Goal: Task Accomplishment & Management: Use online tool/utility

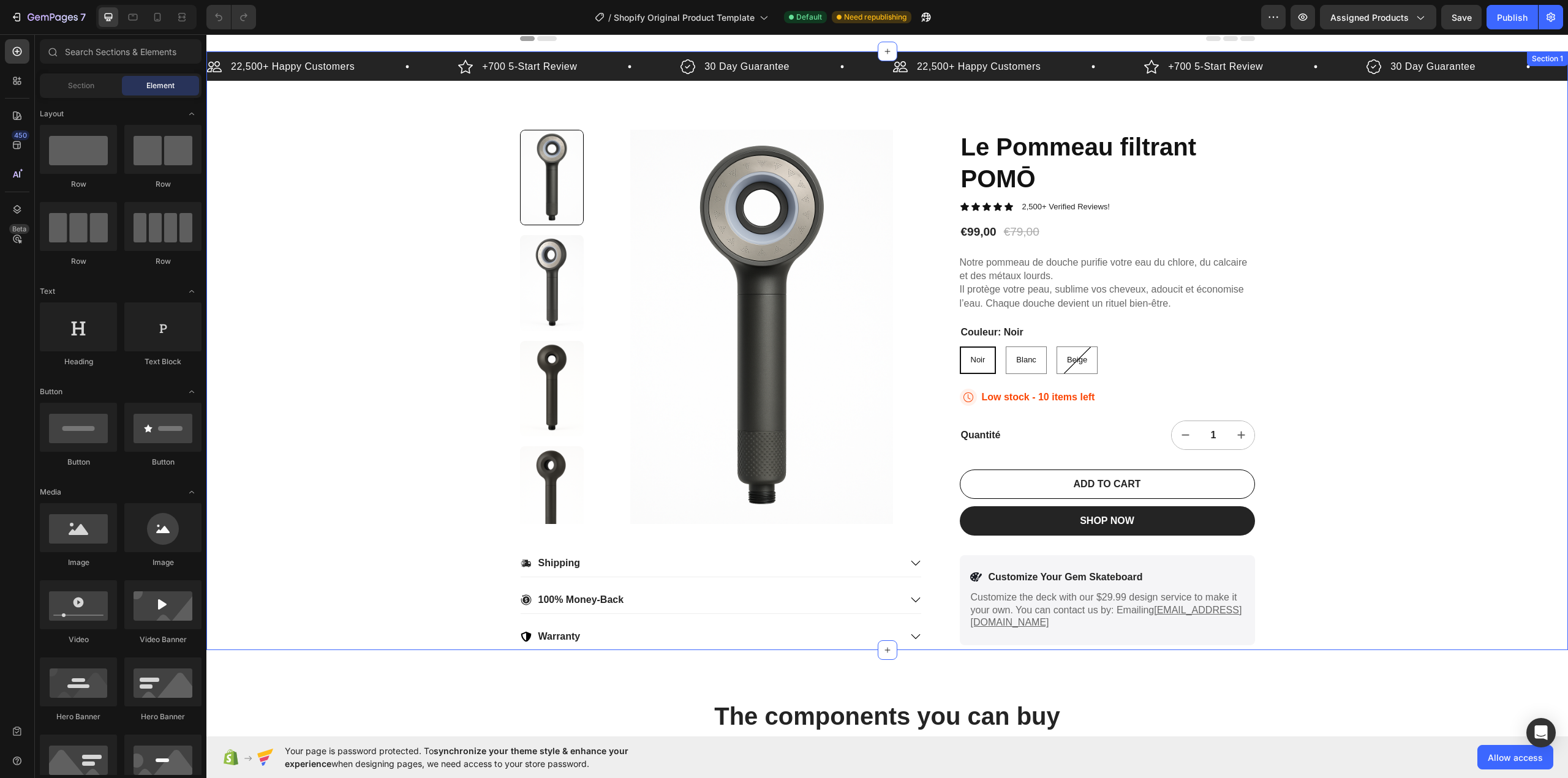
scroll to position [61, 0]
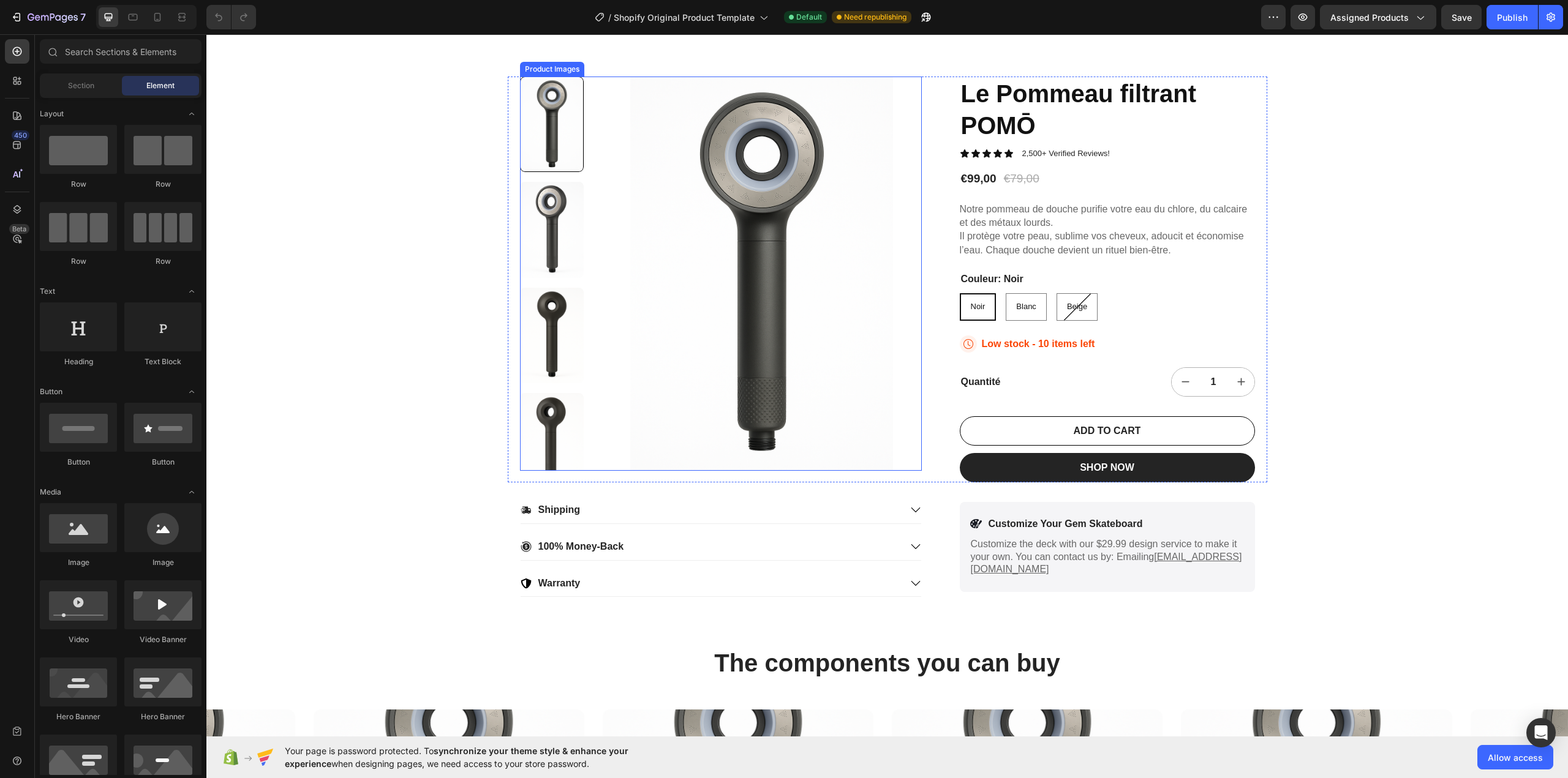
click at [627, 326] on img at bounding box center [762, 273] width 320 height 394
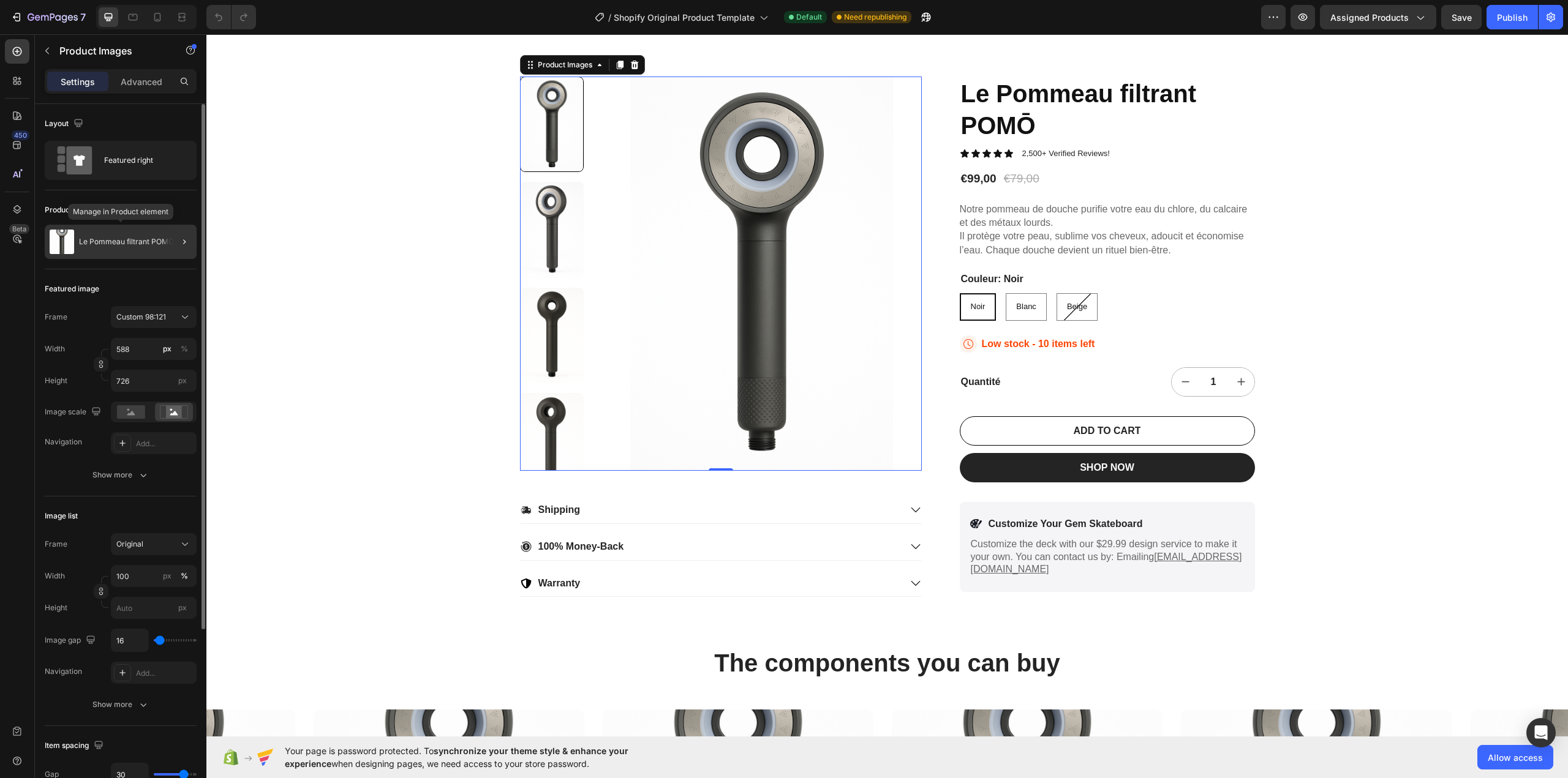
click at [83, 238] on p "Le Pommeau filtrant POMŌ" at bounding box center [127, 242] width 95 height 8
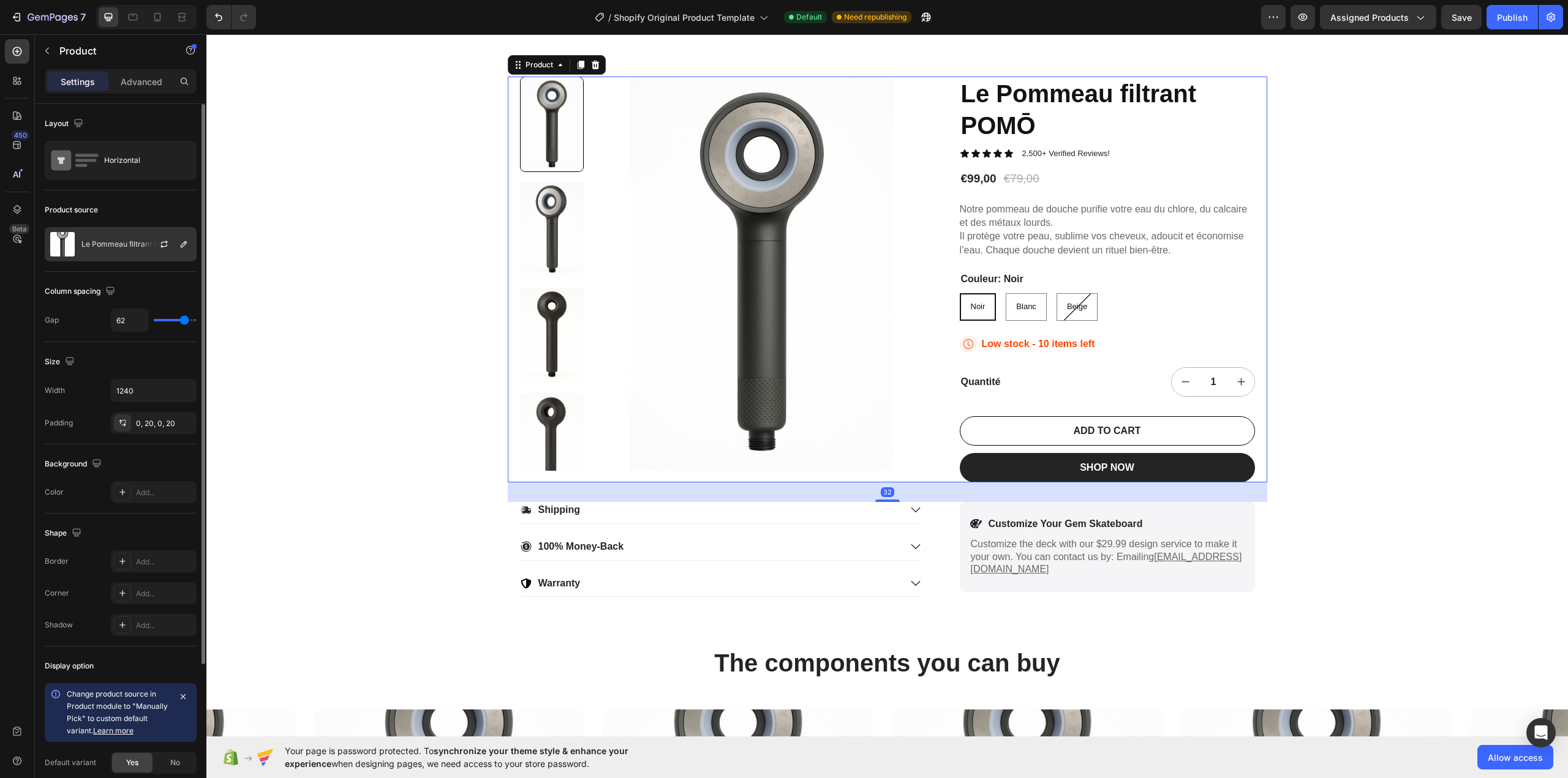
click at [125, 240] on p "Le Pommeau filtrant POMŌ" at bounding box center [129, 244] width 95 height 8
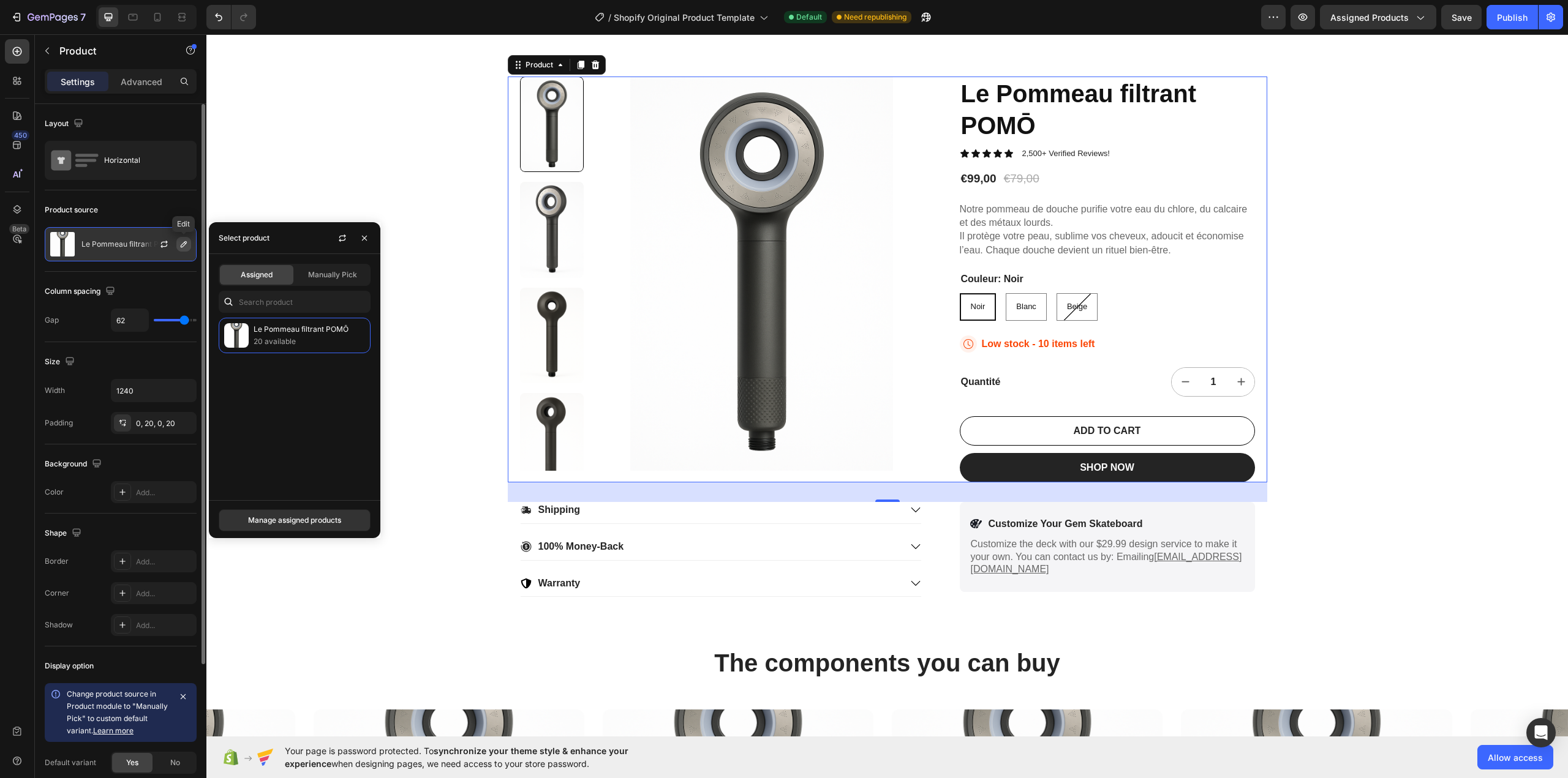
click at [179, 242] on icon "button" at bounding box center [184, 244] width 10 height 10
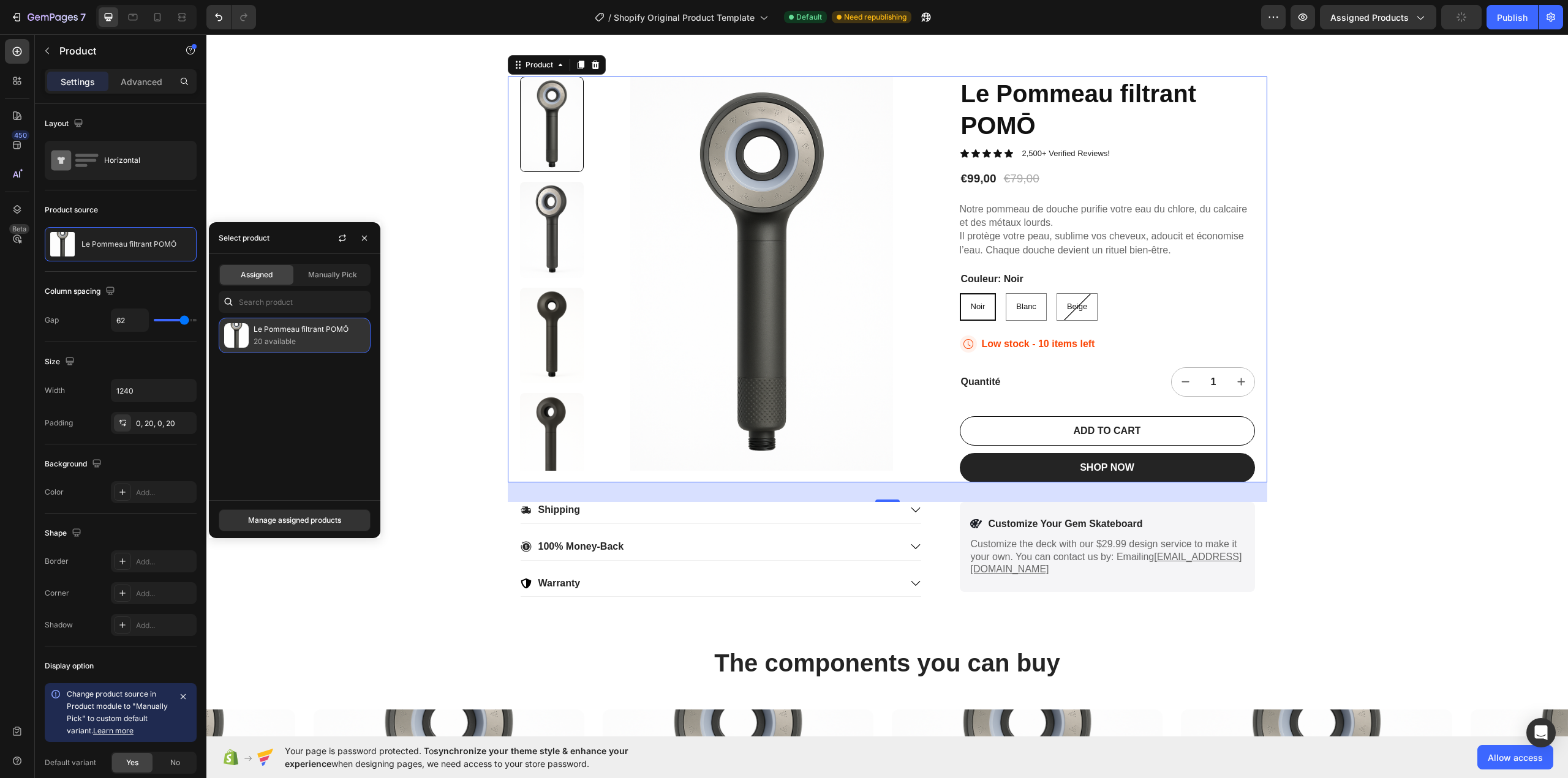
click at [303, 335] on p "Le Pommeau filtrant POMŌ" at bounding box center [309, 330] width 111 height 13
click at [641, 161] on img at bounding box center [762, 273] width 320 height 394
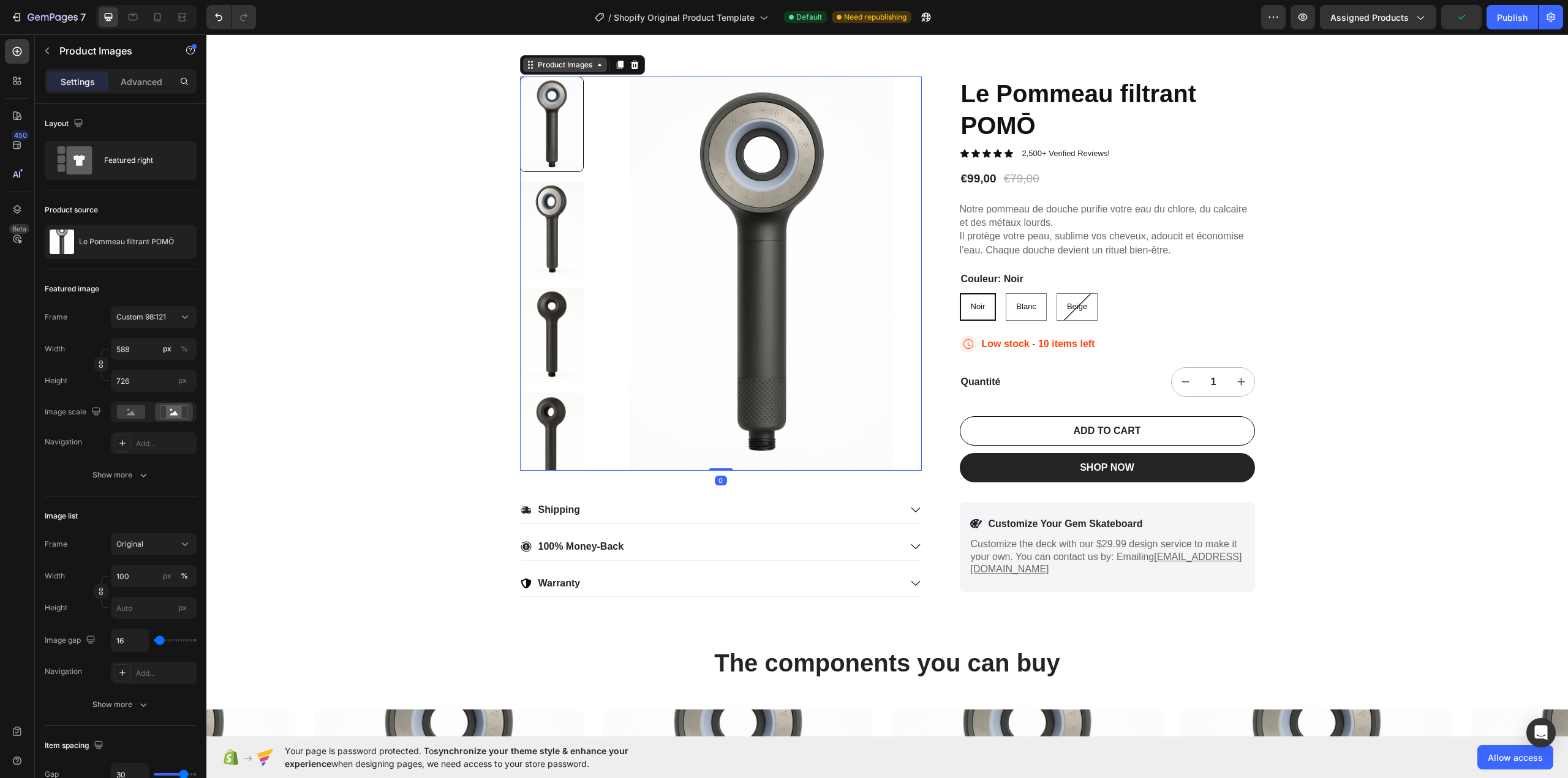
click at [595, 67] on icon at bounding box center [600, 65] width 10 height 10
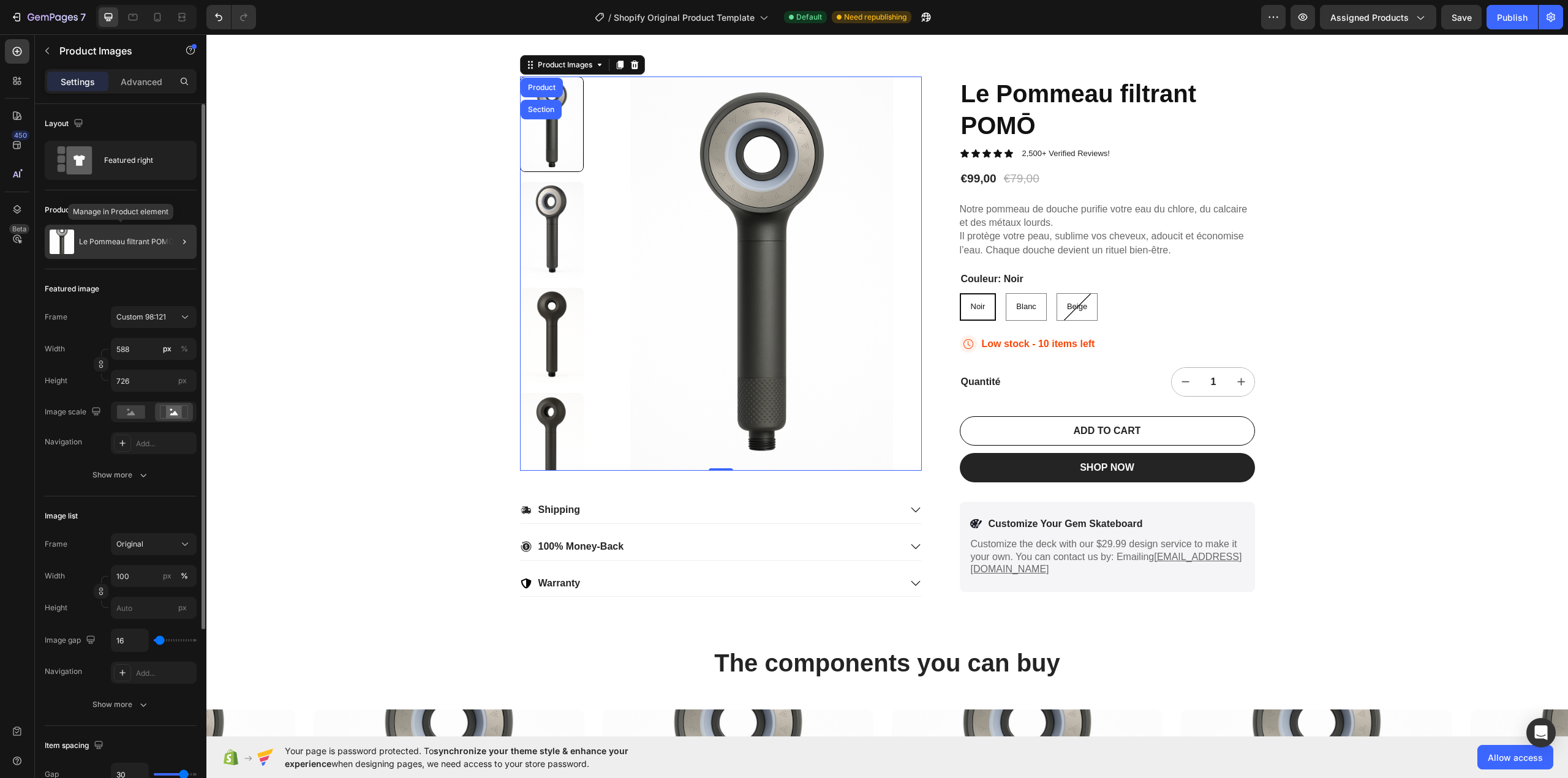
click at [141, 233] on div "Le Pommeau filtrant POMŌ" at bounding box center [120, 241] width 152 height 34
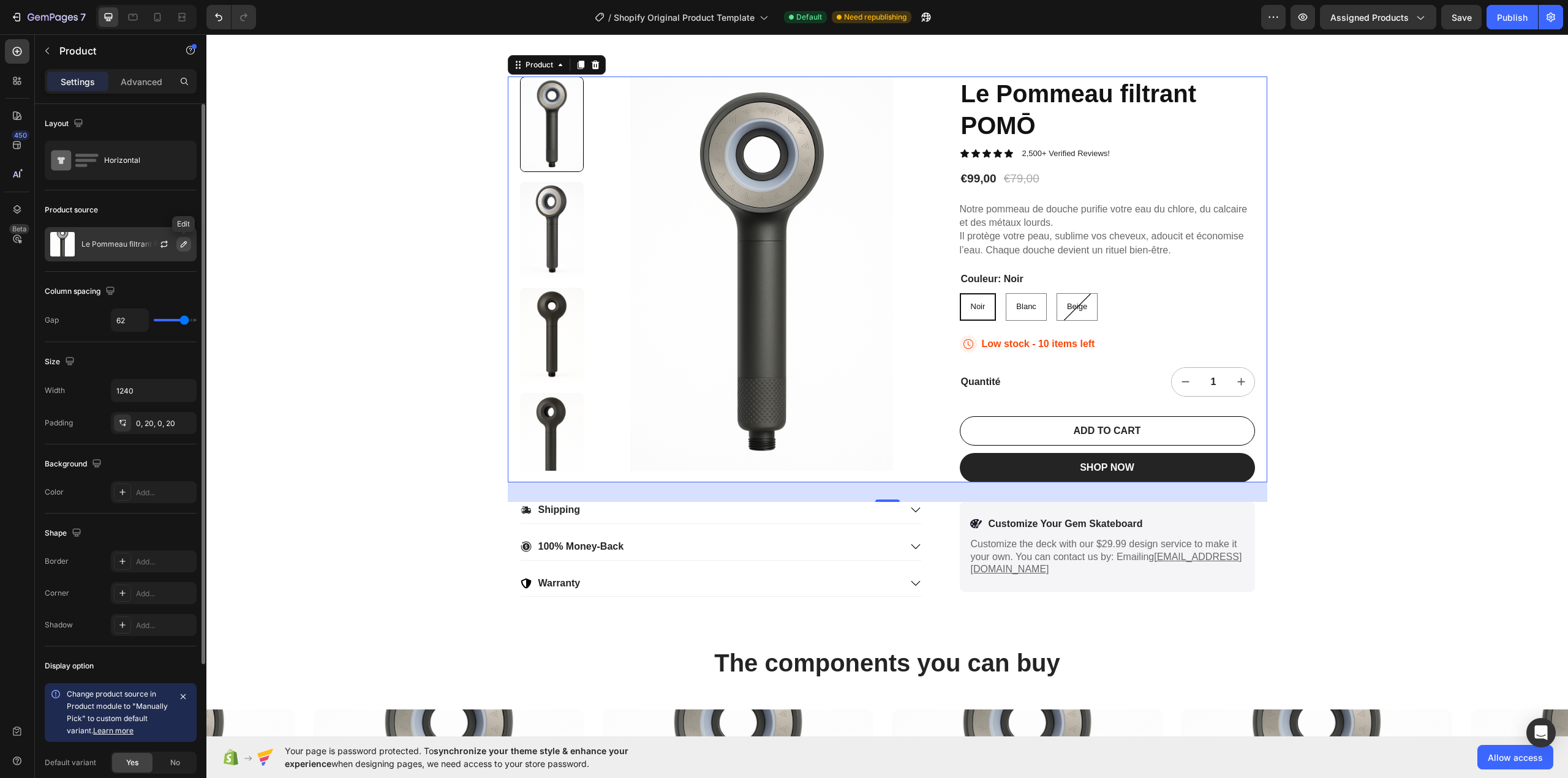
click at [182, 243] on icon "button" at bounding box center [184, 244] width 10 height 10
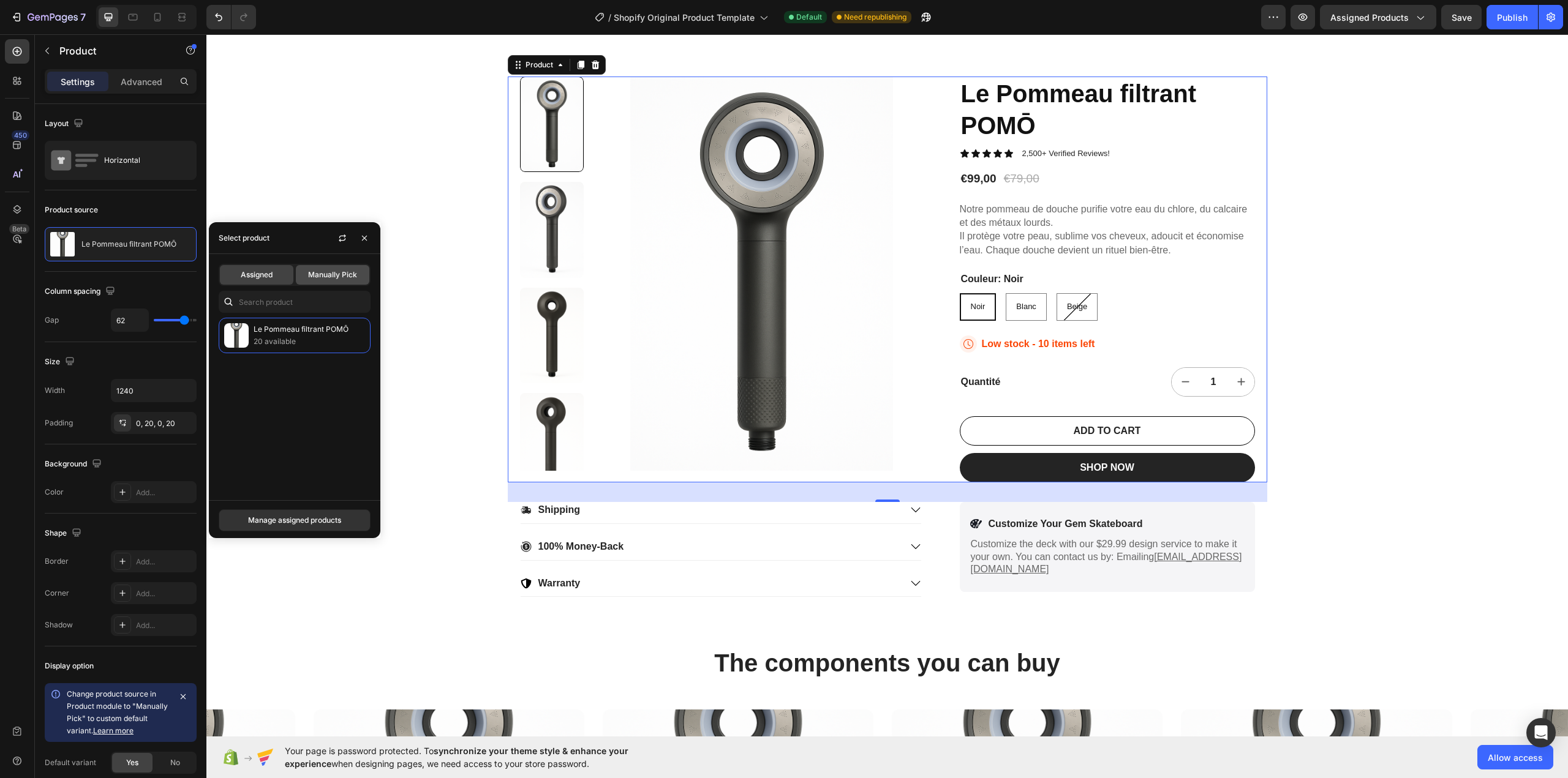
click at [327, 274] on span "Manually Pick" at bounding box center [333, 275] width 49 height 11
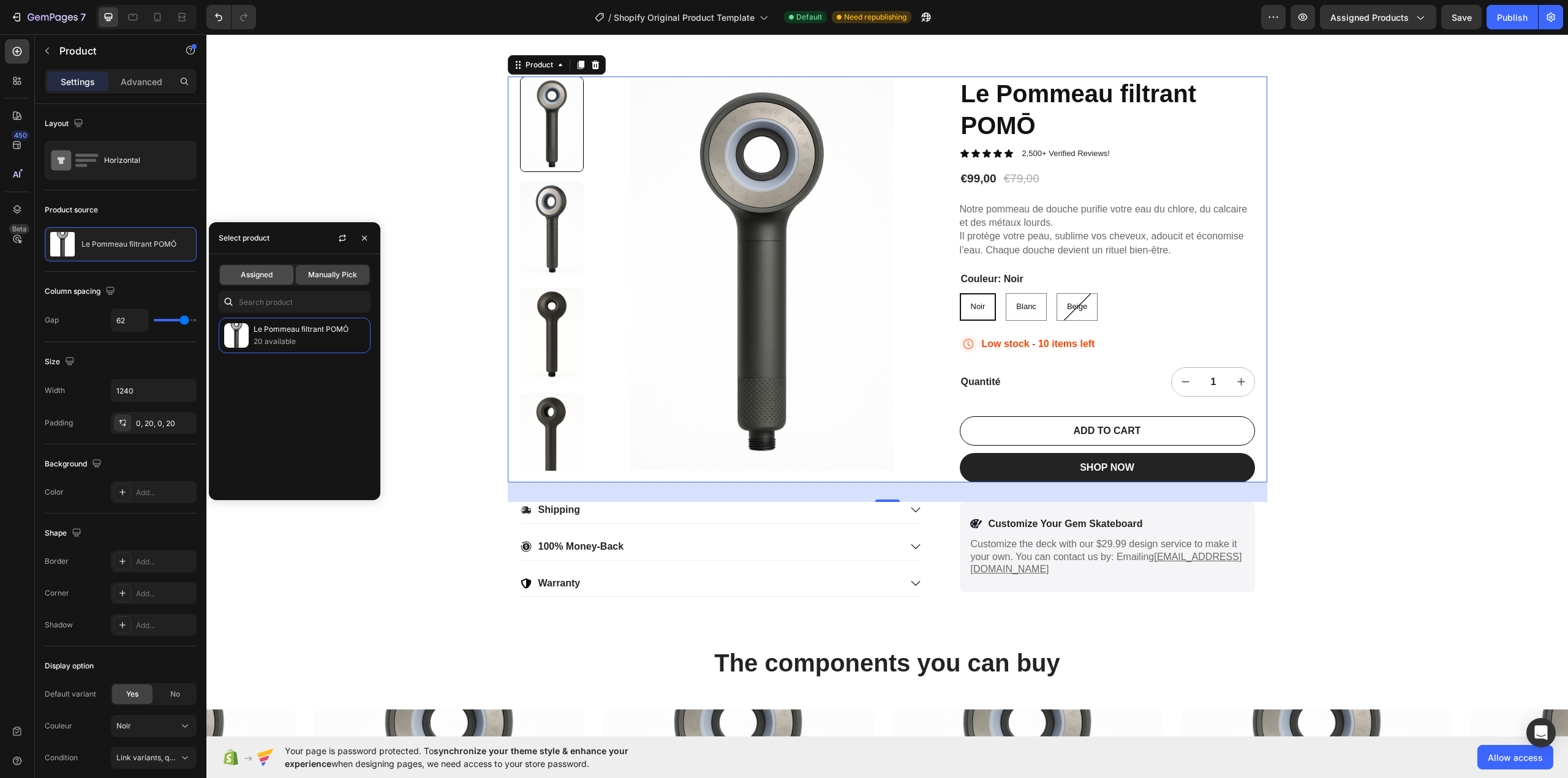
click at [253, 278] on span "Assigned" at bounding box center [257, 275] width 32 height 11
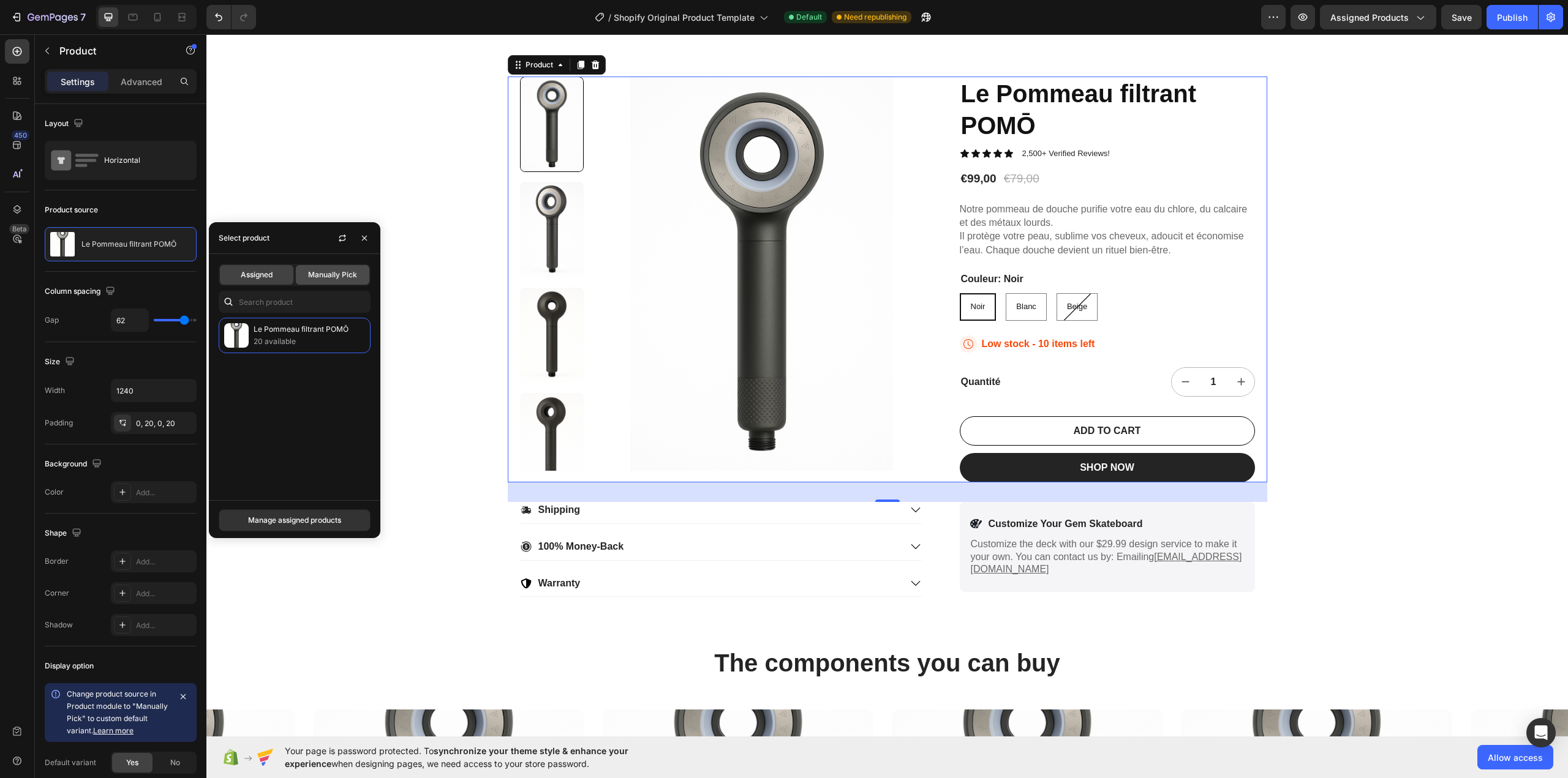
click at [328, 274] on span "Manually Pick" at bounding box center [333, 275] width 49 height 11
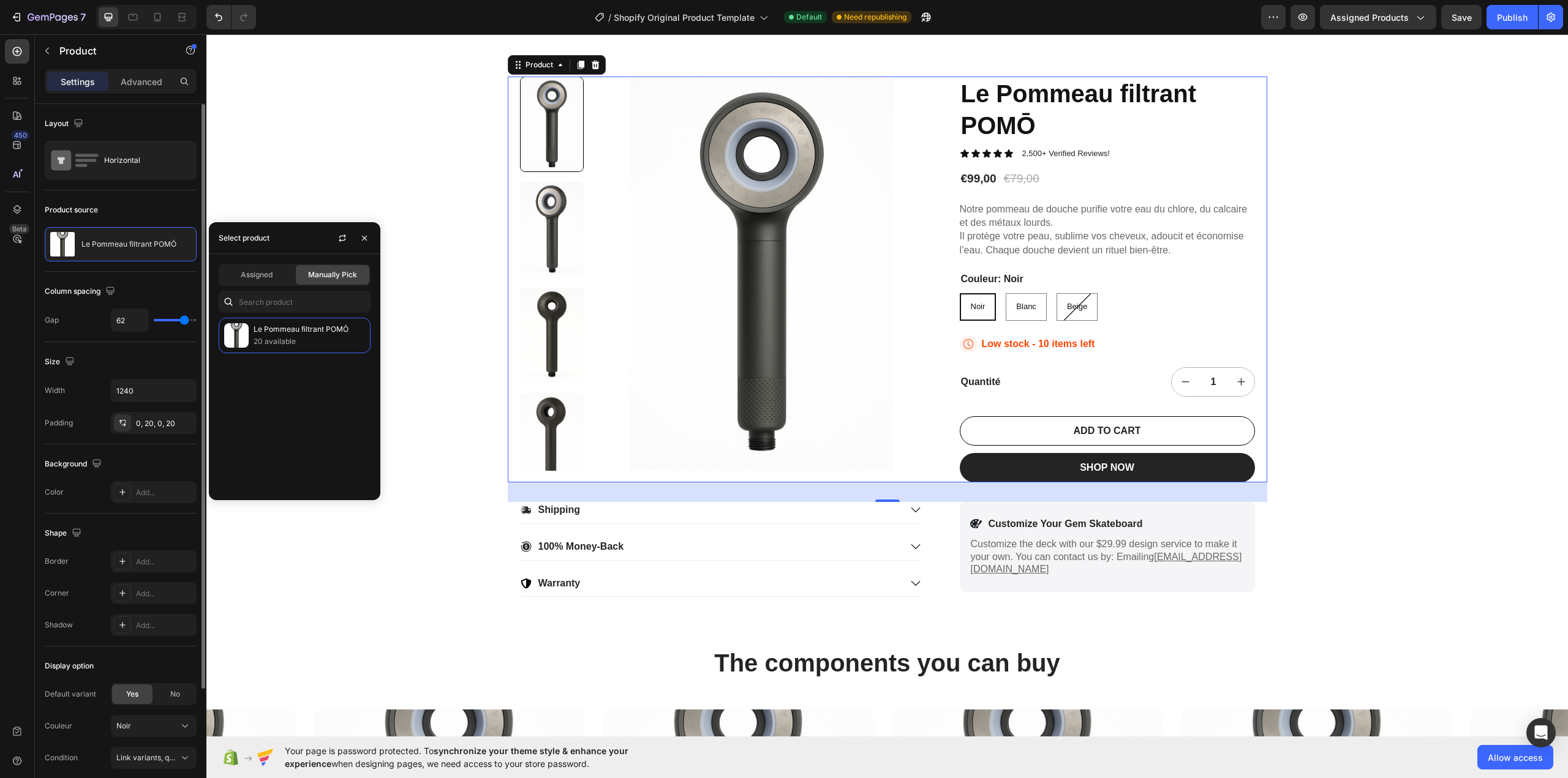
click at [148, 281] on div "Column spacing Gap 62" at bounding box center [120, 307] width 152 height 70
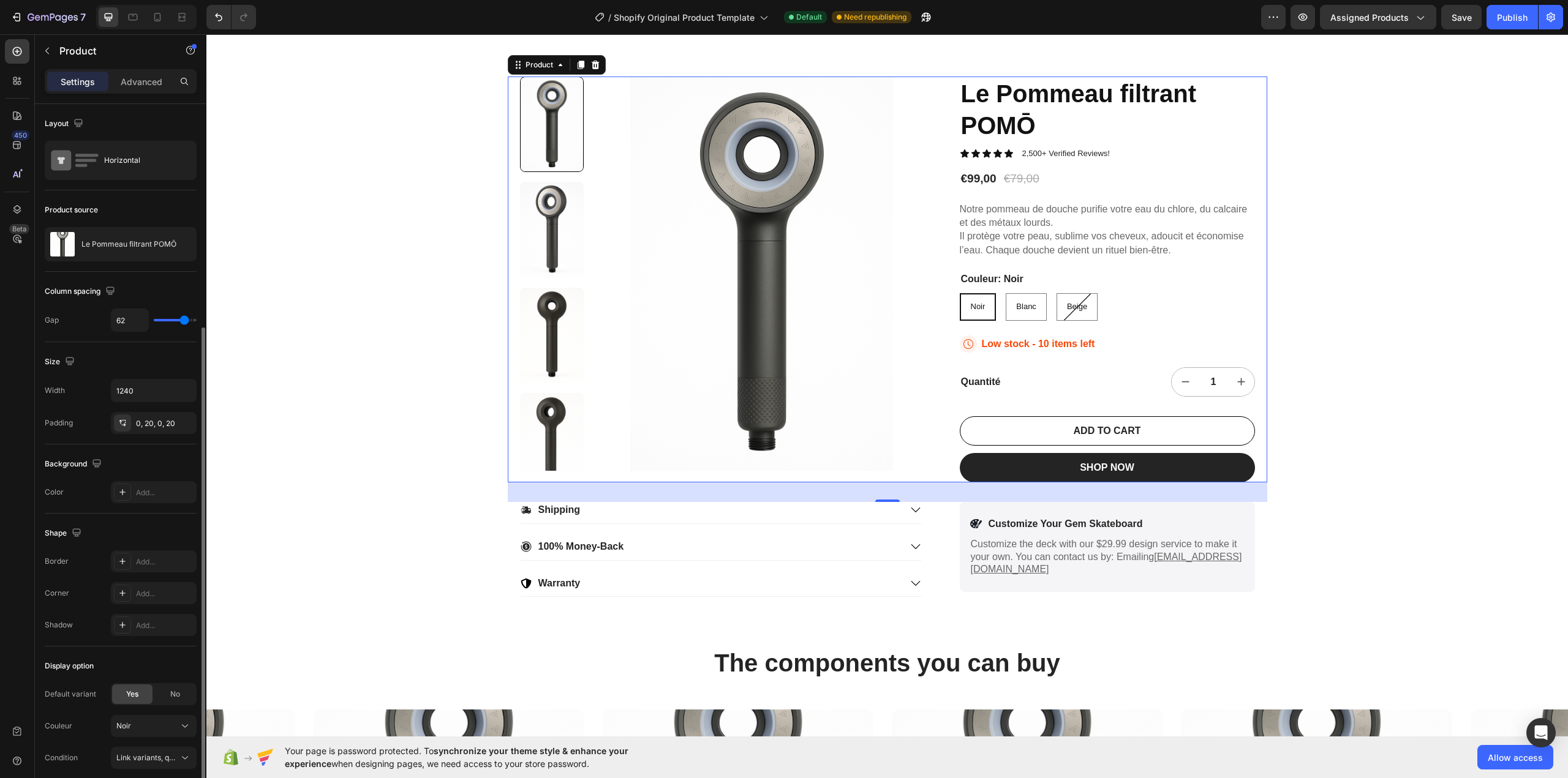
scroll to position [122, 0]
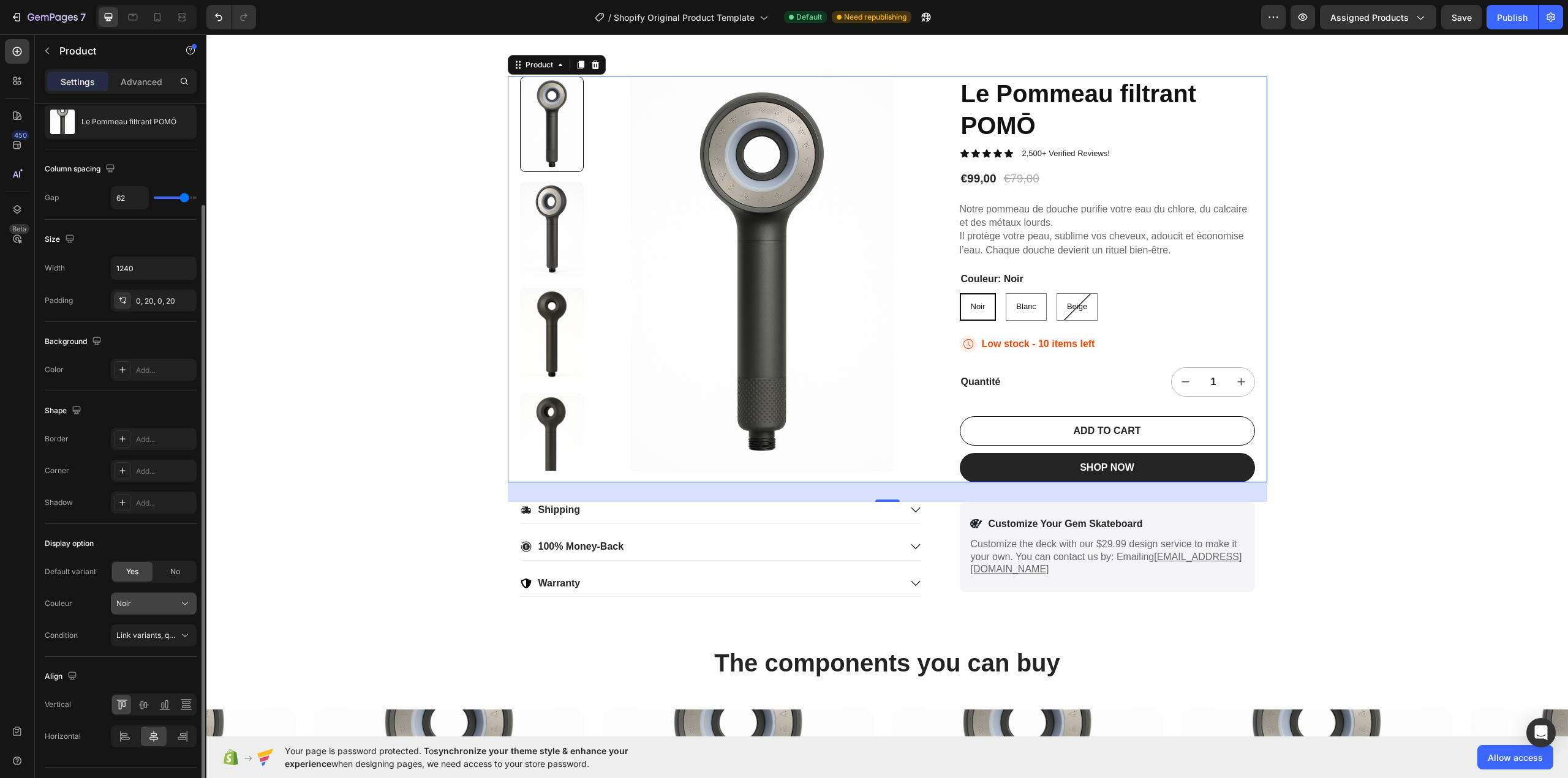
click at [145, 599] on div "Noir" at bounding box center [146, 603] width 60 height 11
click at [141, 657] on div "Blanc" at bounding box center [151, 655] width 71 height 11
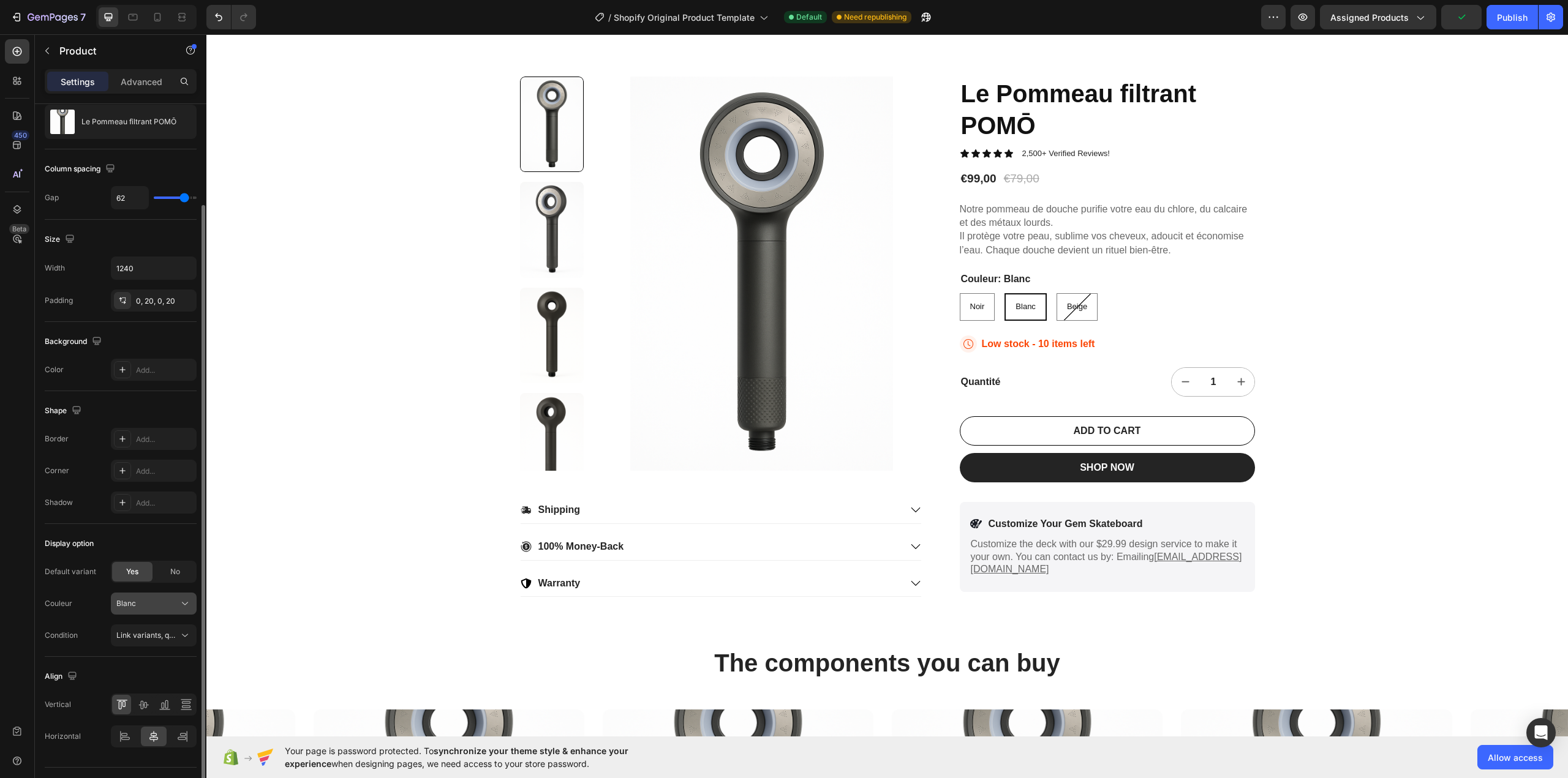
click at [152, 594] on button "Blanc" at bounding box center [153, 603] width 86 height 22
click at [142, 627] on div "Noir" at bounding box center [143, 633] width 98 height 22
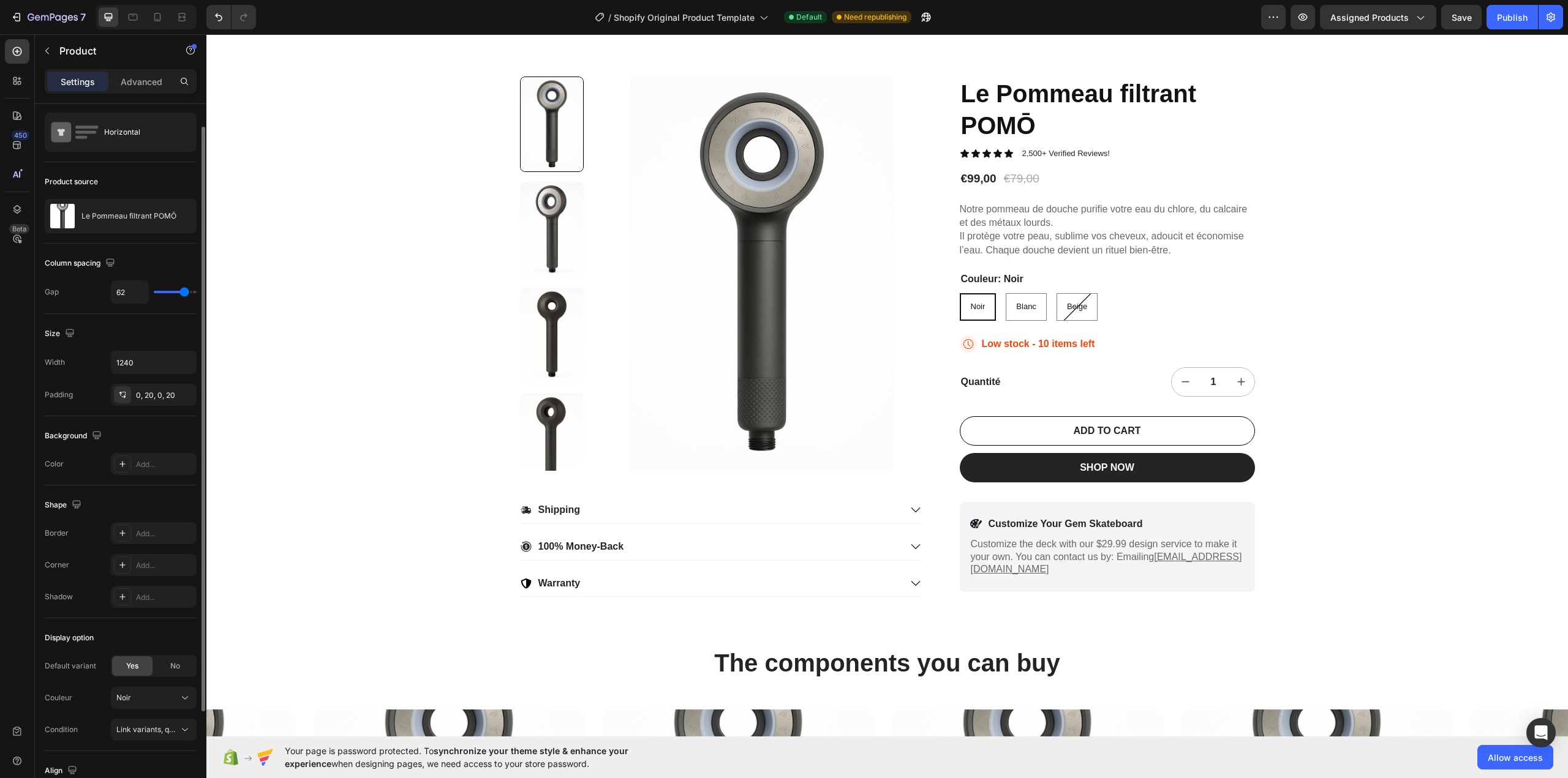
scroll to position [0, 0]
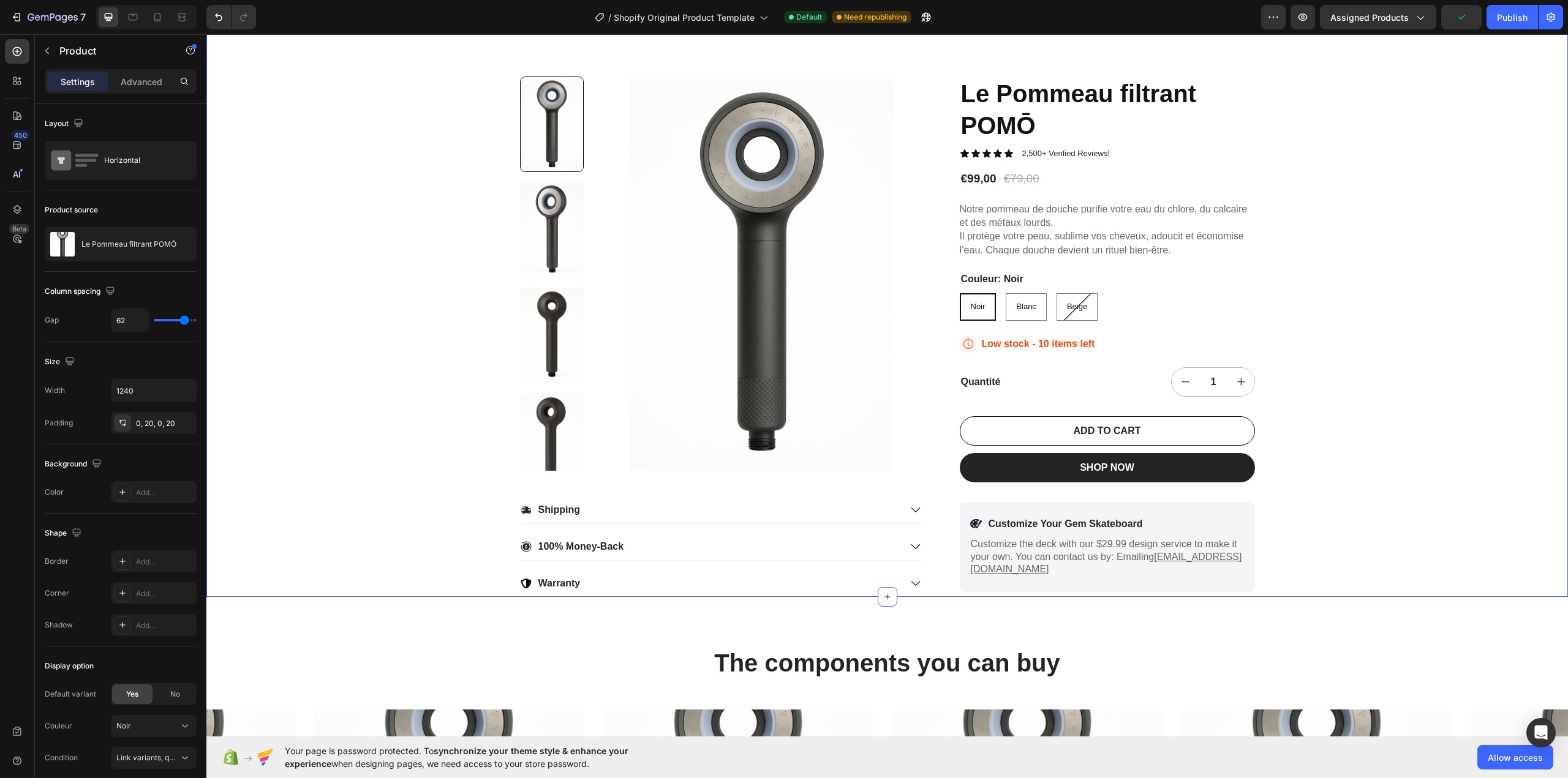
click at [312, 362] on div "22,500+ Happy Customers Item List +700 5-Start Review Item List 30 Day Guarante…" at bounding box center [887, 297] width 1361 height 599
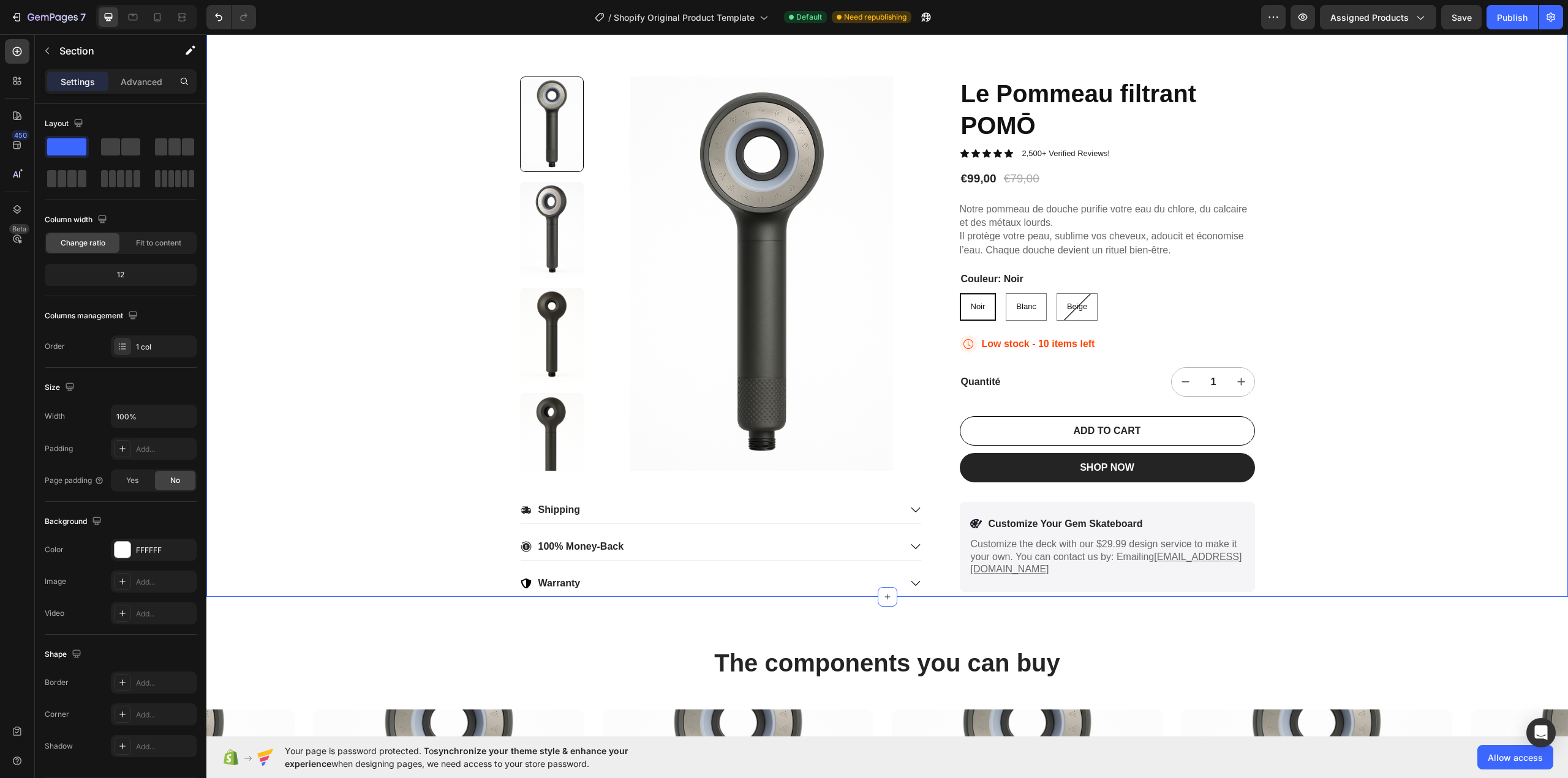
click at [327, 54] on div "22,500+ Happy Customers Item List +700 5-Start Review Item List 30 Day Guarante…" at bounding box center [887, 297] width 1361 height 599
click at [261, 664] on h2 "The components you can buy" at bounding box center [887, 663] width 1361 height 34
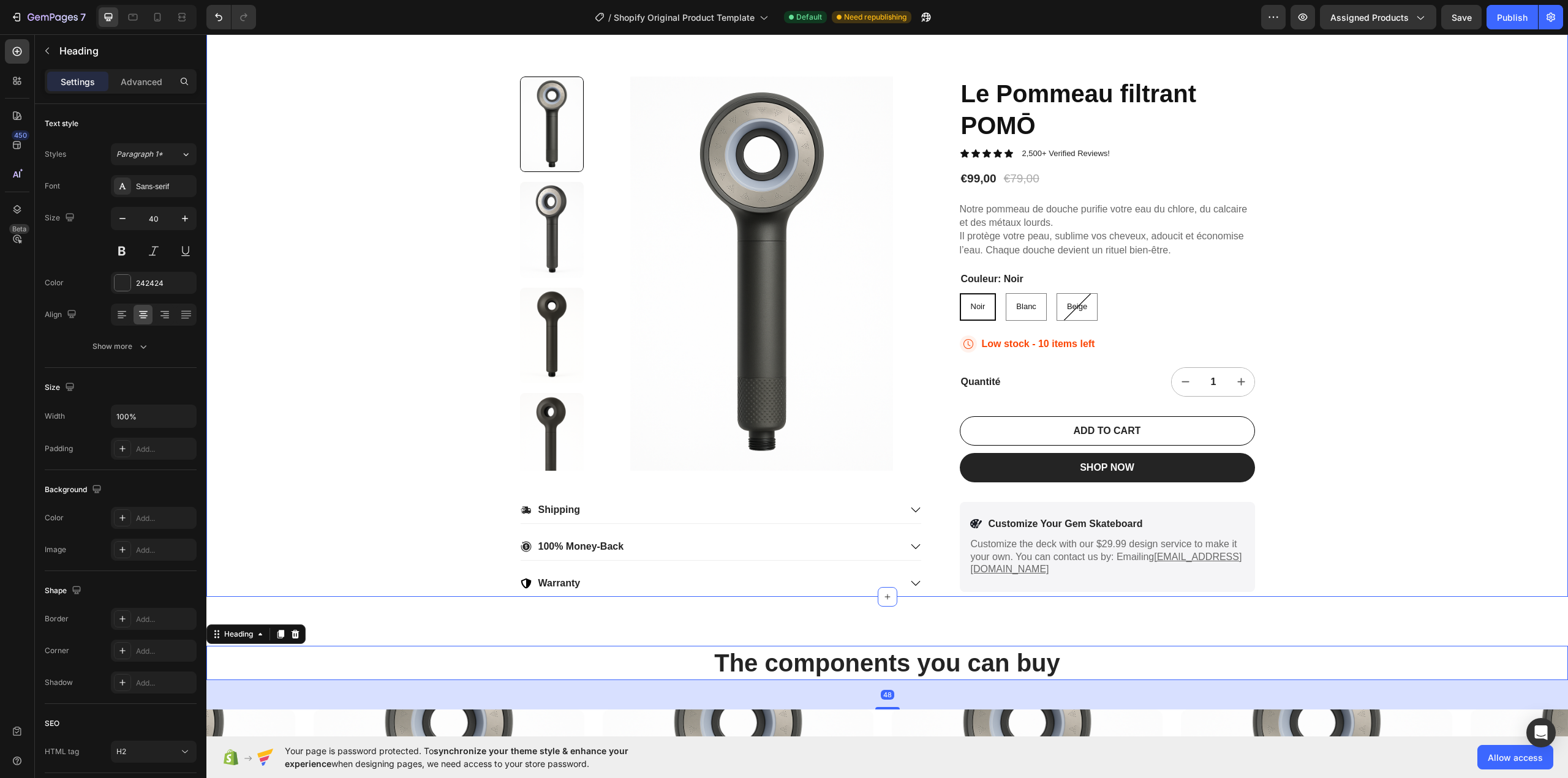
click at [279, 564] on div "22,500+ Happy Customers Item List +700 5-Start Review Item List 30 Day Guarante…" at bounding box center [887, 297] width 1361 height 599
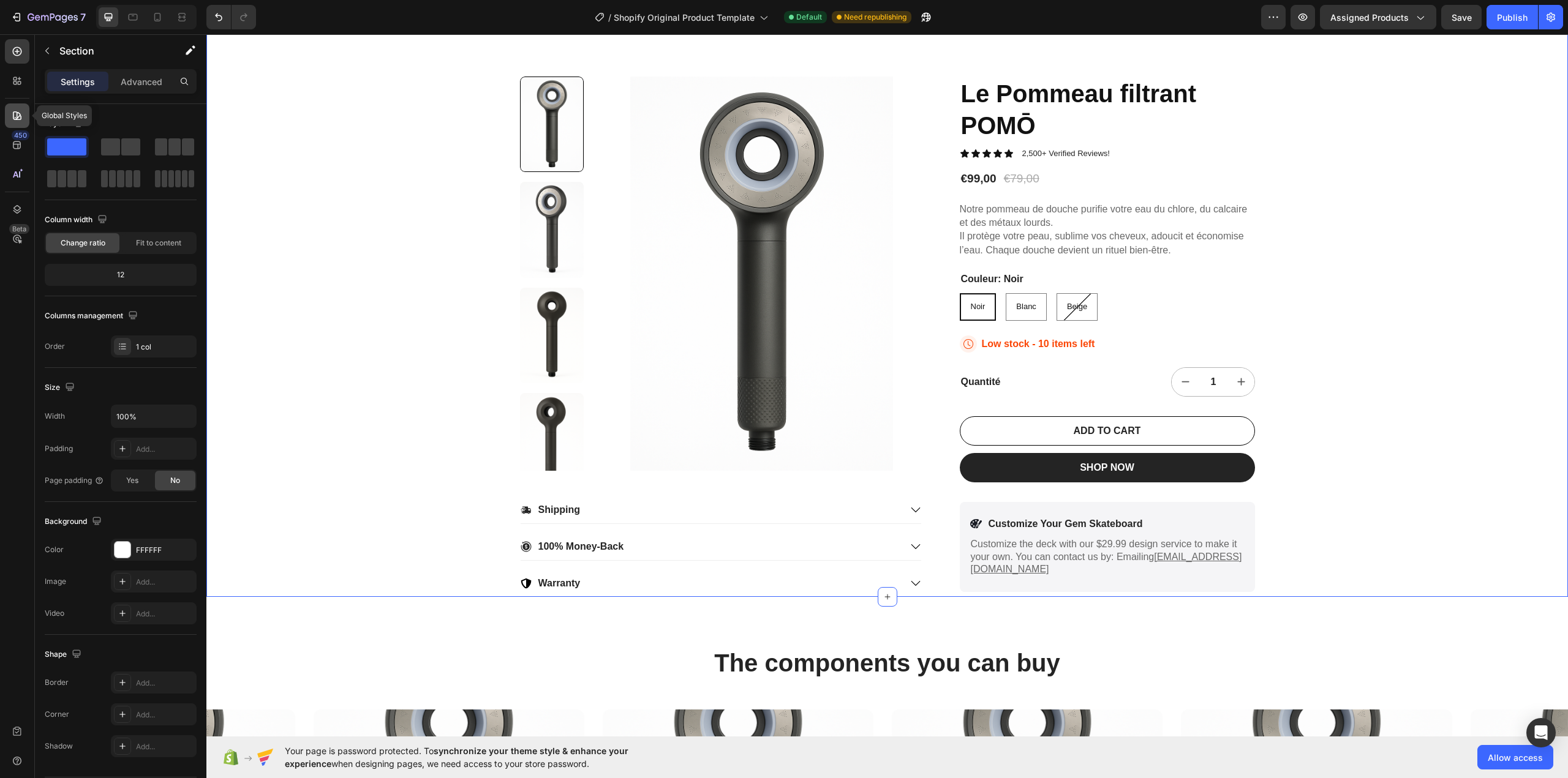
click at [17, 110] on icon at bounding box center [17, 116] width 13 height 13
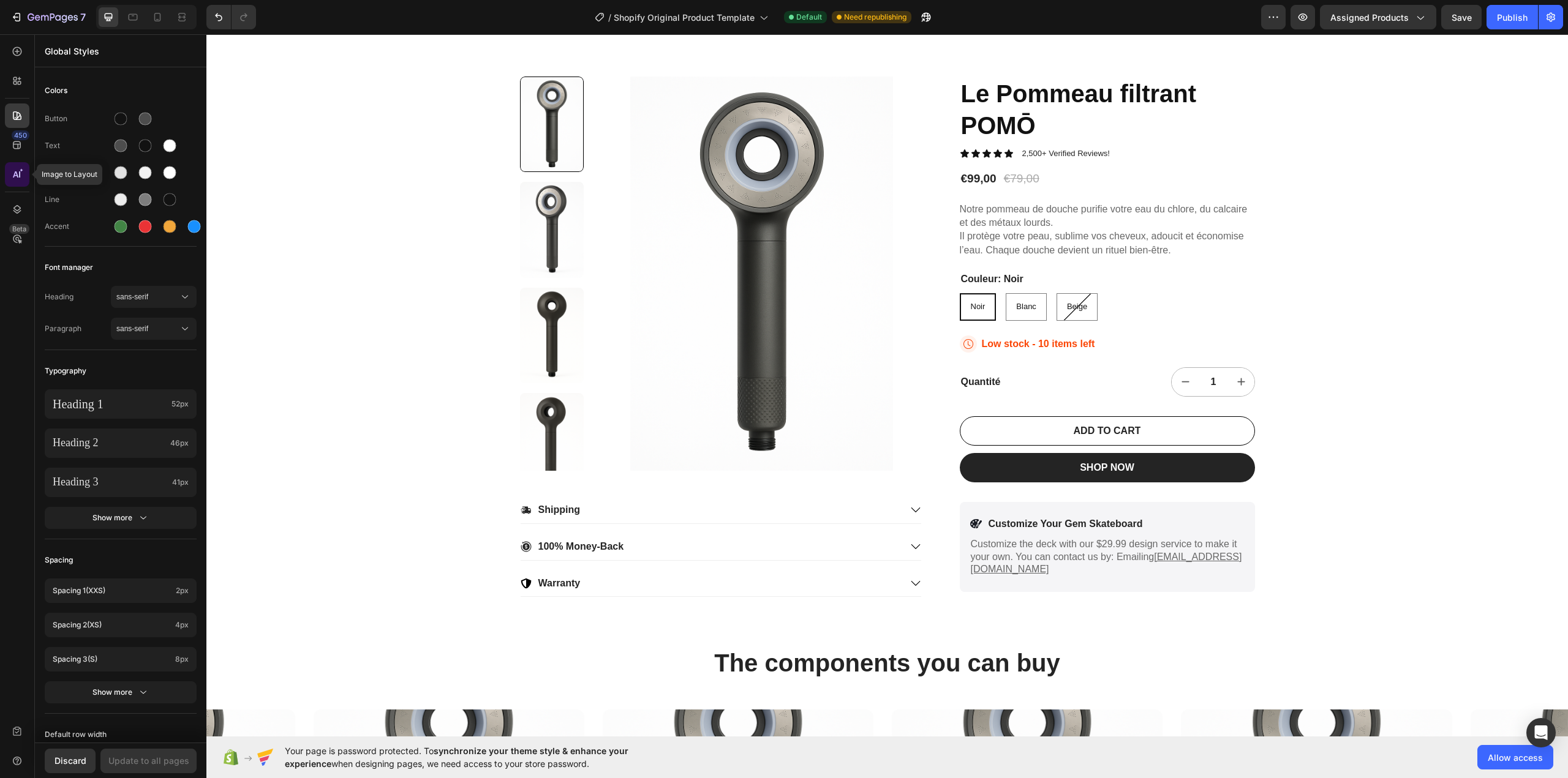
click at [17, 165] on div at bounding box center [17, 174] width 24 height 24
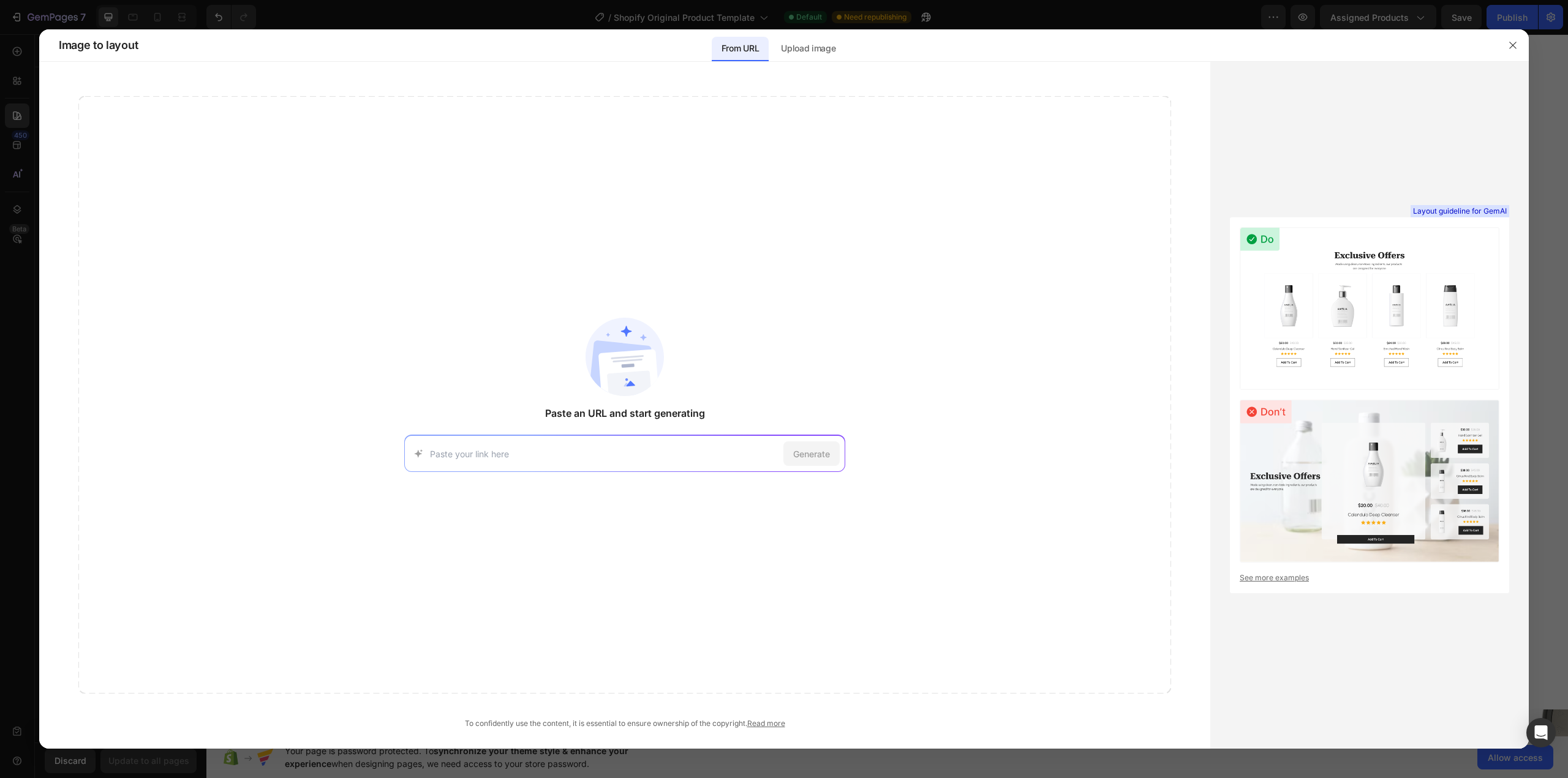
click at [17, 66] on div at bounding box center [784, 389] width 1568 height 778
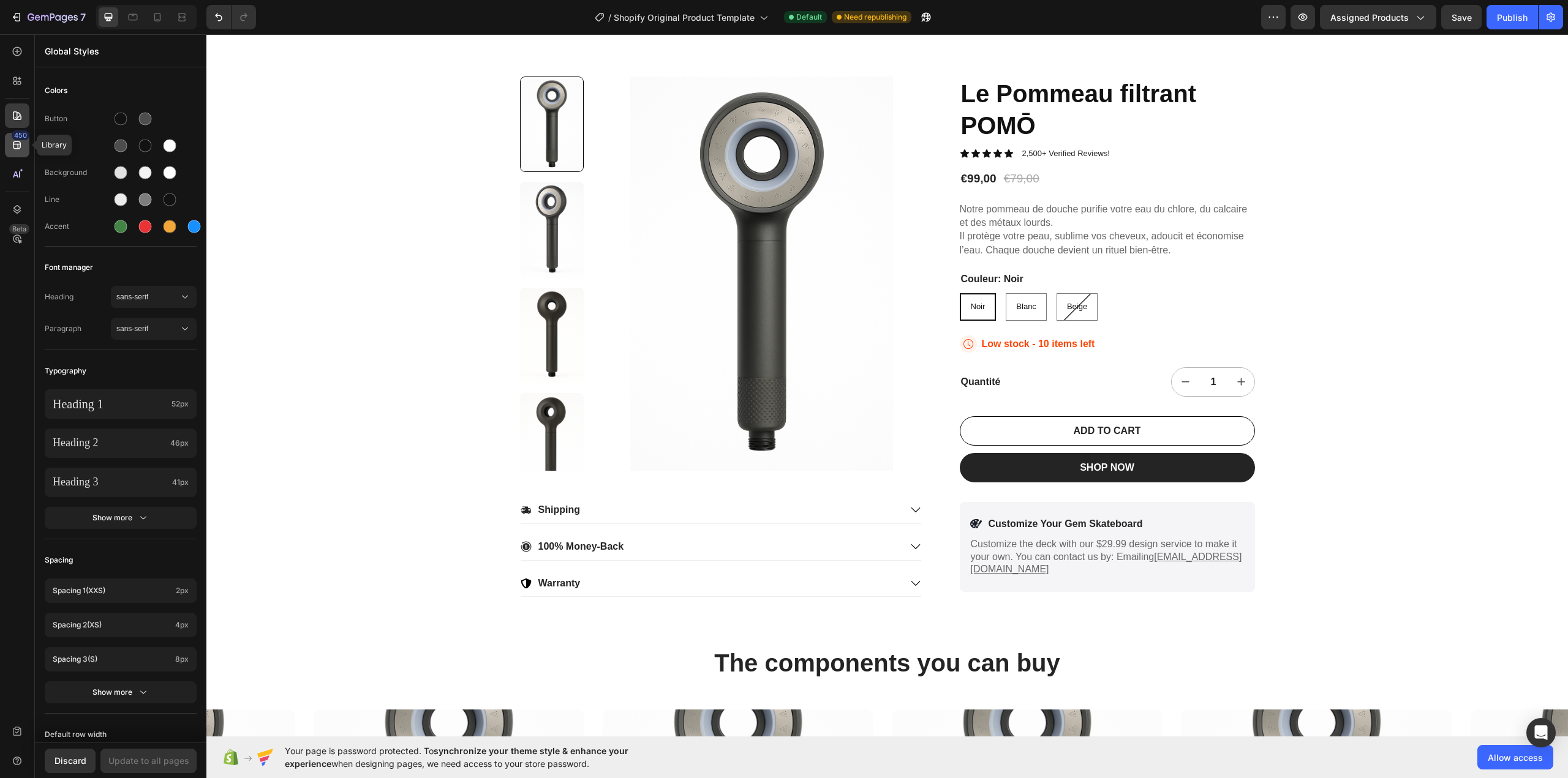
click at [13, 153] on div "450" at bounding box center [17, 145] width 24 height 24
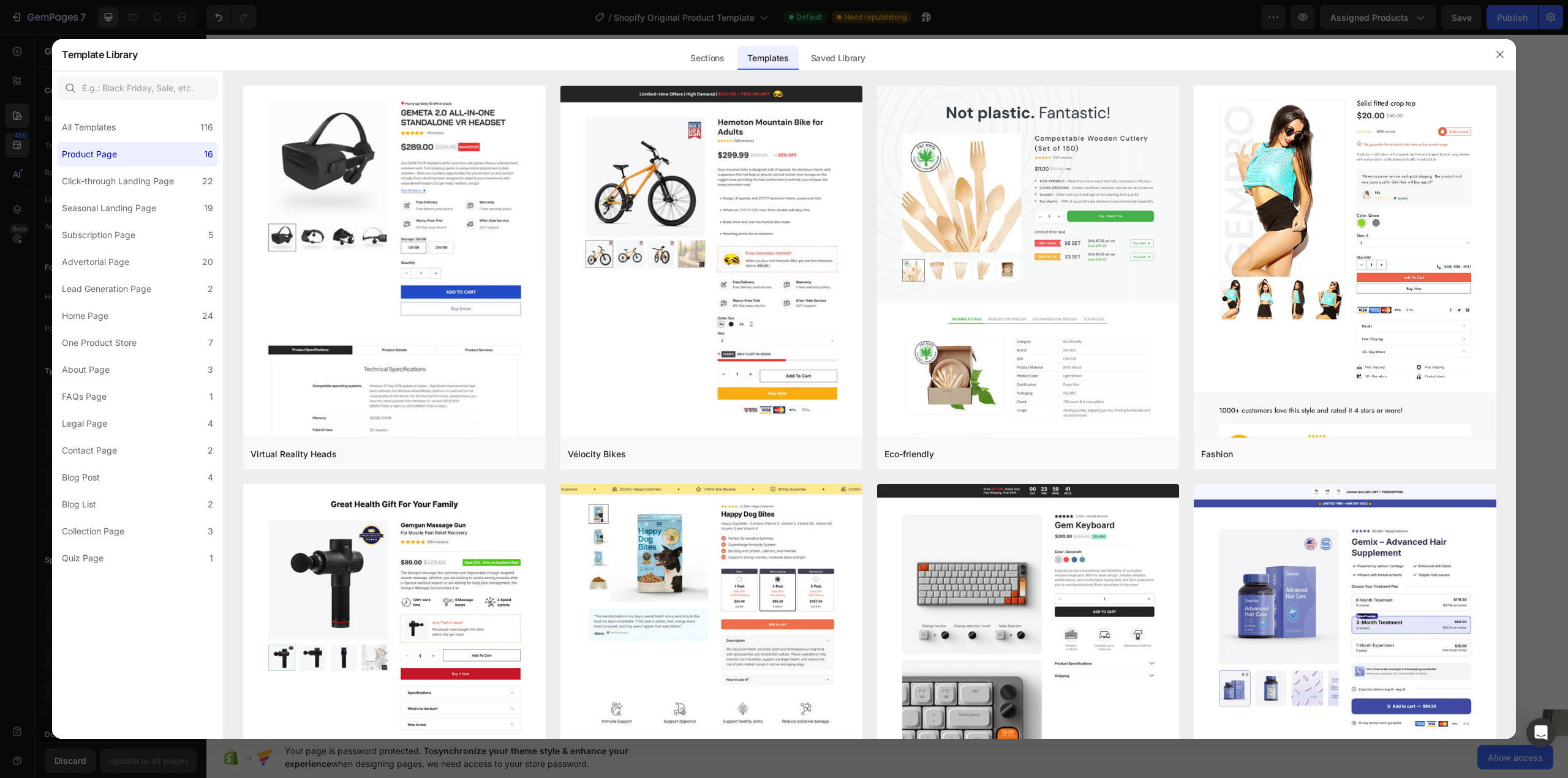
click at [14, 117] on div at bounding box center [784, 389] width 1568 height 778
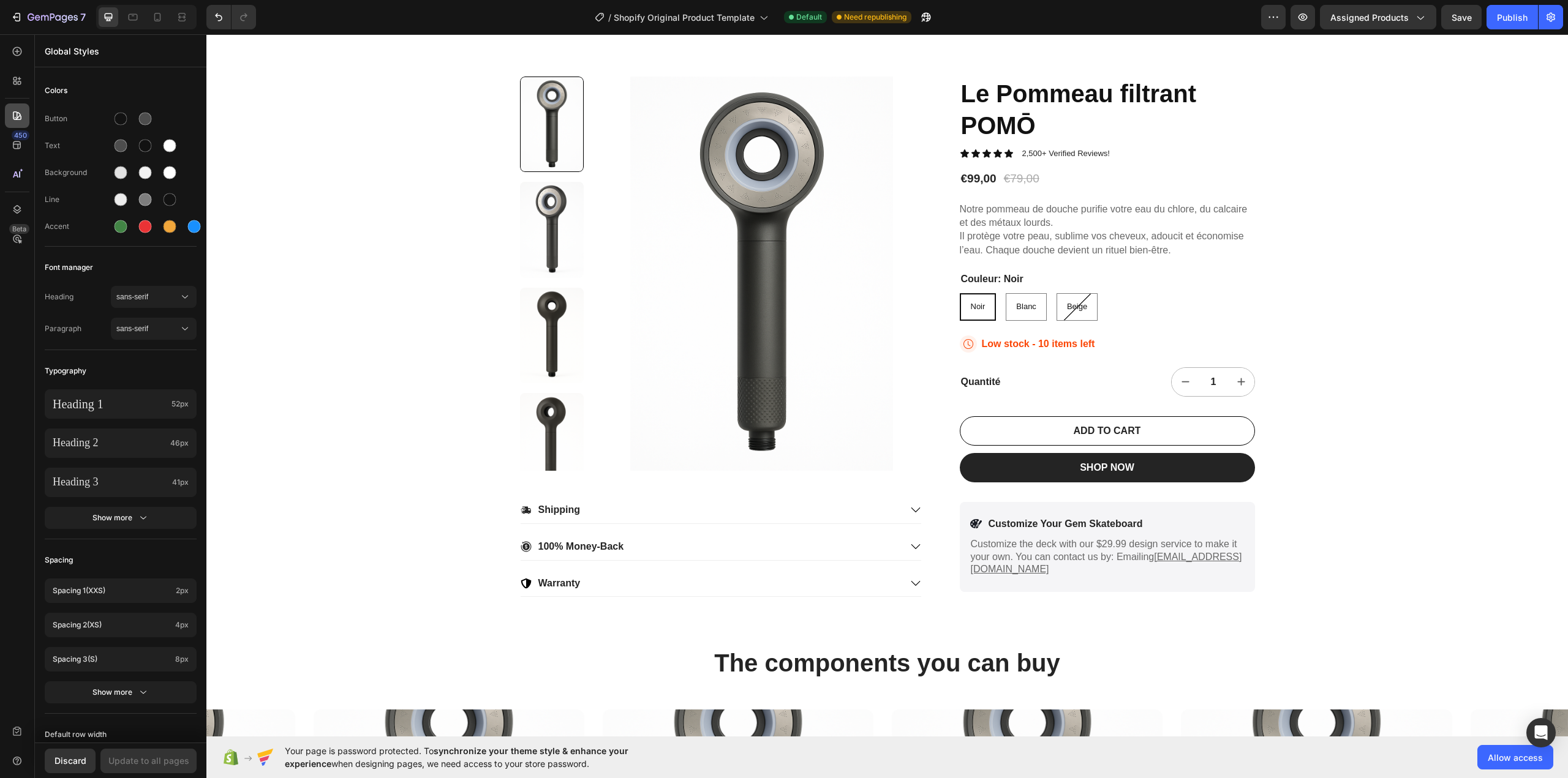
click at [15, 112] on icon at bounding box center [17, 115] width 8 height 8
click at [13, 202] on div at bounding box center [17, 209] width 24 height 24
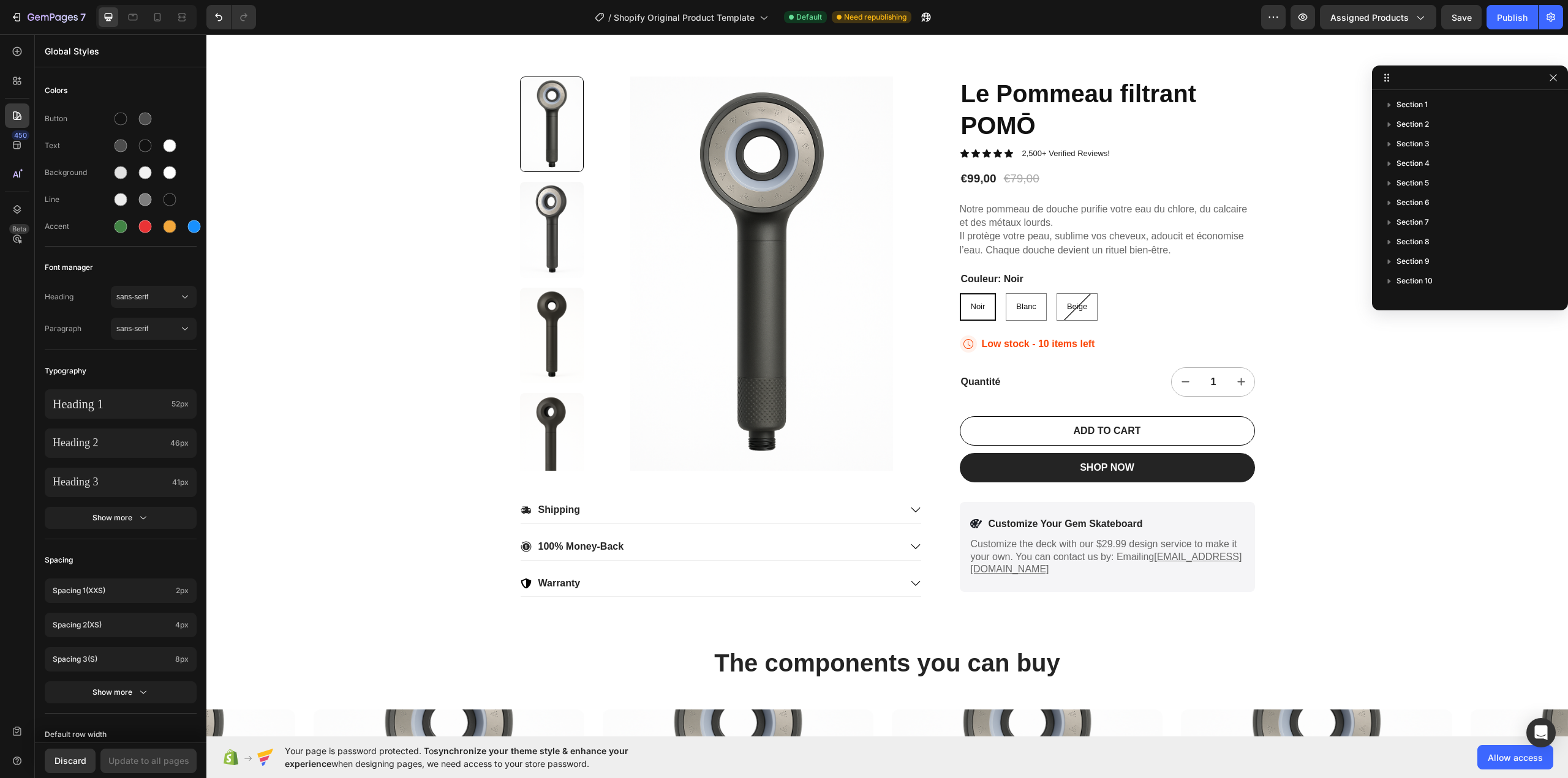
drag, startPoint x: 1384, startPoint y: 54, endPoint x: 1435, endPoint y: 82, distance: 58.2
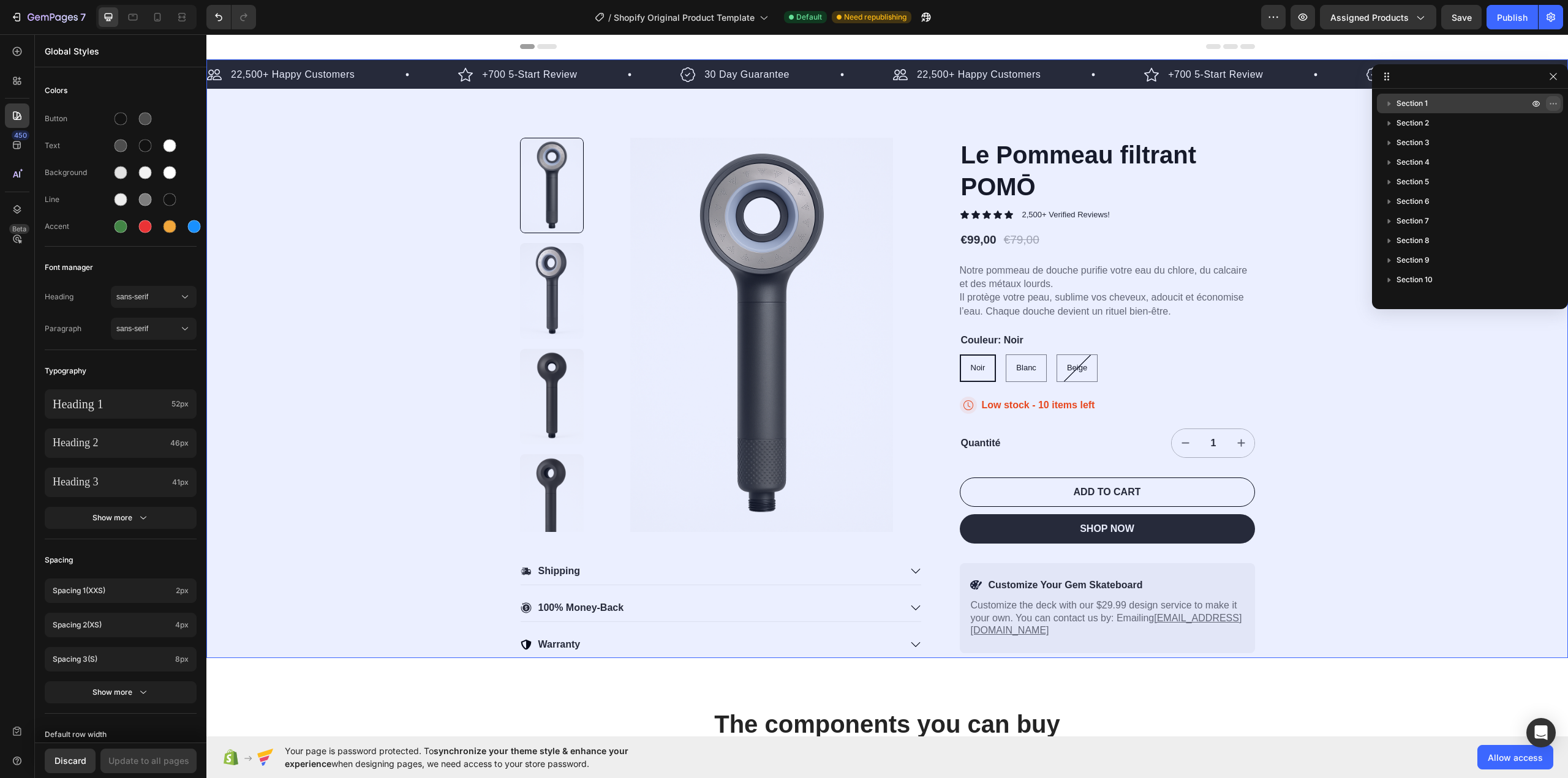
click at [1553, 101] on icon "button" at bounding box center [1553, 104] width 10 height 10
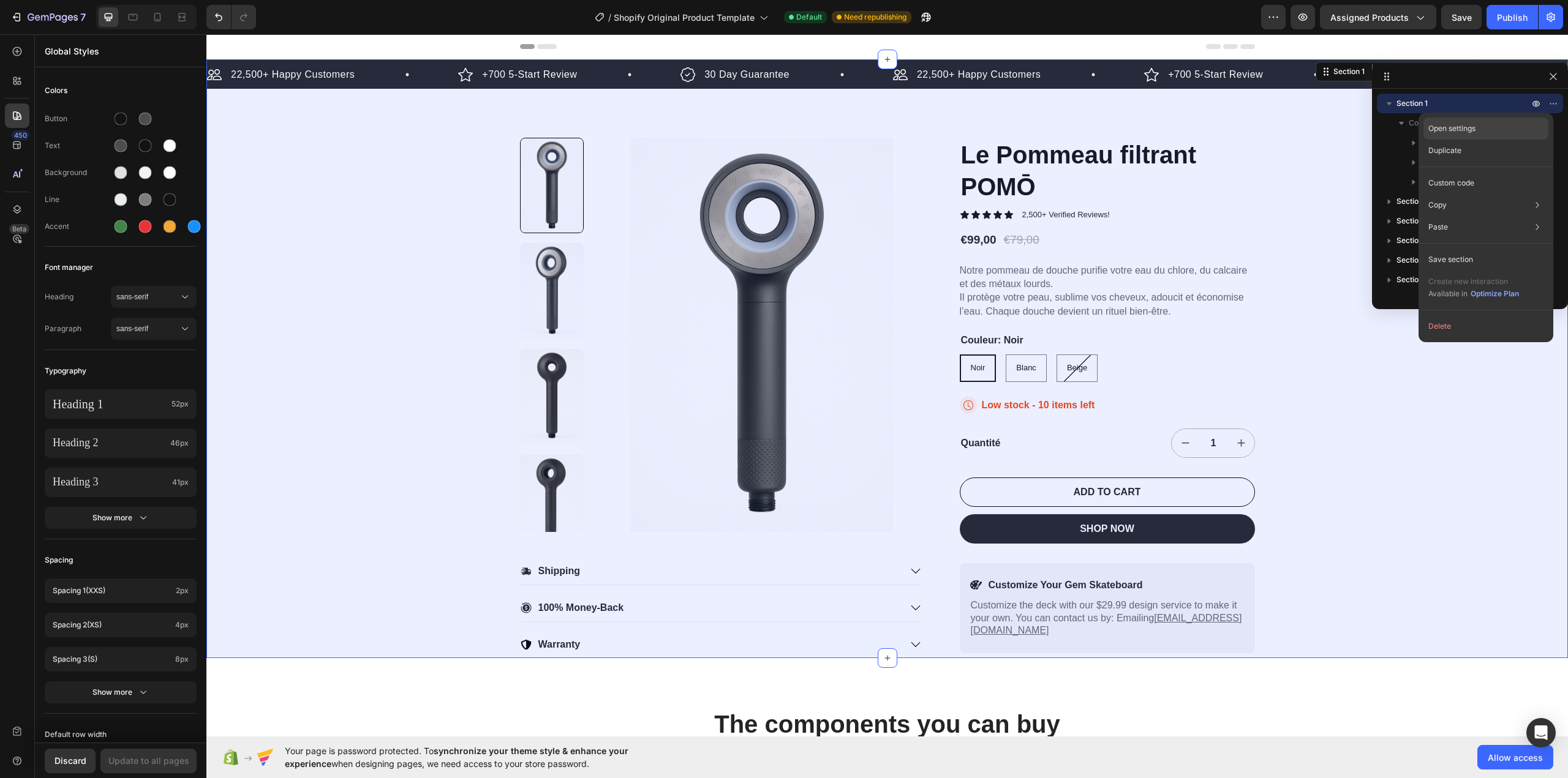
click at [1467, 127] on p "Open settings" at bounding box center [1452, 129] width 47 height 11
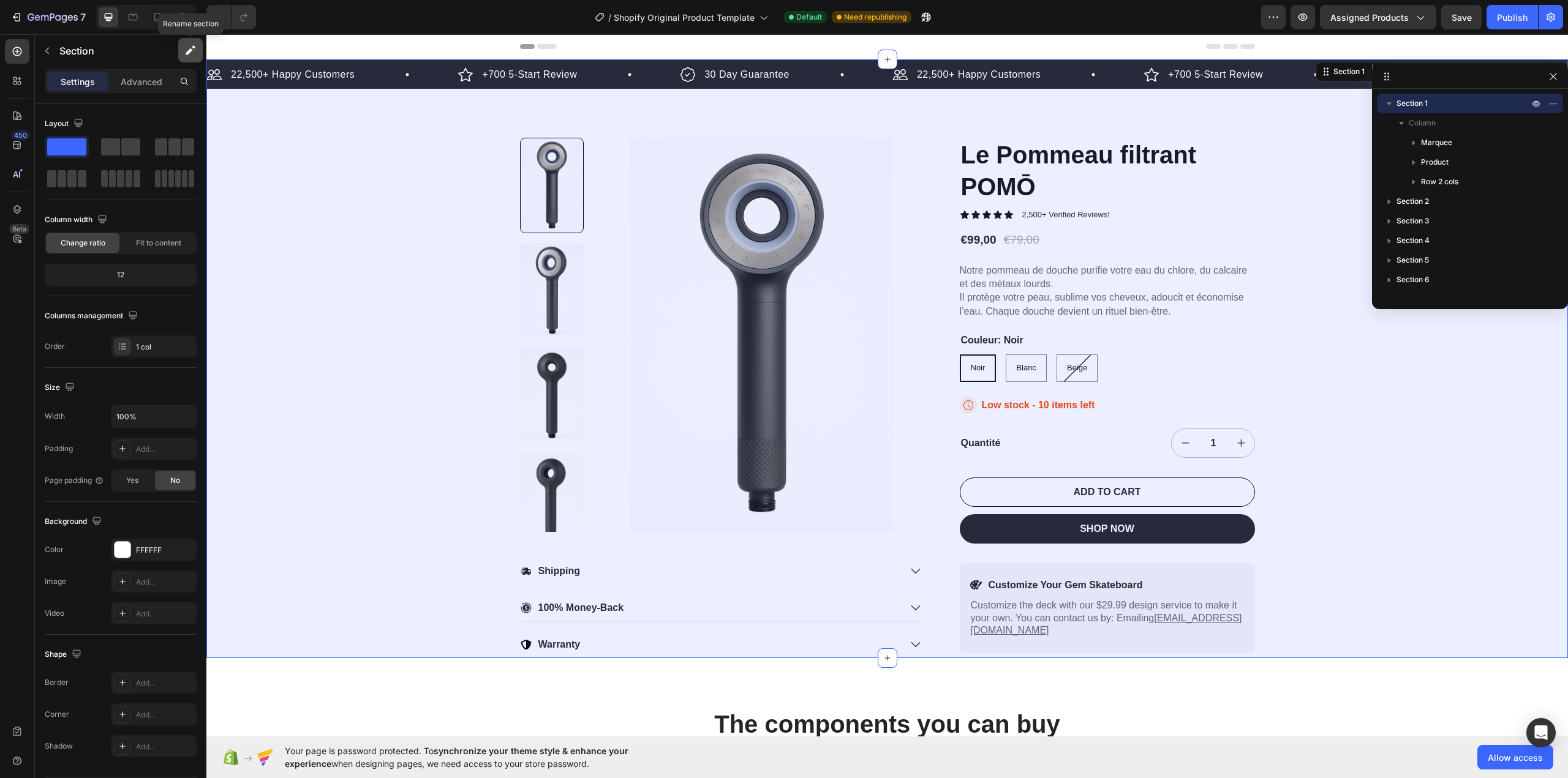
click at [192, 49] on icon "button" at bounding box center [189, 52] width 7 height 7
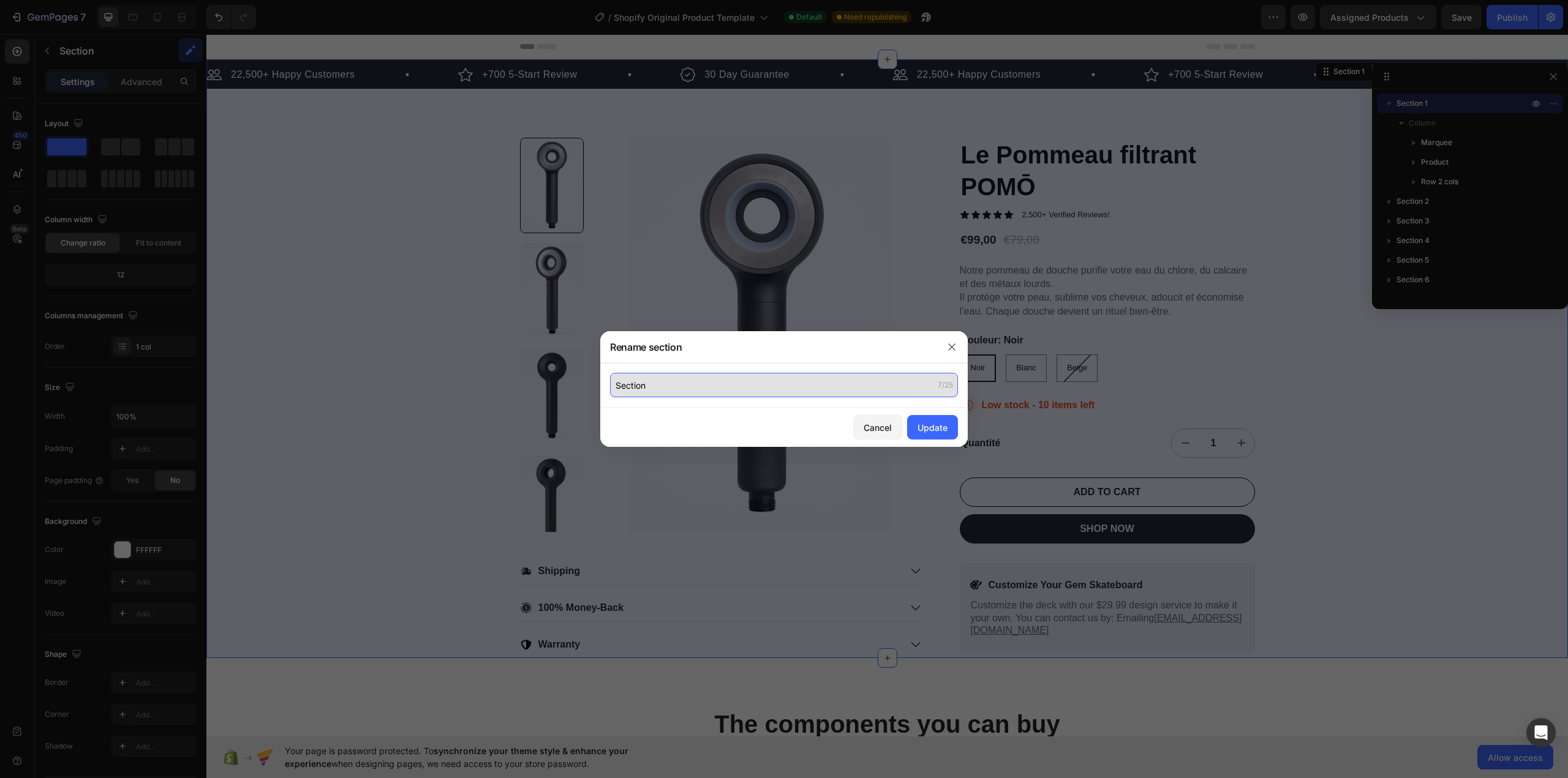
click at [646, 393] on input "Section" at bounding box center [784, 384] width 348 height 24
type input "Product"
click at [950, 420] on button "Update" at bounding box center [932, 427] width 51 height 24
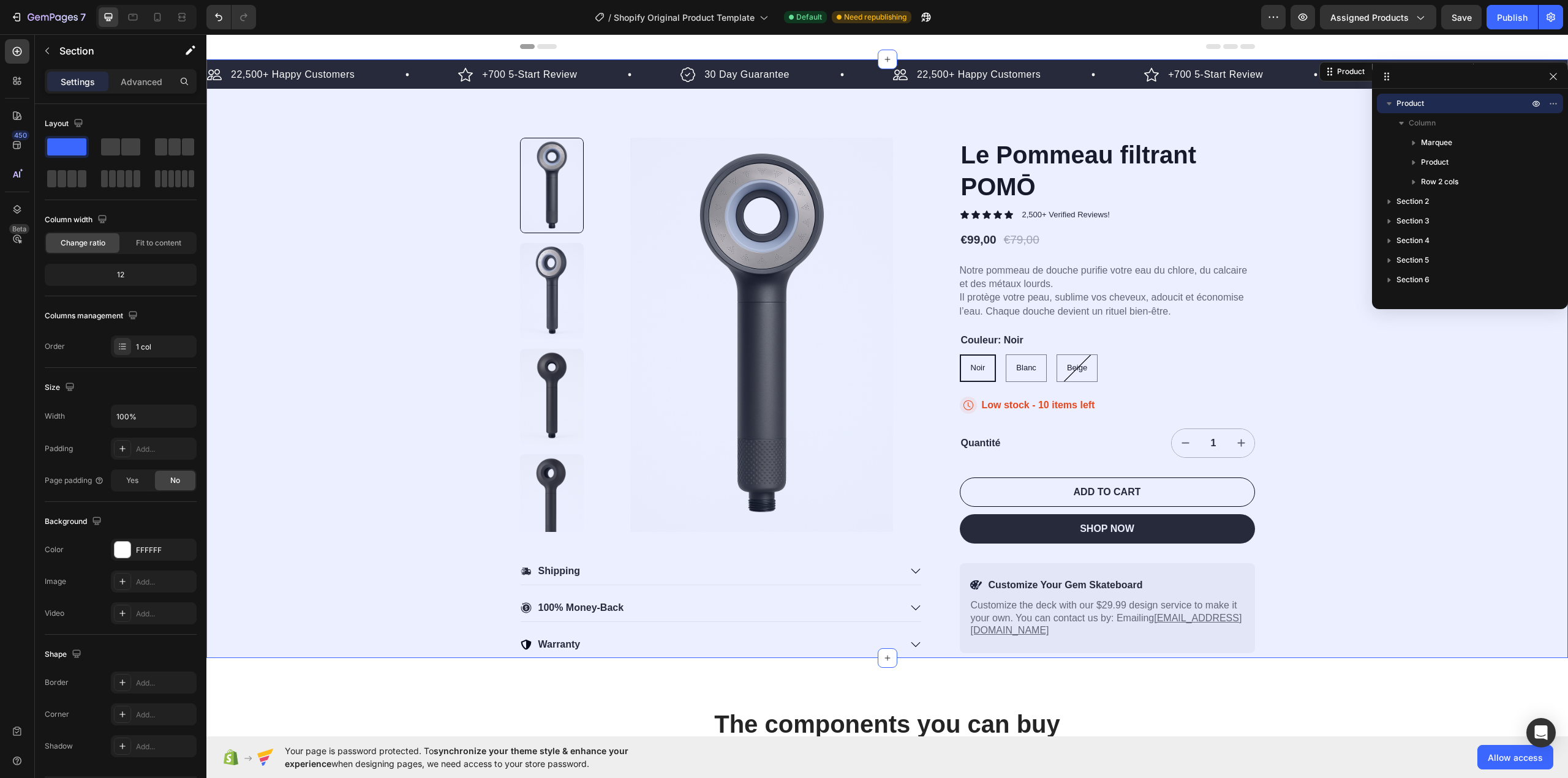
click at [421, 49] on div at bounding box center [887, 47] width 1361 height 25
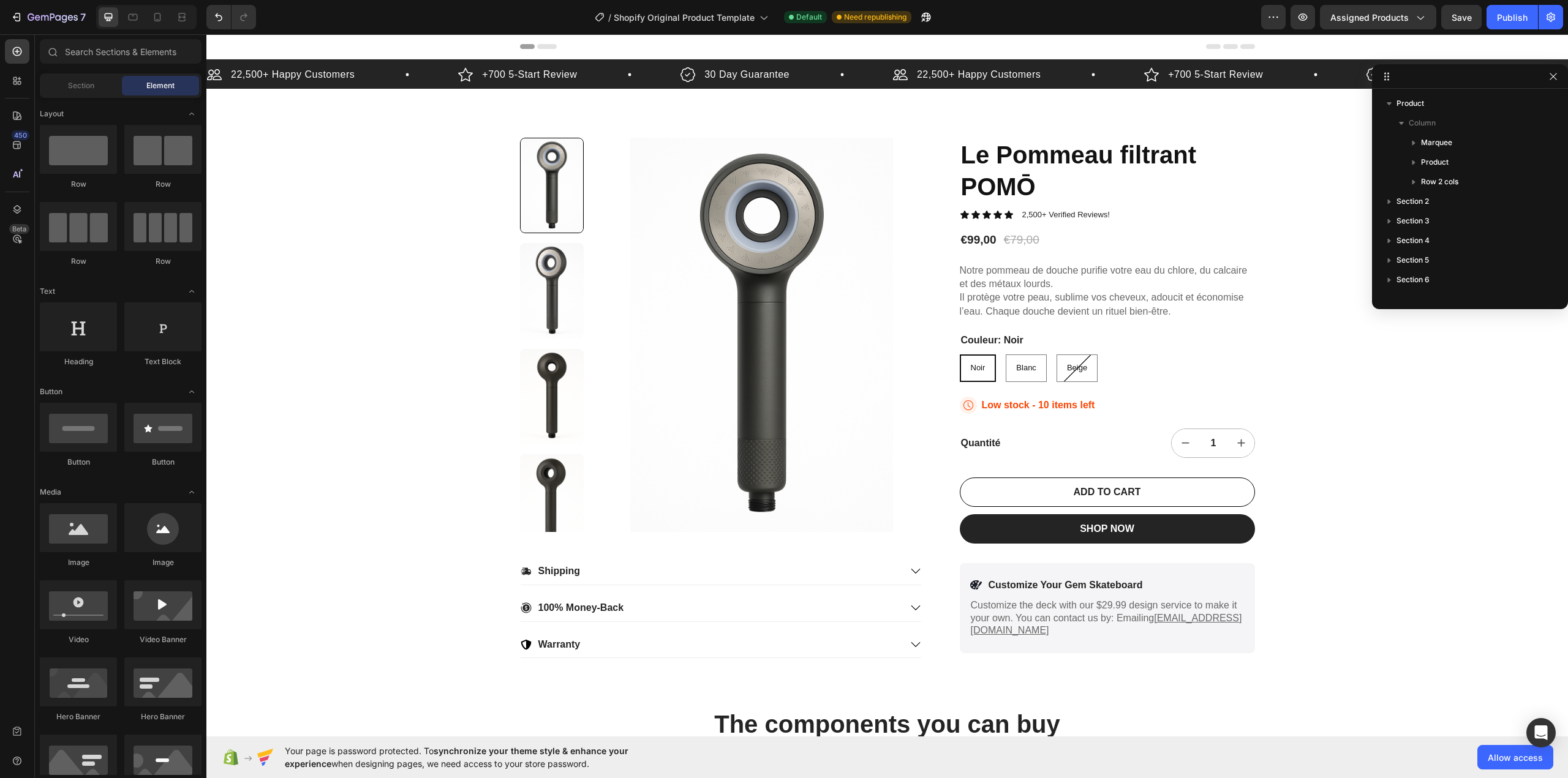
click at [541, 44] on icon at bounding box center [547, 46] width 19 height 5
click at [17, 113] on icon at bounding box center [17, 115] width 8 height 8
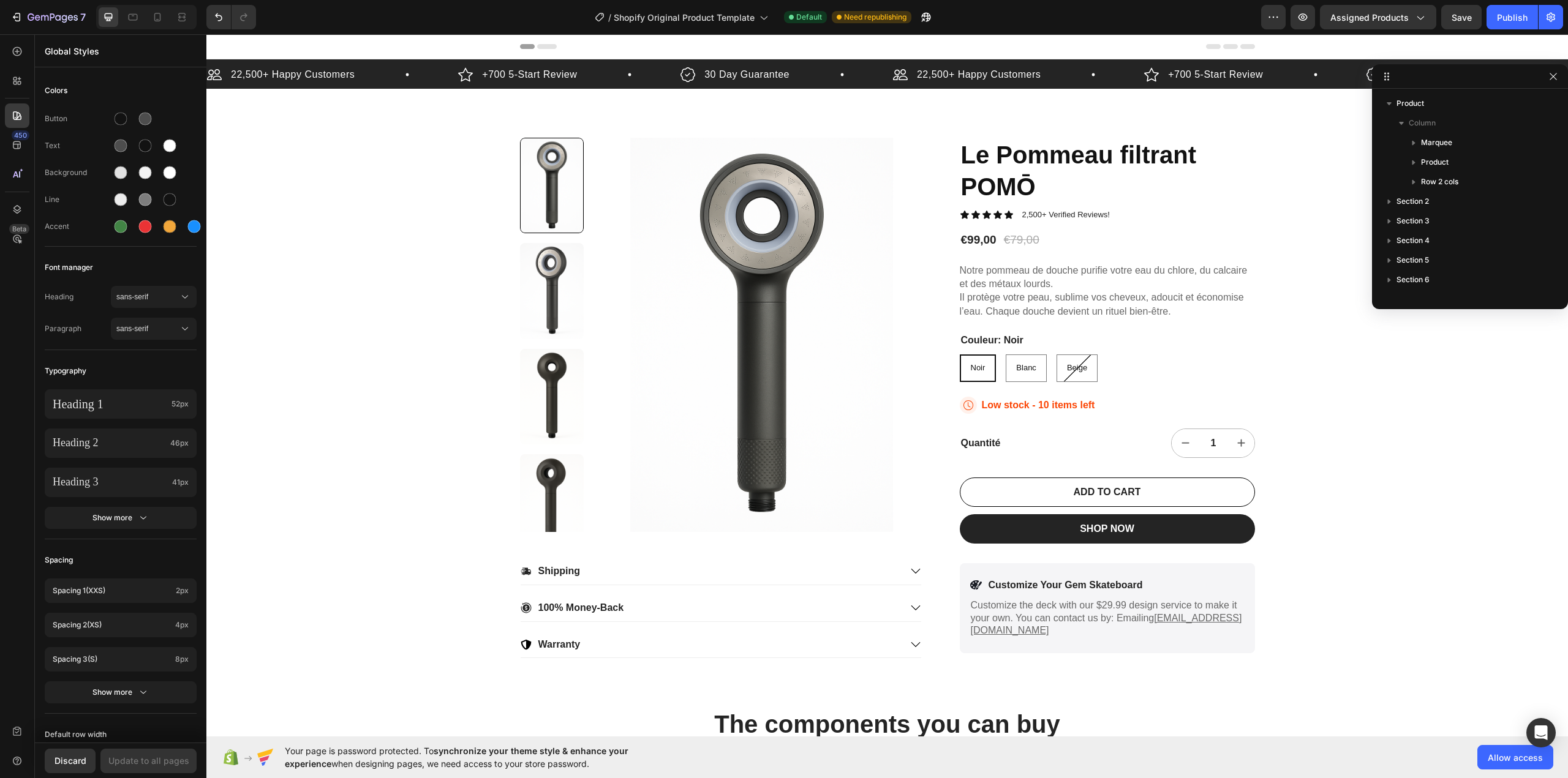
click at [520, 42] on div at bounding box center [887, 46] width 735 height 24
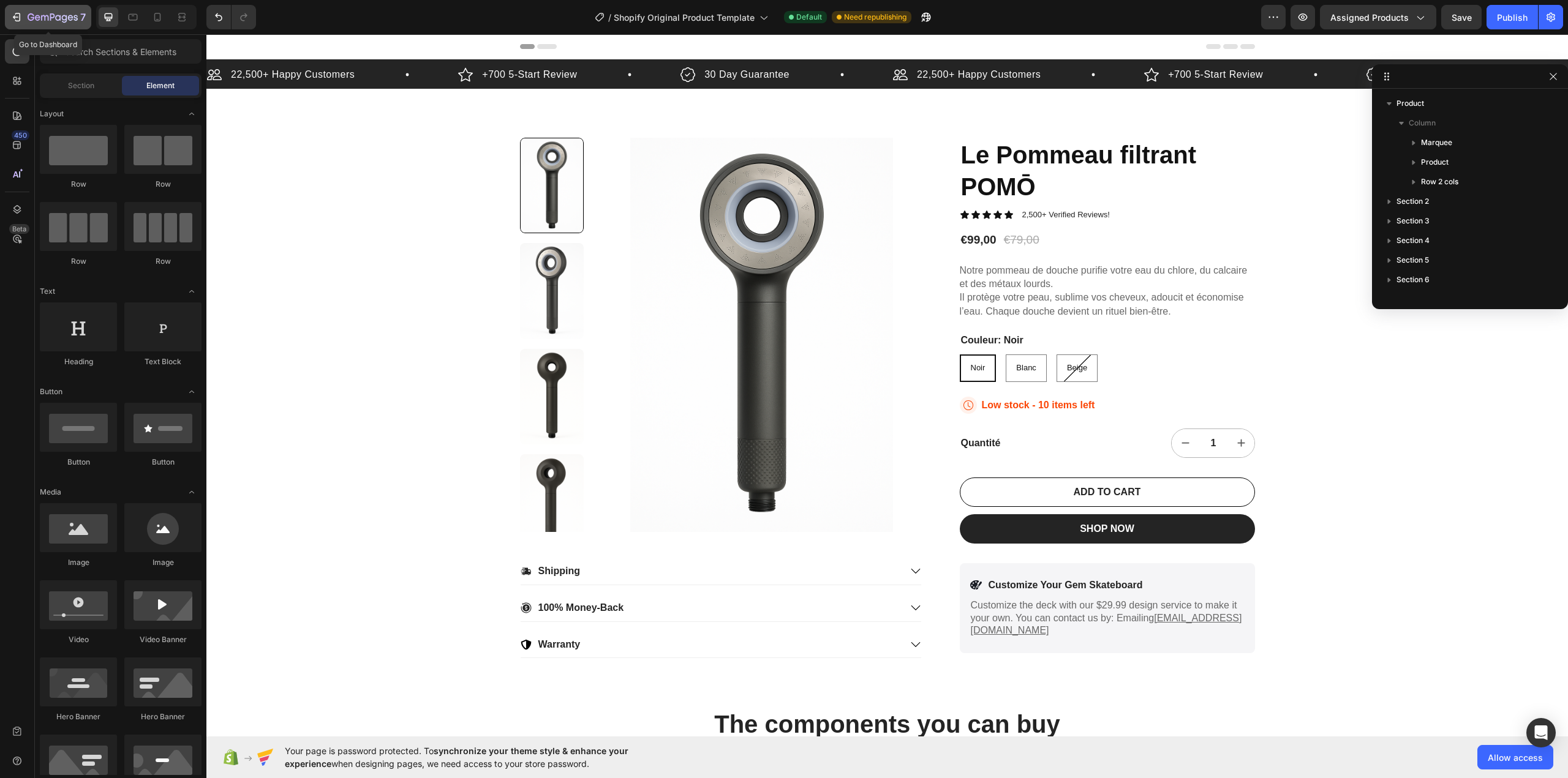
click at [12, 17] on icon "button" at bounding box center [17, 17] width 13 height 13
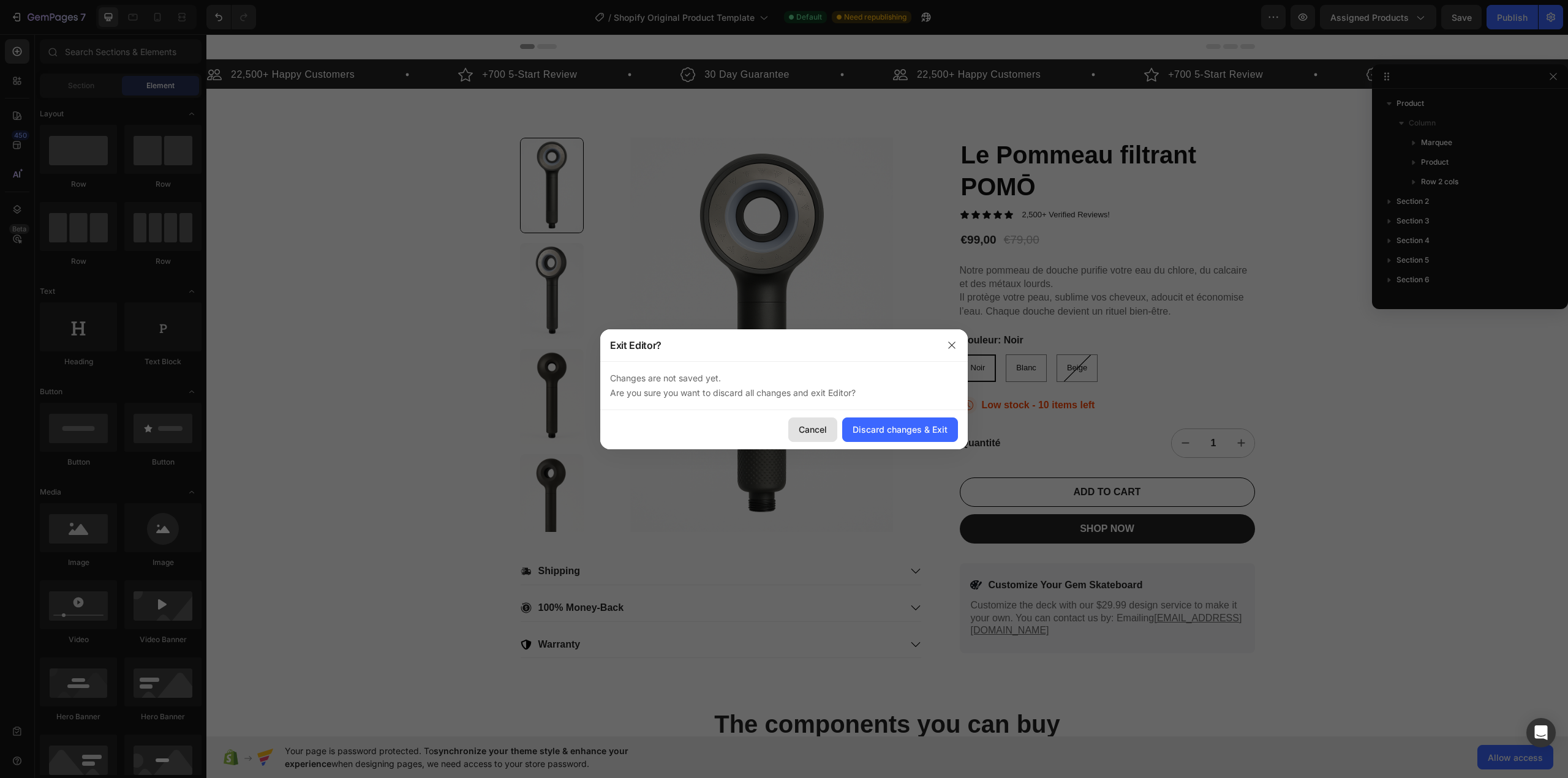
click at [820, 432] on div "Cancel" at bounding box center [813, 429] width 28 height 13
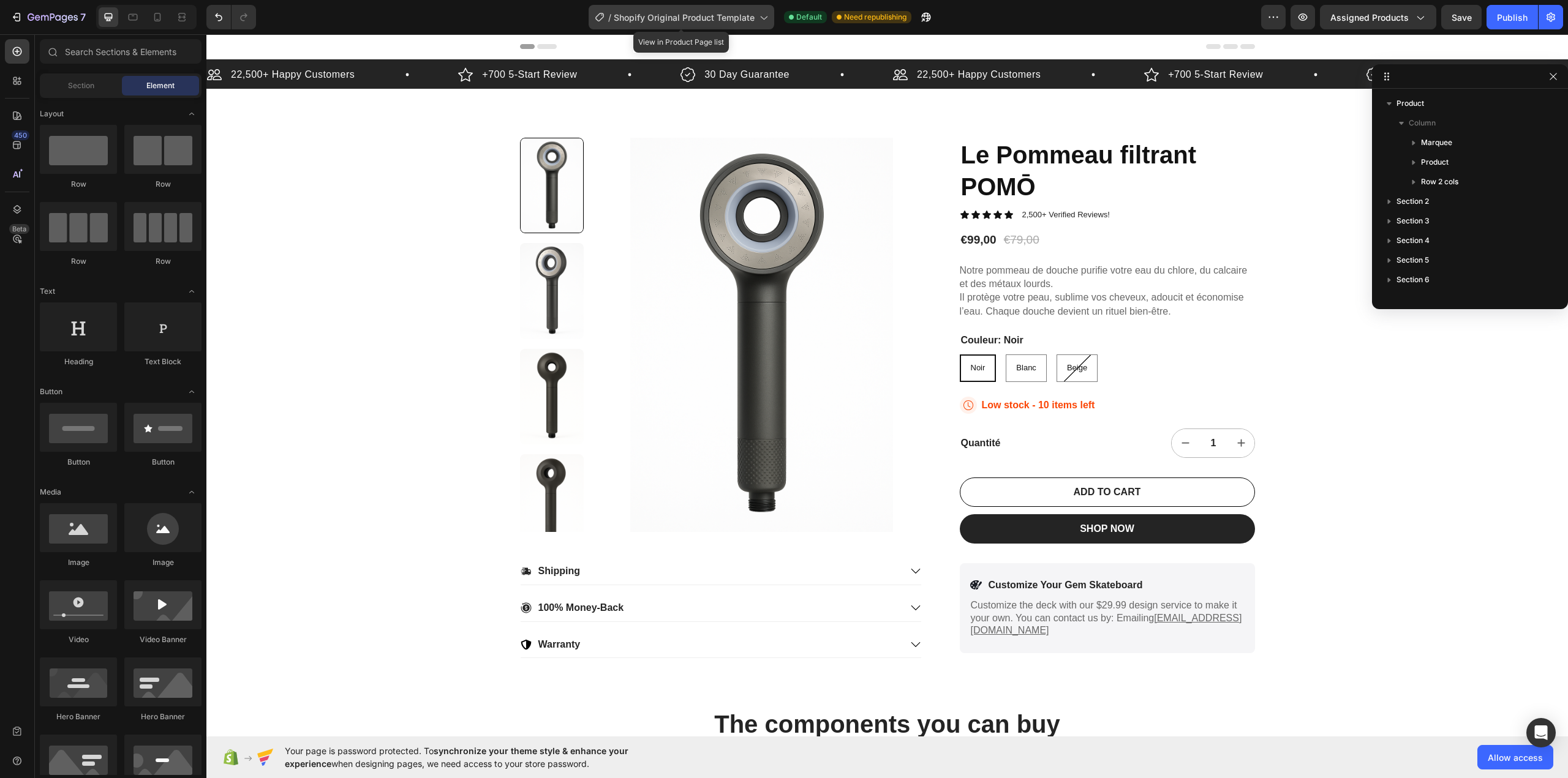
click at [765, 20] on icon at bounding box center [763, 17] width 13 height 13
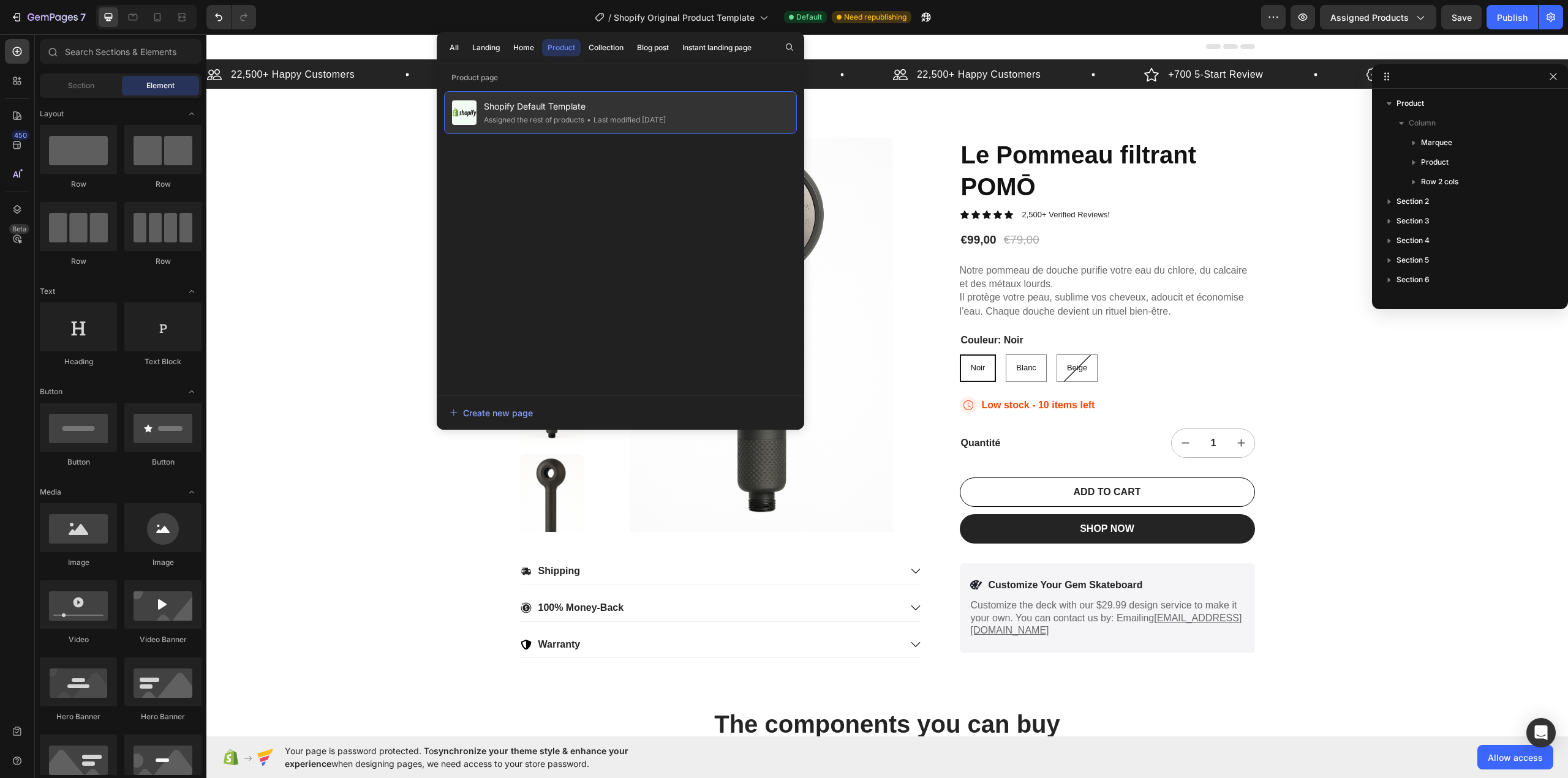
click at [584, 122] on div "Assigned the rest of products" at bounding box center [625, 120] width 81 height 13
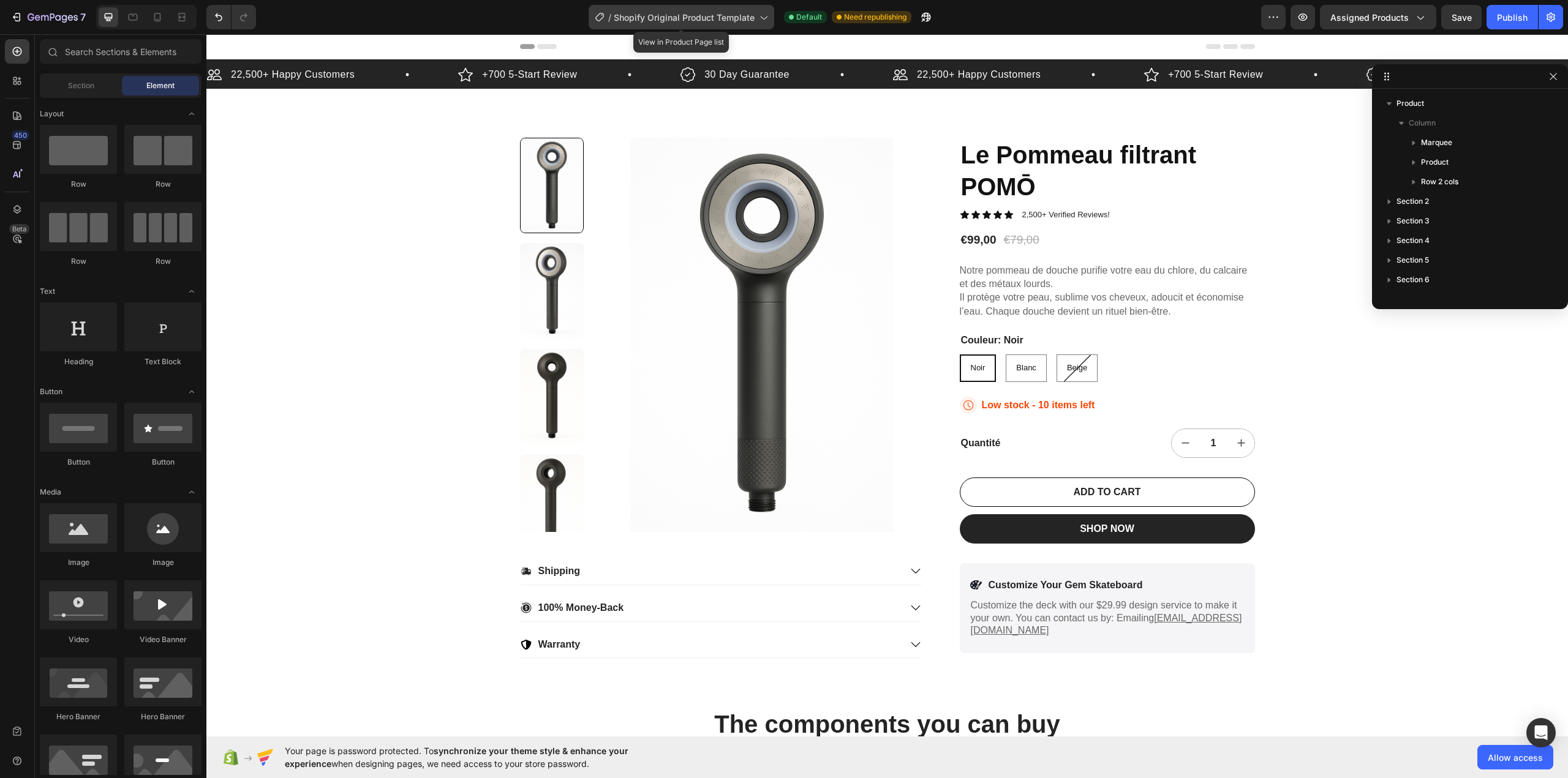
click at [755, 13] on div "/ Shopify Original Product Template" at bounding box center [681, 17] width 186 height 24
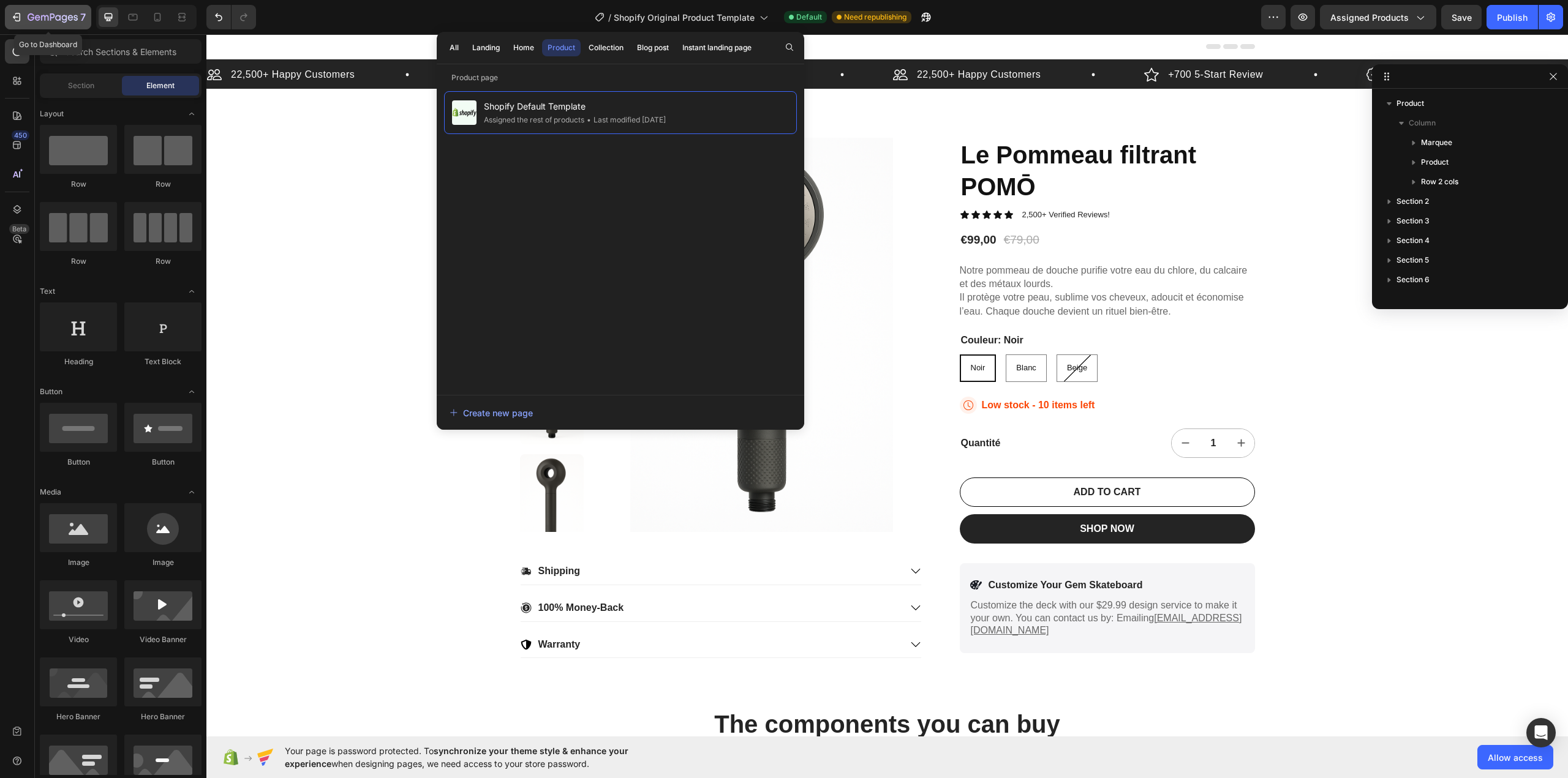
click at [19, 17] on icon "button" at bounding box center [18, 17] width 6 height 8
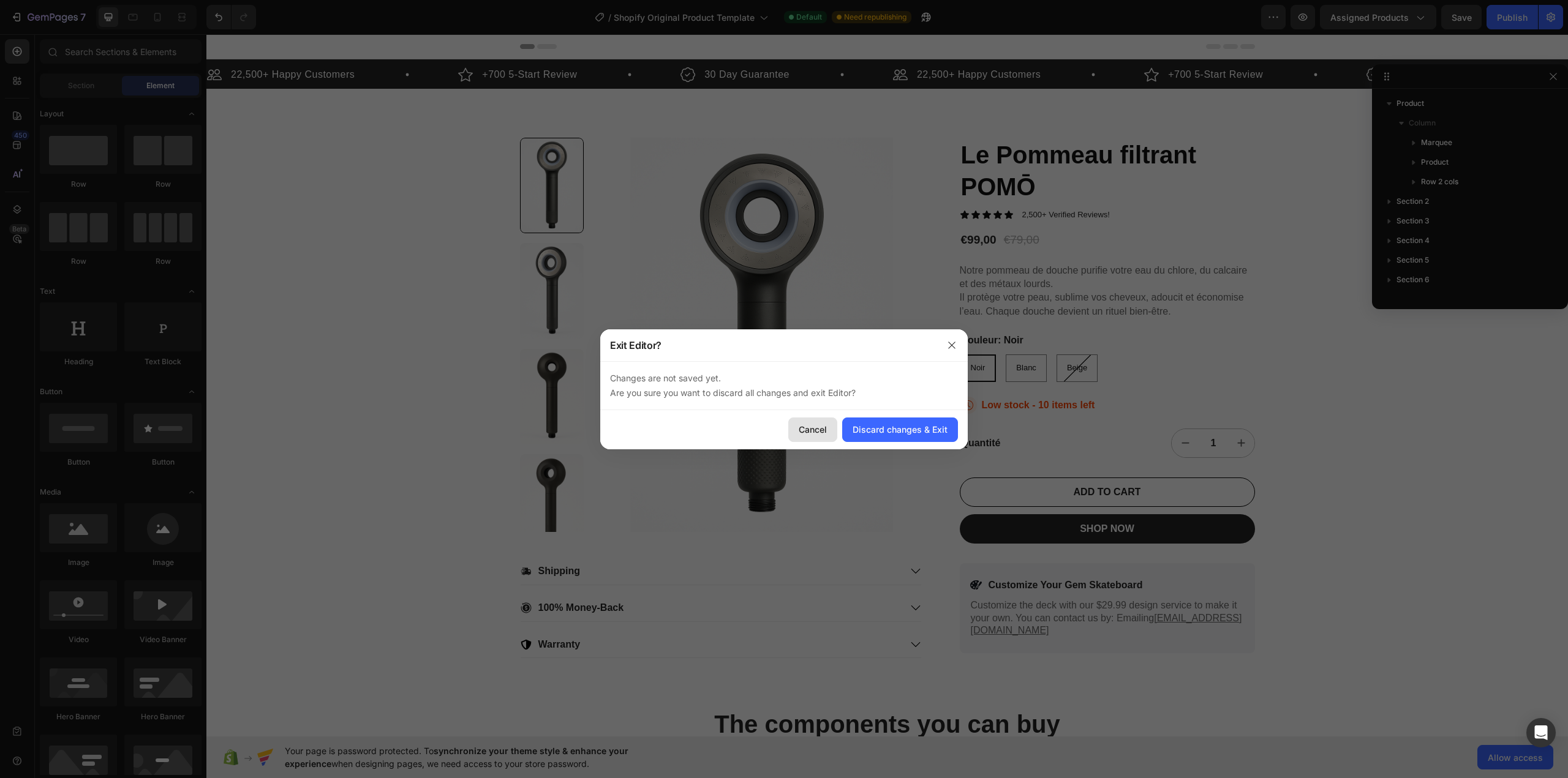
click at [814, 433] on div "Cancel" at bounding box center [813, 429] width 28 height 13
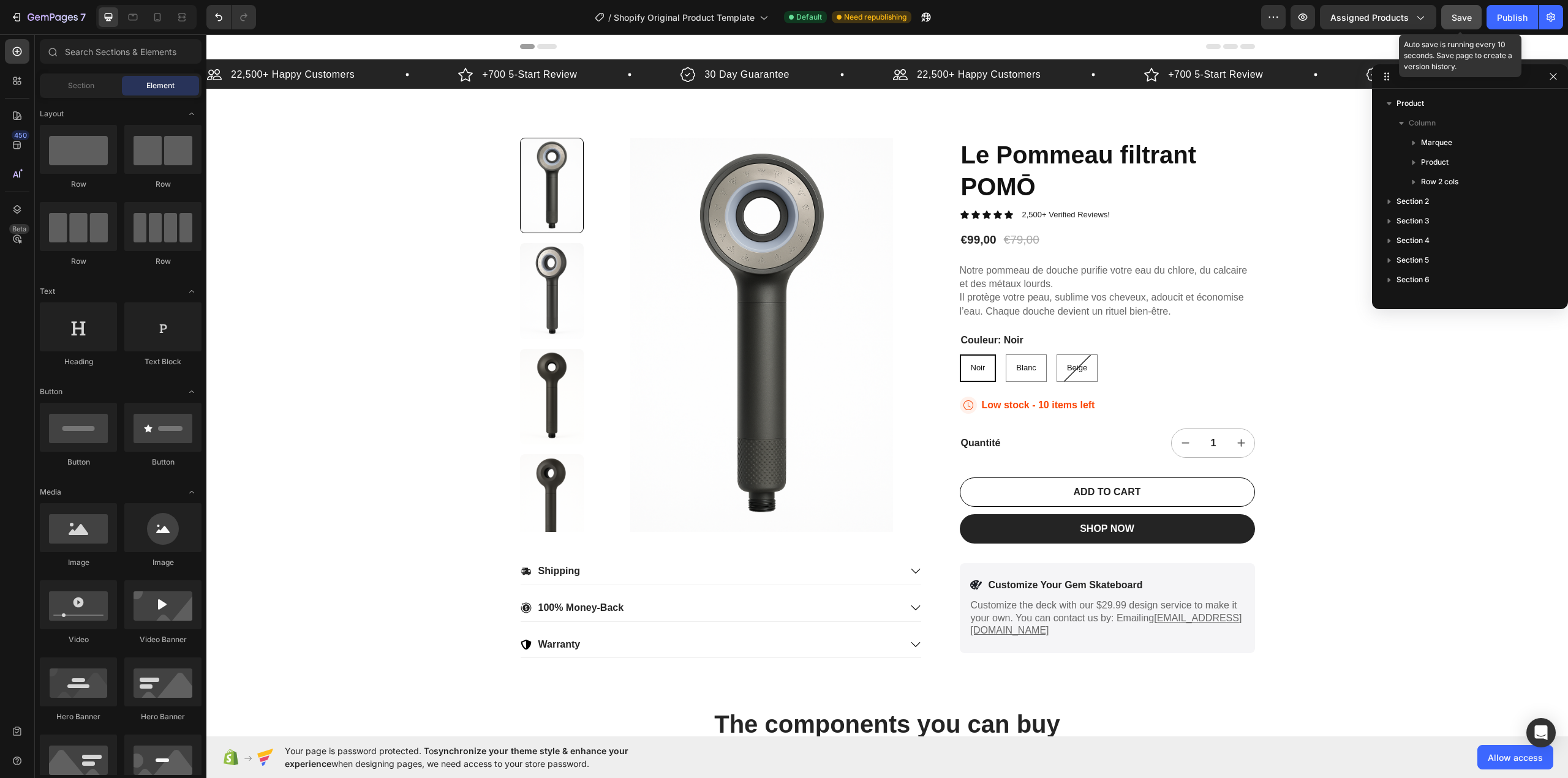
click at [1455, 22] on span "Save" at bounding box center [1462, 17] width 20 height 10
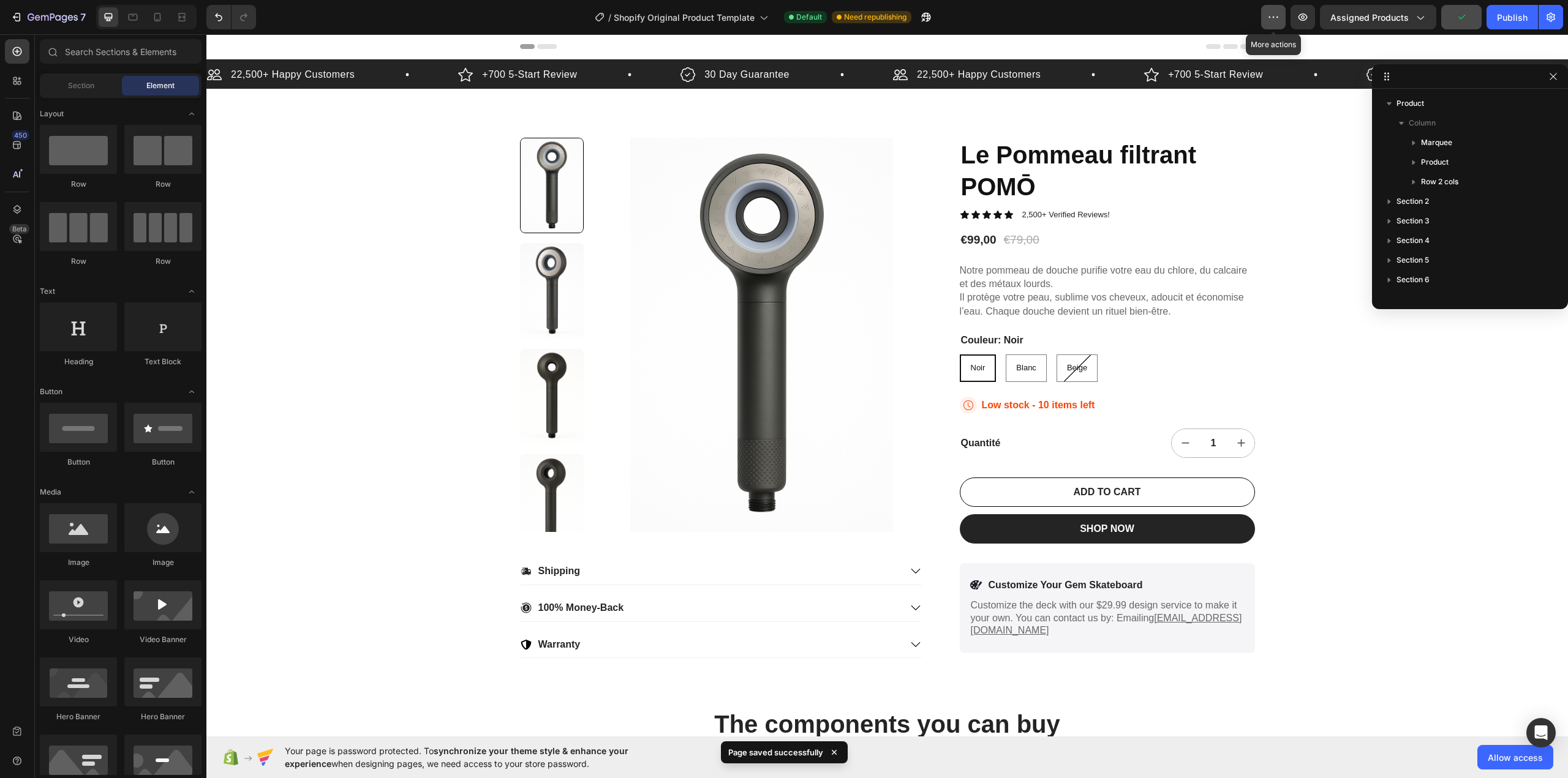
click at [1277, 19] on icon "button" at bounding box center [1274, 17] width 13 height 13
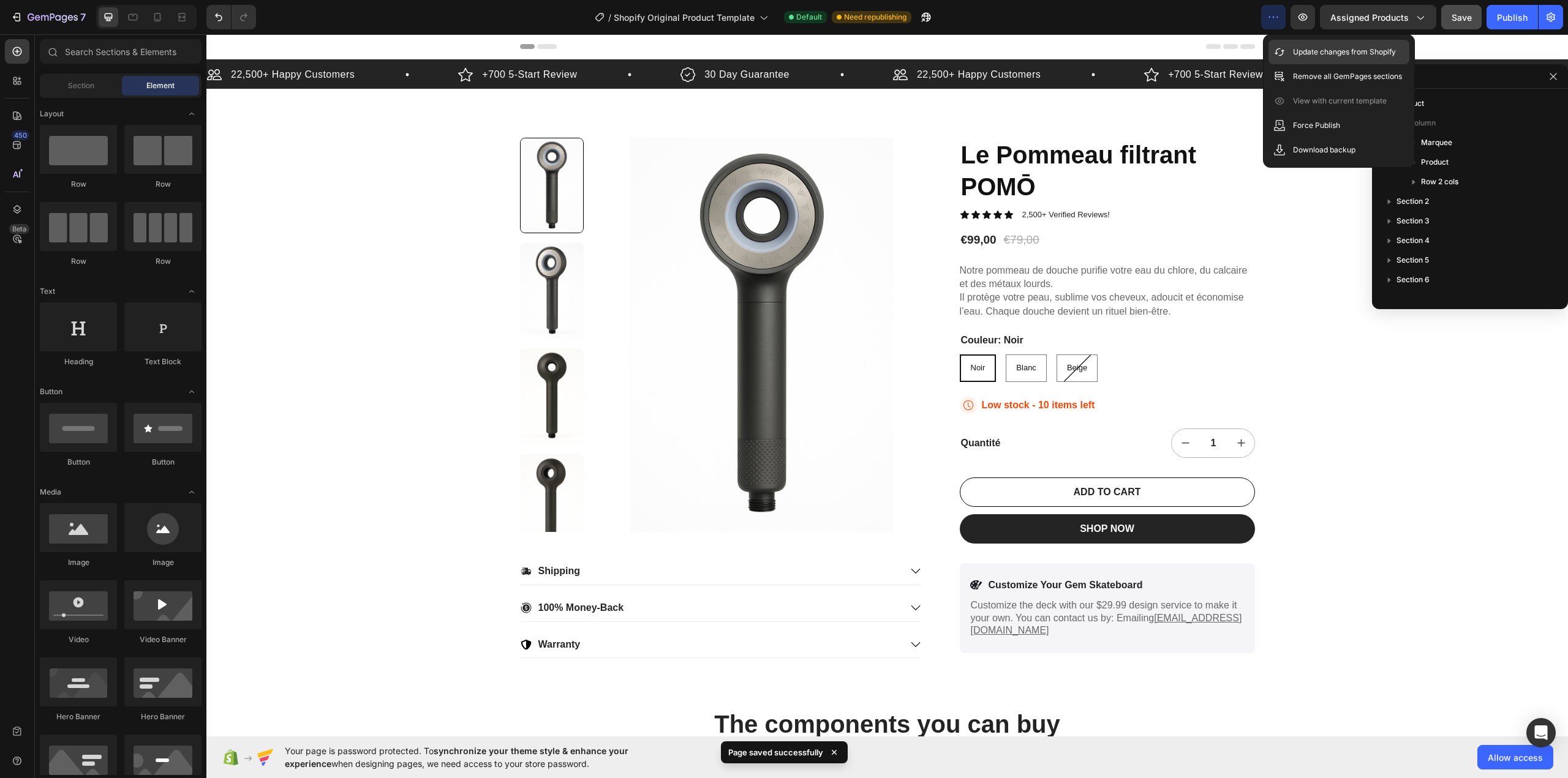
click at [1339, 50] on p "Update changes from Shopify" at bounding box center [1345, 52] width 103 height 13
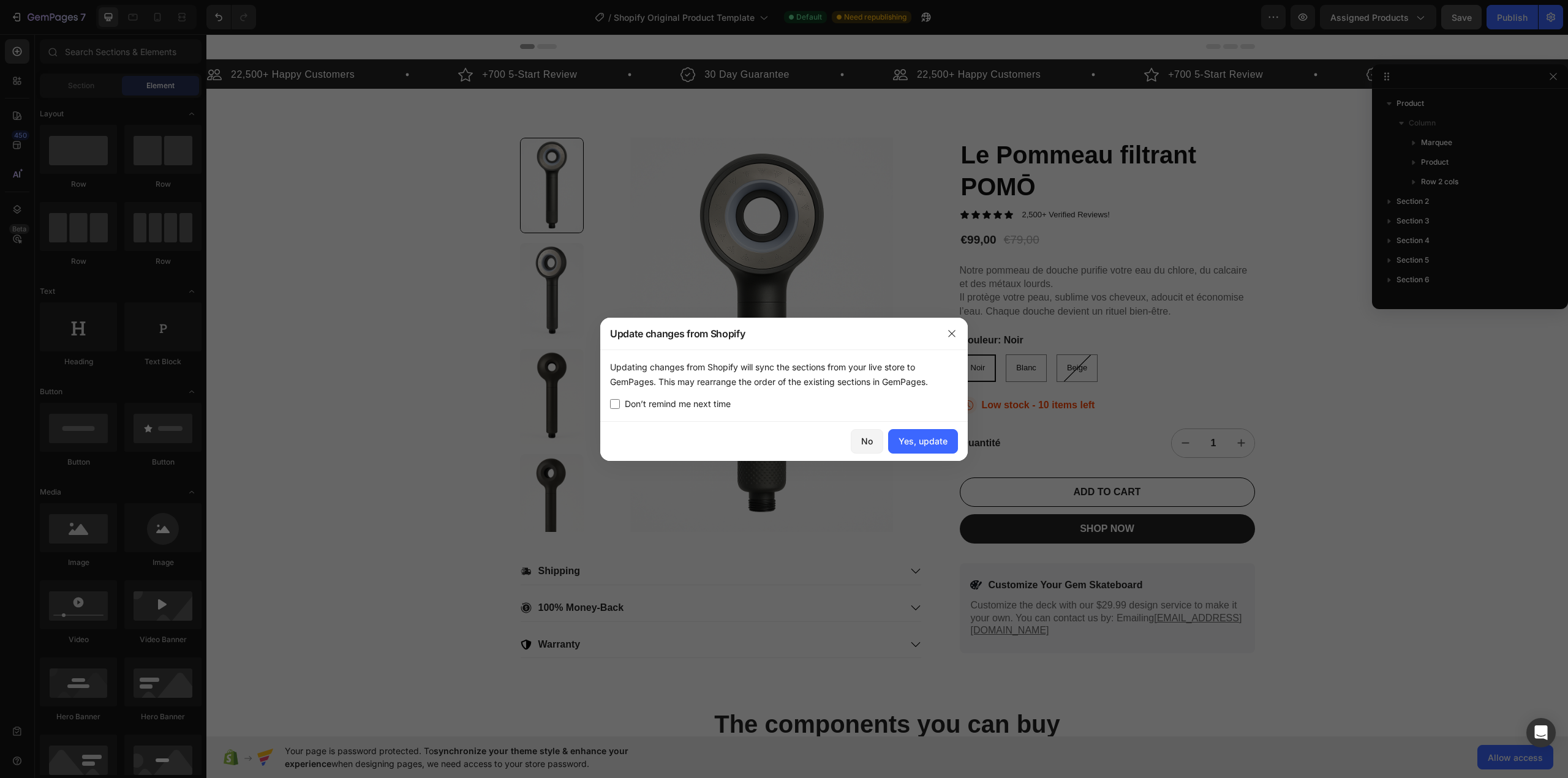
drag, startPoint x: 911, startPoint y: 447, endPoint x: 909, endPoint y: 398, distance: 49.0
click at [909, 398] on div "Update changes from Shopify Updating changes from Shopify will sync the section…" at bounding box center [784, 389] width 367 height 143
click at [877, 437] on button "No" at bounding box center [867, 441] width 33 height 24
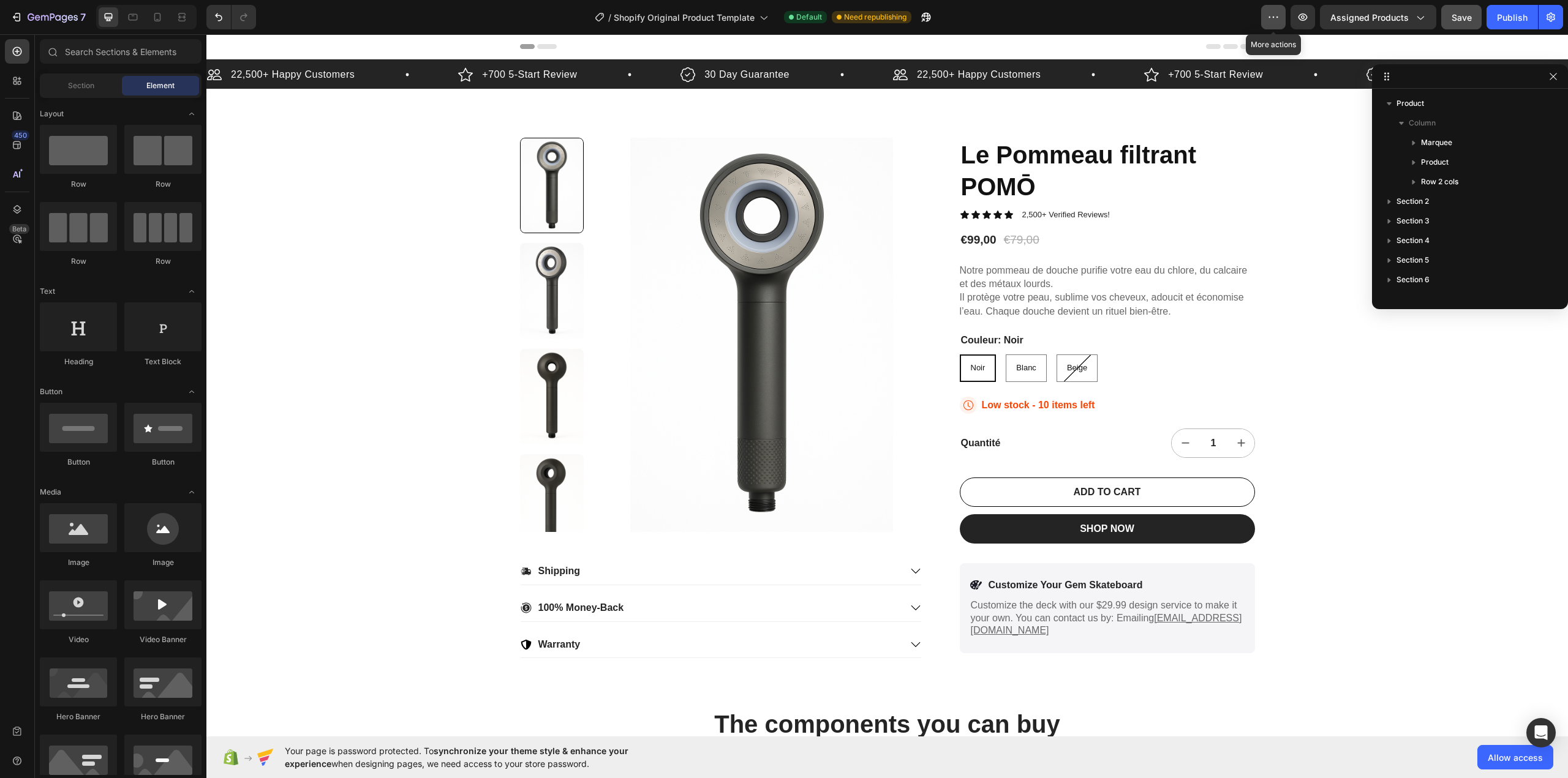
click at [1272, 14] on icon "button" at bounding box center [1274, 17] width 13 height 13
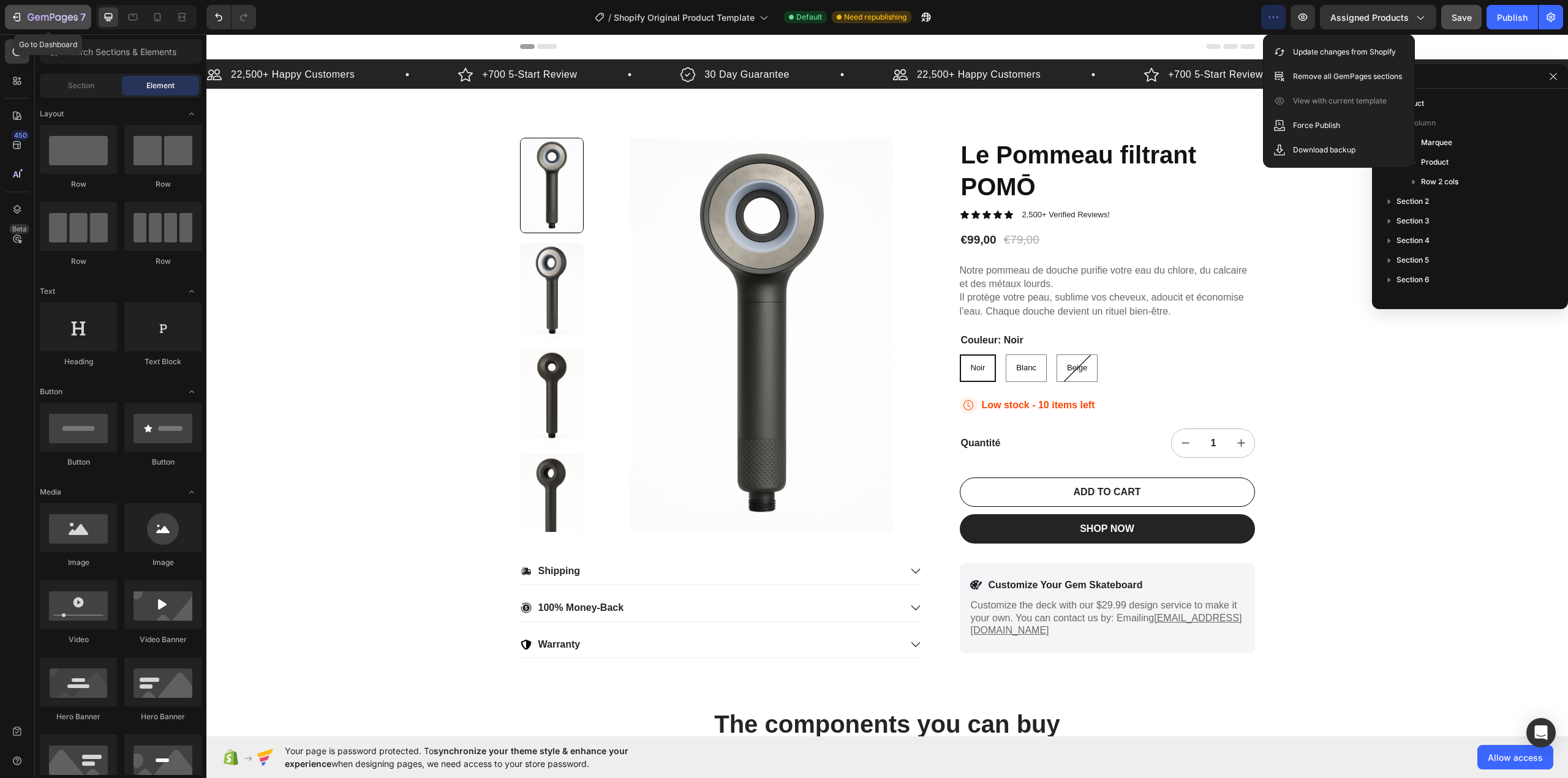
click at [41, 16] on icon "button" at bounding box center [53, 17] width 50 height 10
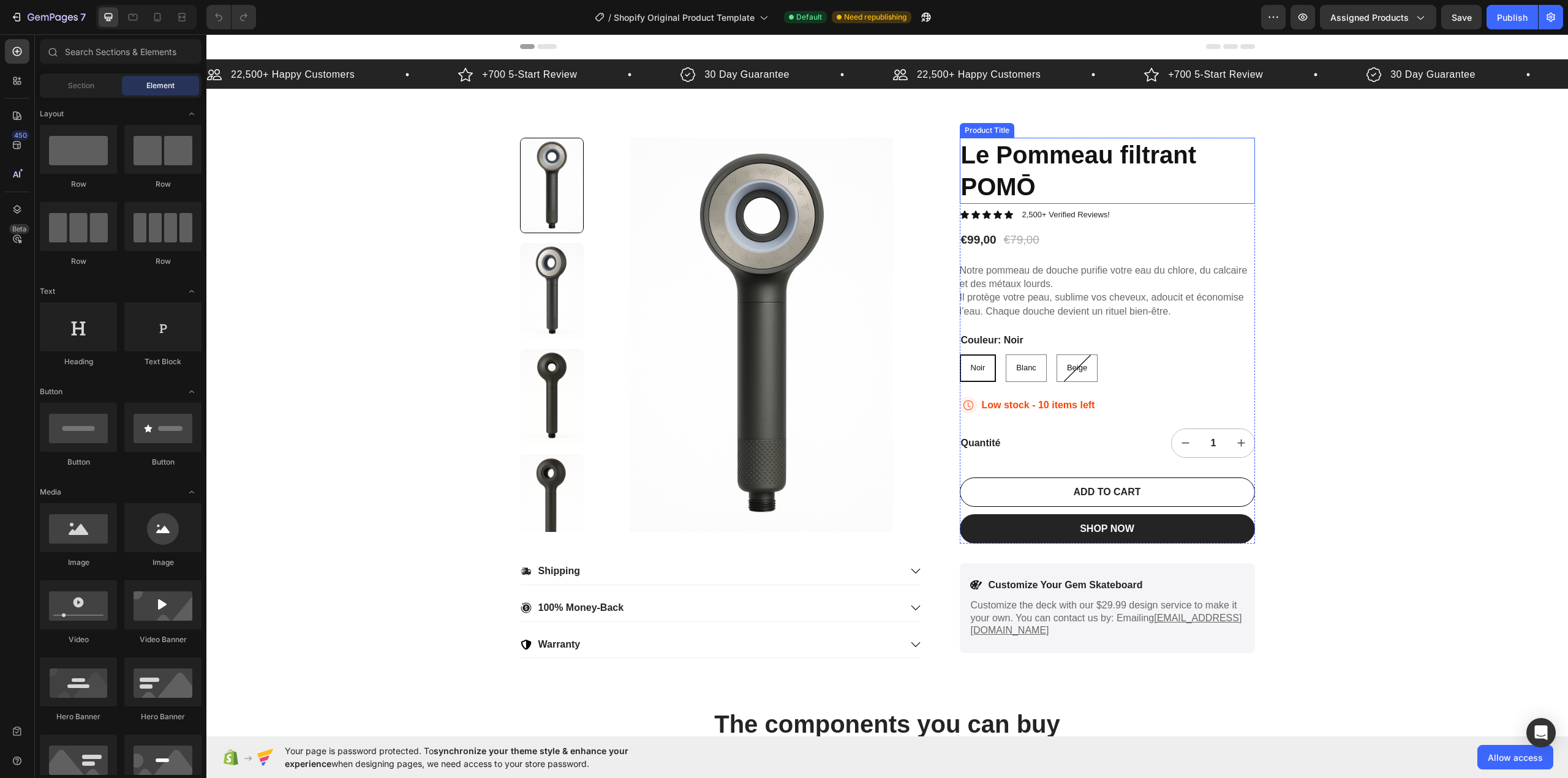
click at [1013, 184] on h1 "Le Pommeau filtrant POMŌ" at bounding box center [1107, 170] width 295 height 66
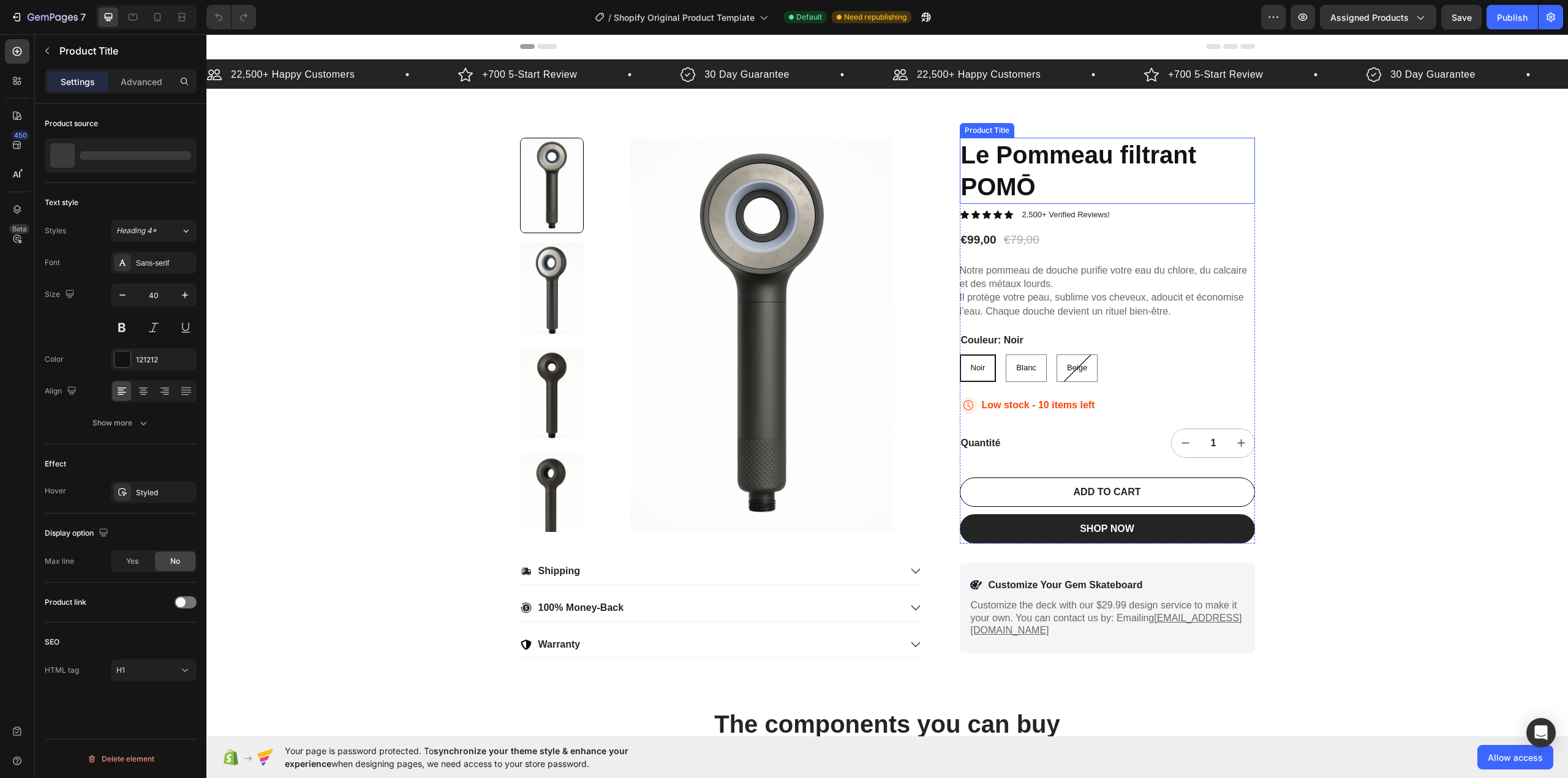
click at [1013, 184] on h1 "Le Pommeau filtrant POMŌ" at bounding box center [1107, 170] width 295 height 66
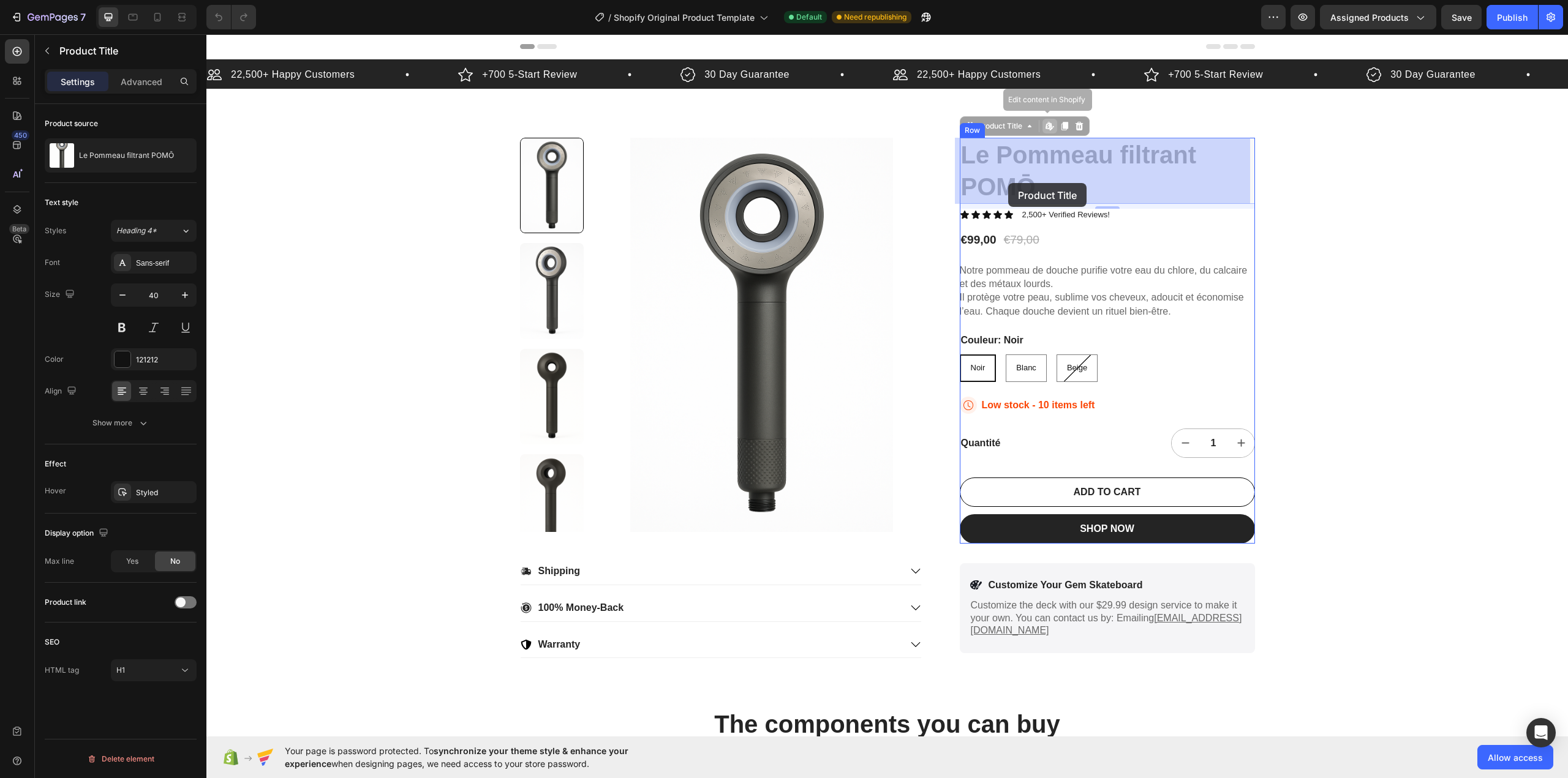
drag, startPoint x: 967, startPoint y: 184, endPoint x: 989, endPoint y: 183, distance: 22.0
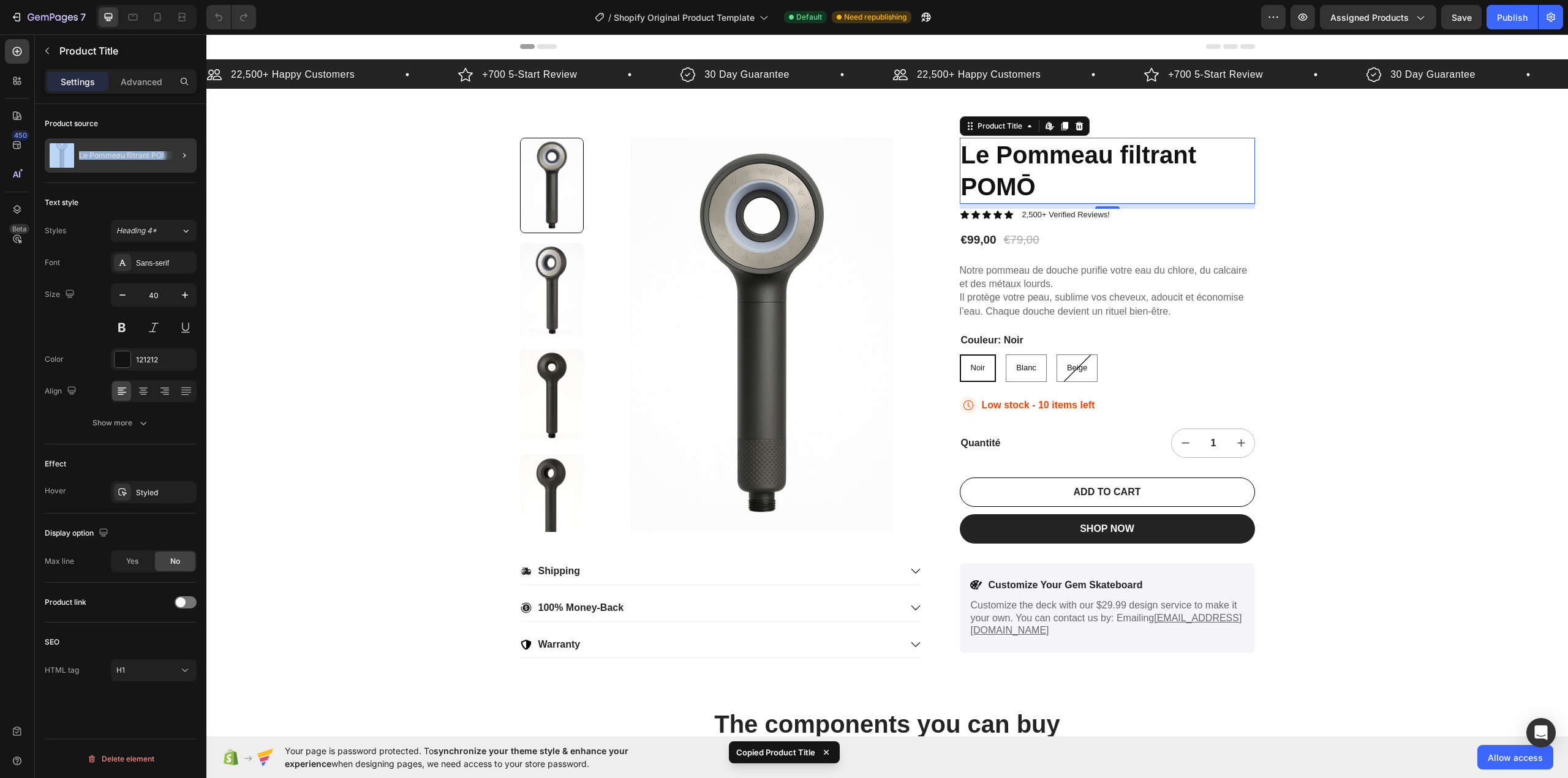
drag, startPoint x: 145, startPoint y: 129, endPoint x: 188, endPoint y: 163, distance: 54.8
click at [188, 163] on div "Product source Le Pommeau filtrant POMŌ" at bounding box center [120, 144] width 152 height 79
copy div "Le Pommeau filtrant POMŌ"
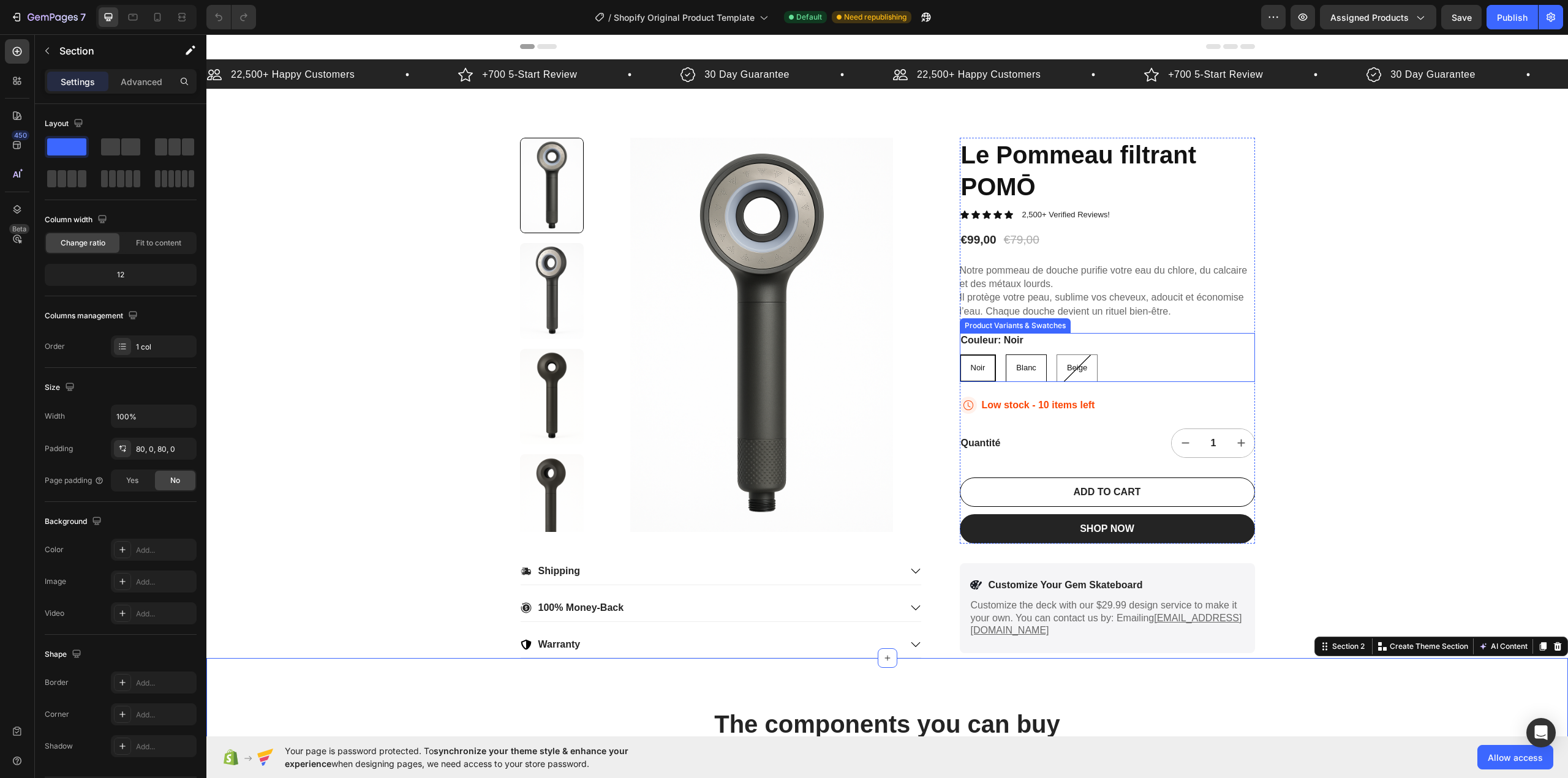
click at [1029, 364] on span "Blanc" at bounding box center [1026, 367] width 20 height 9
click at [1006, 355] on input "Blanc Blanc Blanc" at bounding box center [1005, 354] width 1 height 1
radio input "true"
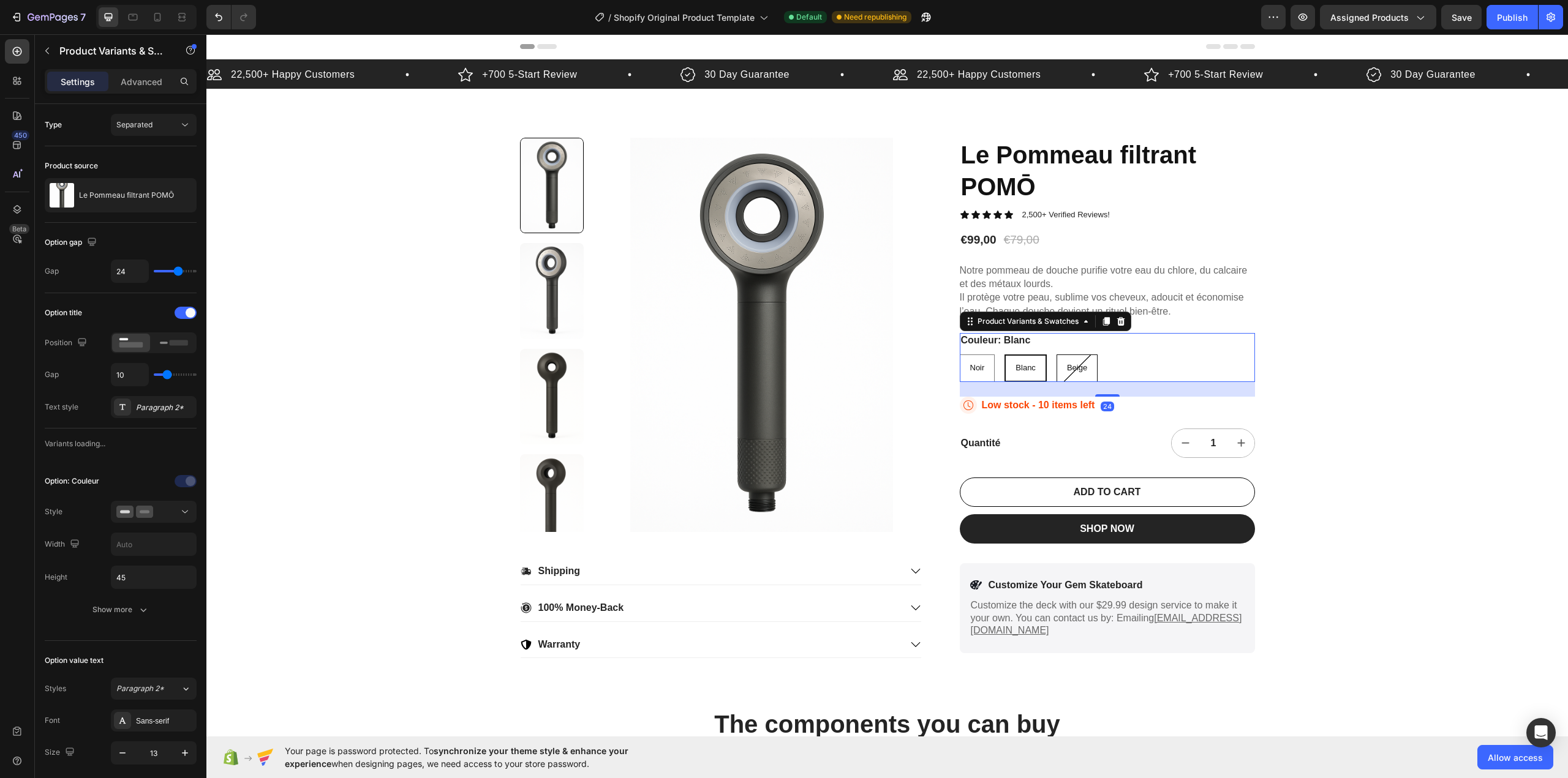
click at [1073, 373] on div "Beige" at bounding box center [1077, 368] width 40 height 20
click at [1057, 355] on input "Beige Beige Beige" at bounding box center [1056, 354] width 1 height 1
radio input "true"
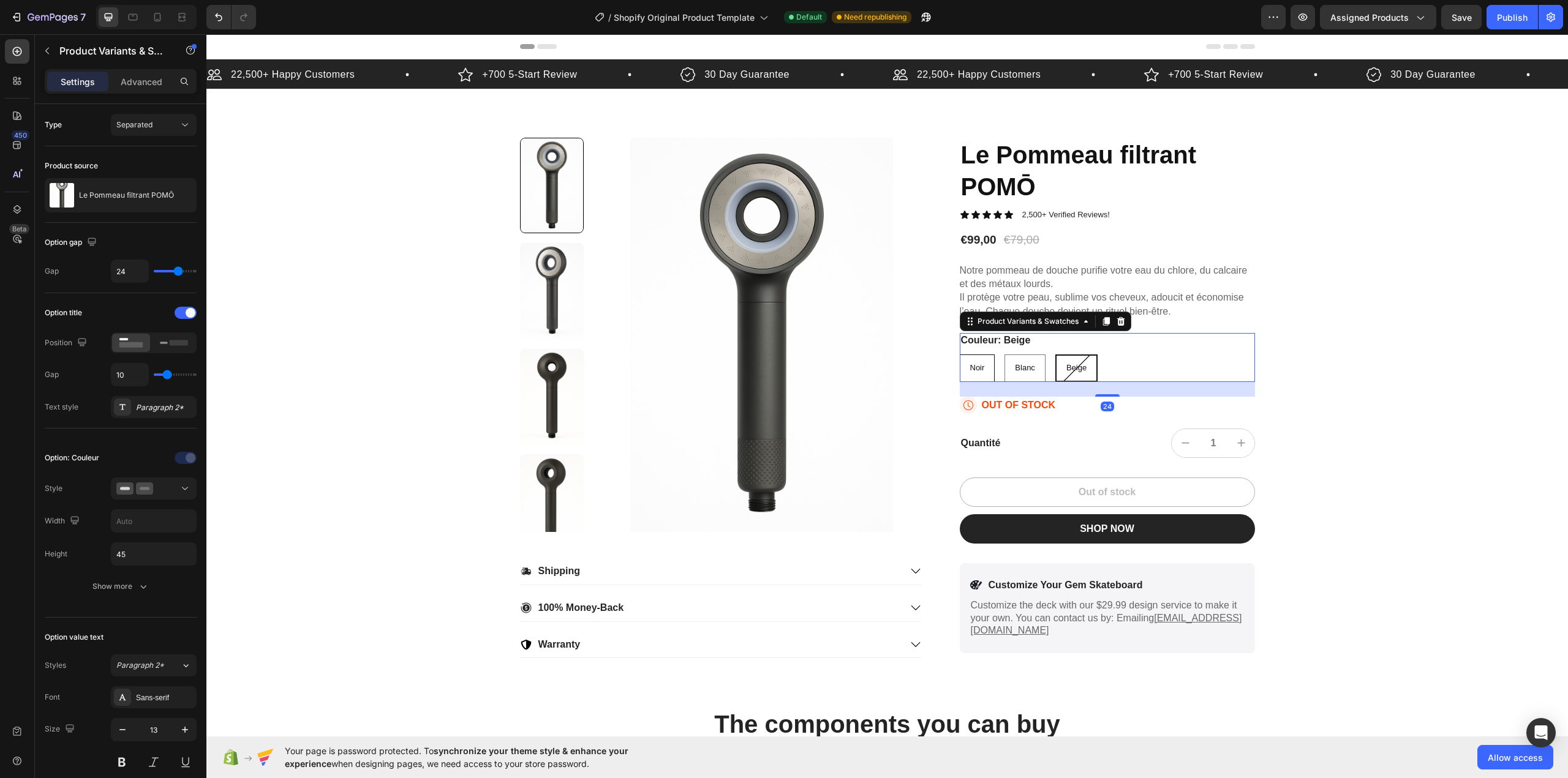
click at [986, 372] on div "Noir" at bounding box center [977, 368] width 34 height 20
click at [960, 355] on input "Noir Noir Noir" at bounding box center [959, 354] width 1 height 1
radio input "true"
click at [1016, 368] on span "Blanc" at bounding box center [1026, 367] width 20 height 9
click at [1006, 355] on input "Blanc Blanc Blanc" at bounding box center [1005, 354] width 1 height 1
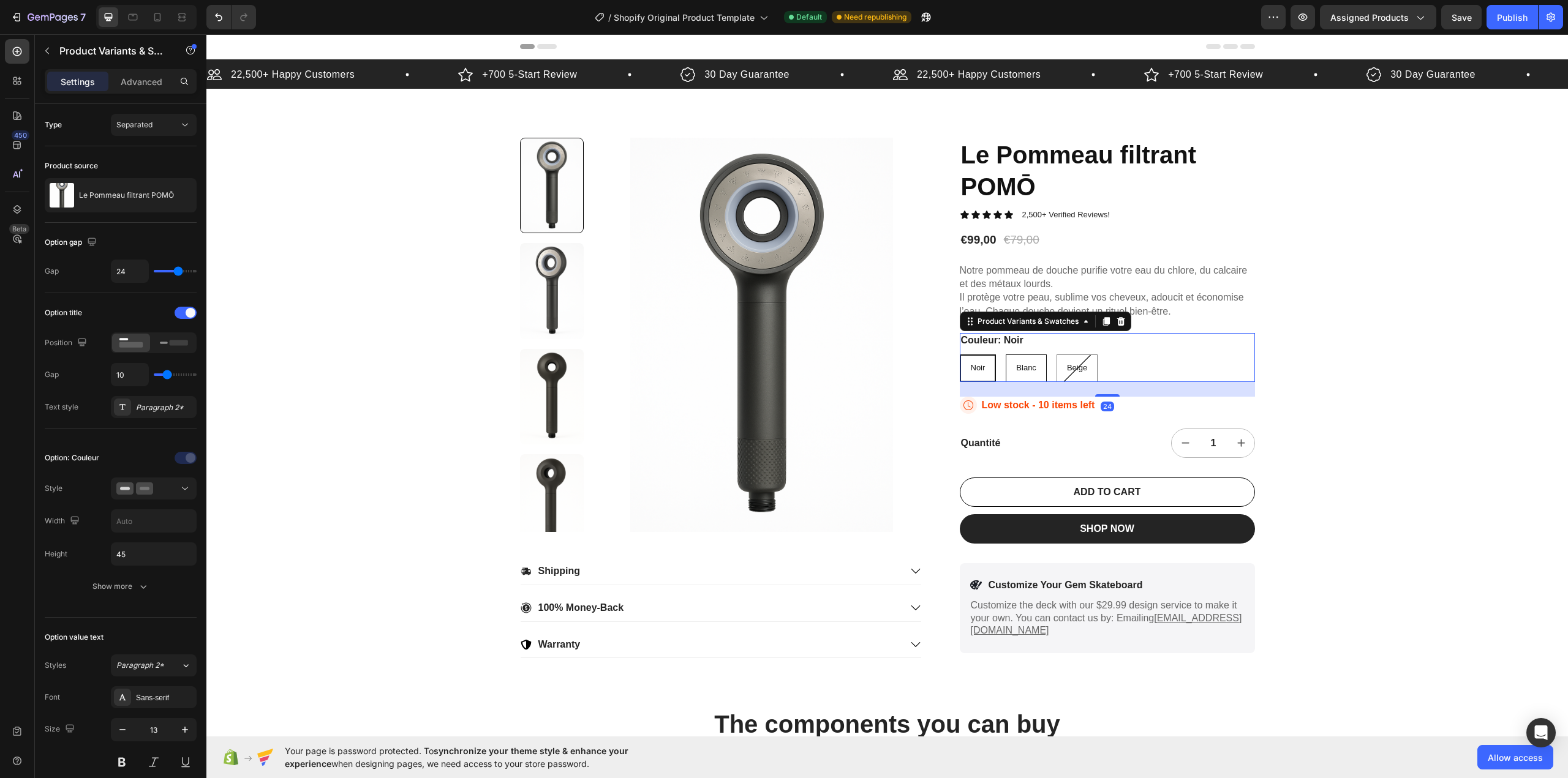
radio input "true"
click at [1085, 365] on div "Beige" at bounding box center [1077, 368] width 40 height 20
click at [1057, 355] on input "Beige Beige Beige" at bounding box center [1056, 354] width 1 height 1
radio input "true"
click at [979, 373] on div "Noir" at bounding box center [977, 368] width 34 height 20
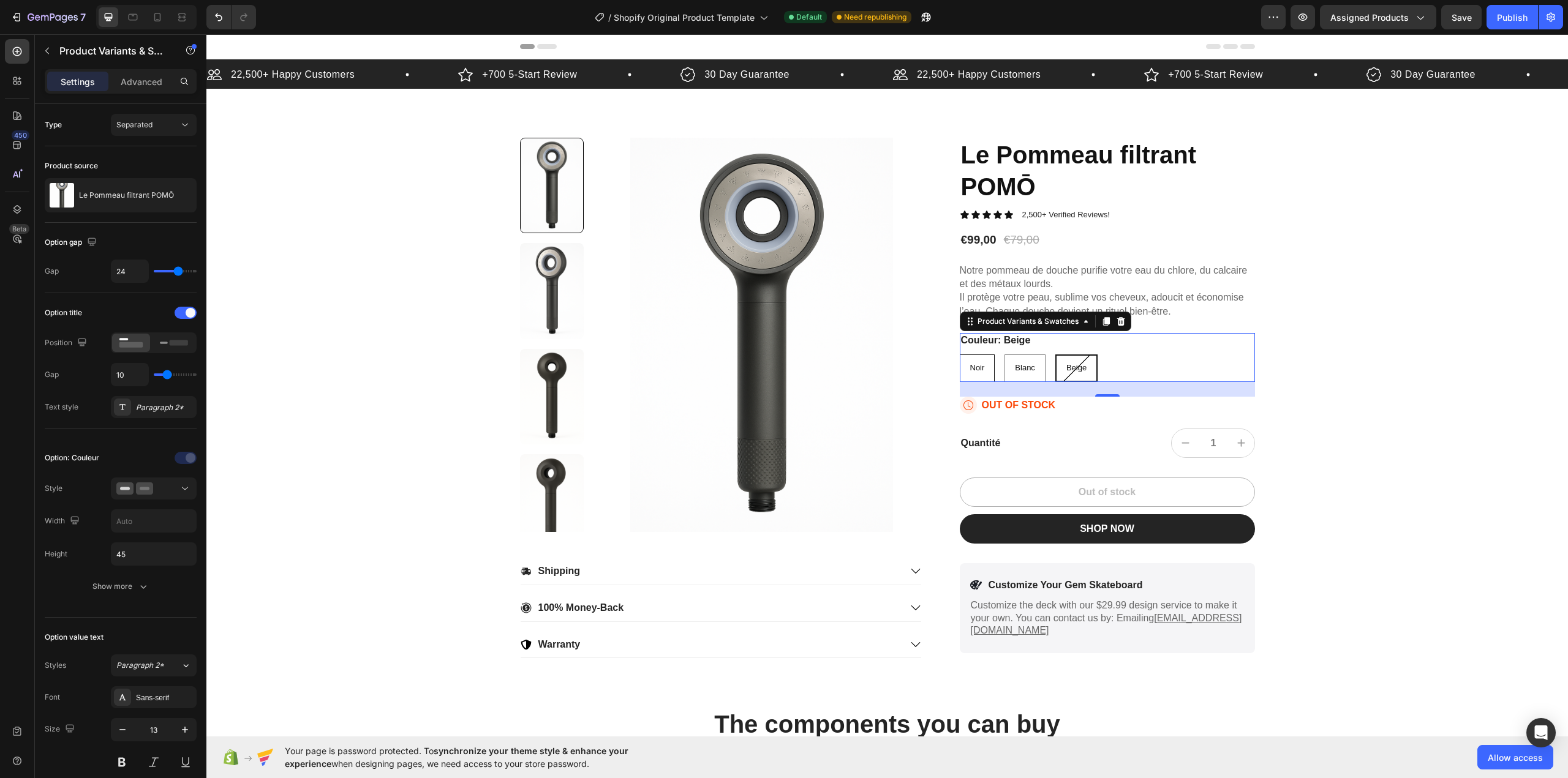
click at [960, 355] on input "Noir Noir Noir" at bounding box center [959, 354] width 1 height 1
radio input "true"
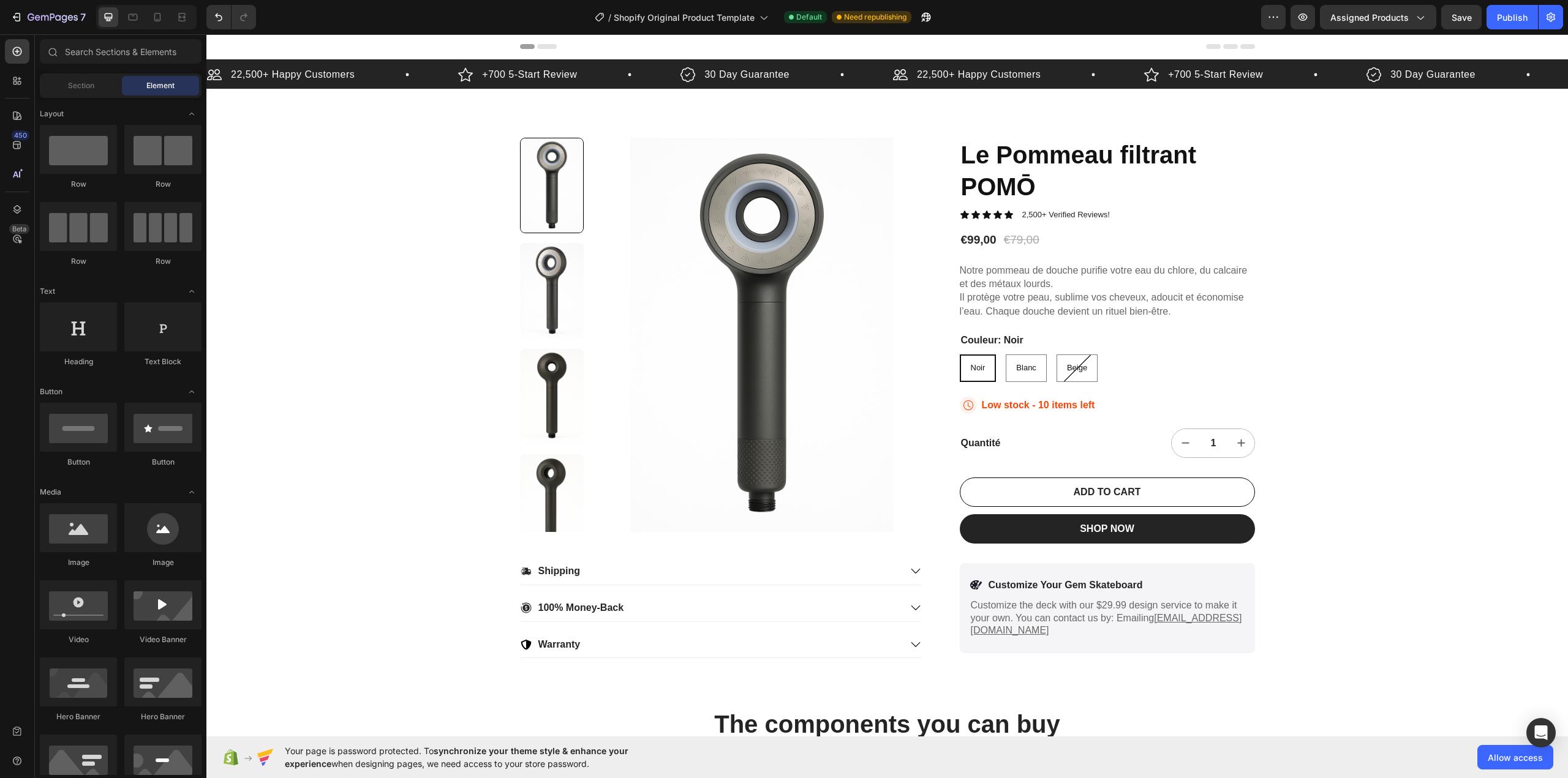
drag, startPoint x: 516, startPoint y: 45, endPoint x: 655, endPoint y: 52, distance: 139.2
click at [655, 52] on div at bounding box center [887, 46] width 735 height 24
click at [551, 47] on icon at bounding box center [547, 46] width 19 height 5
drag, startPoint x: 525, startPoint y: 49, endPoint x: 511, endPoint y: 46, distance: 14.3
click at [511, 46] on div at bounding box center [887, 47] width 1361 height 25
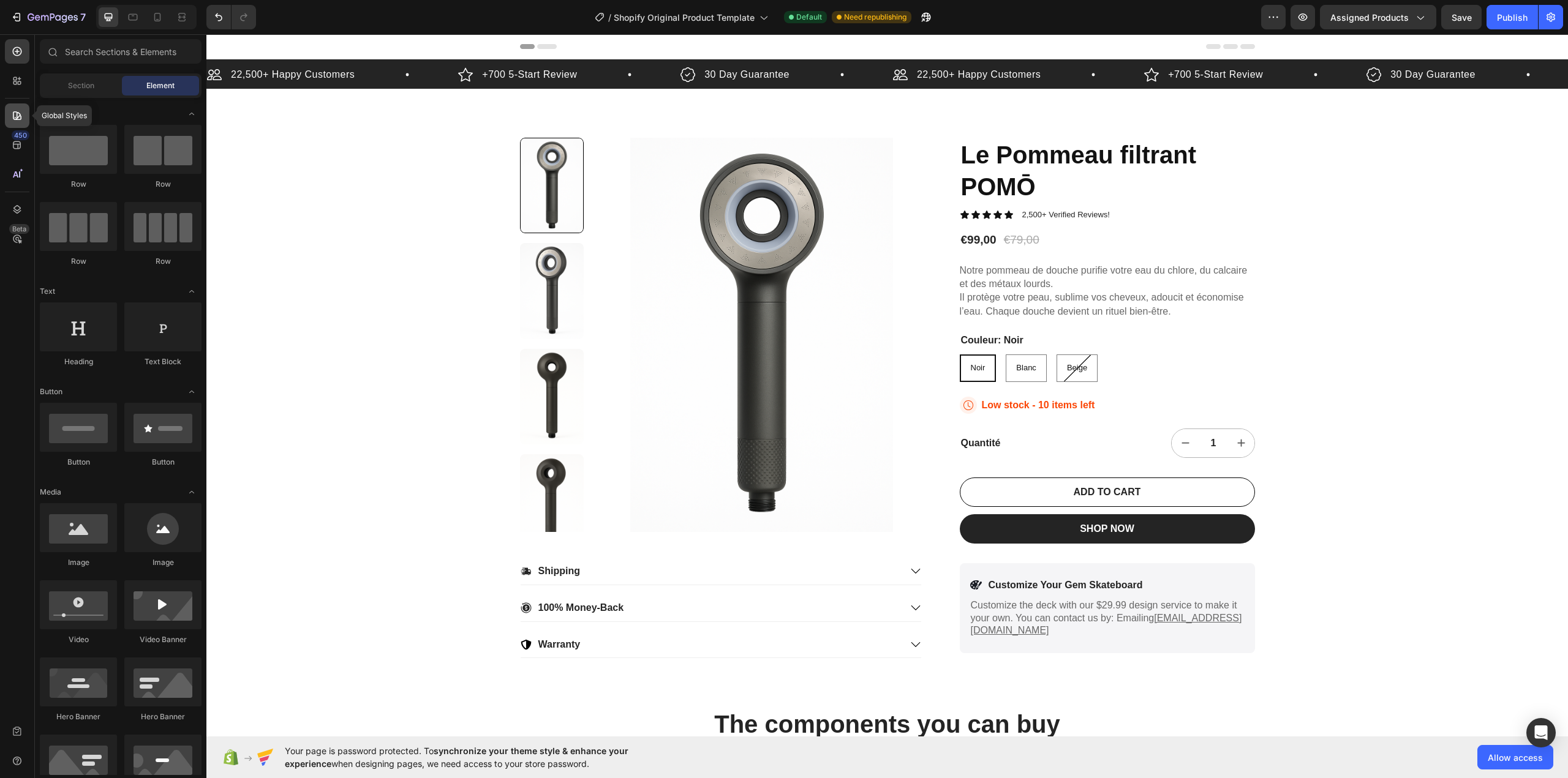
click at [13, 111] on icon at bounding box center [17, 116] width 13 height 13
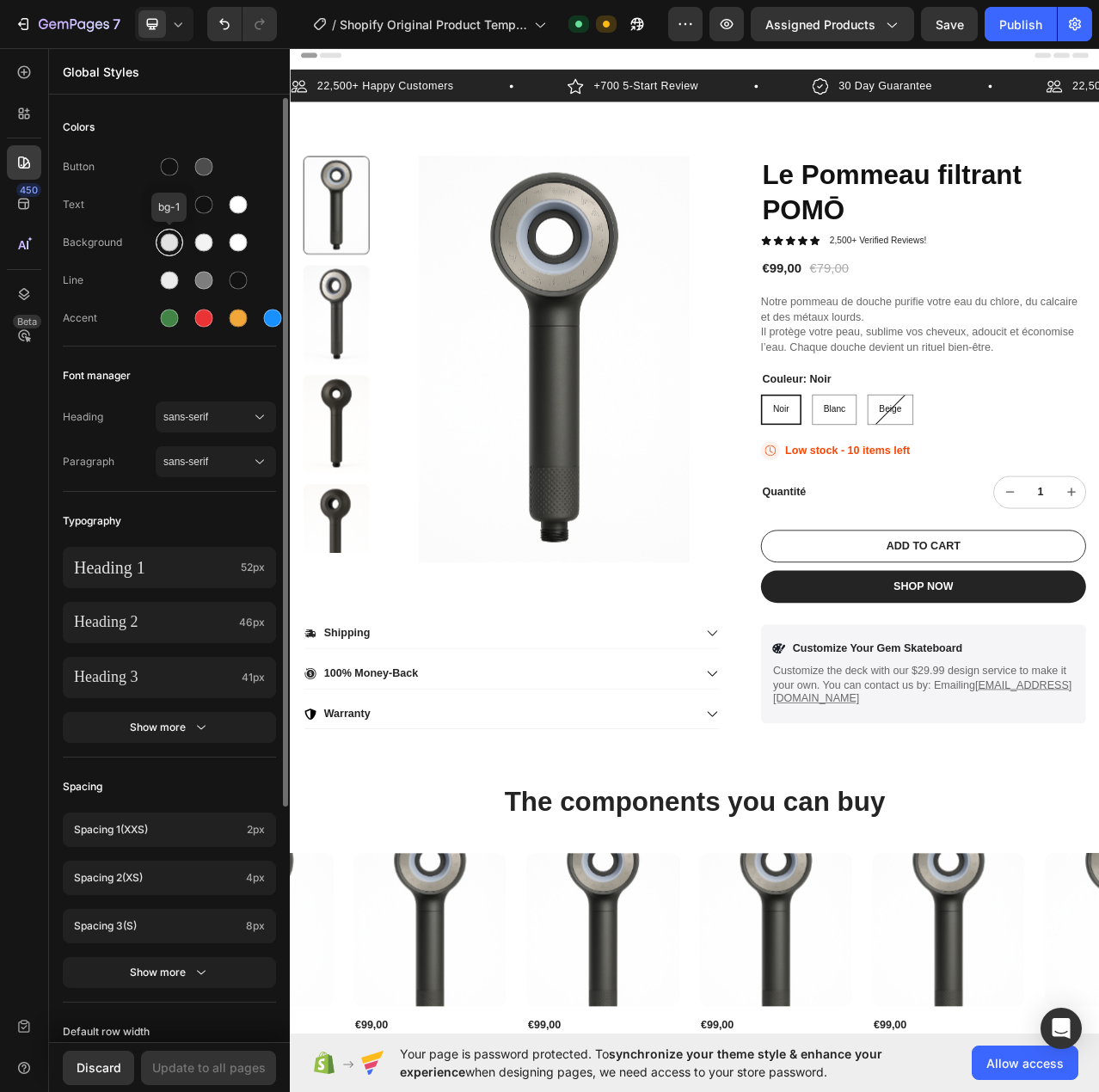
click at [168, 248] on div at bounding box center [170, 242] width 18 height 18
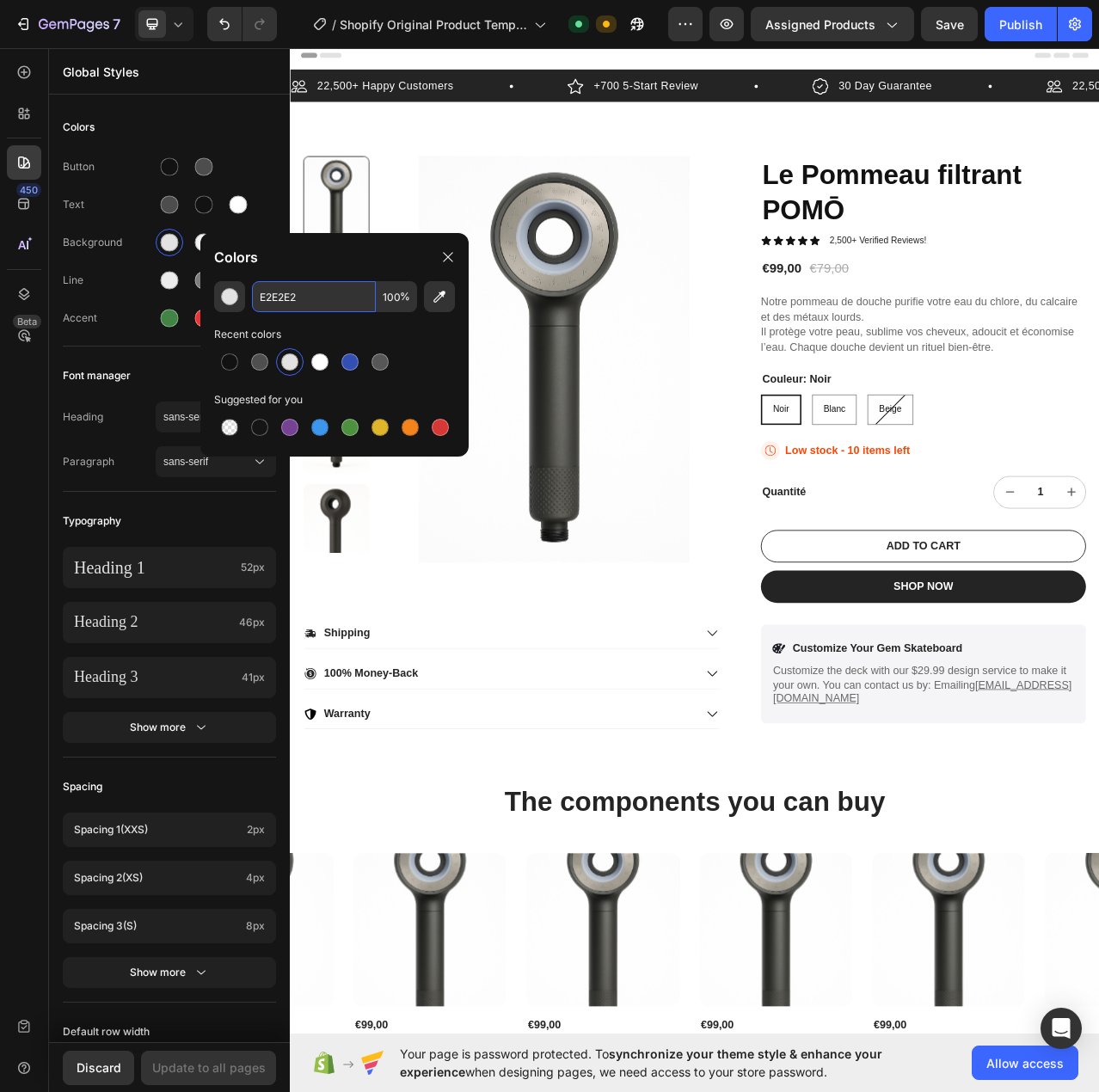
click at [310, 291] on input "E2E2E2" at bounding box center [314, 297] width 124 height 31
paste input "FAF7EF"
type input "FAF7EF"
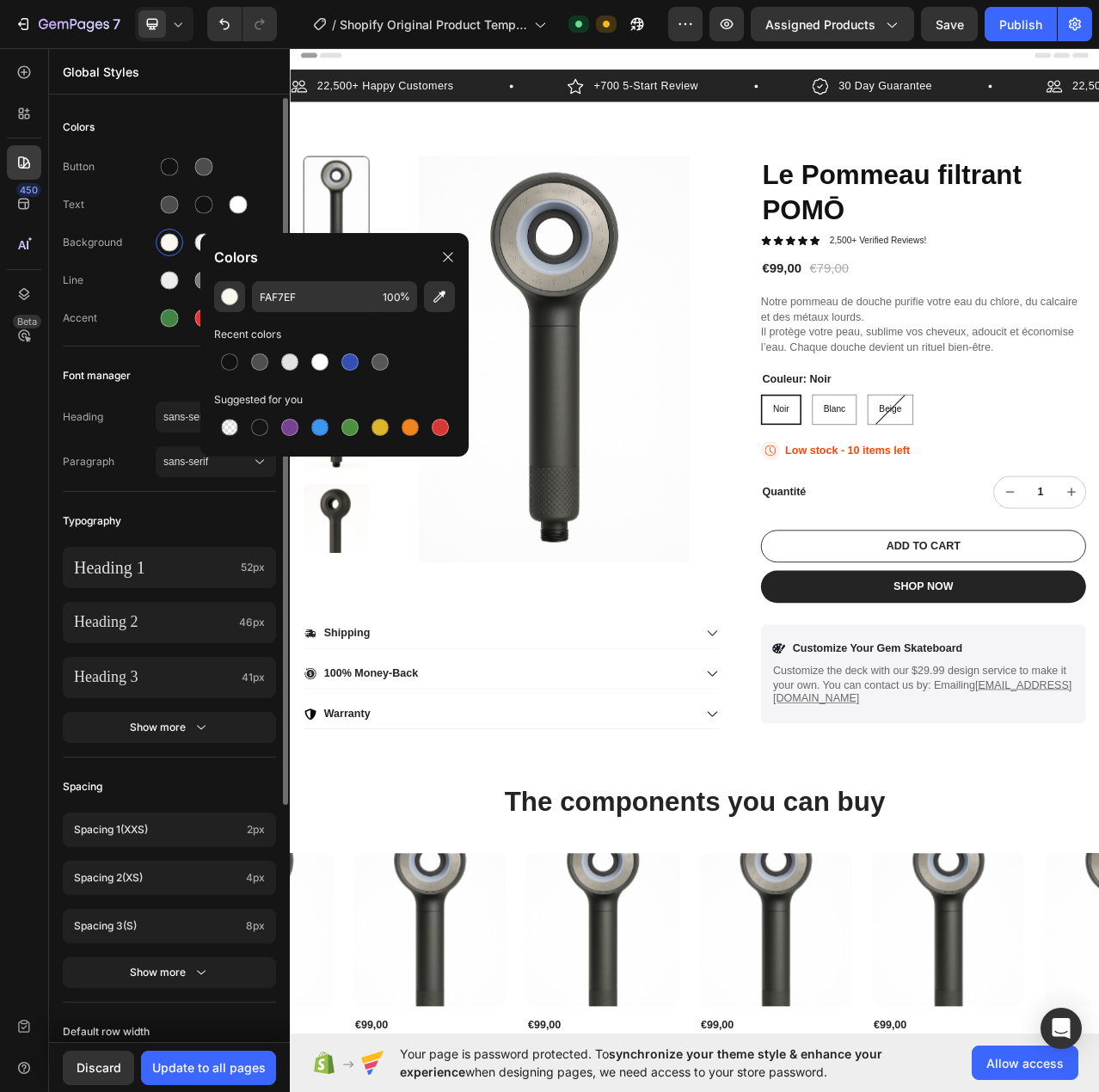
click at [259, 225] on div "Button Text Background Line Accent" at bounding box center [169, 244] width 213 height 203
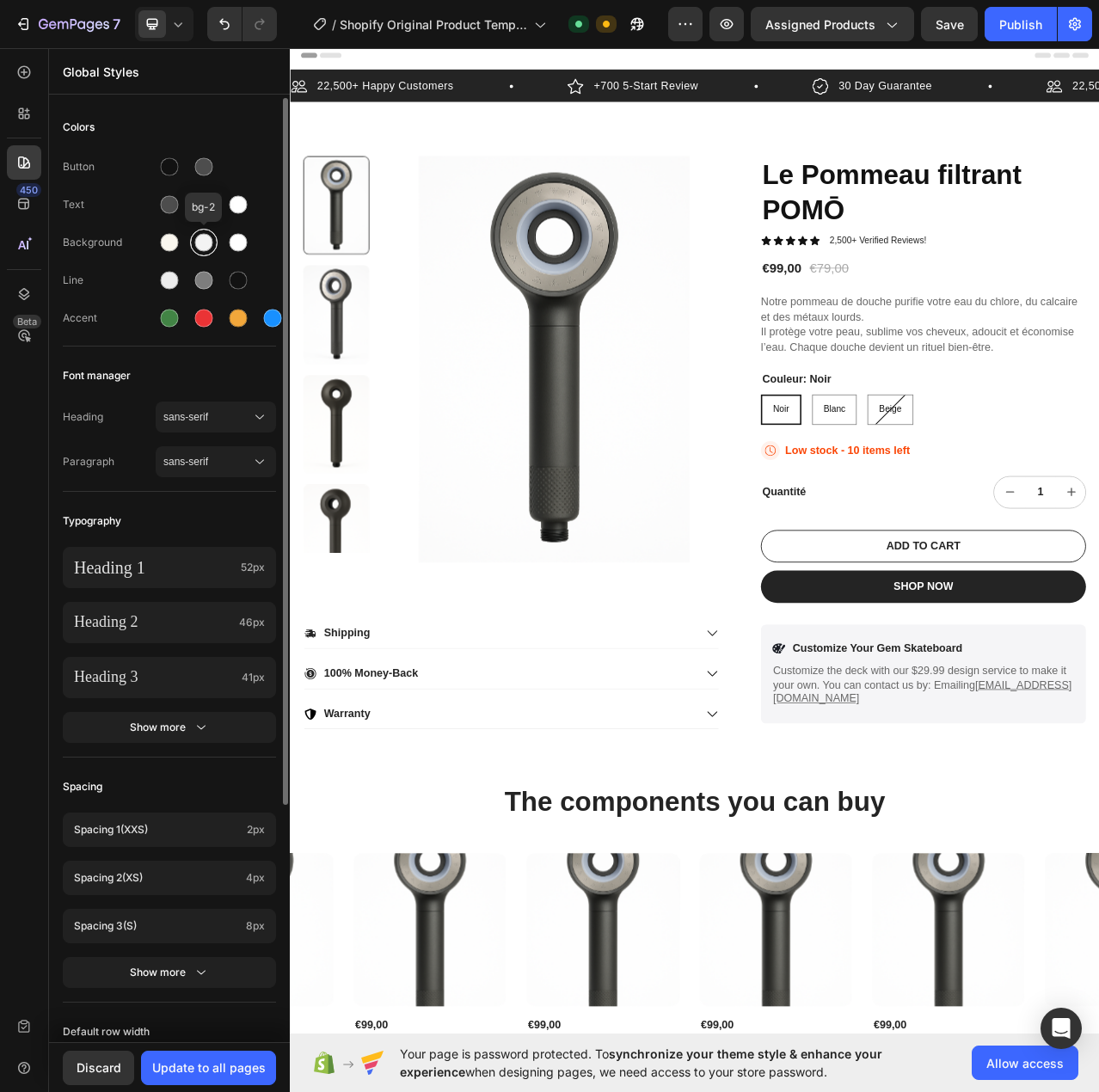
click at [206, 240] on div at bounding box center [204, 242] width 18 height 18
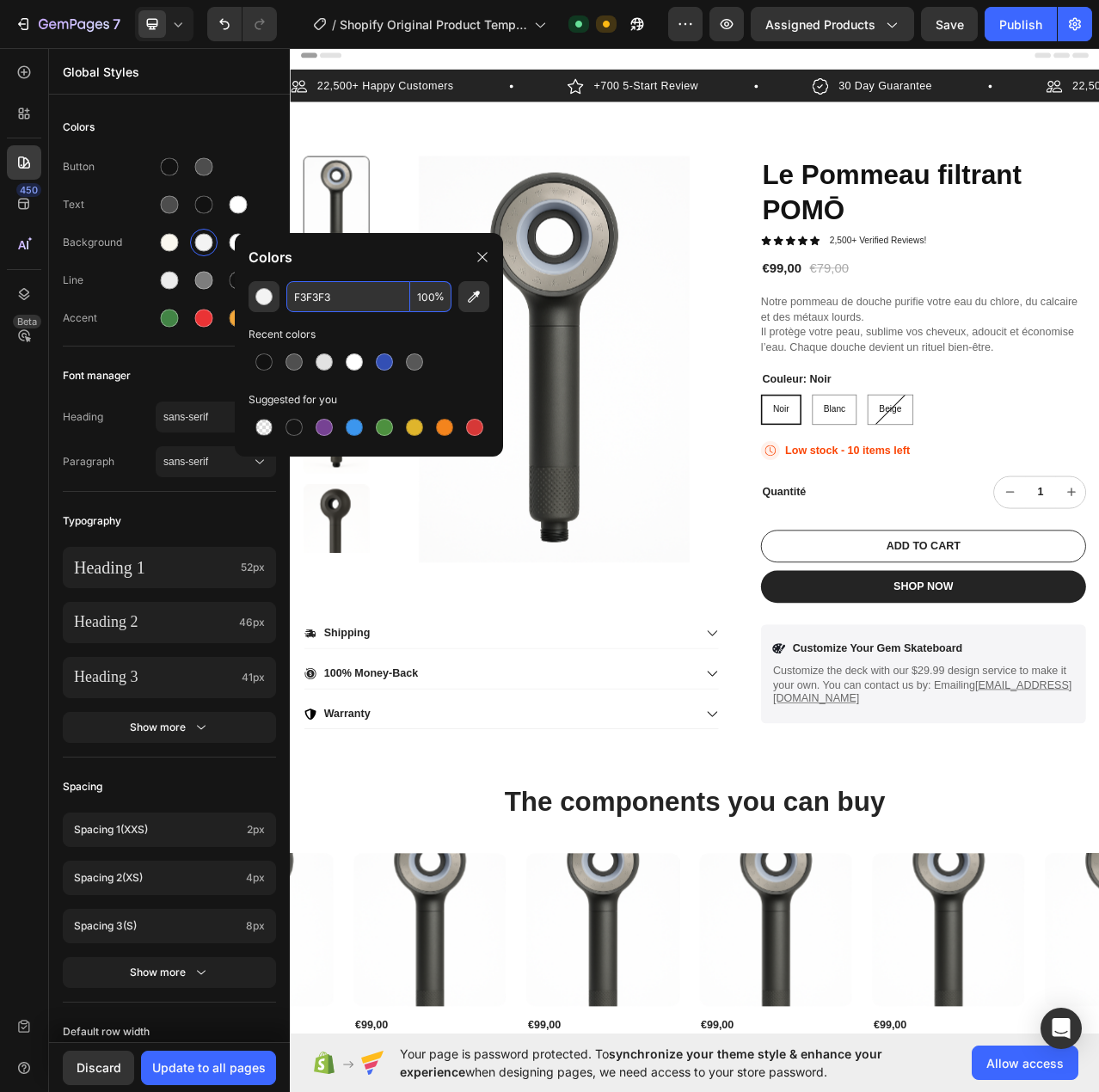
click at [377, 298] on input "F3F3F3" at bounding box center [348, 297] width 124 height 31
paste input "6F2E5"
type input "F6F2E5"
click at [269, 223] on div "Button Text Background Line Accent" at bounding box center [169, 244] width 213 height 203
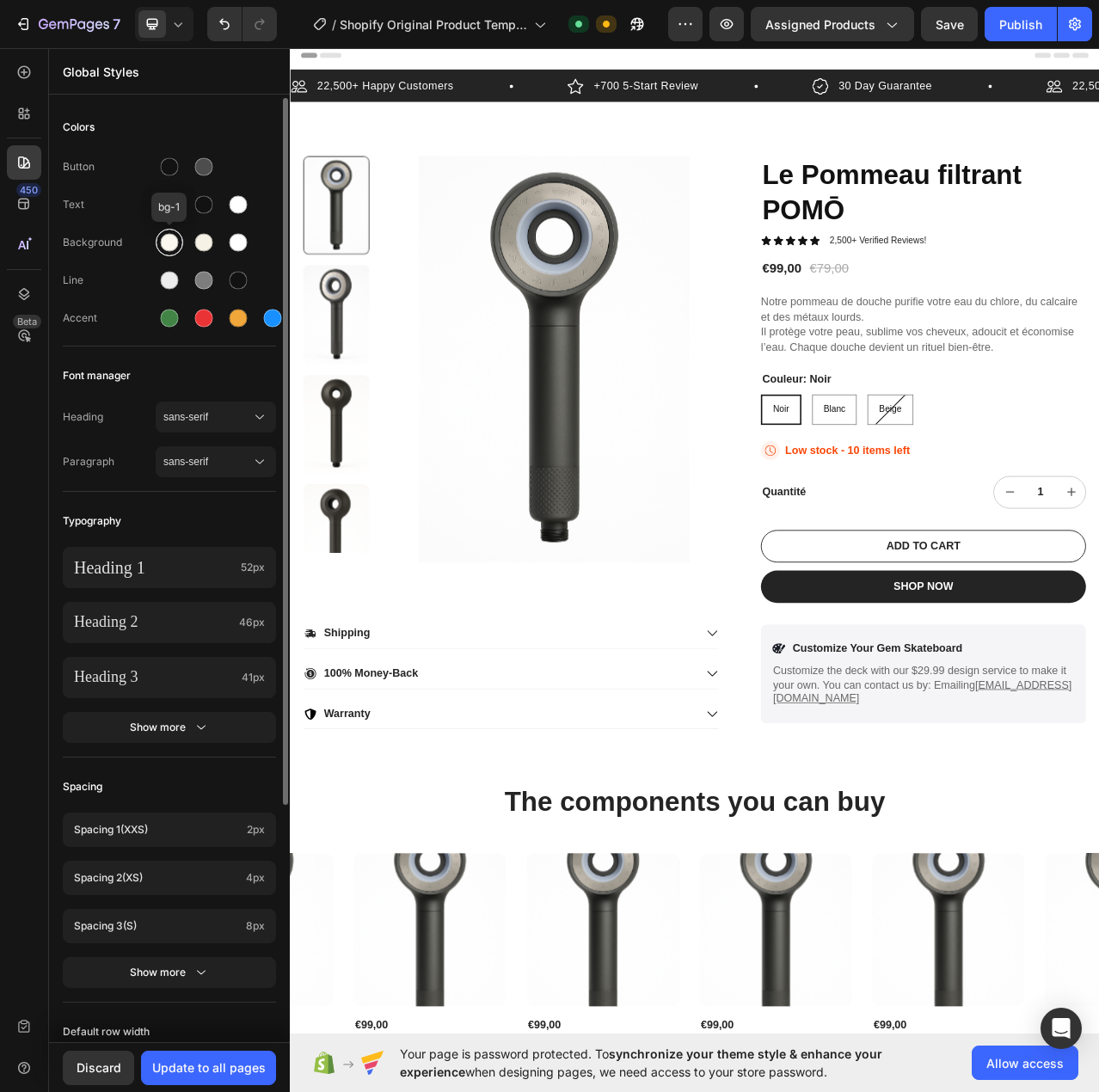
click at [165, 253] on div at bounding box center [169, 242] width 27 height 27
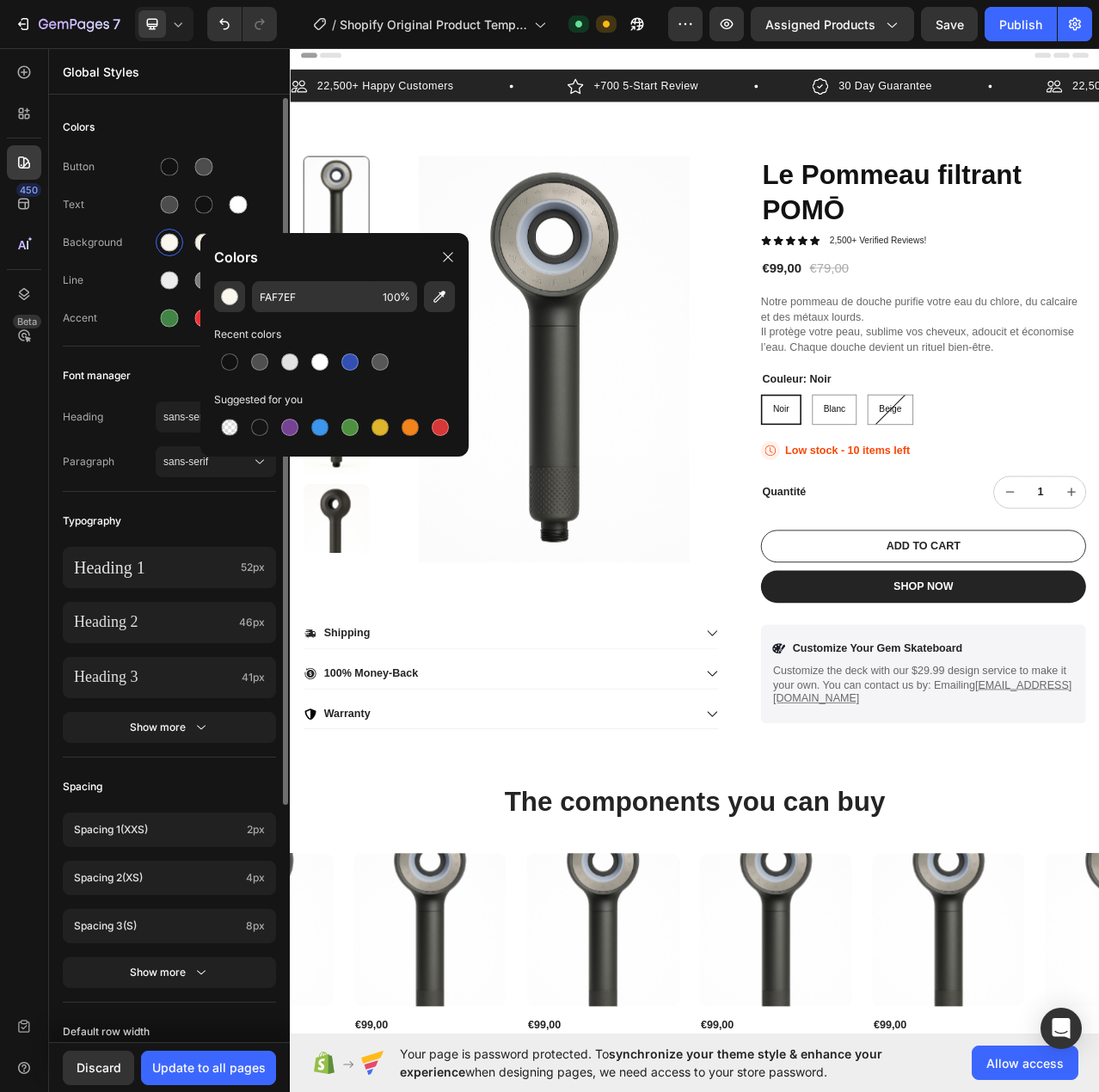
click at [255, 227] on div "Button Text Background Line Accent" at bounding box center [169, 244] width 213 height 203
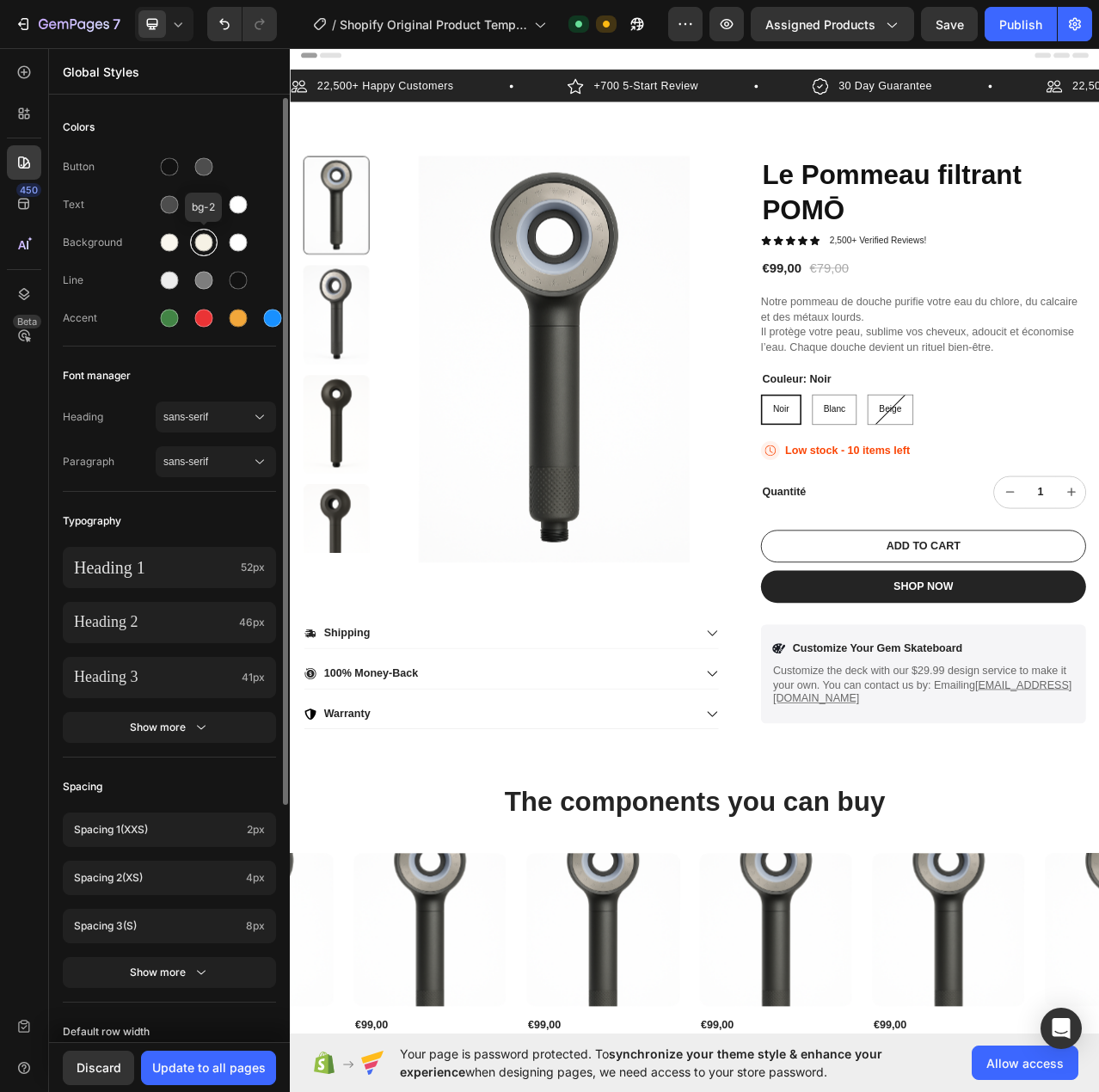
click at [205, 243] on div at bounding box center [204, 242] width 18 height 18
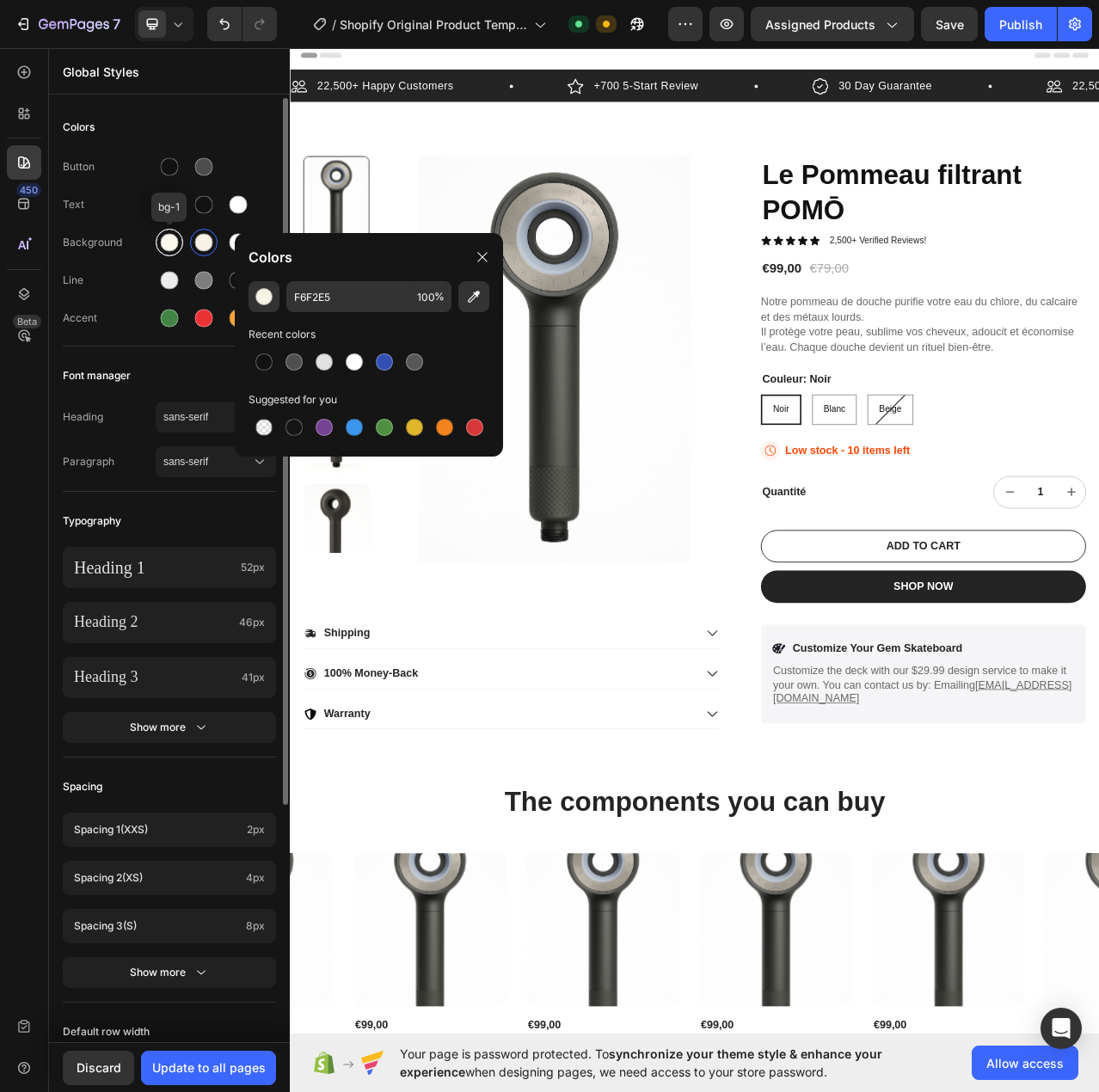
click at [172, 244] on div at bounding box center [170, 242] width 18 height 18
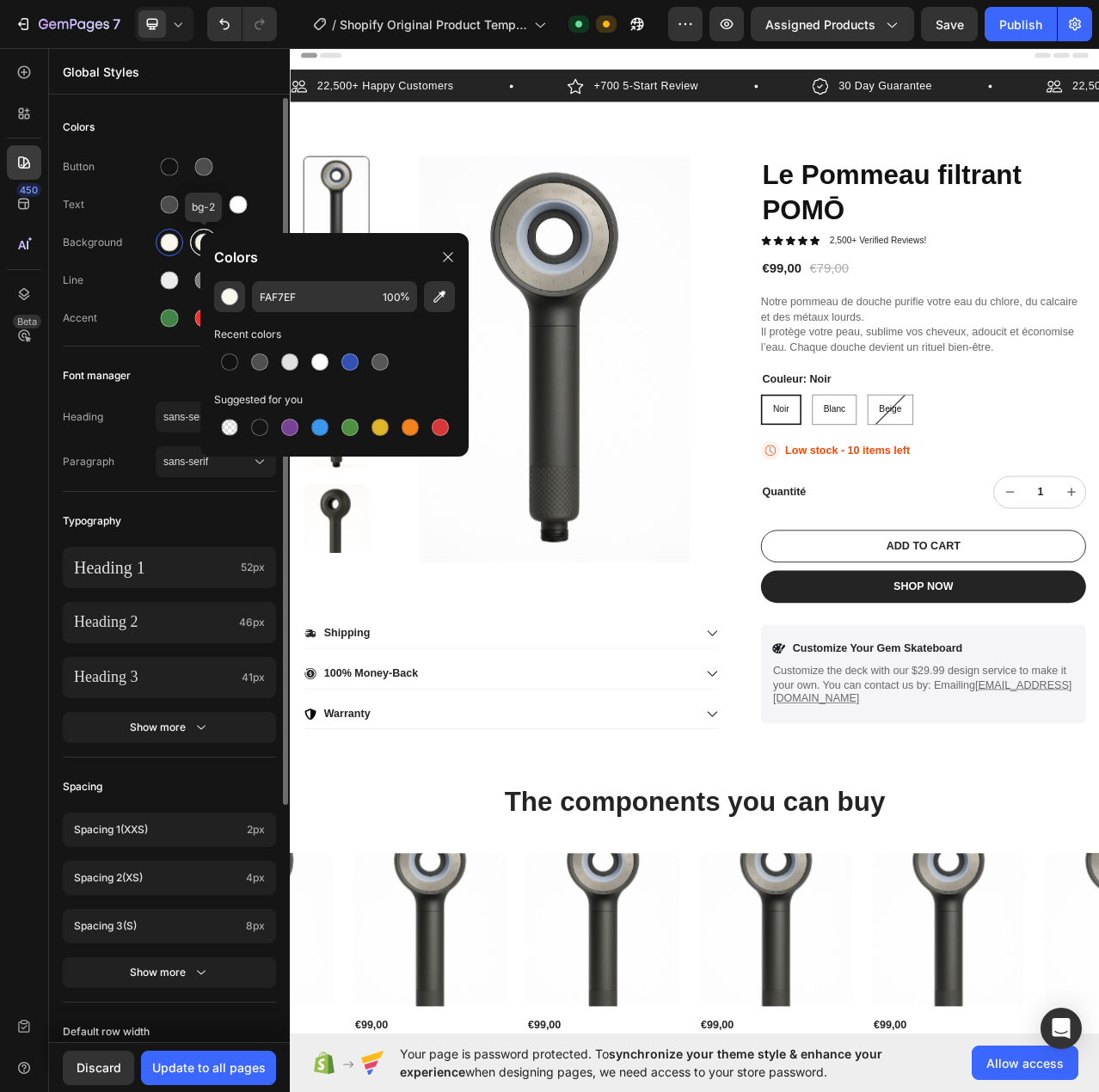
click at [193, 241] on div at bounding box center [203, 242] width 21 height 21
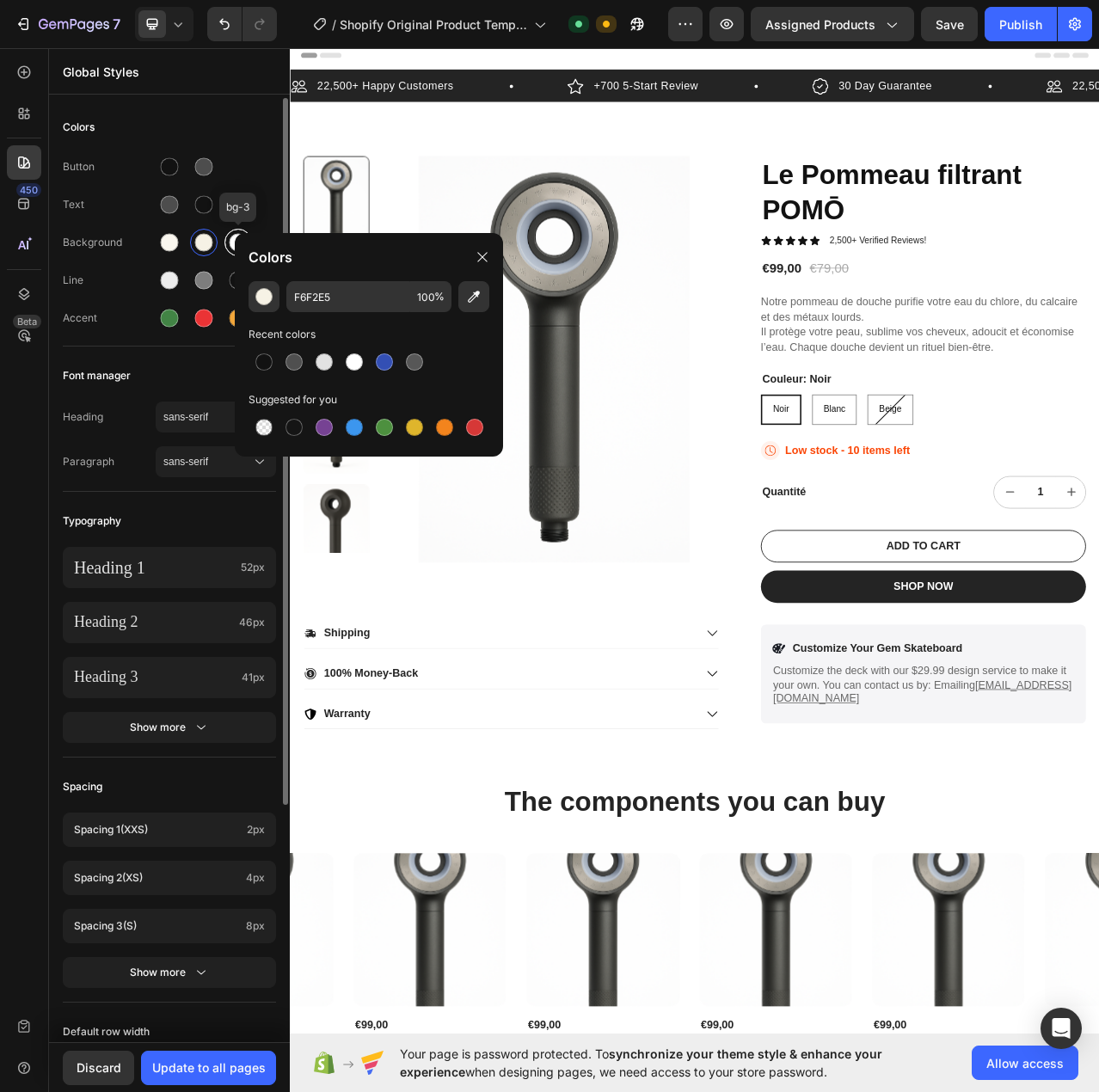
click at [226, 243] on div at bounding box center [238, 242] width 27 height 27
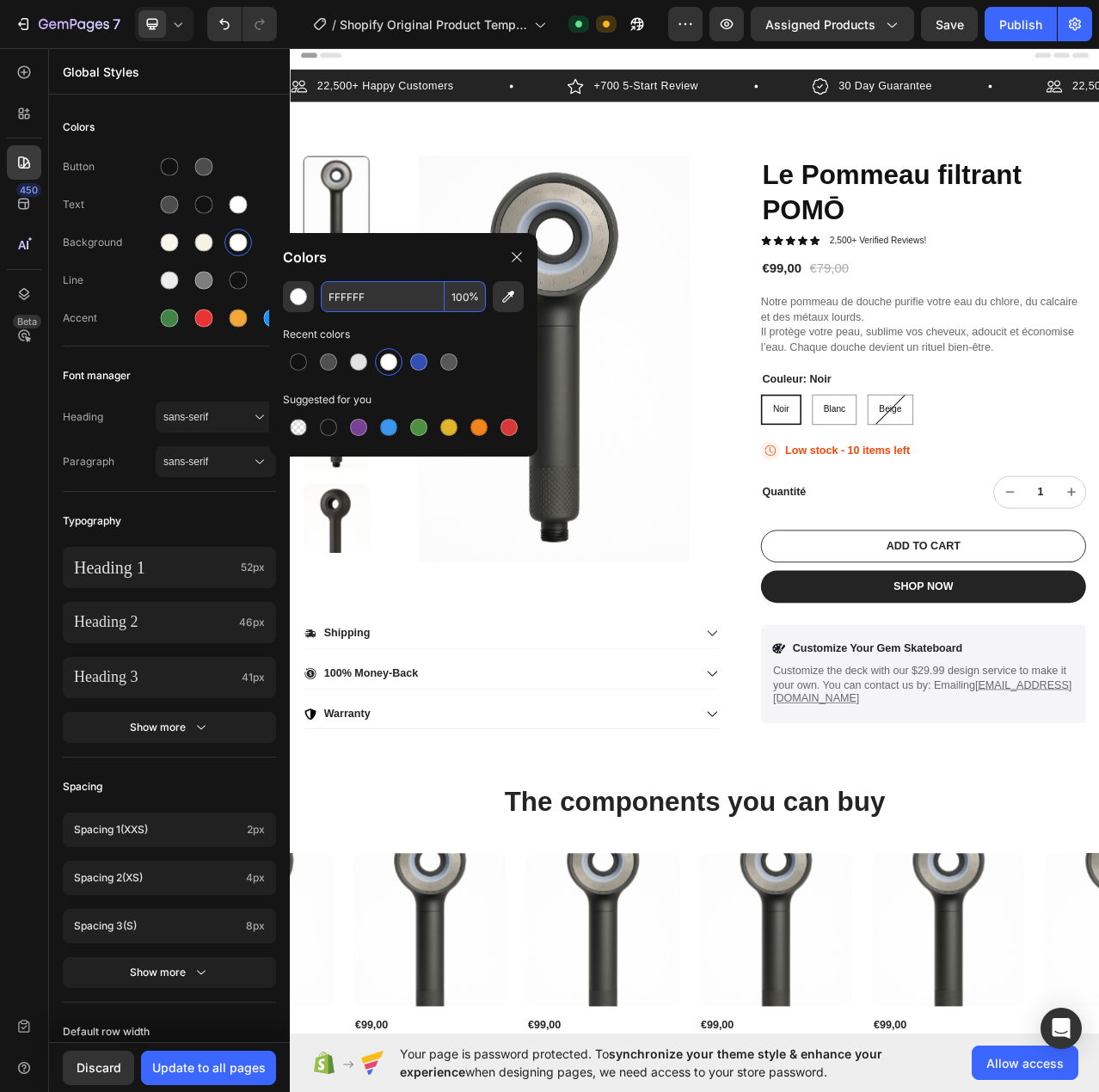
click at [372, 292] on input "FFFFFF" at bounding box center [382, 297] width 124 height 31
paste input "D9BCA3"
click at [398, 299] on input "D9BCA3" at bounding box center [382, 297] width 124 height 31
paste input "A68C7C"
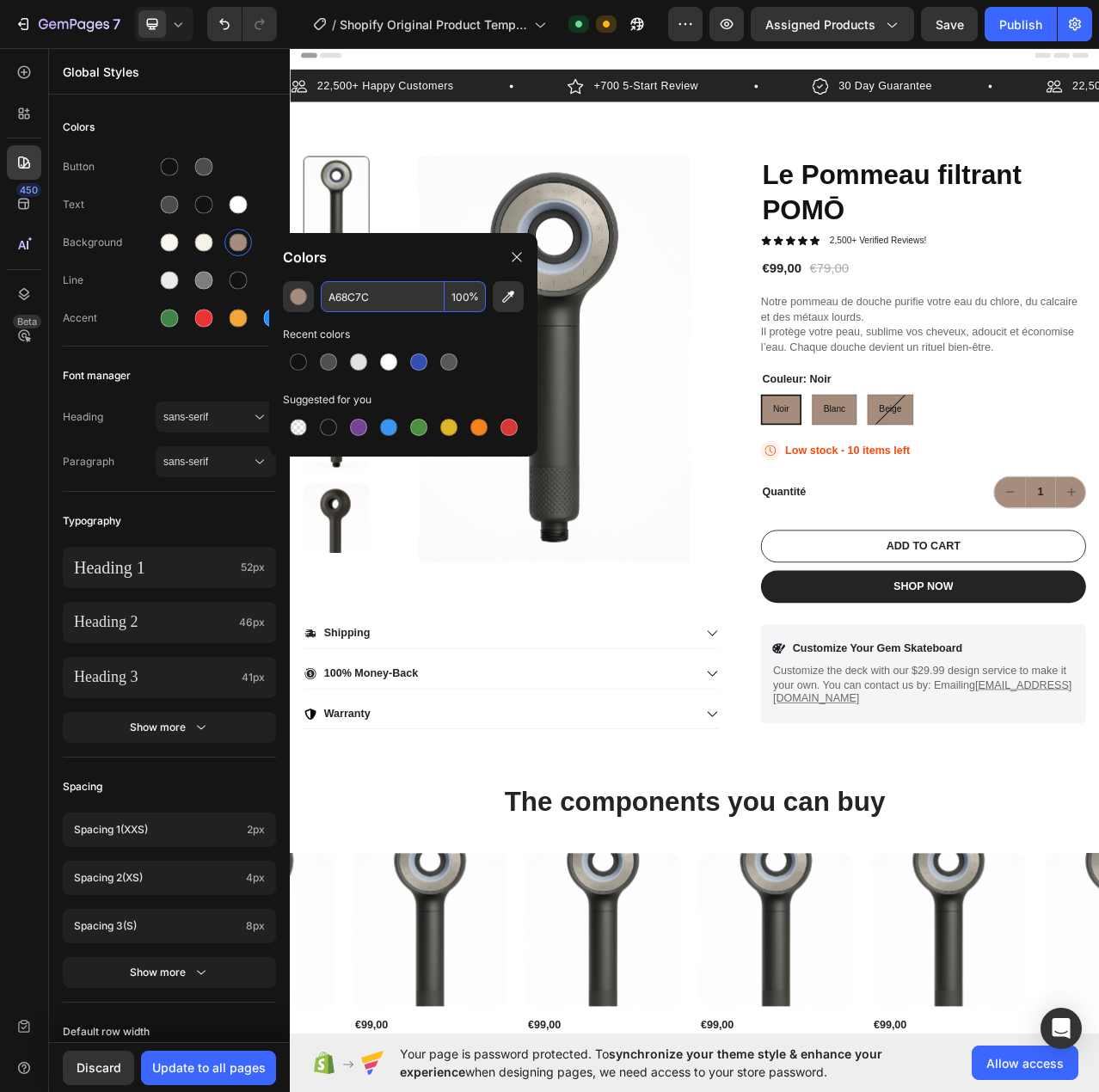
click at [419, 320] on div "A68C7C 100 % Recent colors Suggested for you" at bounding box center [403, 362] width 269 height 162
click at [367, 291] on input "A68C7C" at bounding box center [382, 297] width 124 height 31
paste input "838D74"
click at [418, 268] on div "Colors" at bounding box center [403, 257] width 269 height 48
click at [393, 303] on input "838D74" at bounding box center [382, 297] width 124 height 31
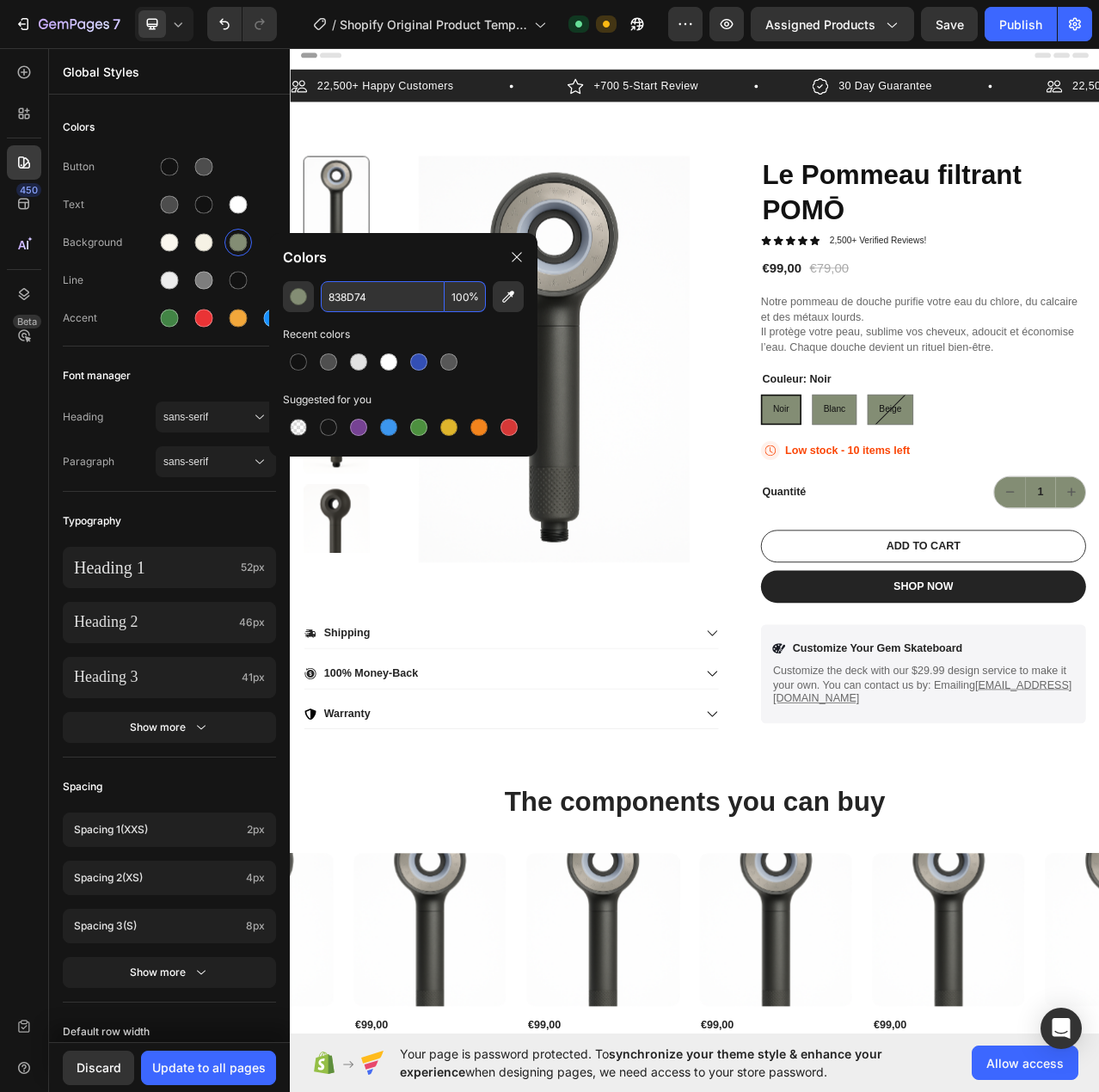
paste input "A68C7C"
type input "A68C7C"
click at [447, 330] on div "Recent colors" at bounding box center [403, 335] width 241 height 18
click at [730, 530] on img at bounding box center [627, 445] width 420 height 519
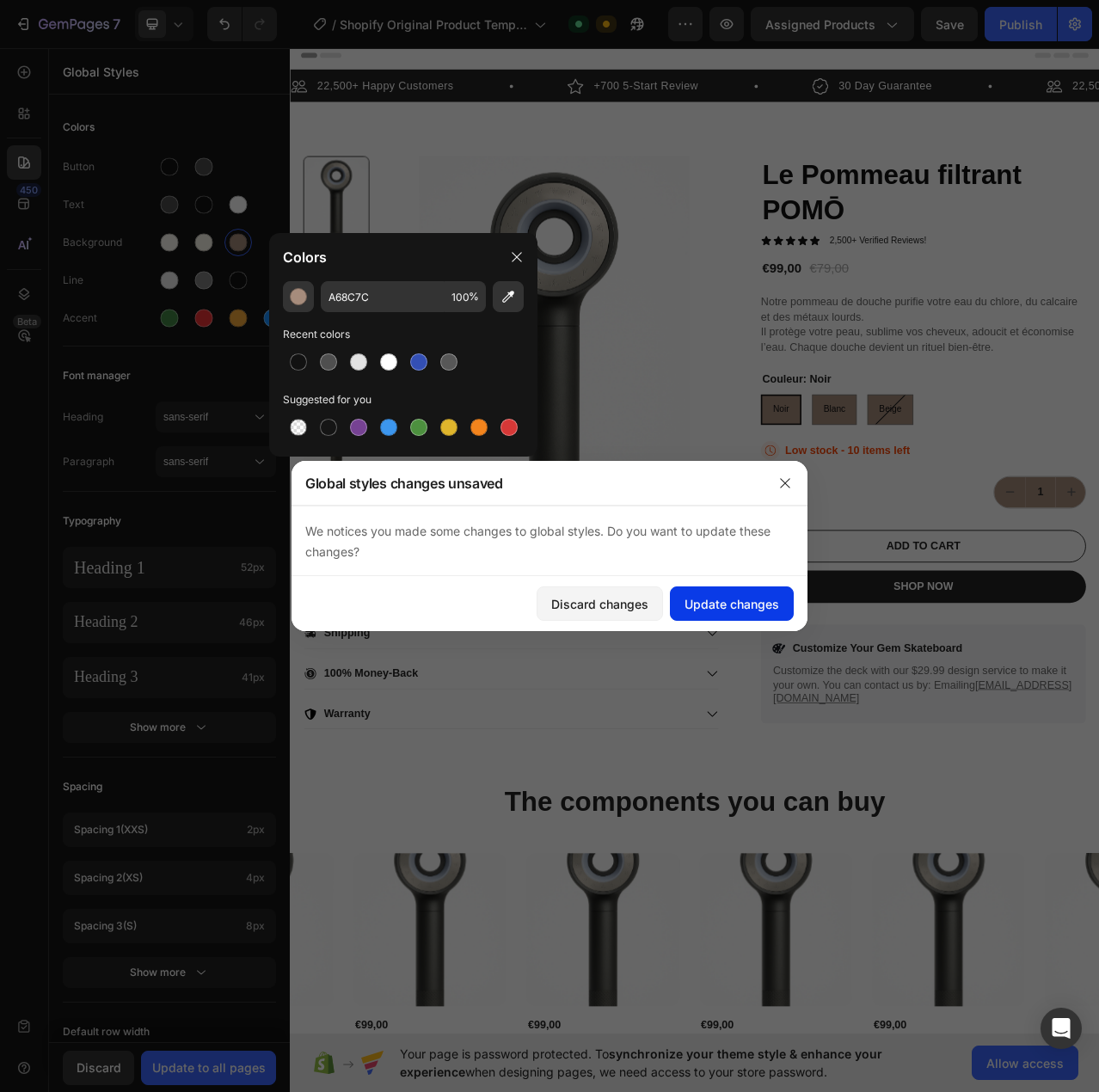
click at [756, 607] on div "Update changes" at bounding box center [732, 604] width 95 height 18
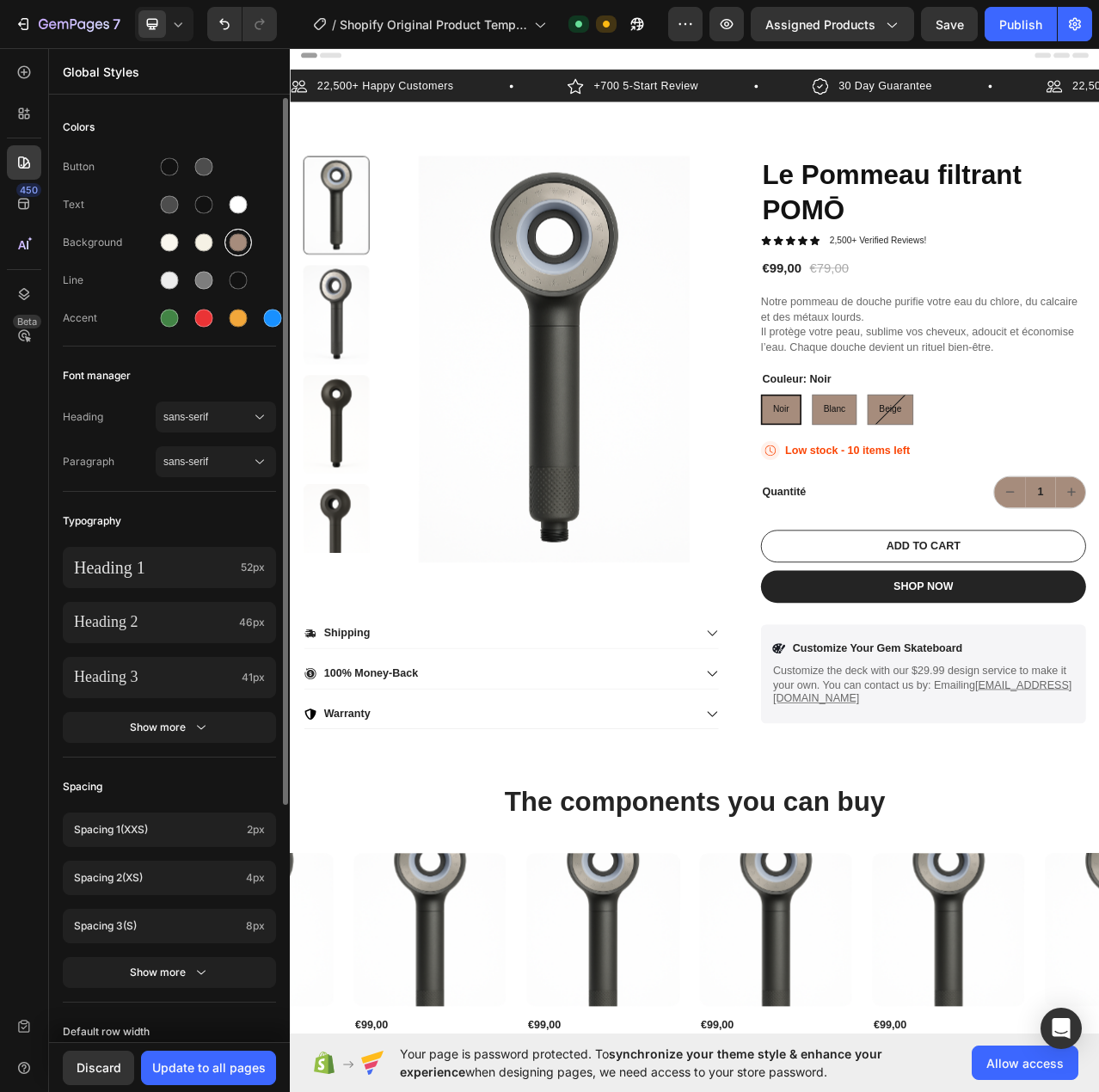
drag, startPoint x: 254, startPoint y: 241, endPoint x: 232, endPoint y: 237, distance: 22.4
click at [254, 241] on div at bounding box center [205, 242] width 100 height 27
click at [238, 241] on div at bounding box center [238, 242] width 18 height 18
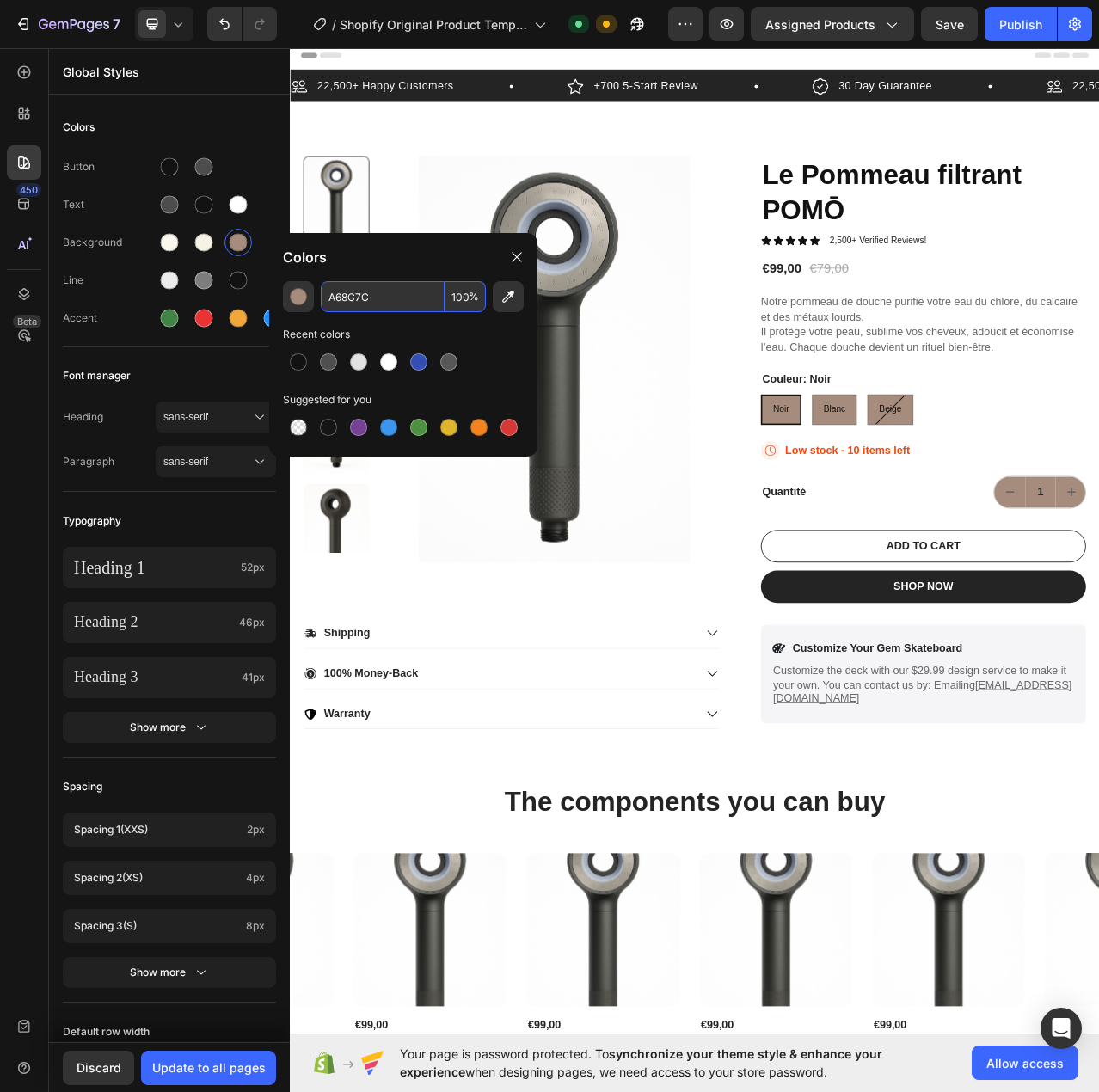
click at [391, 296] on input "A68C7C" at bounding box center [382, 297] width 124 height 31
paste input "D9BCA3"
click at [415, 257] on div "Colors" at bounding box center [403, 257] width 269 height 48
click at [432, 295] on input "D9BCA3" at bounding box center [382, 297] width 124 height 31
paste input "A6652D"
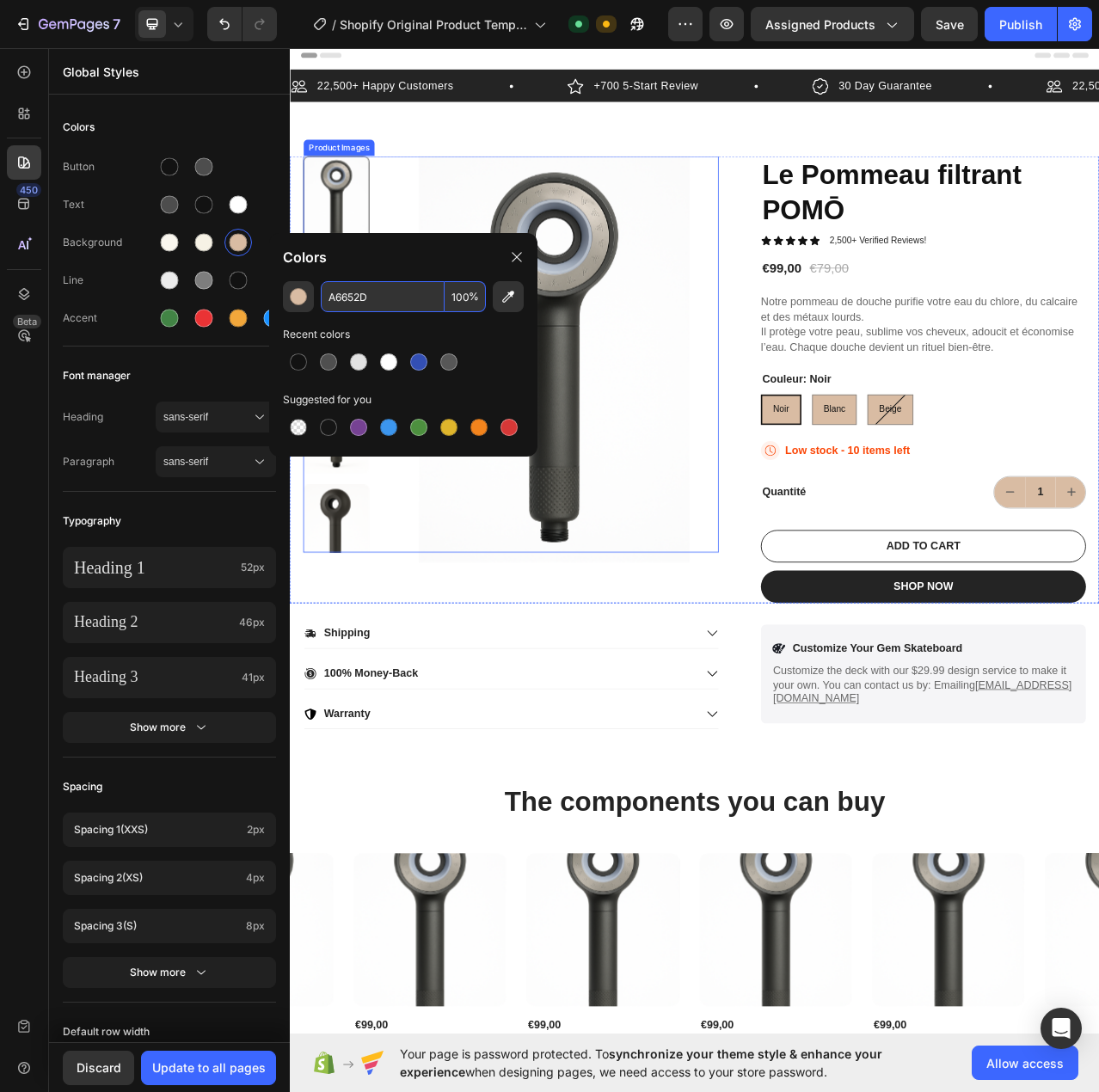
type input "A6652D"
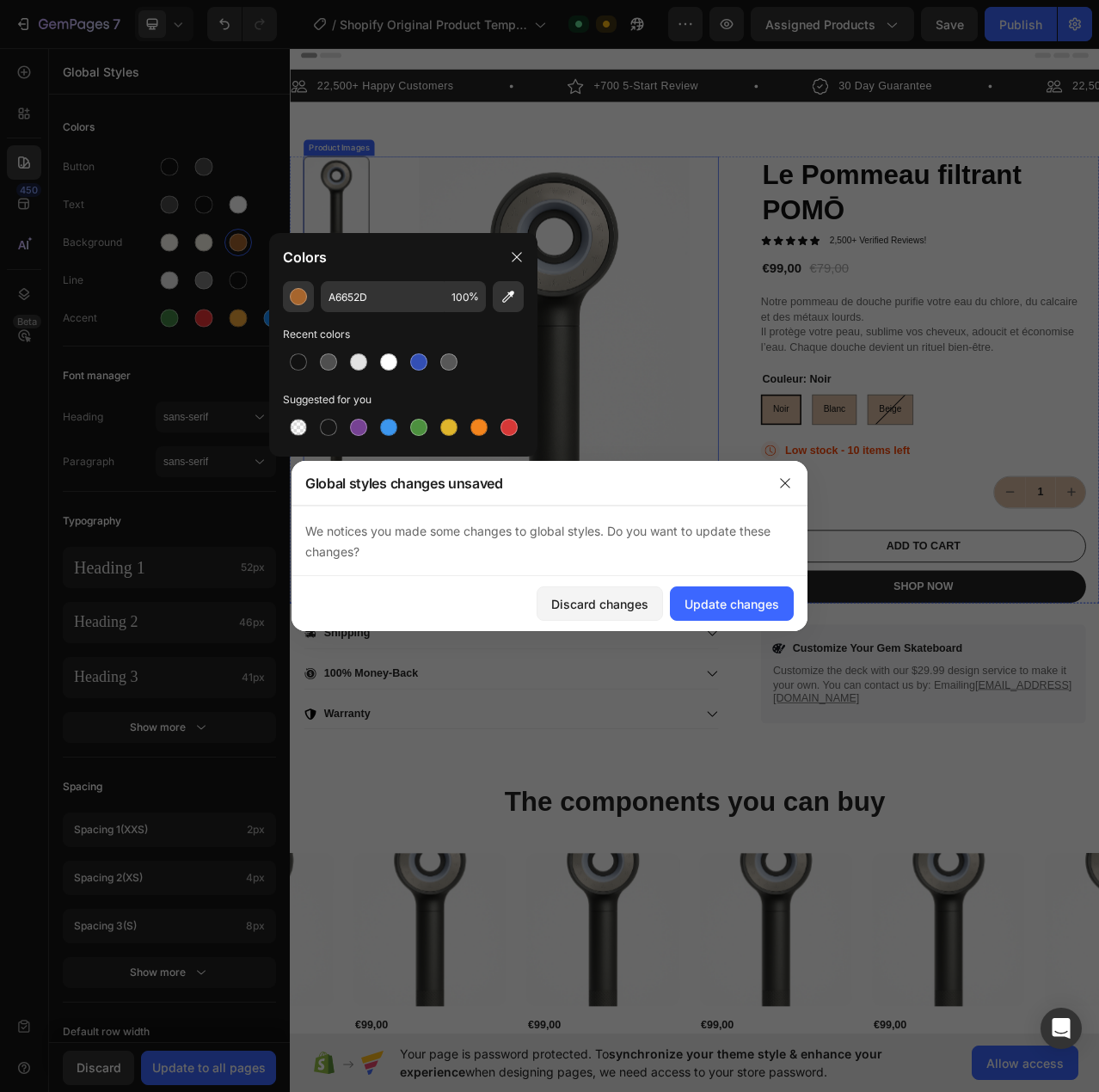
click at [492, 265] on img at bounding box center [627, 445] width 420 height 519
click at [715, 600] on div "Update changes" at bounding box center [732, 604] width 95 height 18
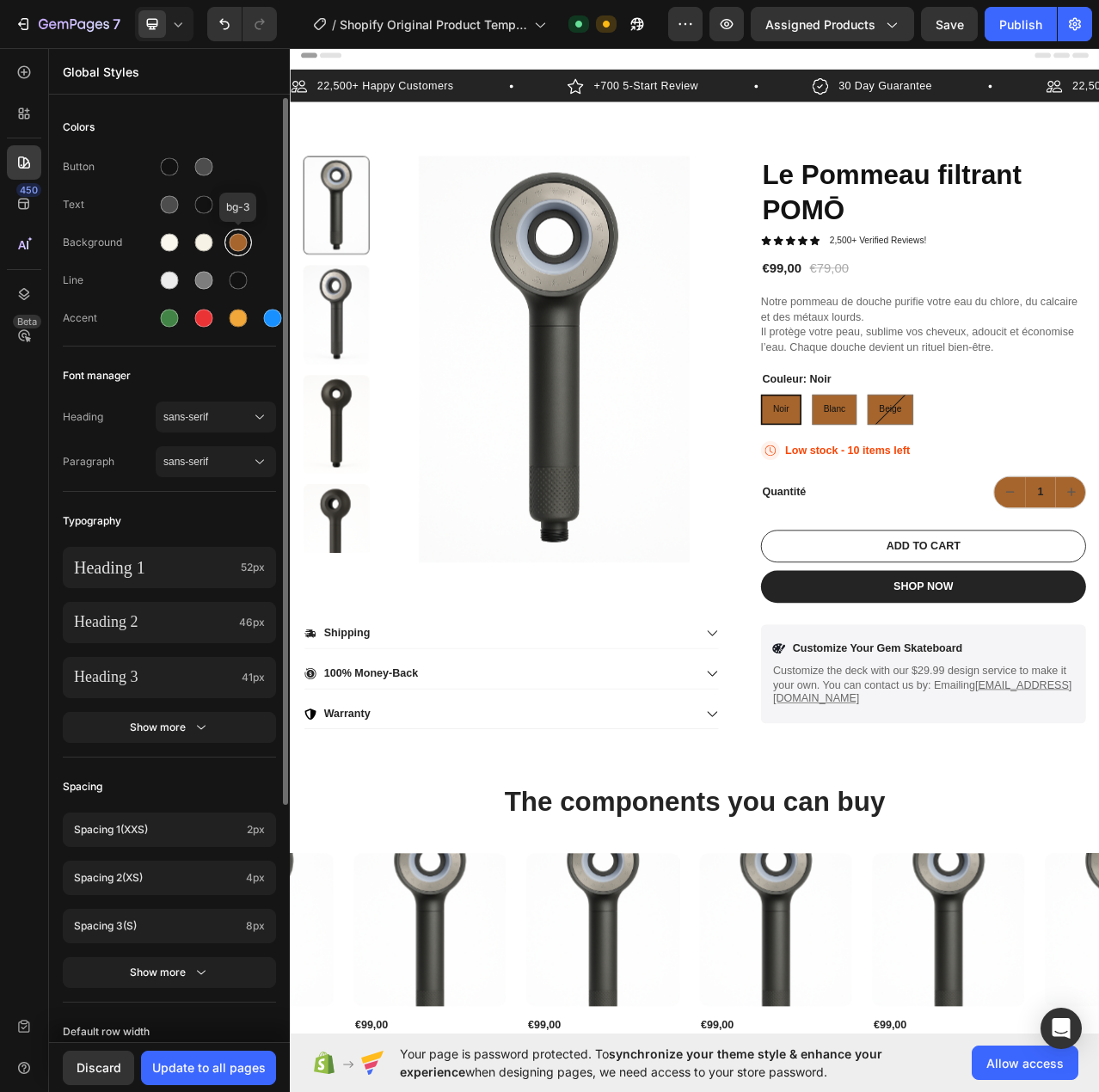
click at [243, 242] on div at bounding box center [238, 242] width 18 height 18
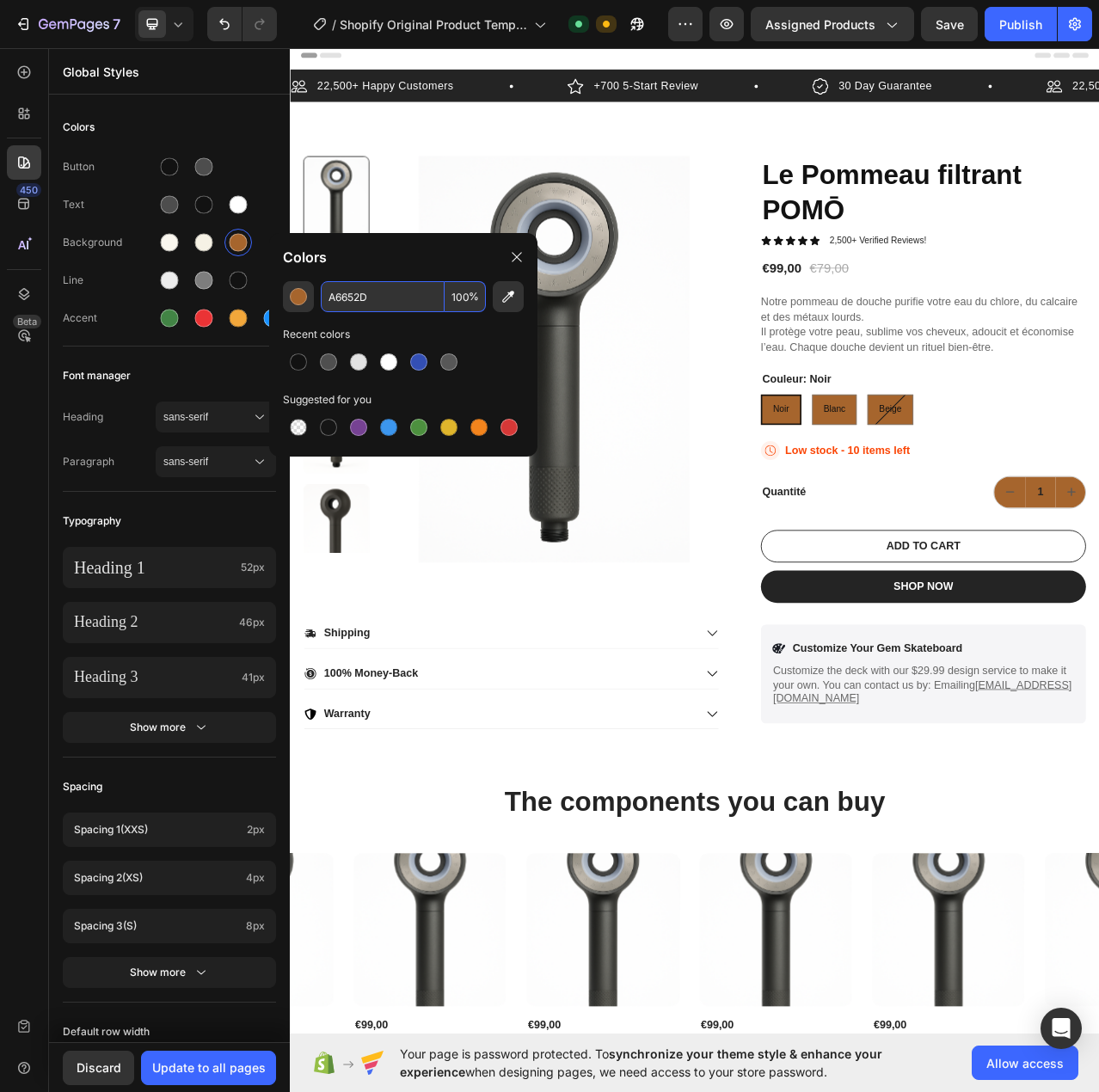
click at [415, 299] on input "A6652D" at bounding box center [382, 297] width 124 height 31
paste input "838D74"
type input "838D74"
click at [426, 327] on div "Recent colors" at bounding box center [403, 335] width 241 height 18
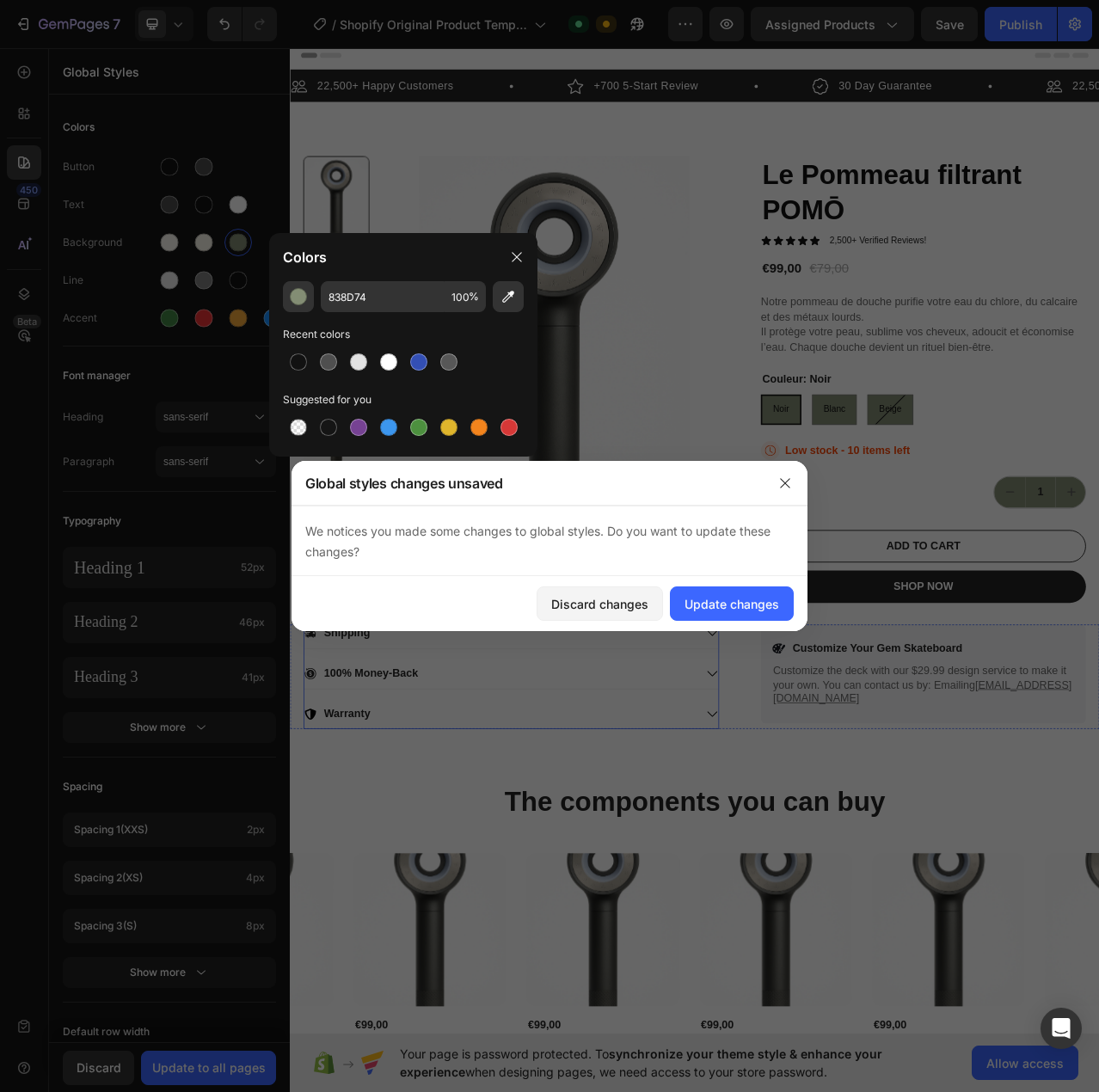
click at [641, 834] on div "Shipping 100% Money-Back Warranty" at bounding box center [571, 851] width 529 height 133
click at [745, 607] on div "Update changes" at bounding box center [732, 604] width 95 height 18
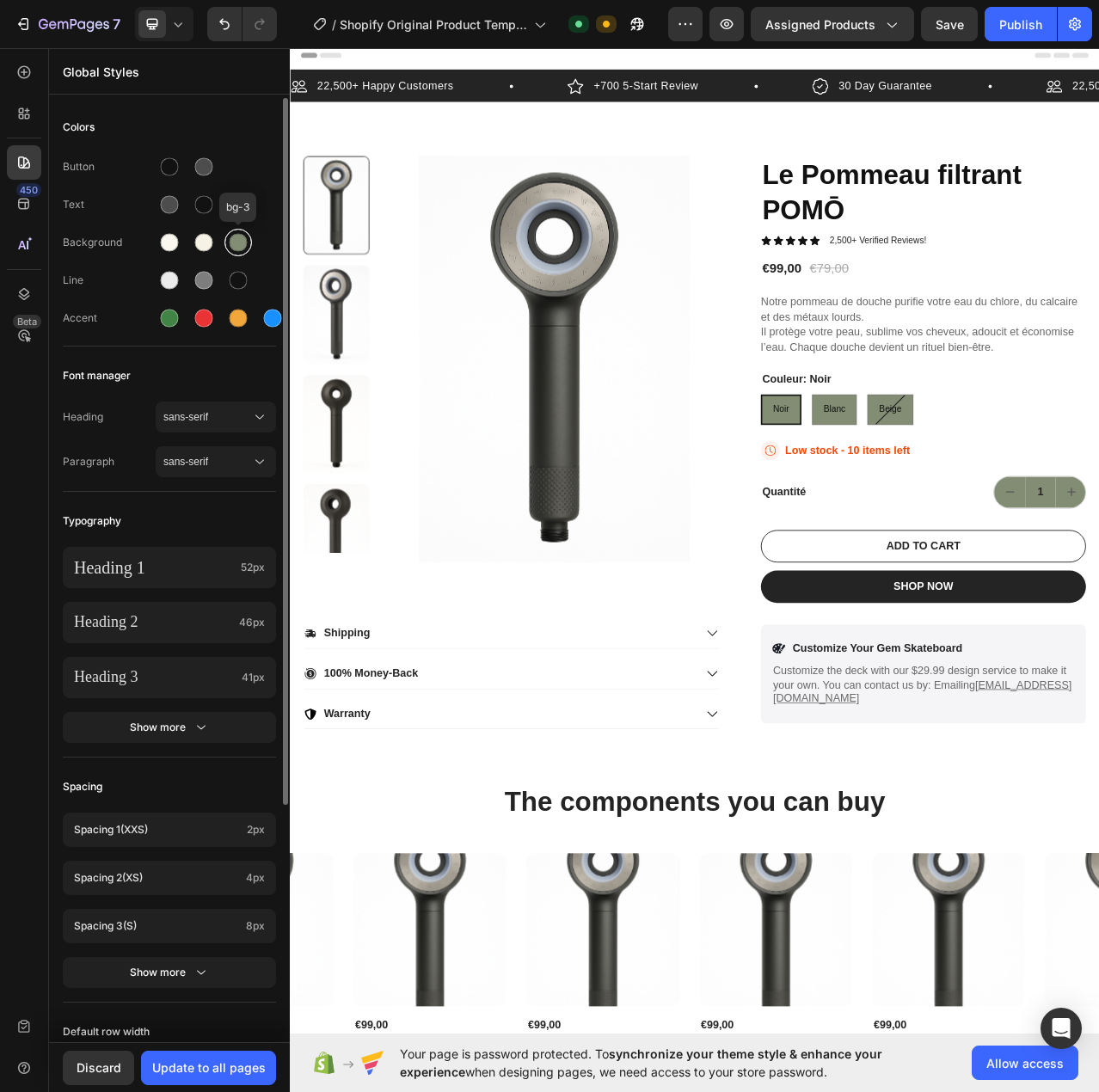
click at [232, 250] on div at bounding box center [237, 242] width 21 height 21
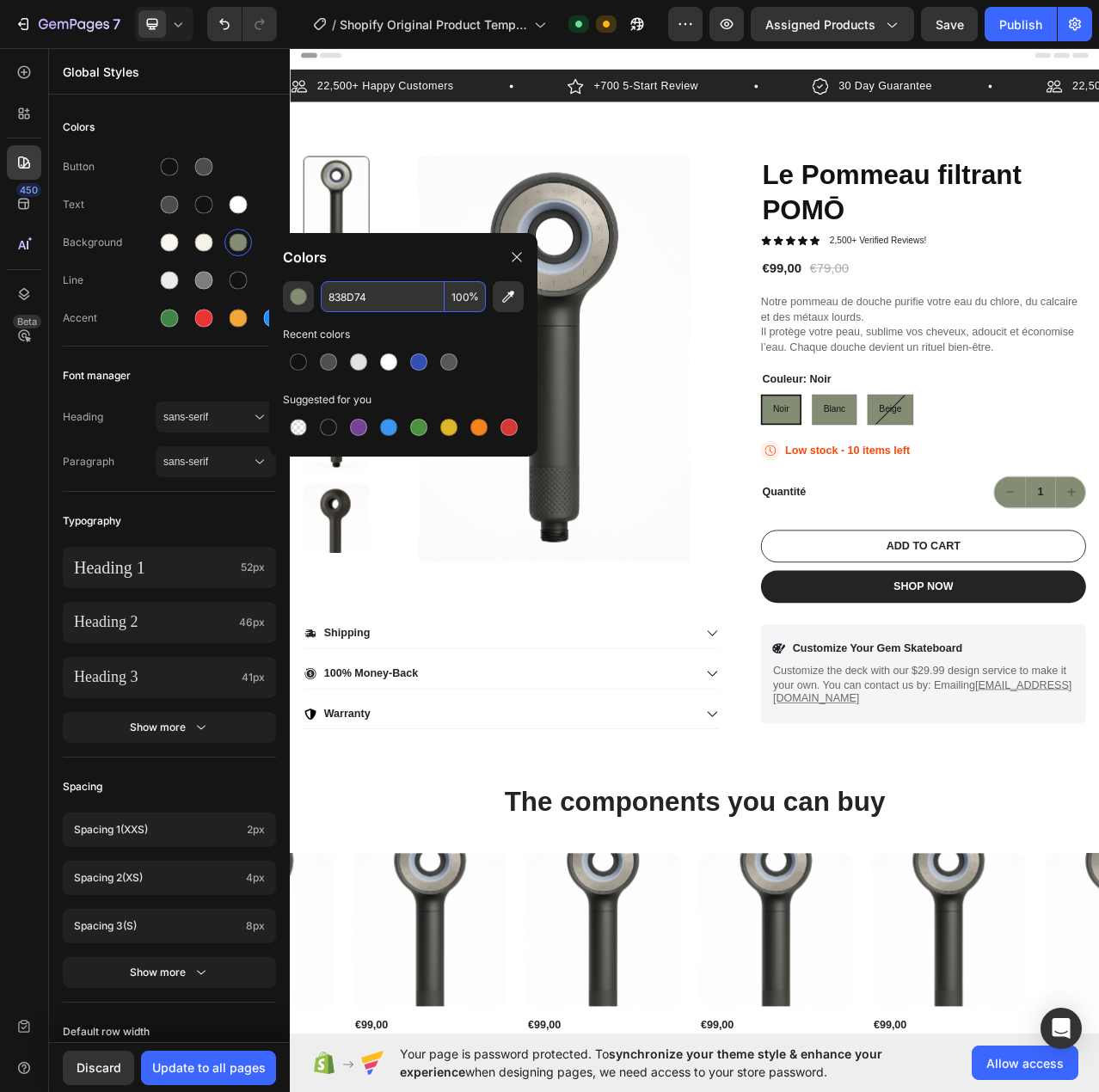
click at [364, 288] on input "838D74" at bounding box center [382, 297] width 124 height 31
paste input "A68C7C"
type input "A68C7C"
click at [410, 324] on div "A68C7C 100 % Recent colors Suggested for you" at bounding box center [403, 362] width 269 height 162
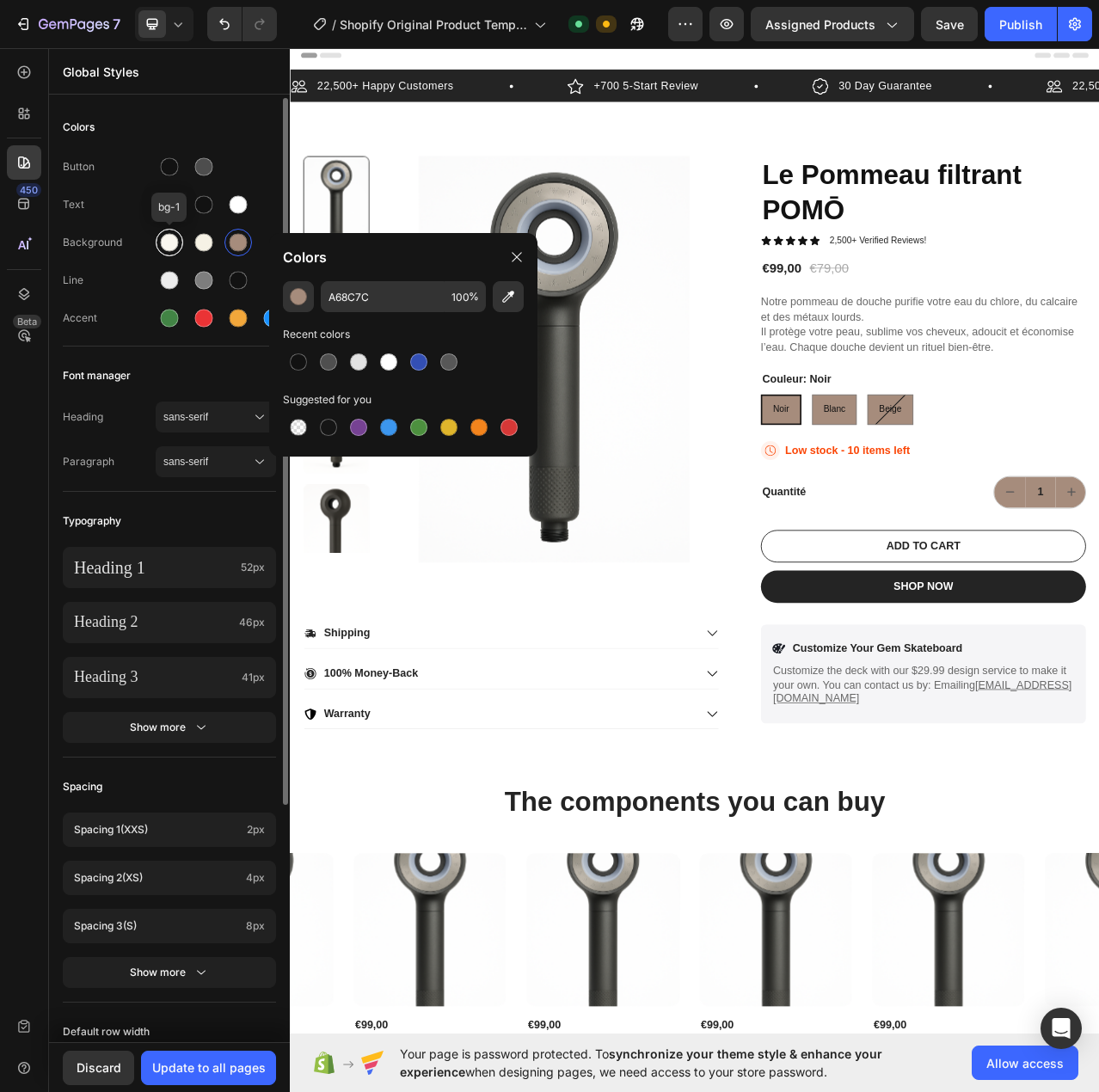
click at [171, 243] on div at bounding box center [170, 242] width 18 height 18
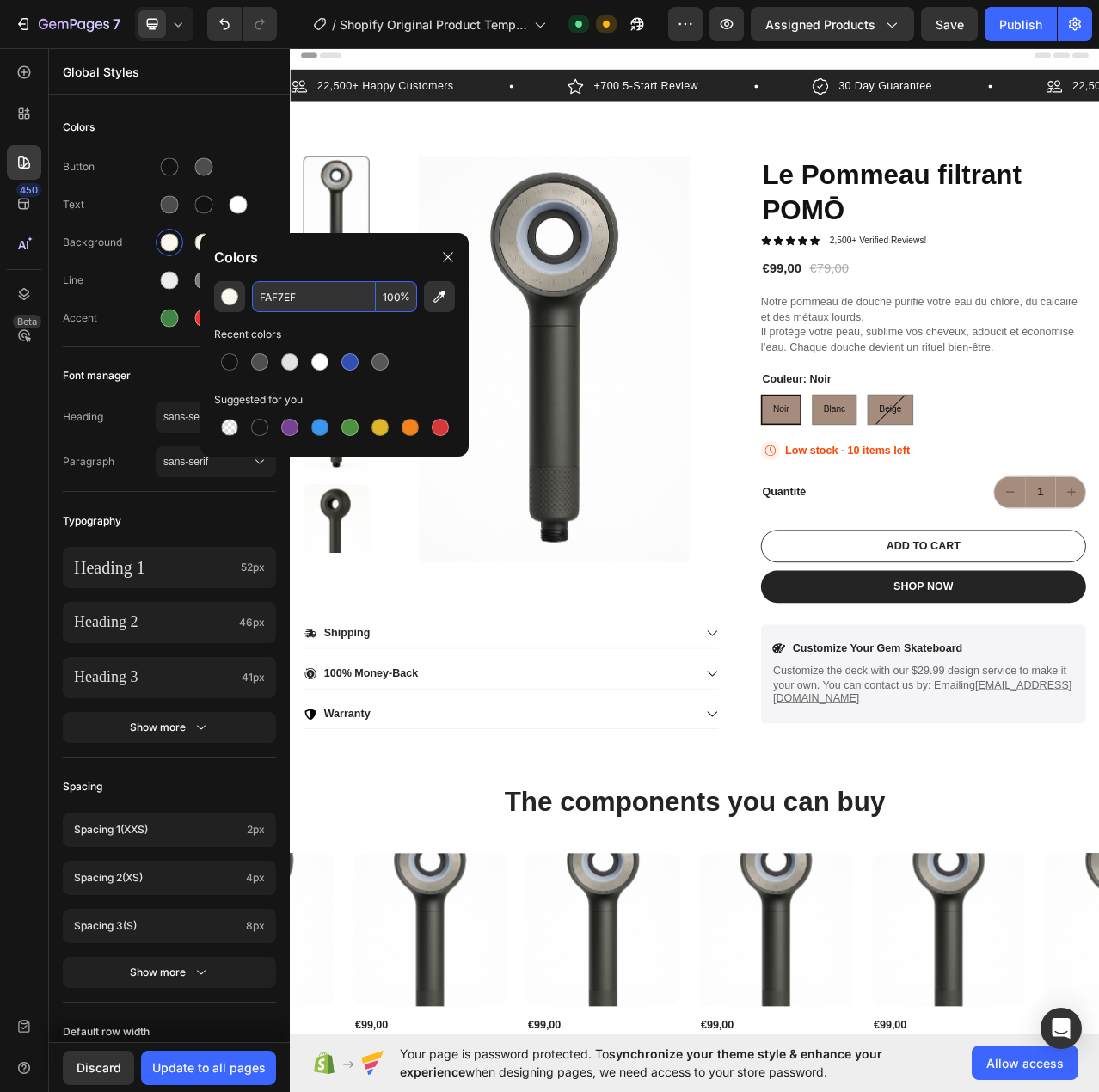
click at [276, 293] on input "FAF7EF" at bounding box center [314, 297] width 124 height 31
paste input "6F2E5"
type input "F6F2E5"
click at [117, 305] on div "Accent" at bounding box center [169, 318] width 213 height 27
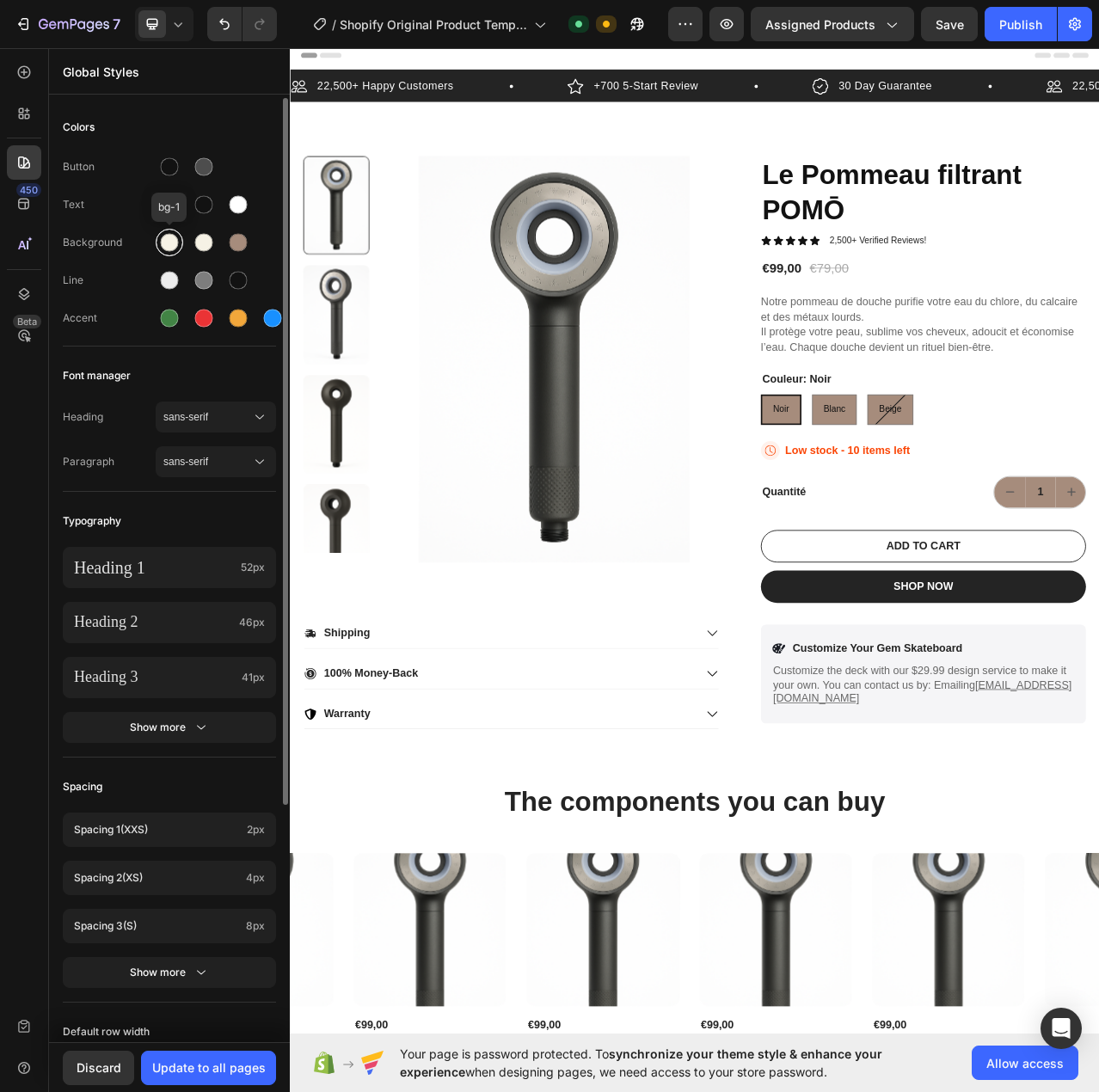
click at [158, 244] on div at bounding box center [169, 242] width 27 height 27
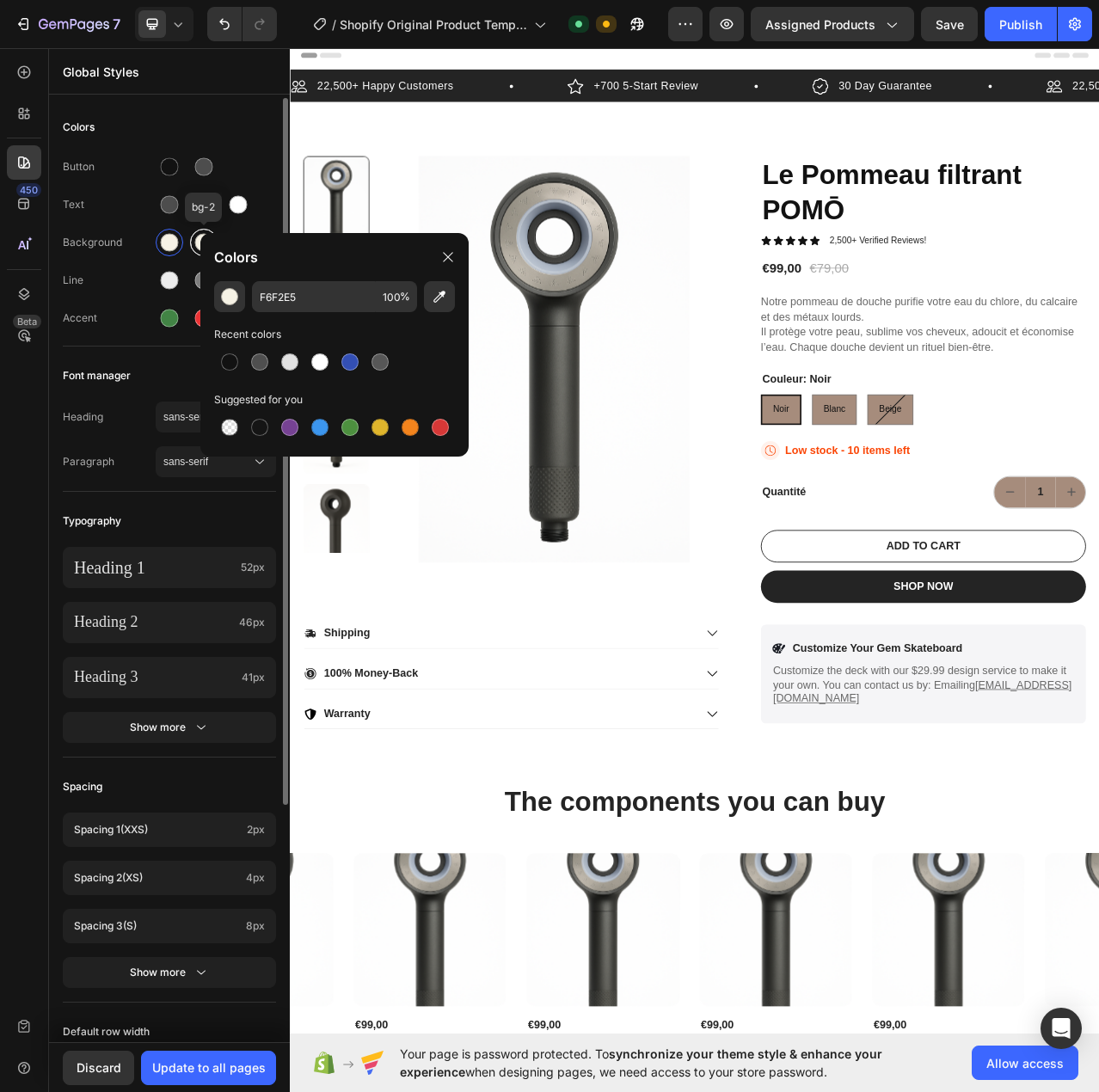
click at [194, 246] on div at bounding box center [203, 242] width 21 height 21
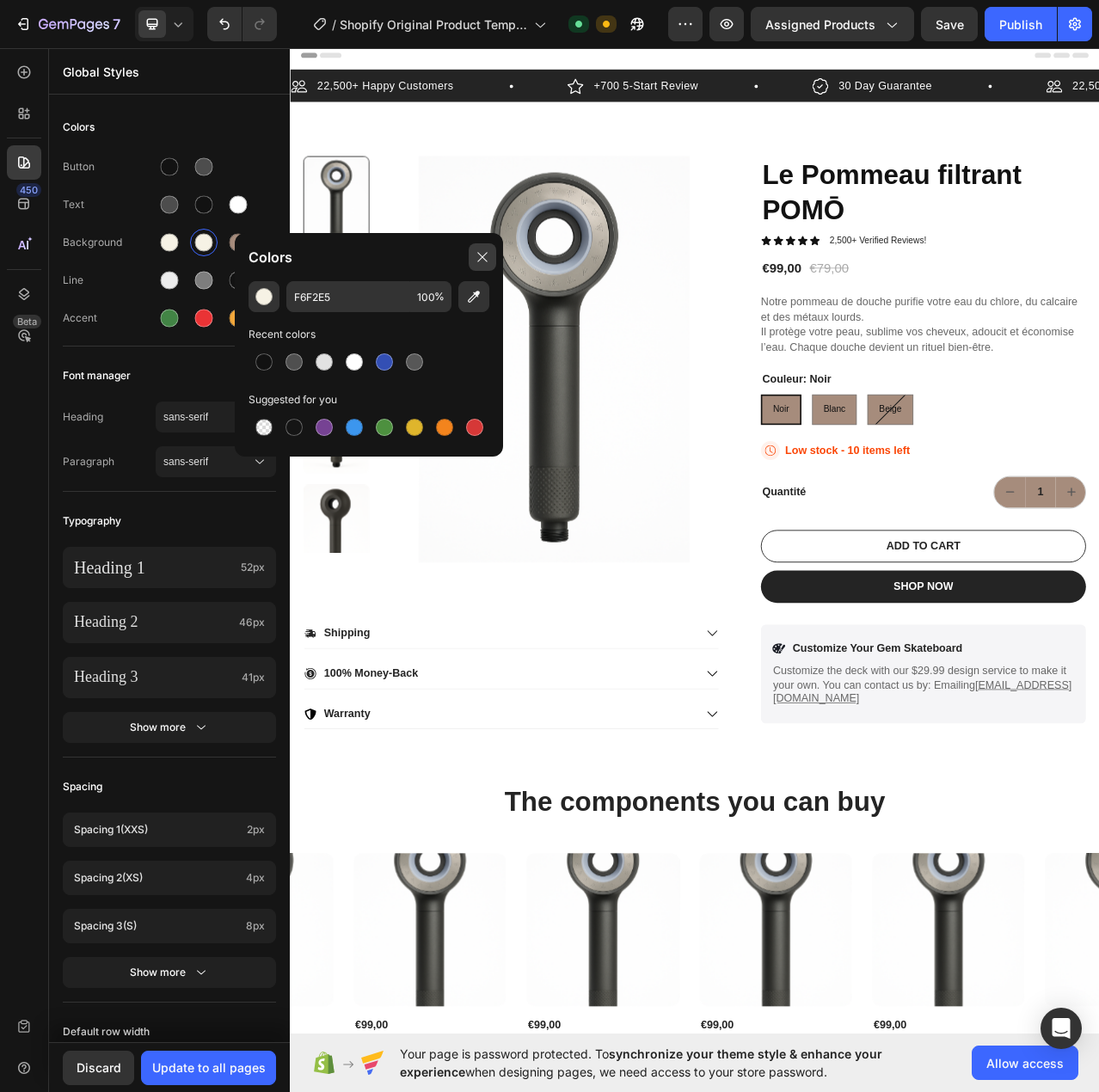
click at [482, 255] on icon at bounding box center [483, 257] width 14 height 14
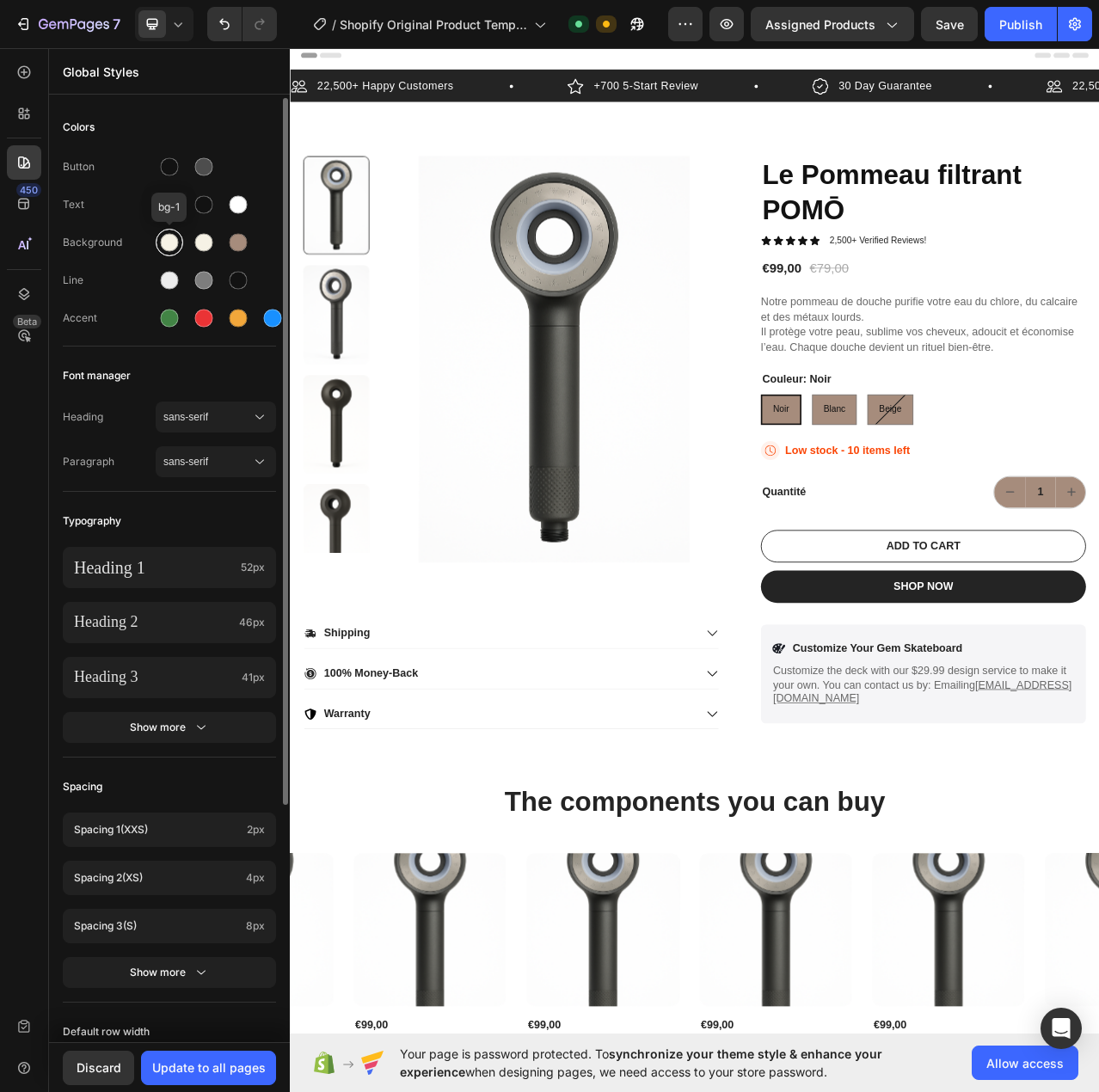
click at [167, 248] on div at bounding box center [170, 242] width 18 height 18
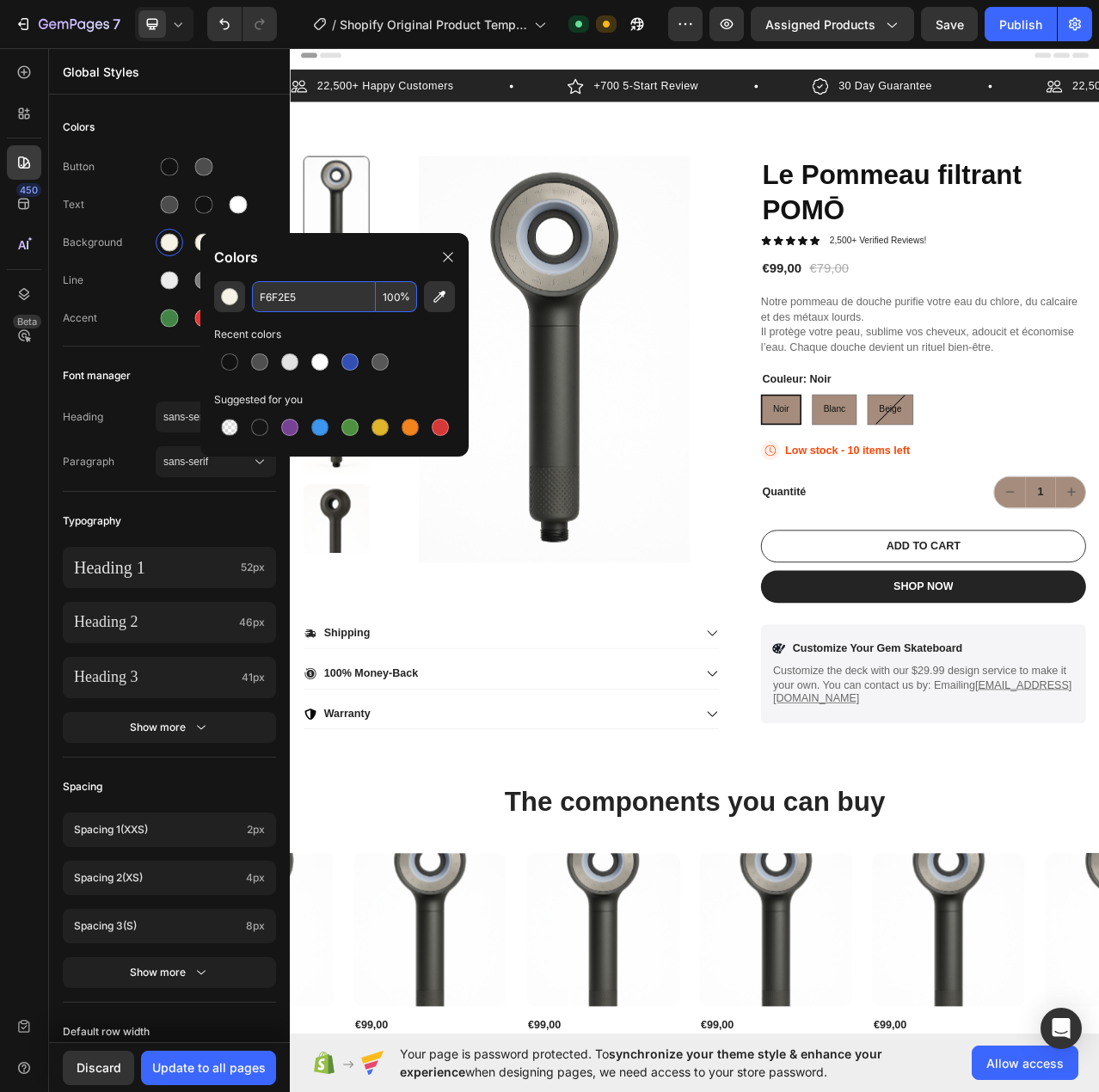
click at [321, 298] on input "F6F2E5" at bounding box center [314, 297] width 124 height 31
paste input "AF7EF"
type input "FAF7EF"
click at [447, 341] on div "Recent colors" at bounding box center [334, 335] width 241 height 18
click at [654, 491] on img at bounding box center [627, 445] width 420 height 519
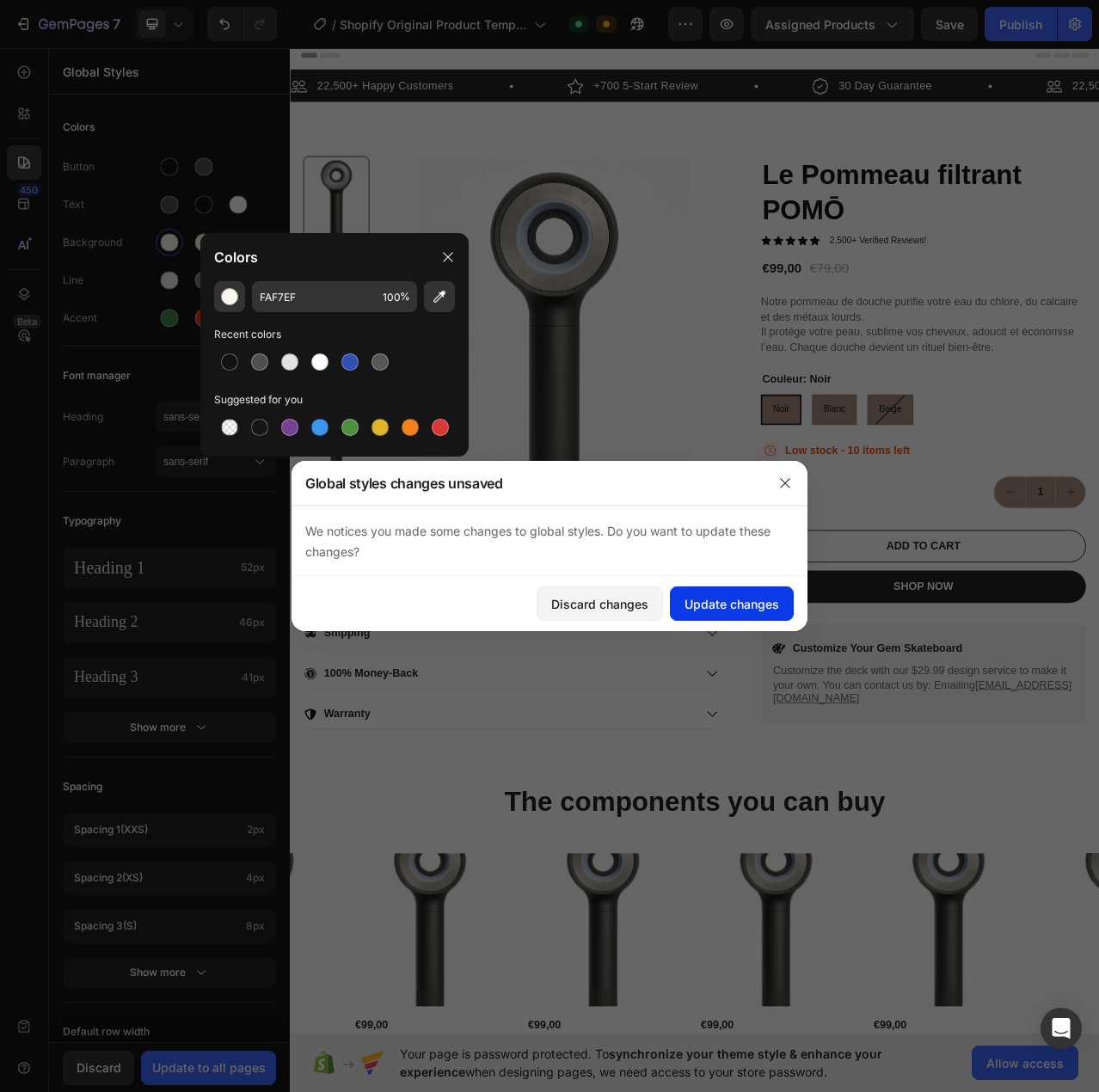
click at [743, 599] on div "Update changes" at bounding box center [732, 604] width 95 height 18
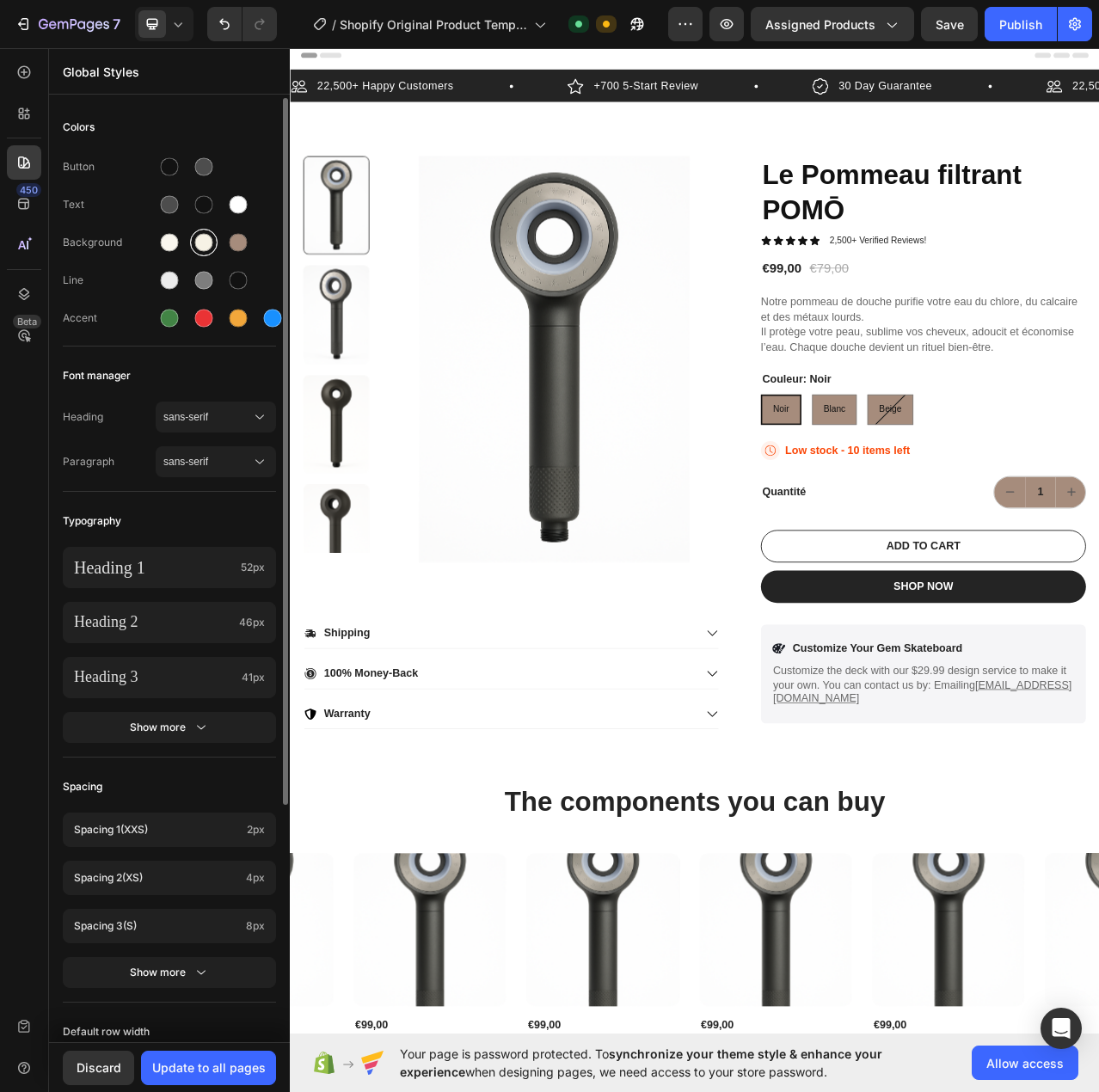
click at [209, 246] on div at bounding box center [204, 242] width 18 height 18
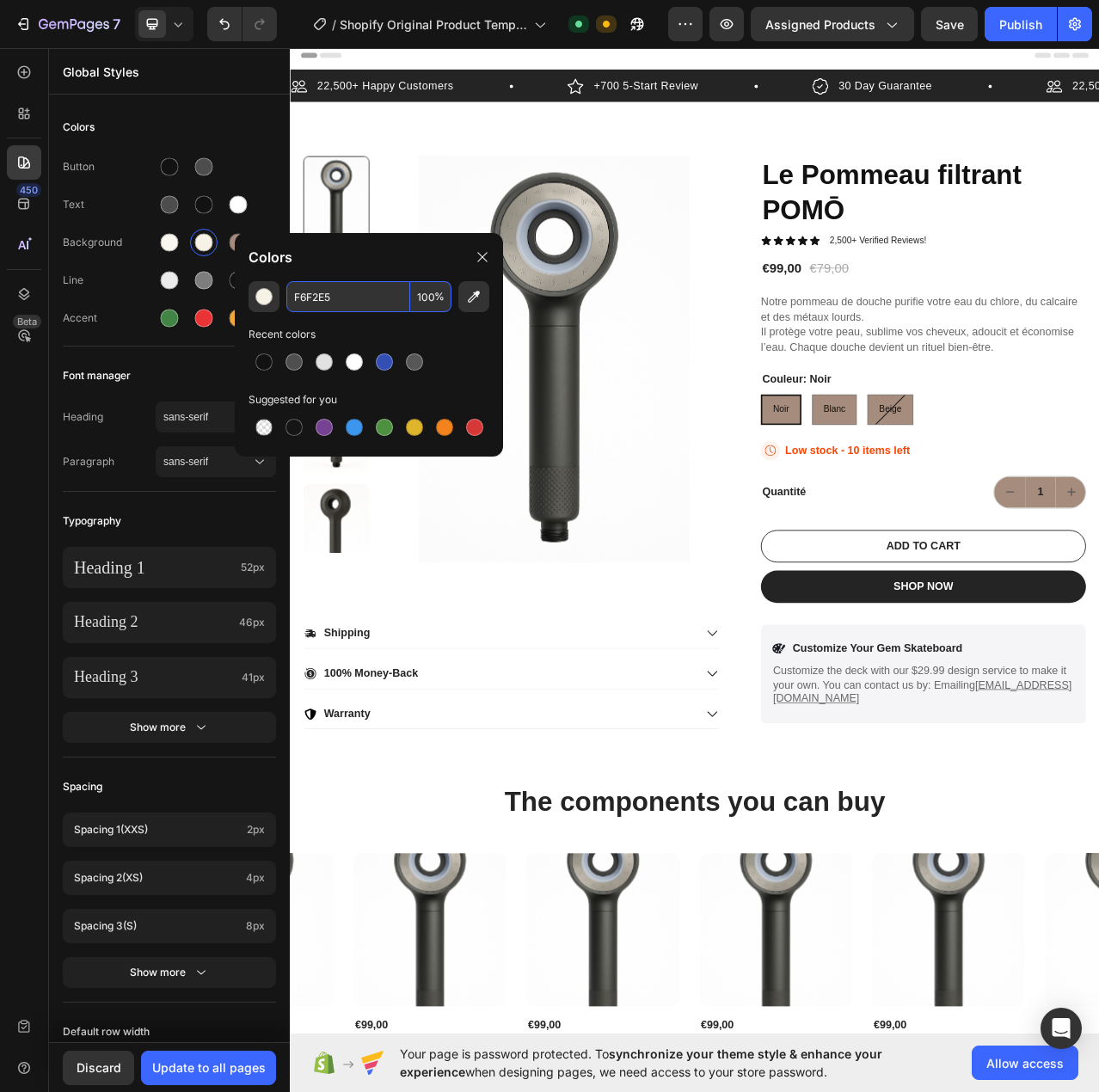
click at [330, 298] on input "F6F2E5" at bounding box center [348, 297] width 124 height 31
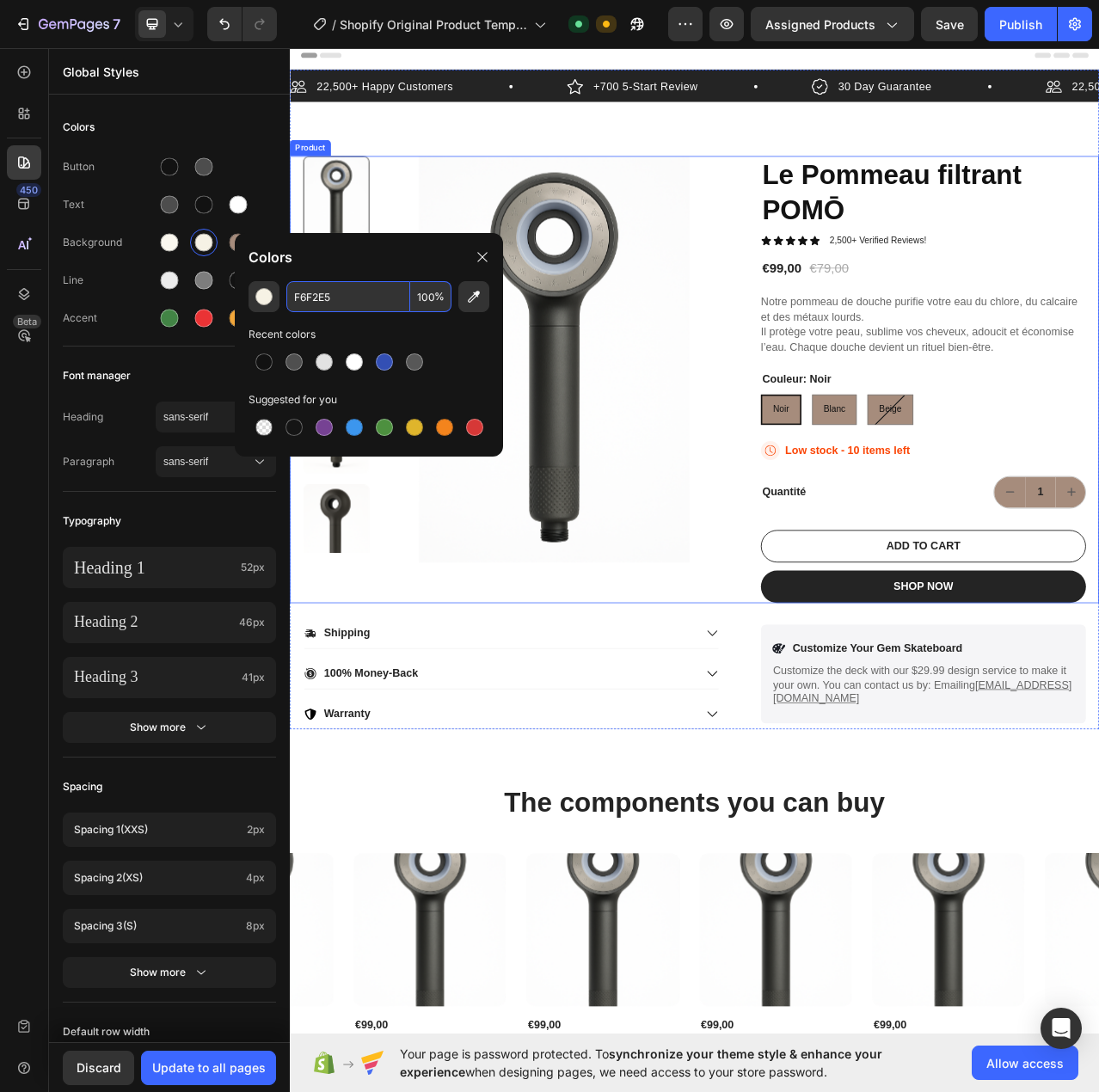
click at [834, 478] on div "Product Images Le Pommeau filtrant POMŌ Product Title Icon Icon Icon Icon Icon …" at bounding box center [806, 472] width 1032 height 570
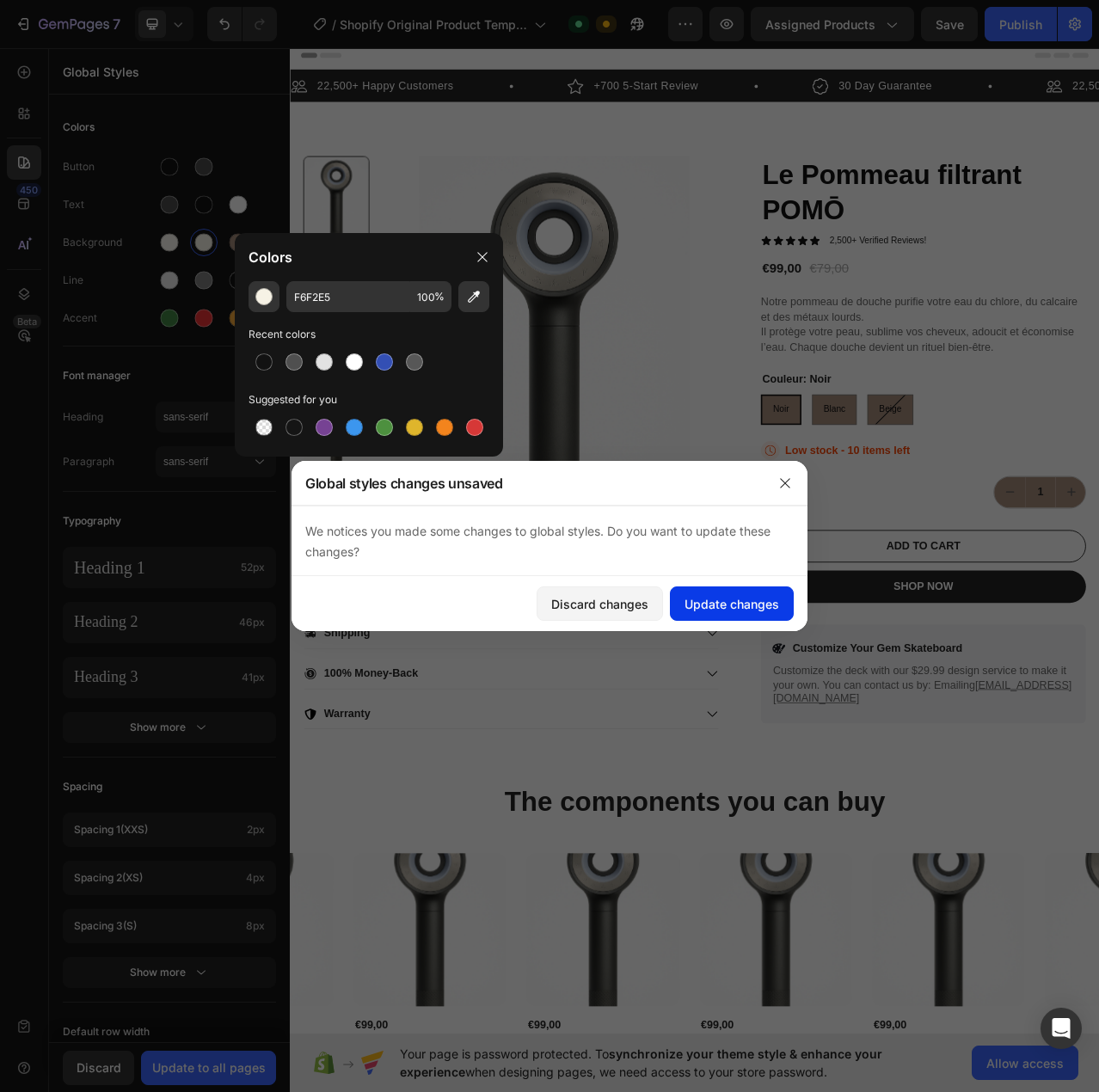
click at [751, 607] on div "Update changes" at bounding box center [732, 604] width 95 height 18
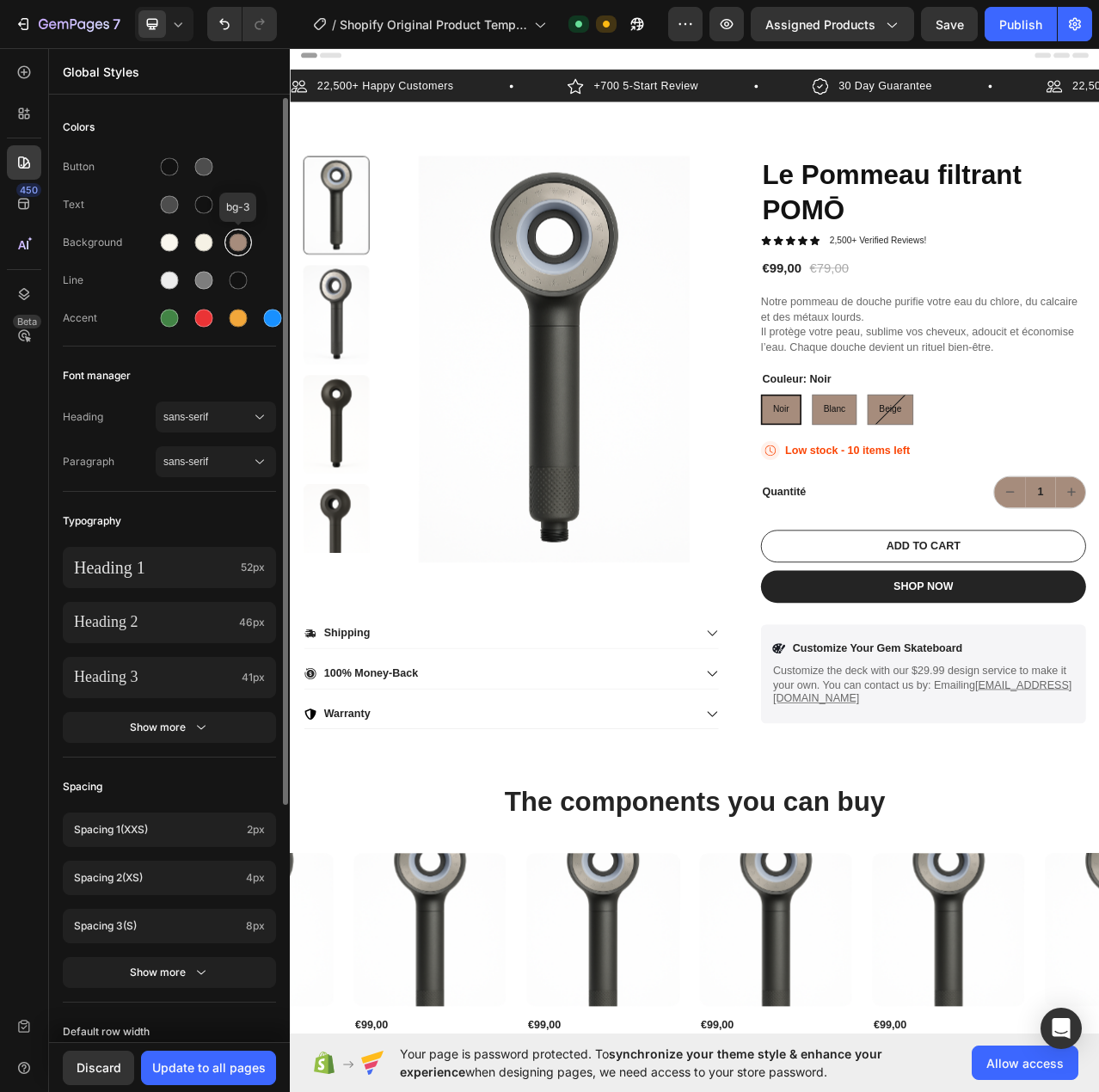
click at [252, 242] on div at bounding box center [238, 242] width 31 height 31
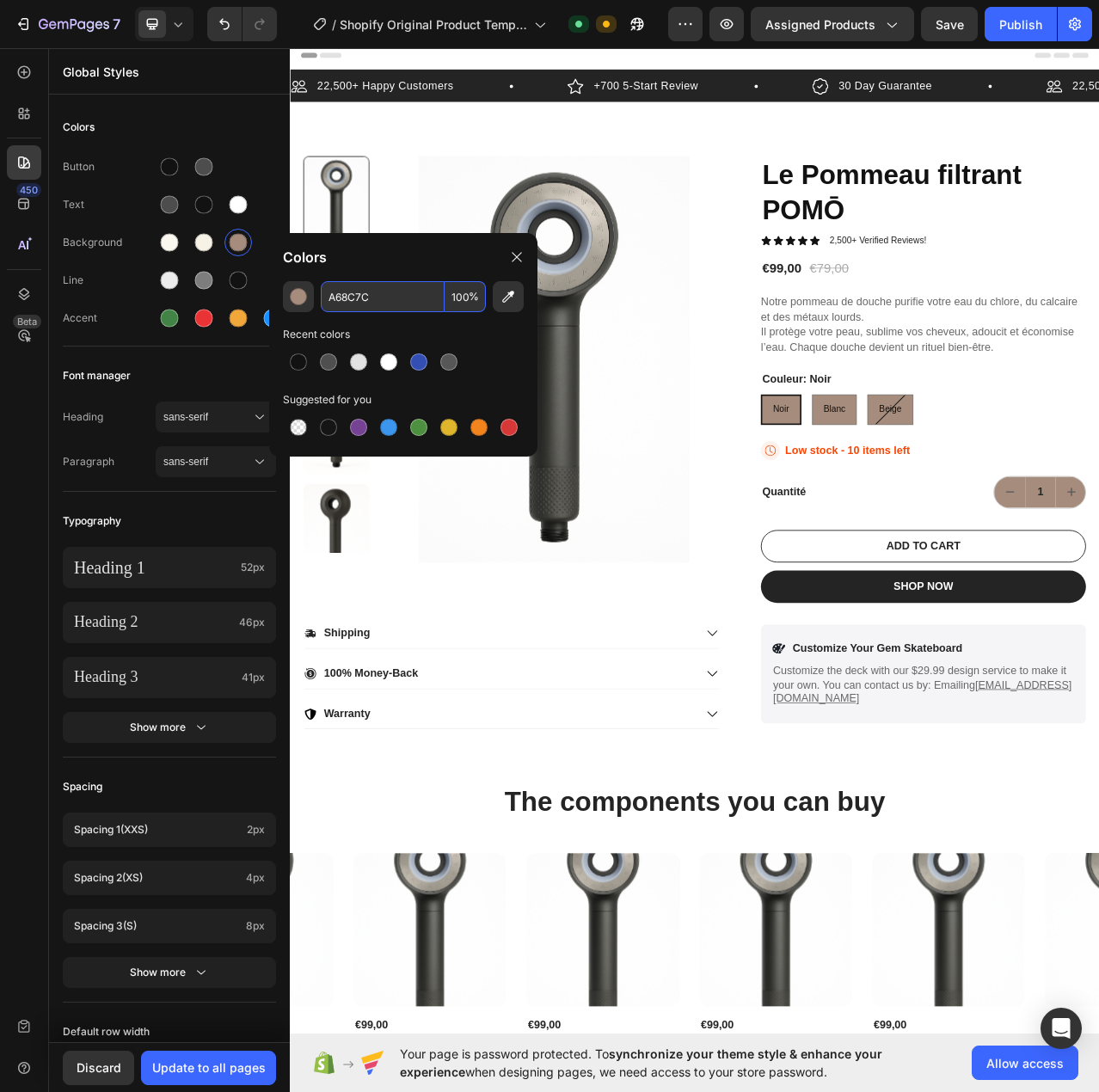
click at [345, 300] on input "A68C7C" at bounding box center [382, 297] width 124 height 31
paste input "#52514E"
type input "52514E"
click at [399, 323] on div "52514E 100 % Recent colors Suggested for you" at bounding box center [403, 362] width 269 height 162
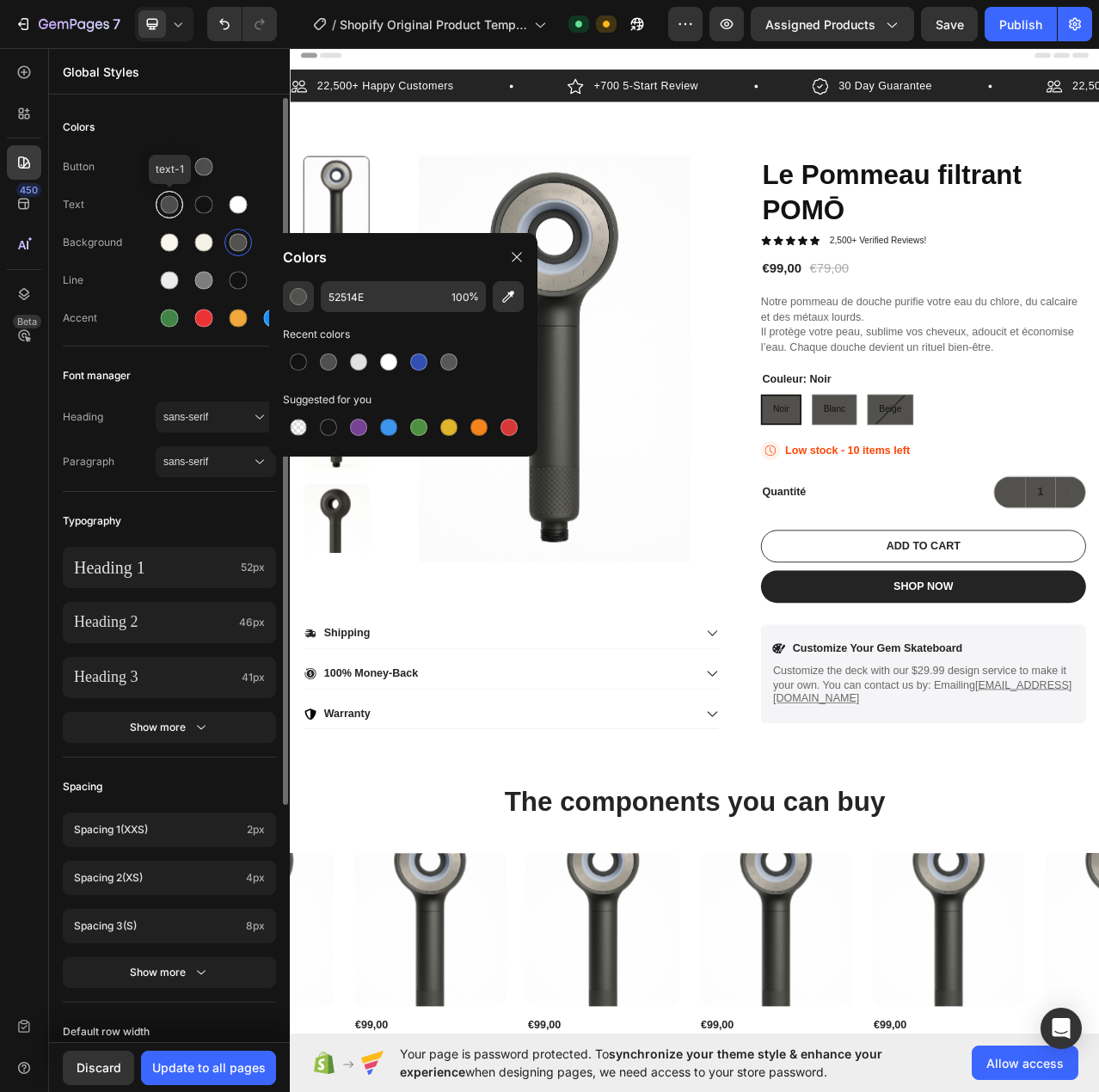
click at [170, 205] on div at bounding box center [170, 205] width 18 height 18
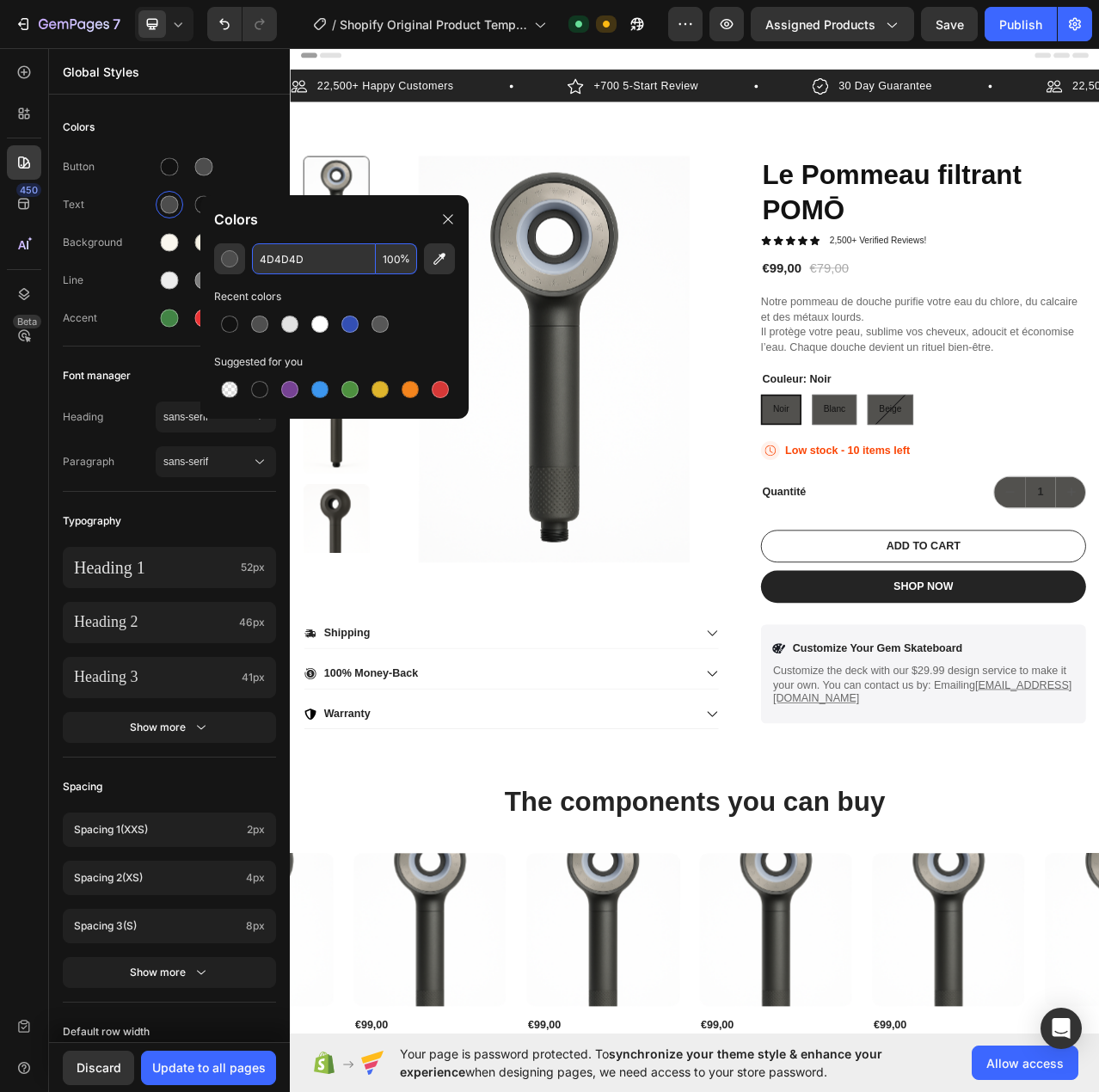
click at [290, 255] on input "4D4D4D" at bounding box center [314, 259] width 124 height 31
paste input "262626"
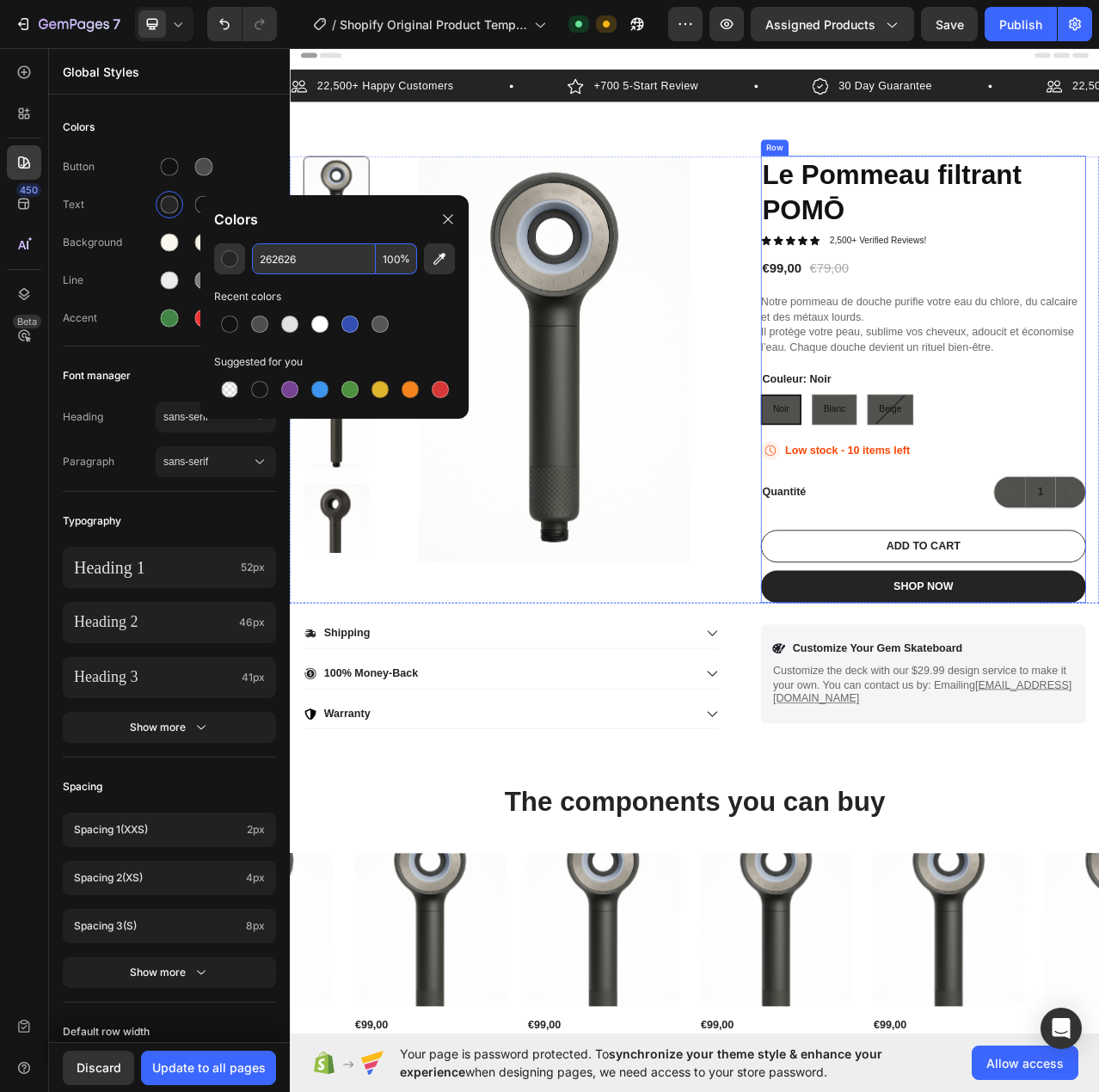
type input "262626"
click at [890, 444] on div "Le Pommeau filtrant POMŌ Product Title Icon Icon Icon Icon Icon Icon List 2,500…" at bounding box center [1097, 472] width 414 height 570
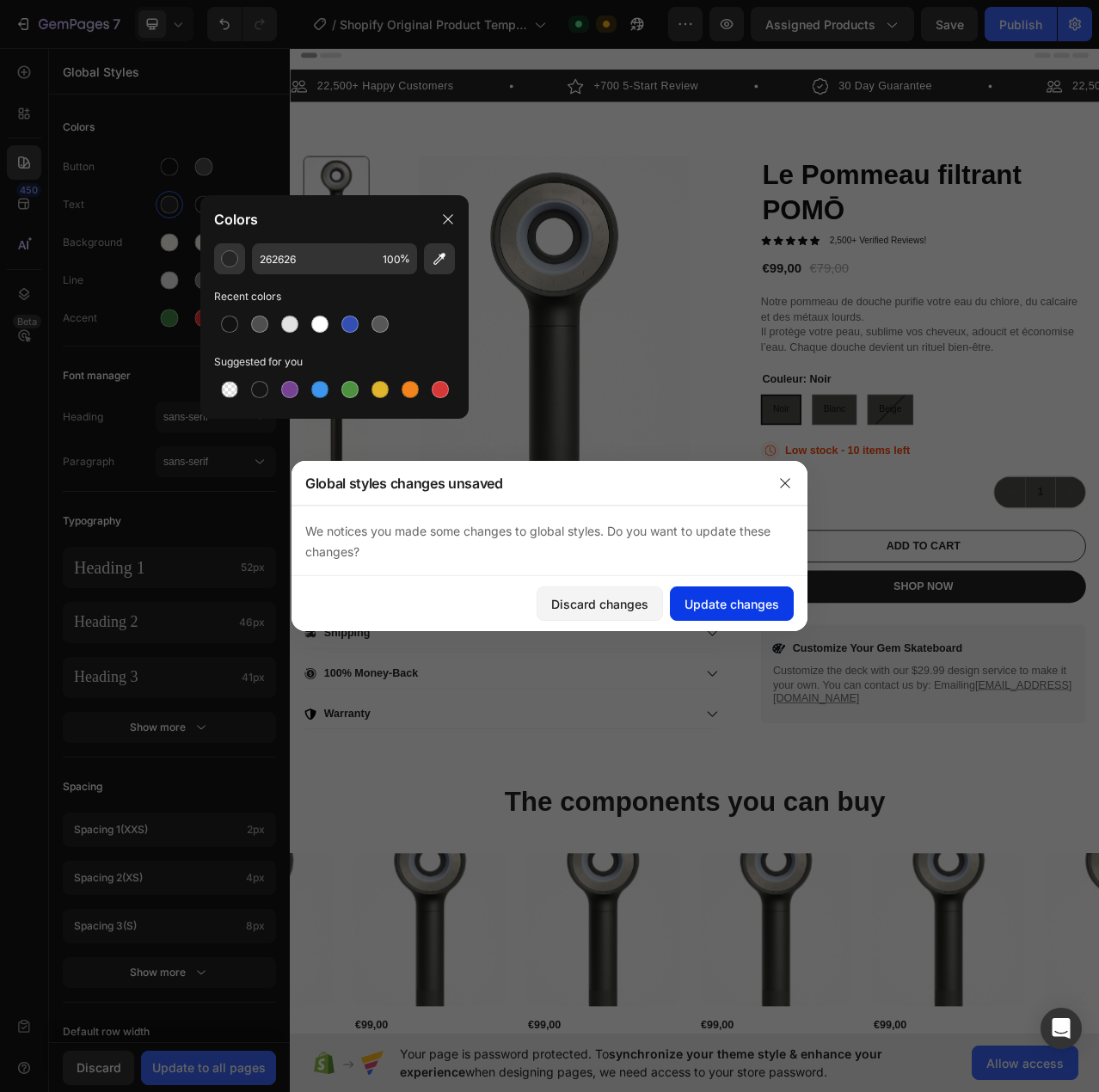
click at [719, 601] on div "Update changes" at bounding box center [732, 604] width 95 height 18
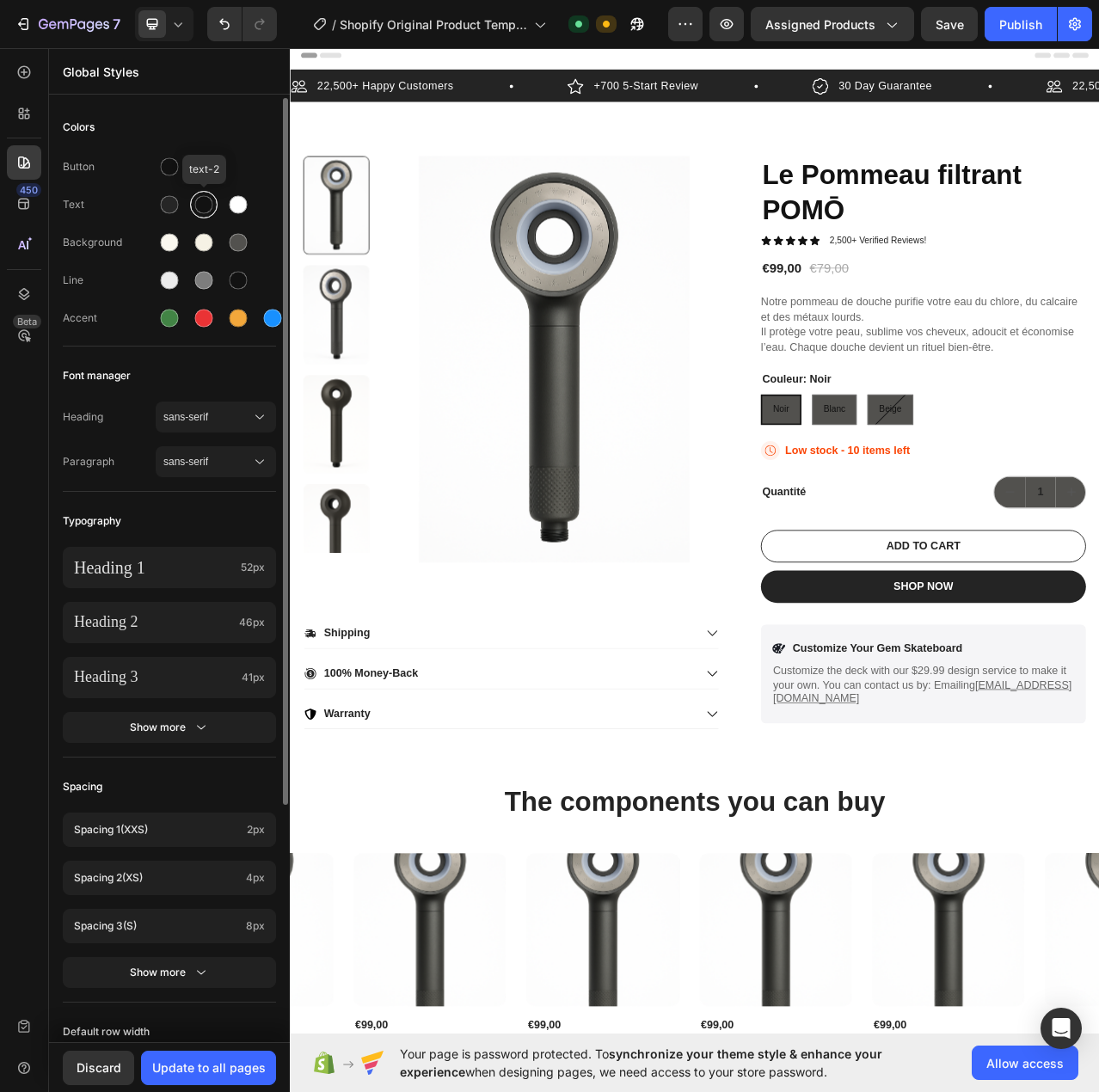
click at [199, 207] on div at bounding box center [204, 205] width 18 height 18
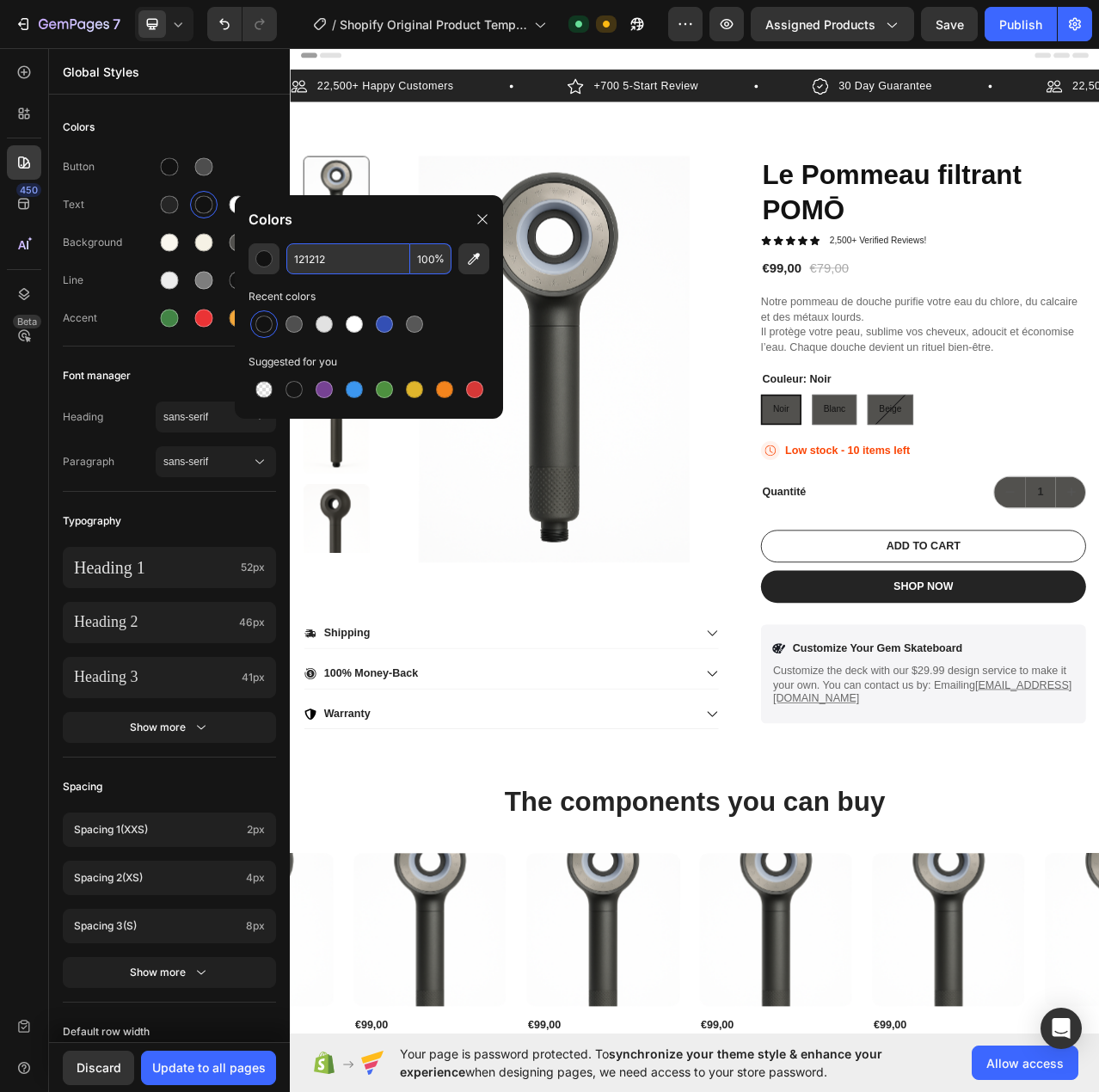
click at [311, 267] on input "121212" at bounding box center [348, 259] width 124 height 31
paste input "FAF7EF"
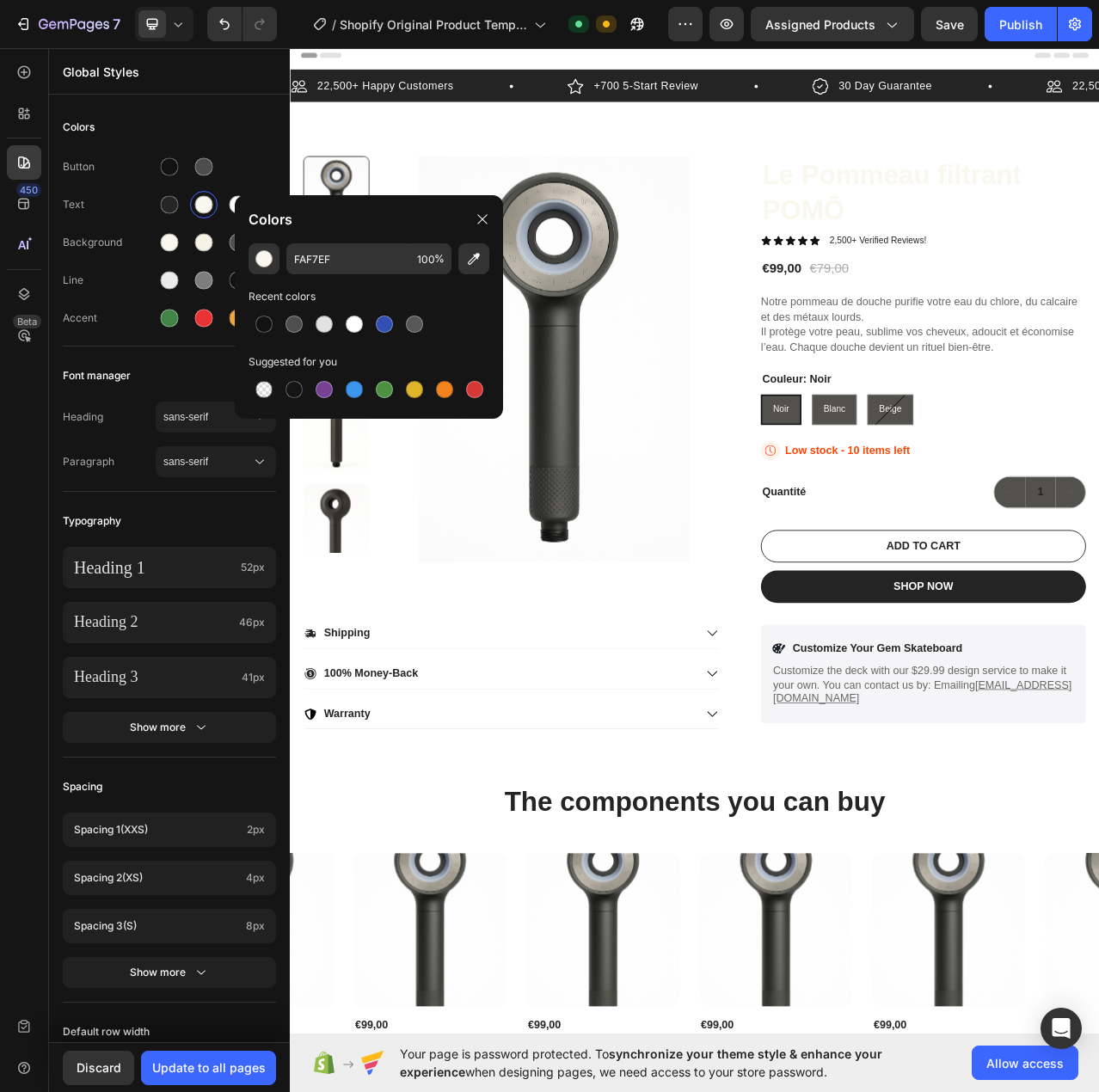
click at [343, 284] on div "FAF7EF 100 % Recent colors Suggested for you" at bounding box center [368, 324] width 269 height 162
click at [342, 322] on div at bounding box center [355, 324] width 27 height 27
click at [327, 254] on input "FFFFFF" at bounding box center [348, 259] width 124 height 31
paste input "AF7E"
type input "FAF7EF"
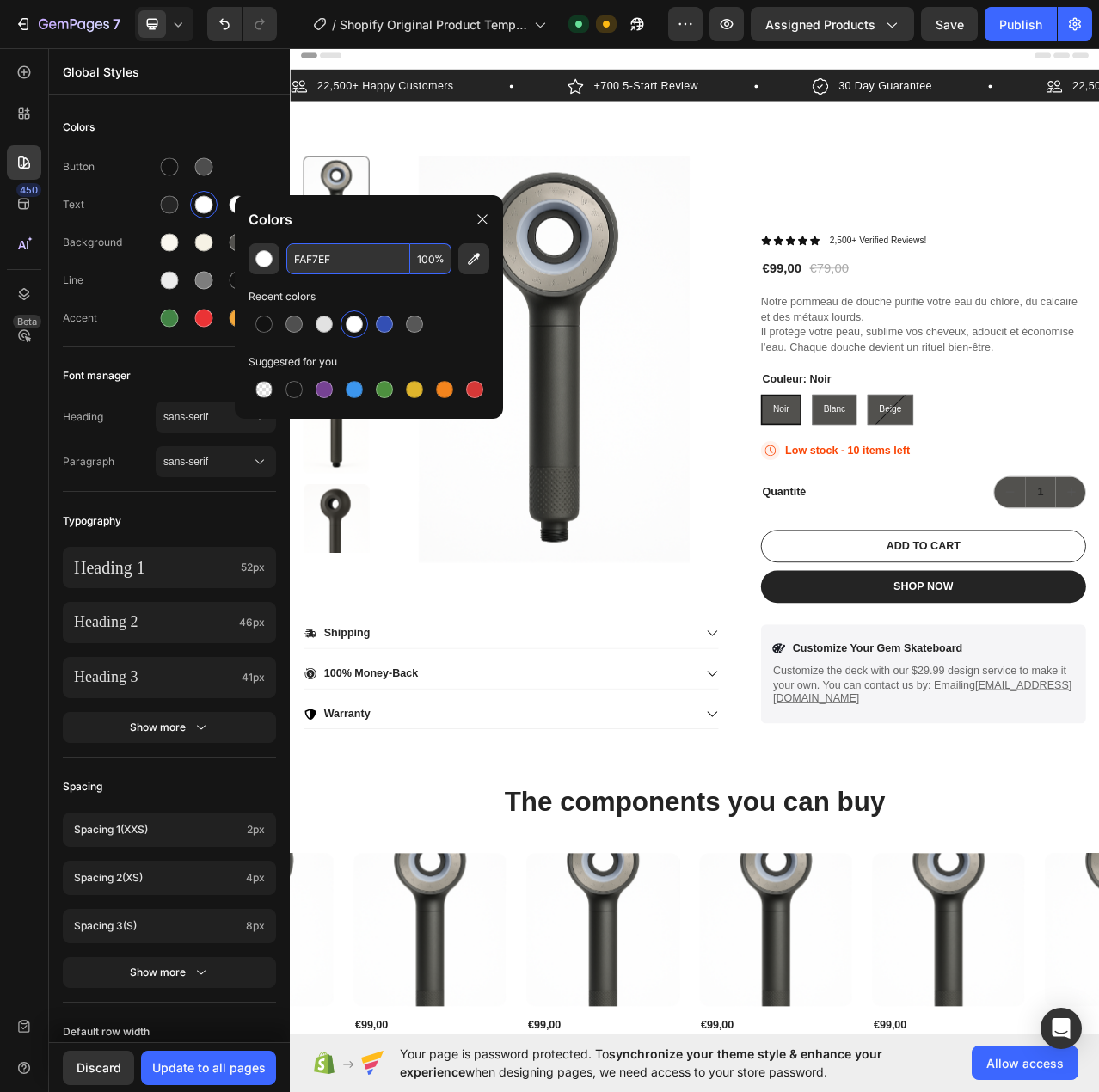
click at [379, 291] on div "Recent colors" at bounding box center [368, 297] width 241 height 18
click at [262, 173] on div "Button" at bounding box center [169, 167] width 213 height 27
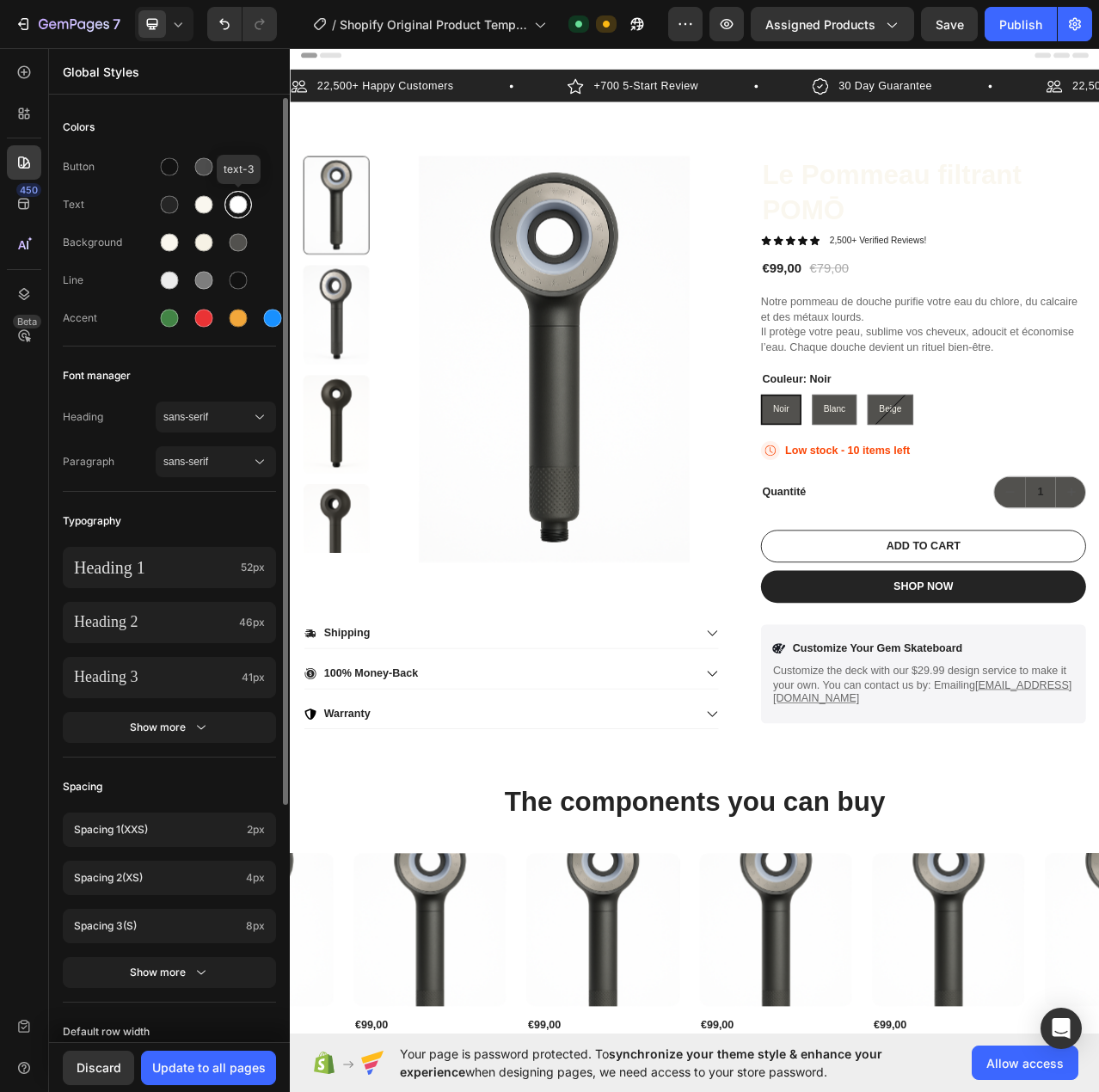
click at [233, 208] on div at bounding box center [238, 205] width 18 height 18
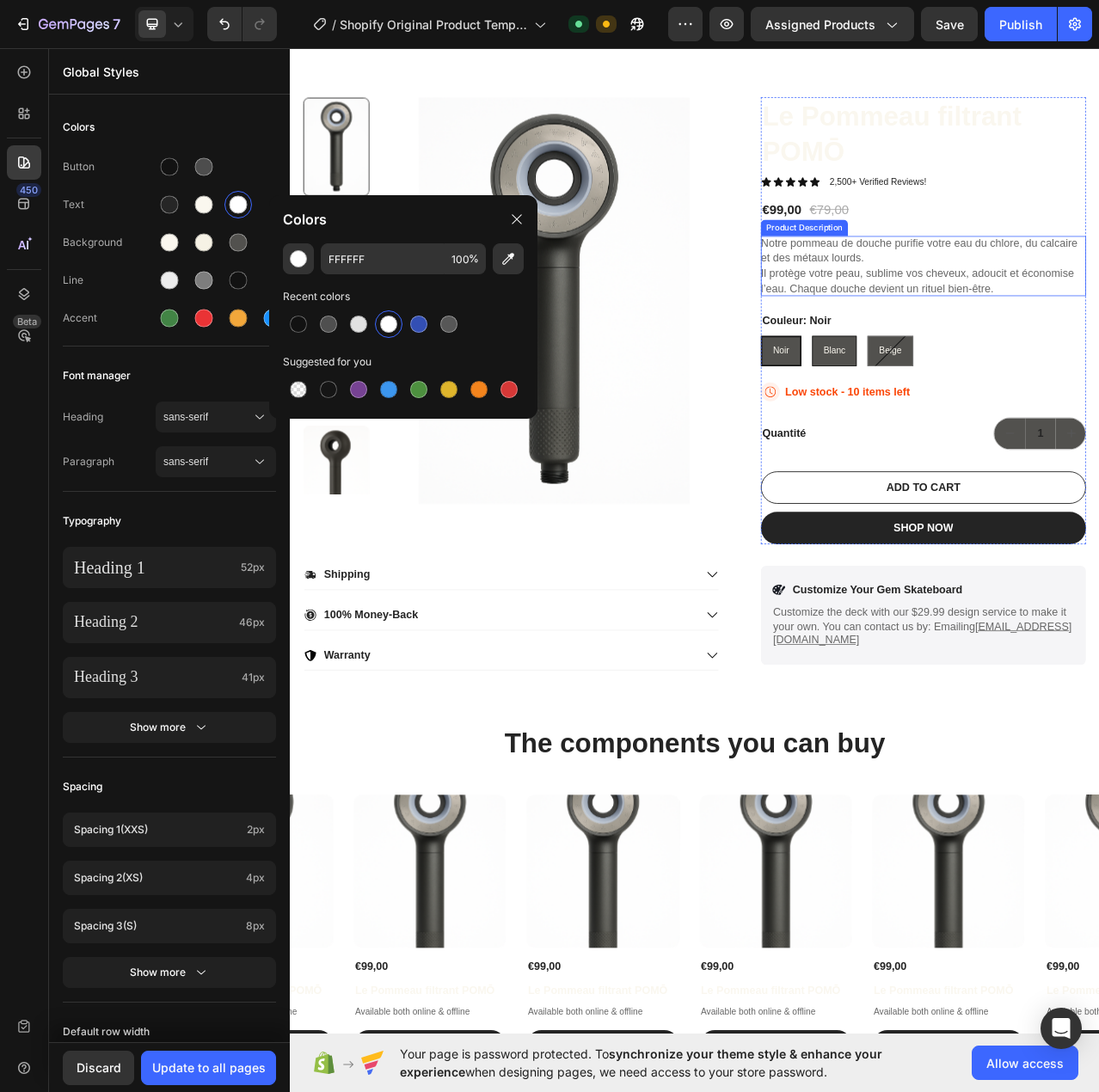
scroll to position [344, 0]
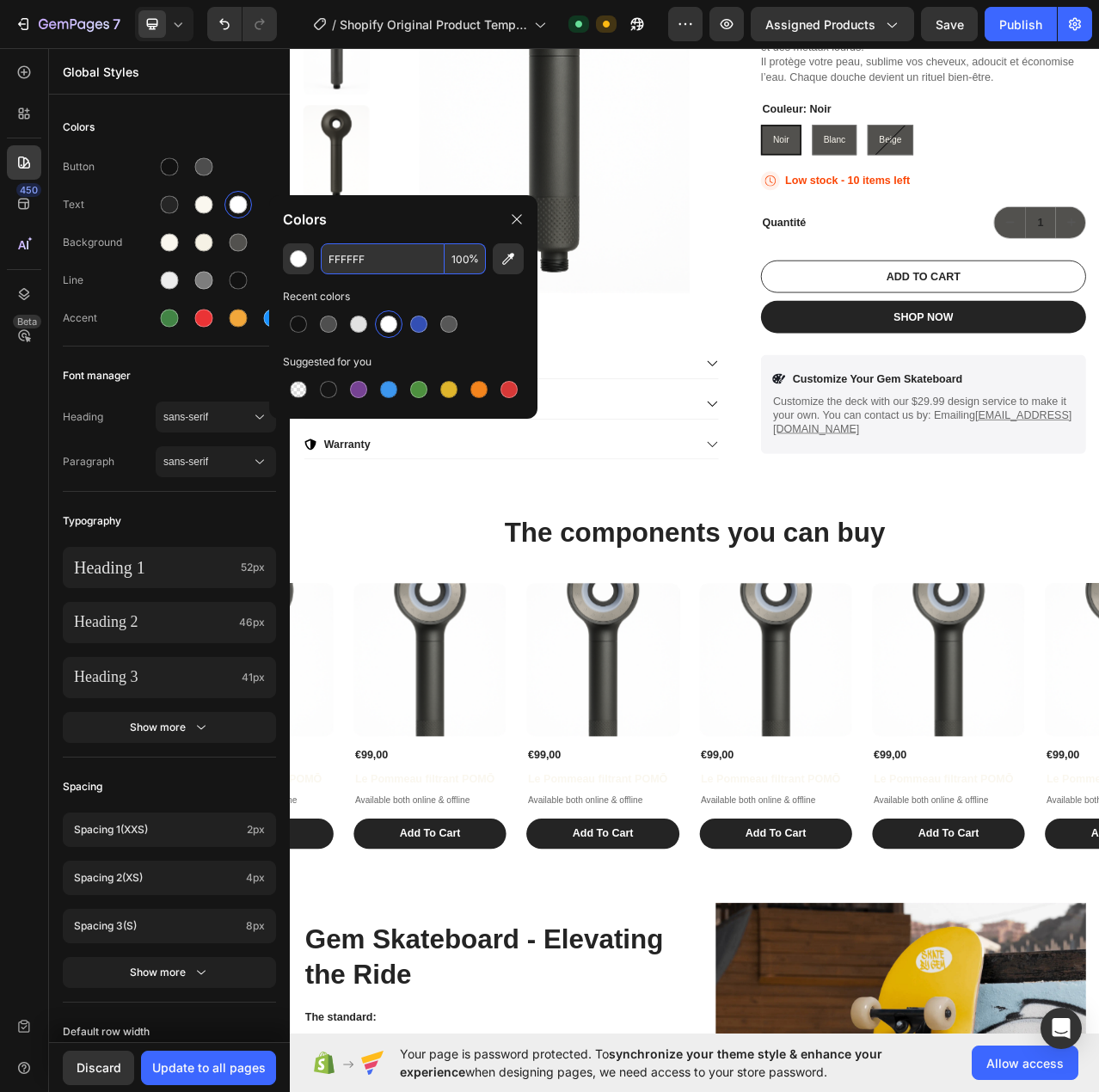
click at [373, 261] on input "FFFFFF" at bounding box center [382, 259] width 124 height 31
paste input "AF7E"
type input "FAF7EF"
click at [423, 288] on div "Recent colors" at bounding box center [403, 297] width 241 height 18
click at [734, 397] on div "Product Images" at bounding box center [571, 128] width 529 height 570
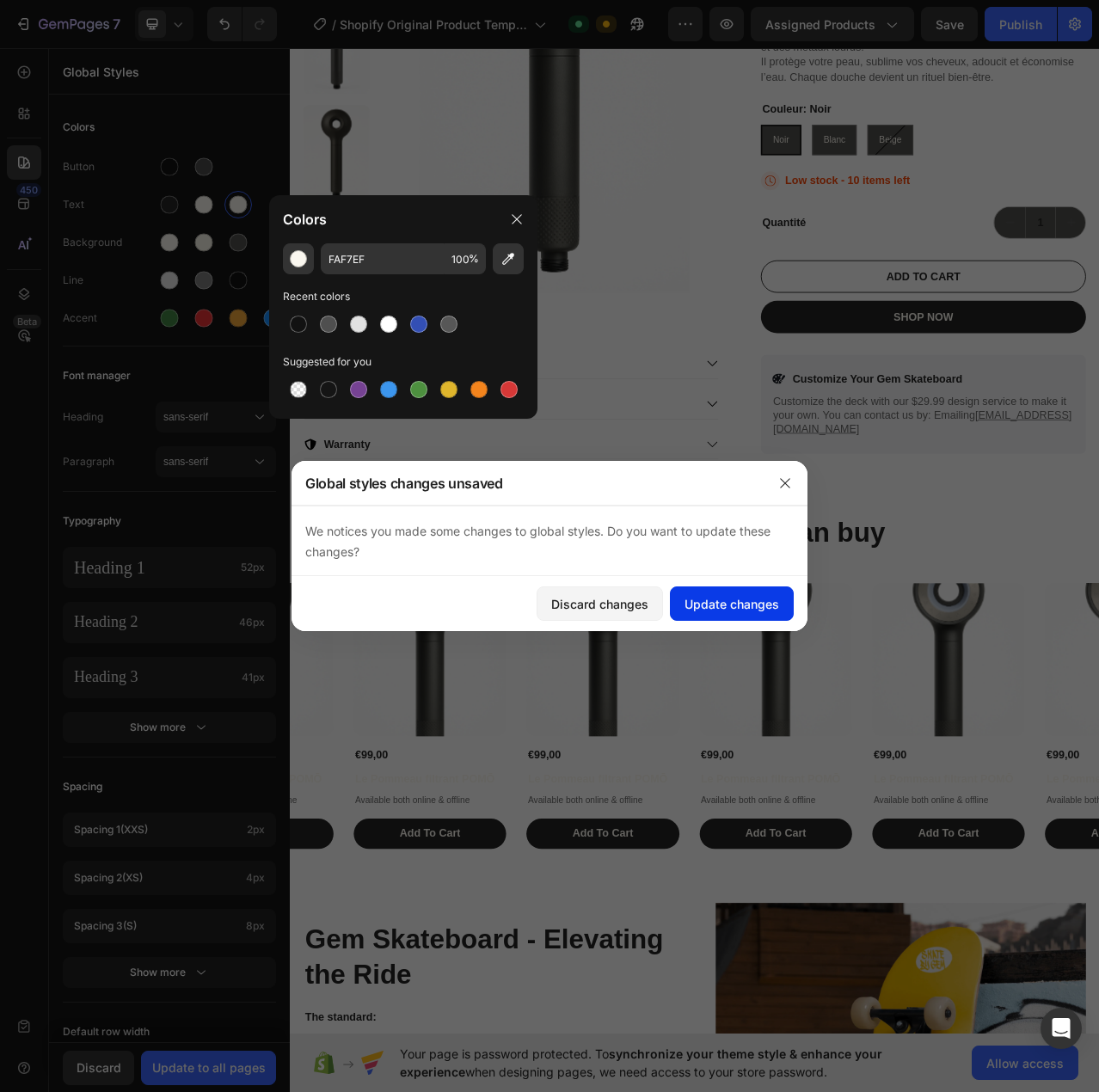
click at [781, 602] on button "Update changes" at bounding box center [732, 603] width 124 height 34
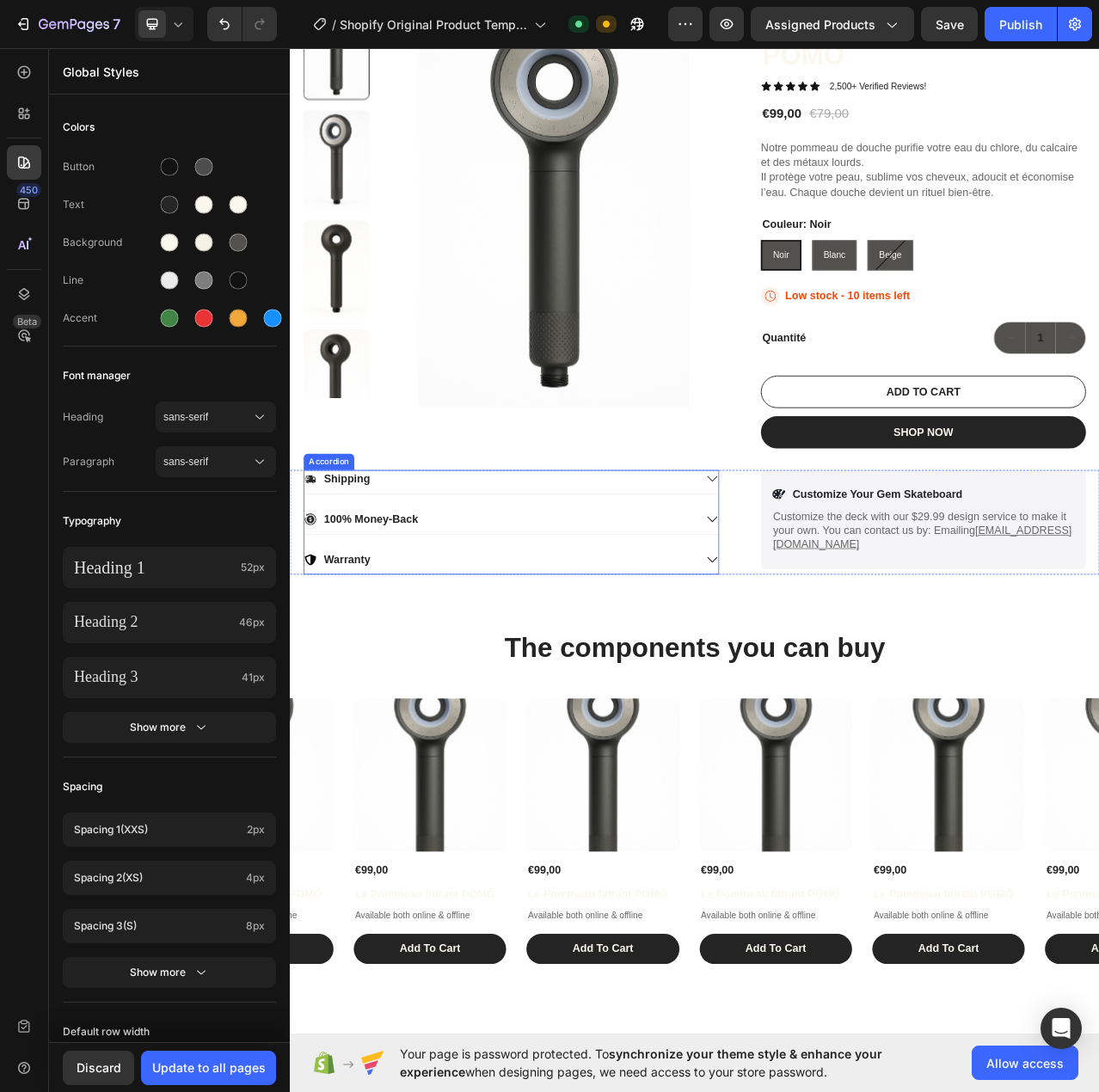
scroll to position [0, 0]
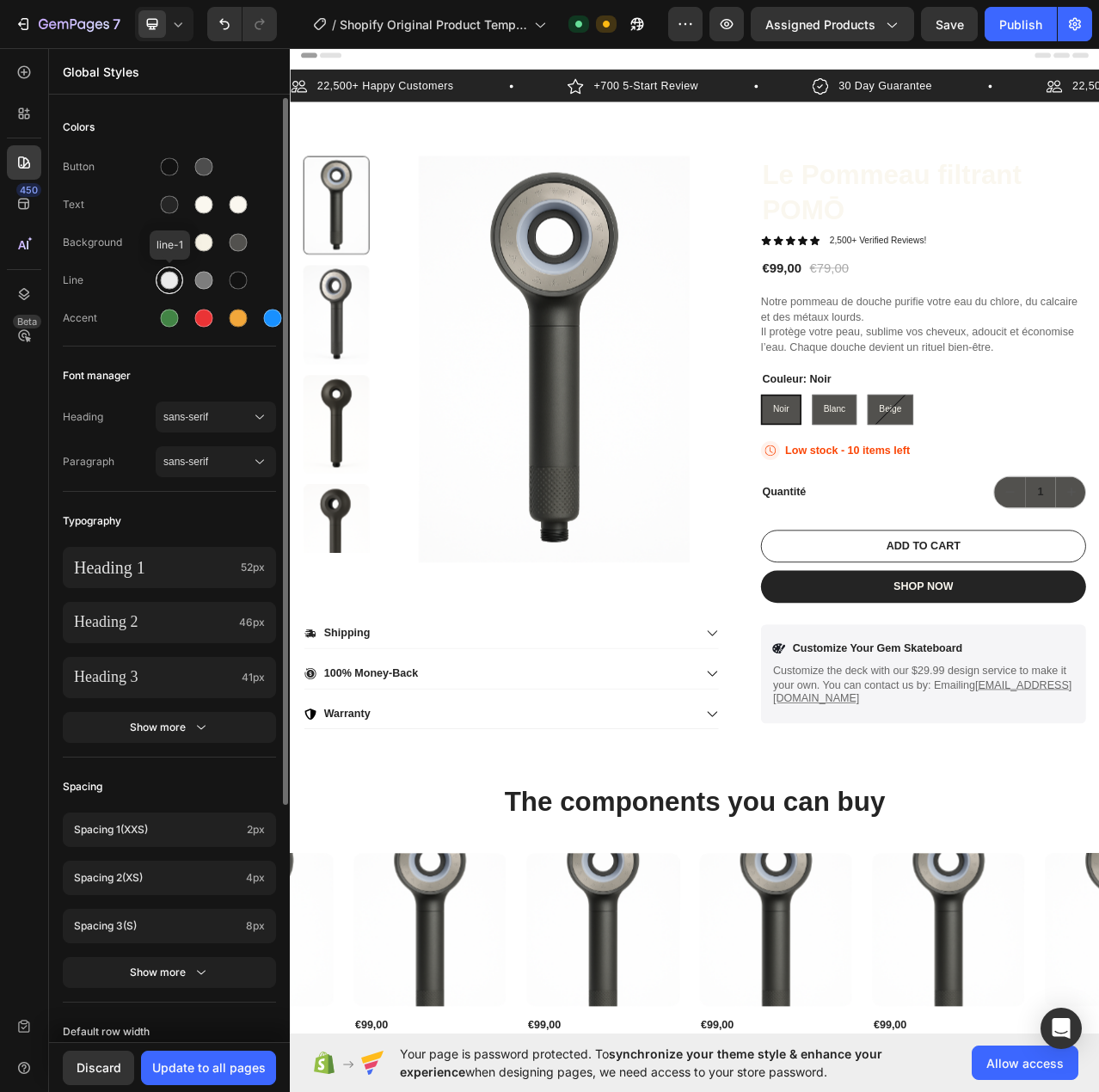
drag, startPoint x: 175, startPoint y: 284, endPoint x: 184, endPoint y: 287, distance: 9.5
click at [175, 284] on div at bounding box center [170, 280] width 18 height 18
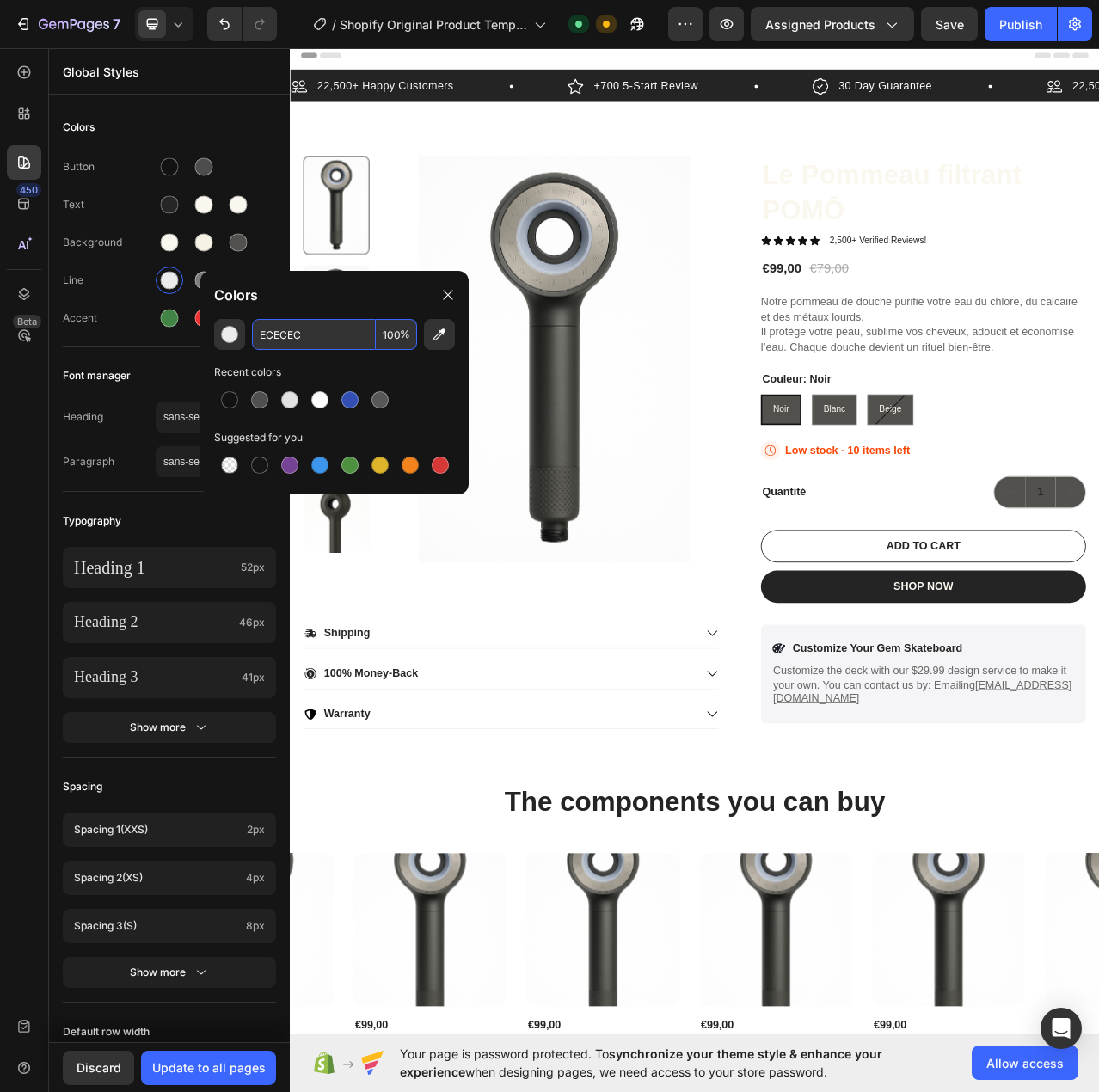
click at [319, 337] on input "ECECEC" at bounding box center [314, 335] width 124 height 31
paste input "F6F2E5"
type input "F6F2E5"
click at [331, 361] on div "F6F2E5 100 % Recent colors Suggested for you" at bounding box center [334, 400] width 269 height 162
click at [199, 275] on div at bounding box center [204, 280] width 18 height 18
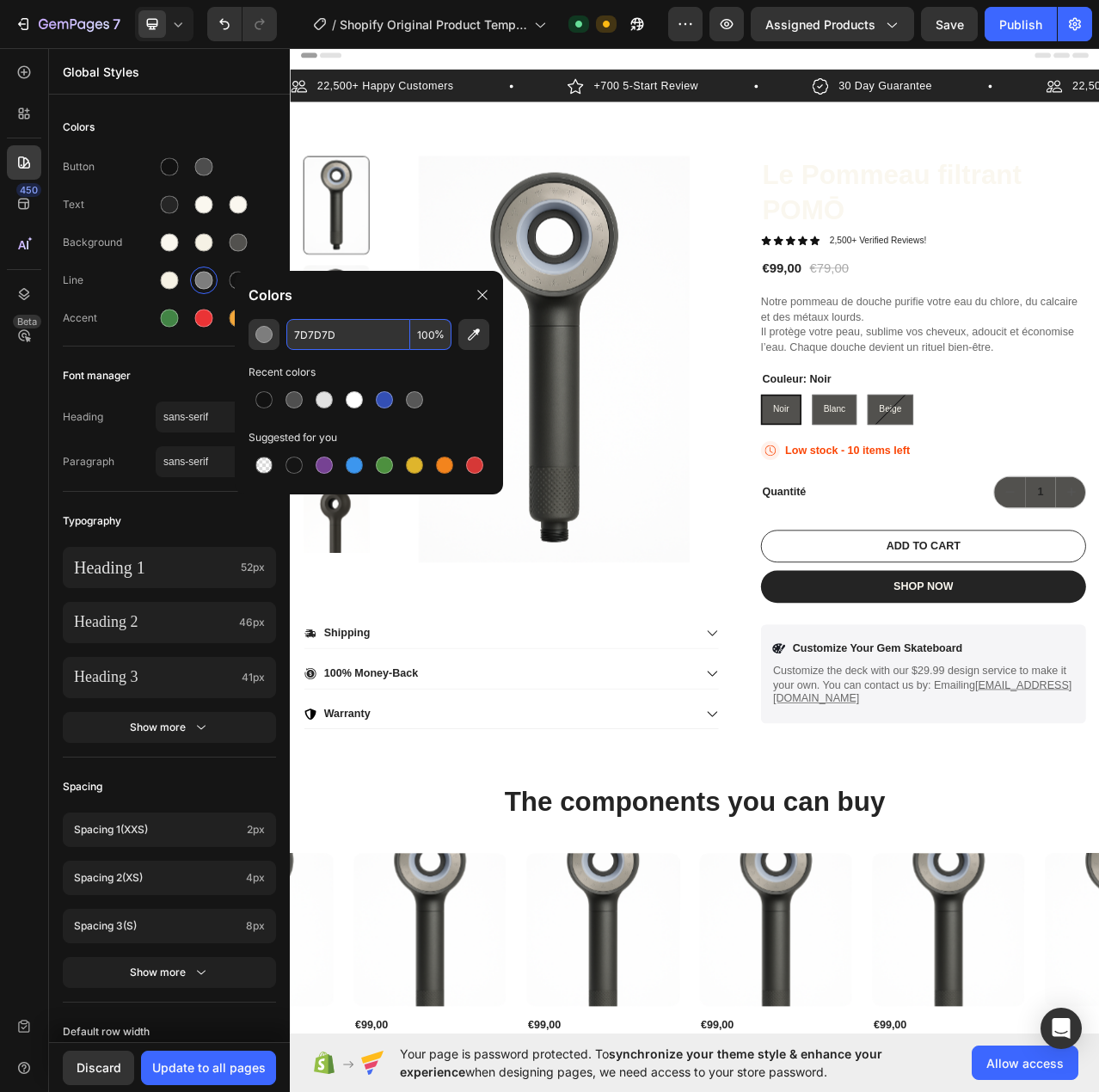
click at [326, 340] on input "7D7D7D" at bounding box center [348, 335] width 124 height 31
paste input "52514E"
type input "52514E"
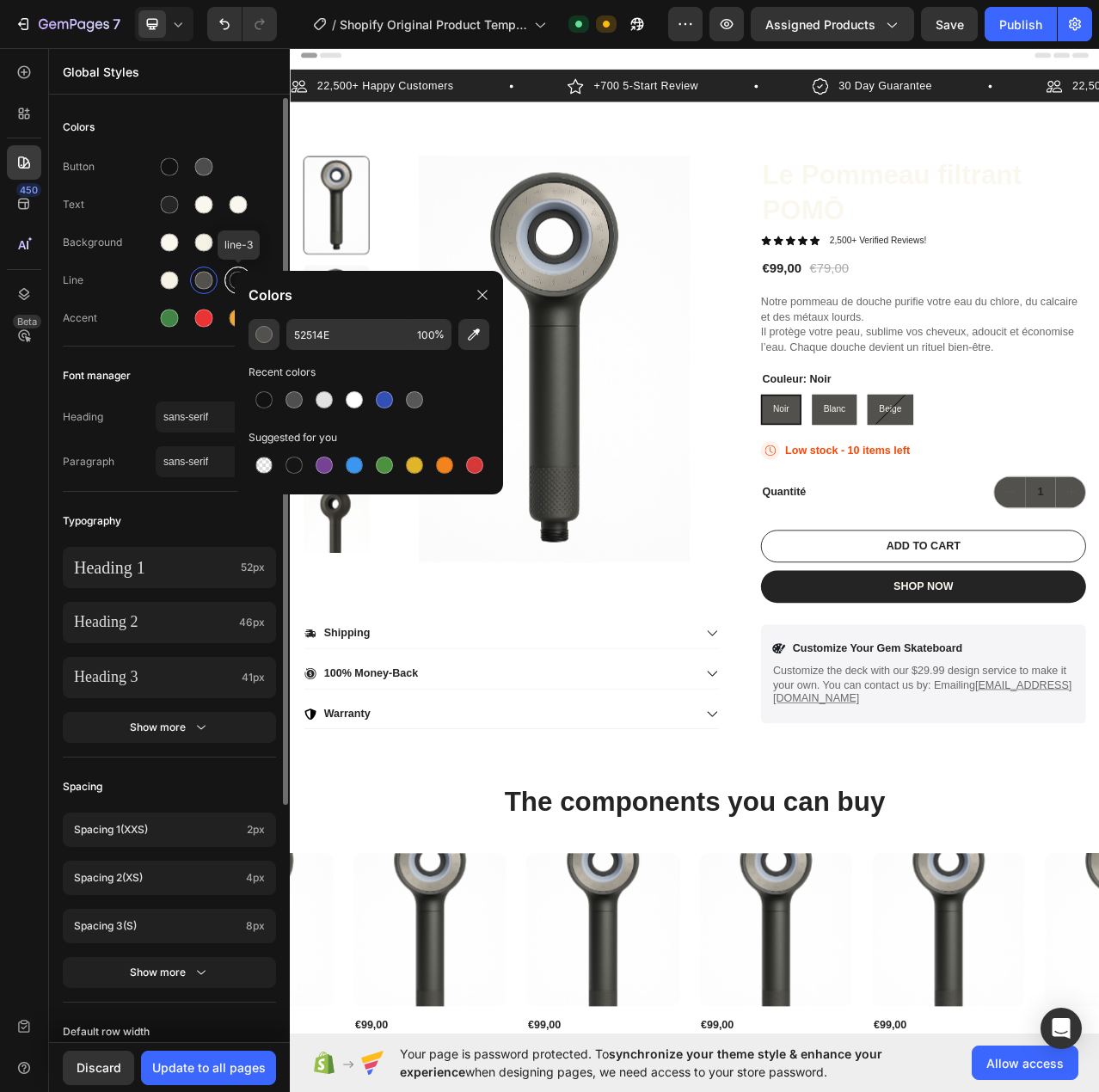
click at [233, 291] on div at bounding box center [238, 280] width 27 height 27
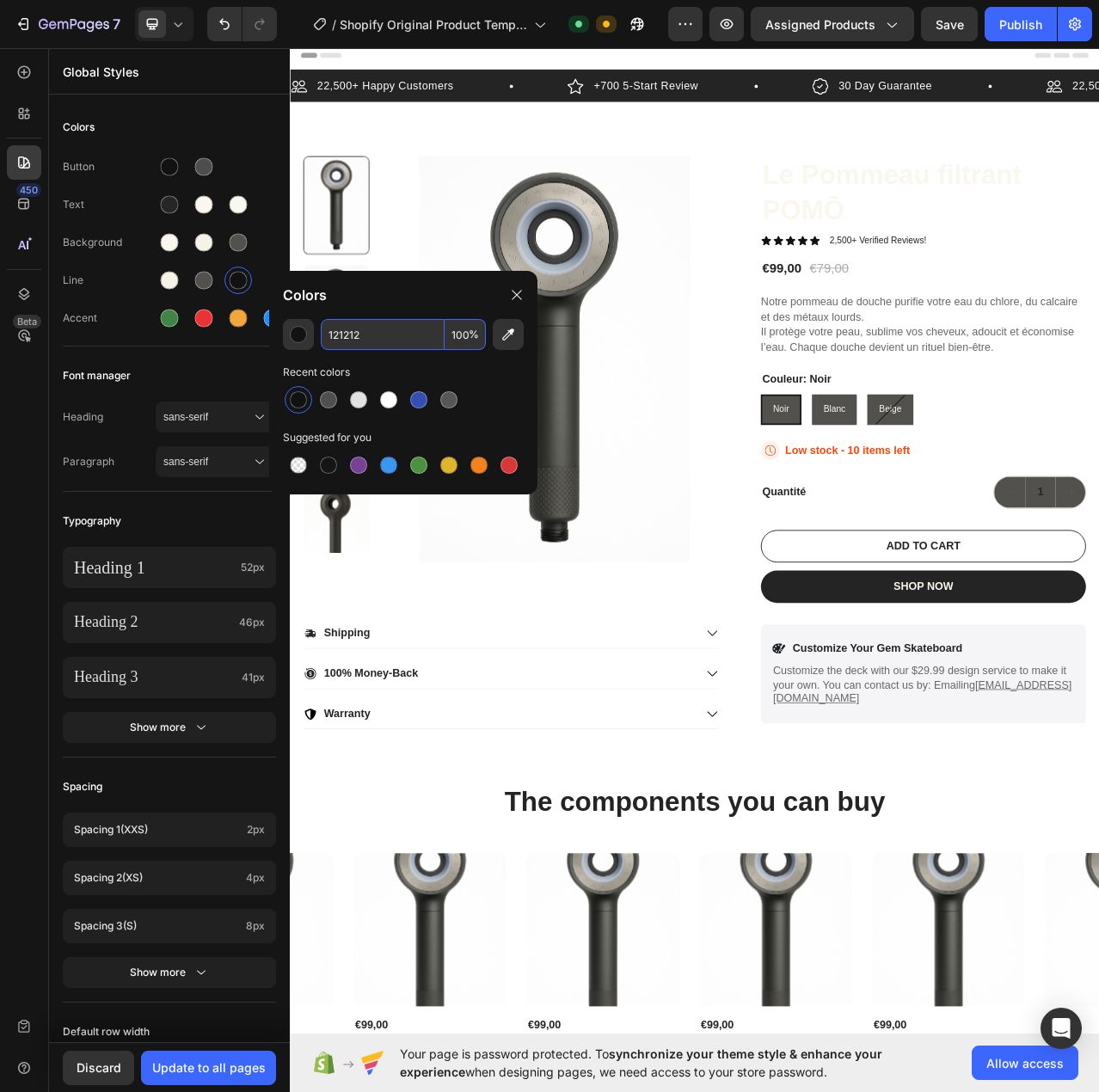
click at [349, 327] on input "121212" at bounding box center [382, 335] width 124 height 31
paste input "262626"
type input "262626"
click at [402, 359] on div "262626 100 % Recent colors Suggested for you" at bounding box center [403, 400] width 269 height 162
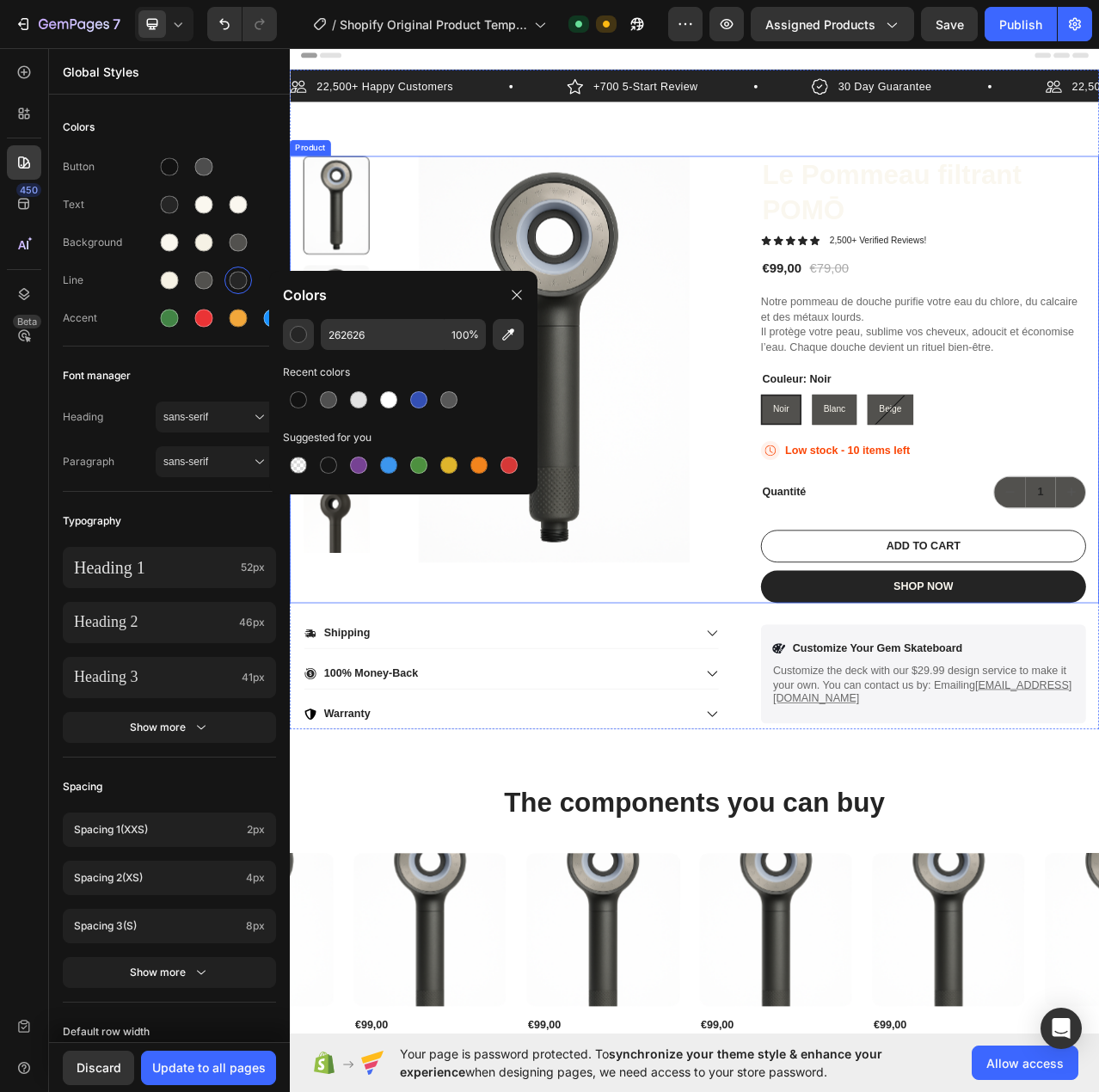
click at [743, 704] on div "Product Images" at bounding box center [571, 472] width 529 height 570
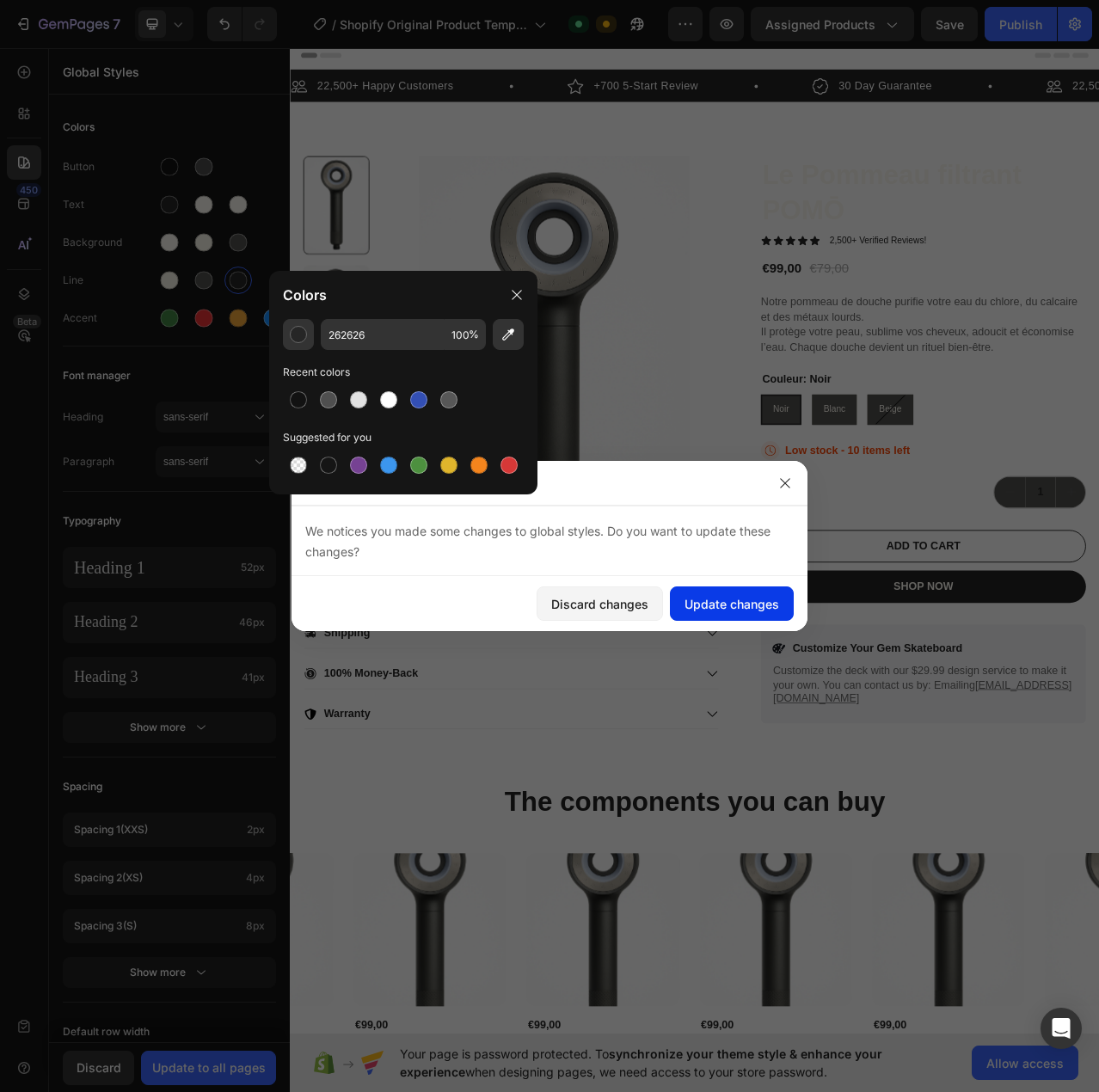
click at [711, 590] on button "Update changes" at bounding box center [732, 603] width 124 height 34
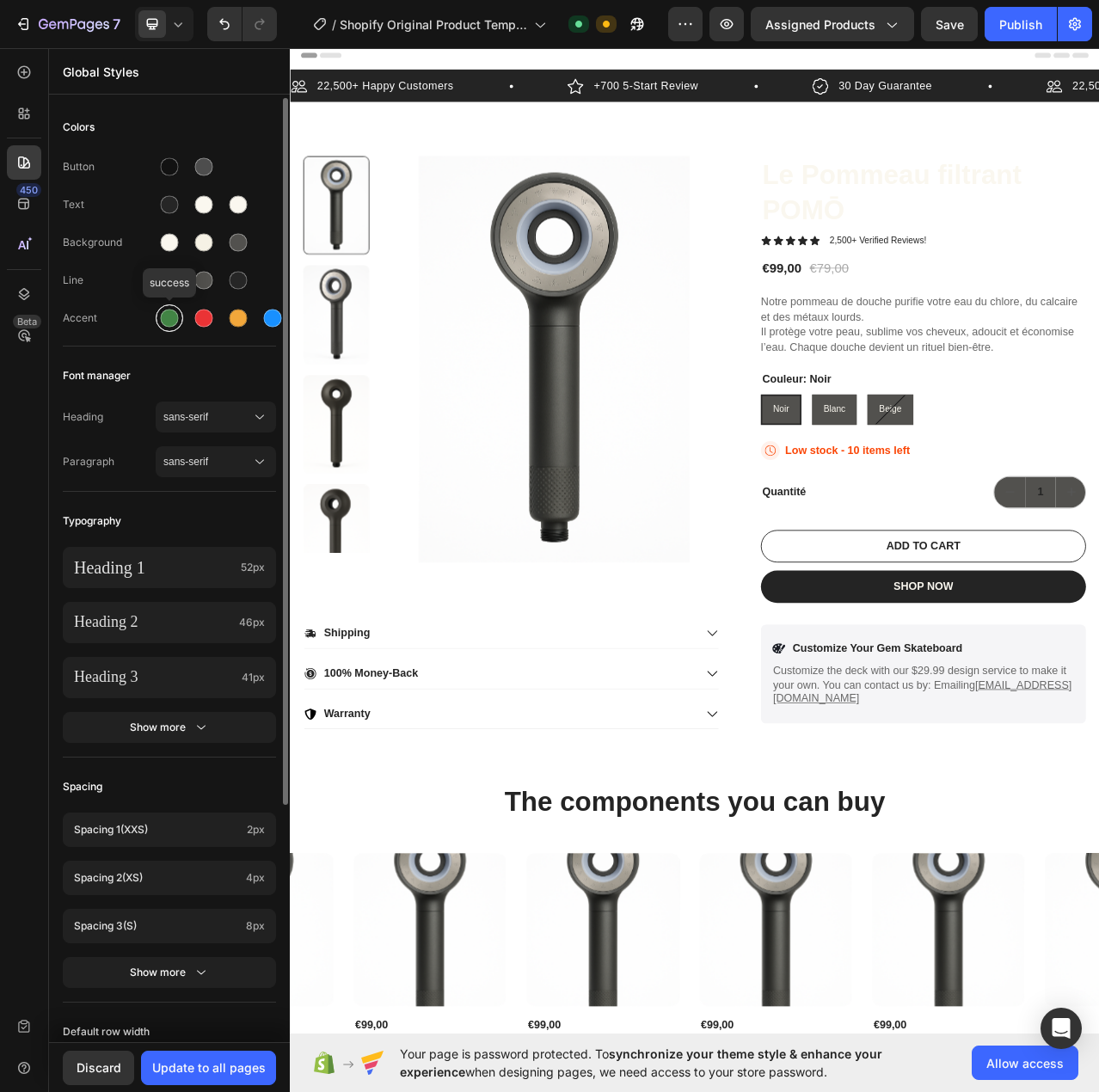
click at [170, 320] on div at bounding box center [170, 318] width 18 height 18
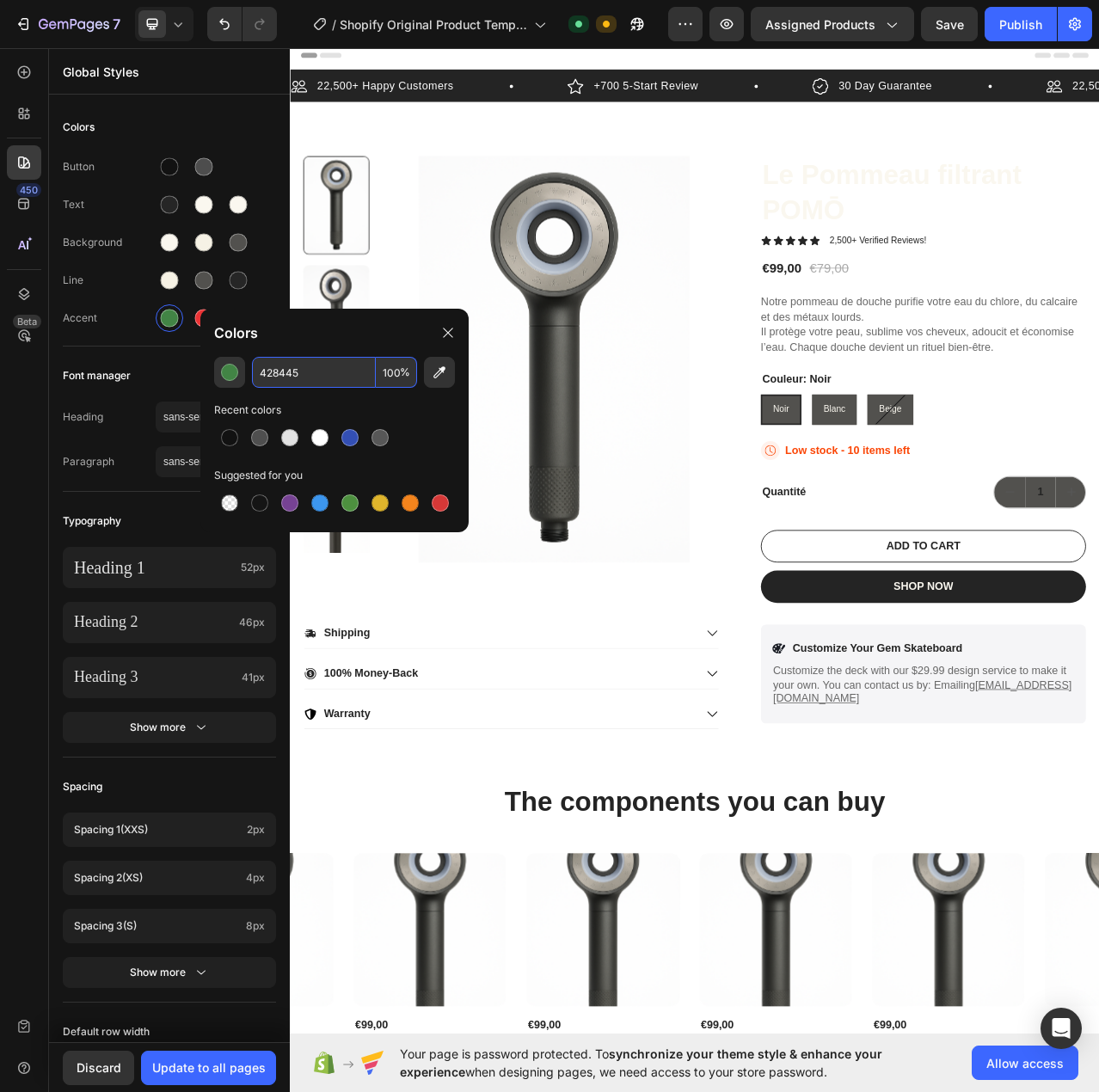
click at [306, 376] on input "428445" at bounding box center [314, 372] width 124 height 31
paste input "838D74"
click at [326, 398] on div "428445 100 % Recent colors Suggested for you" at bounding box center [334, 438] width 269 height 162
click at [279, 361] on input "428445" at bounding box center [314, 372] width 124 height 31
paste input "838D74"
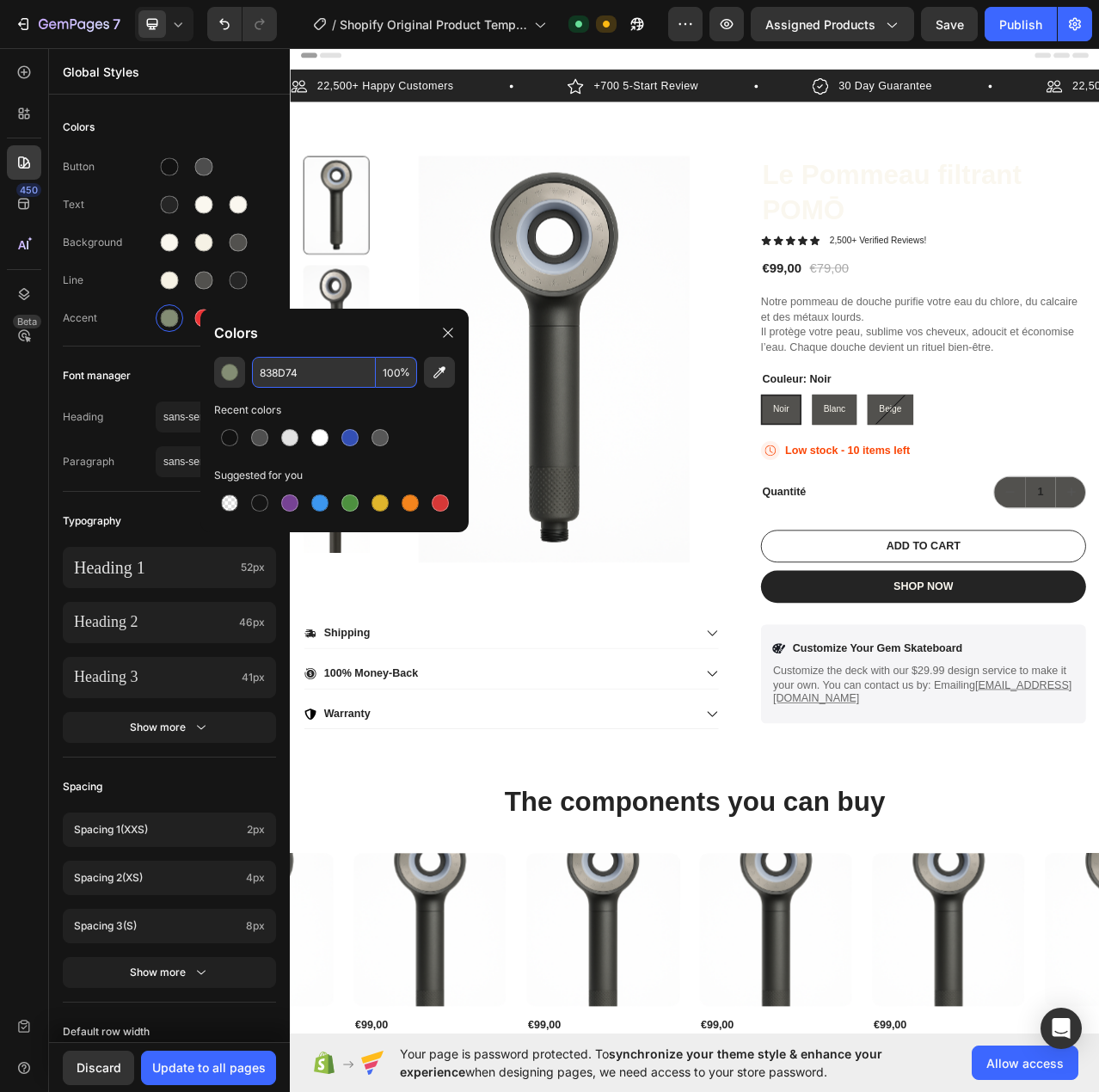
type input "838D74"
click at [372, 399] on div "838D74 100 % Recent colors Suggested for you" at bounding box center [334, 438] width 269 height 162
click at [197, 323] on div at bounding box center [204, 318] width 18 height 18
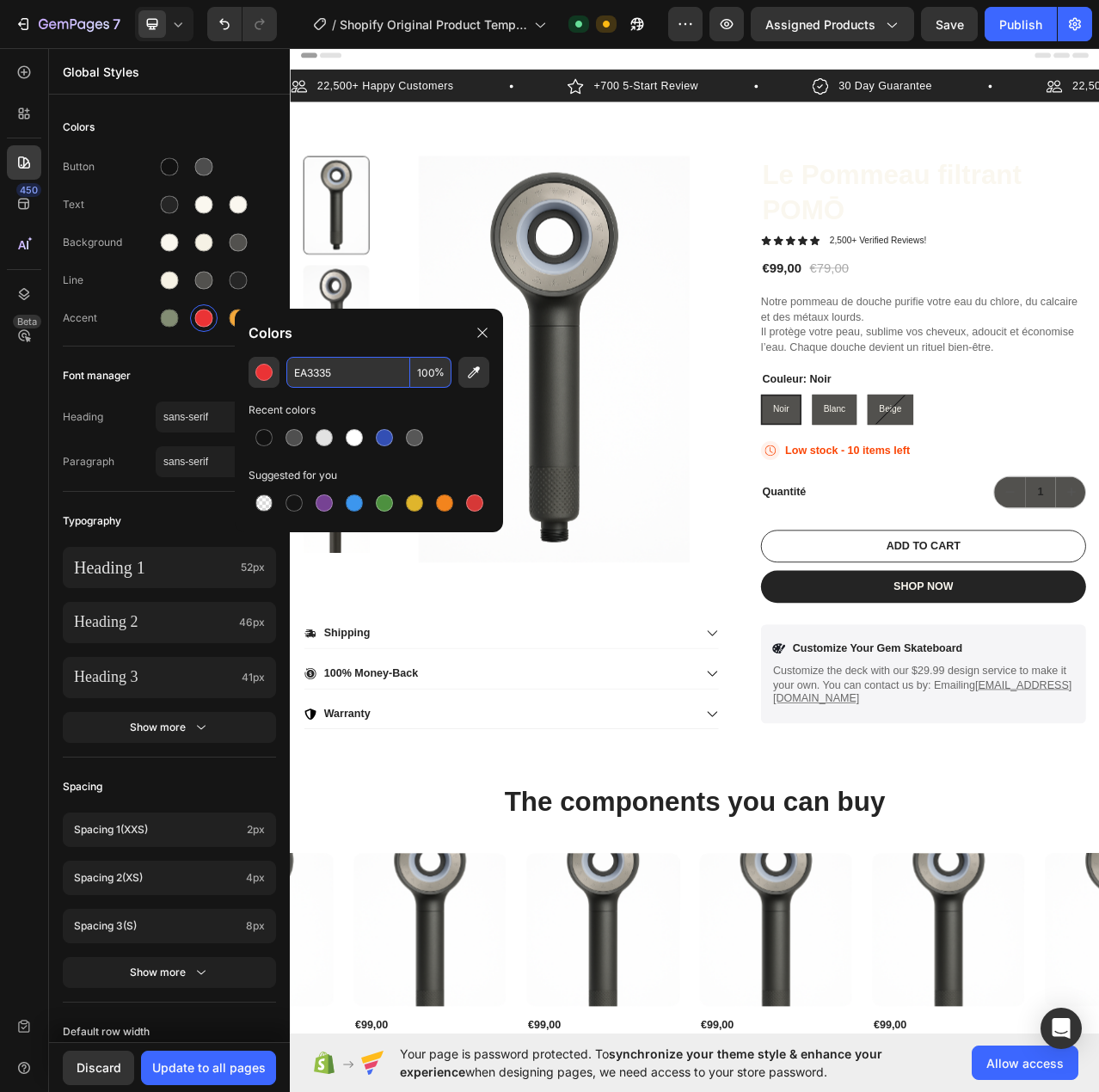
click at [359, 375] on input "EA3335" at bounding box center [348, 372] width 124 height 31
paste input "A6652D"
type input "A6652D"
click at [472, 412] on div "Recent colors" at bounding box center [368, 410] width 241 height 18
click at [256, 377] on div "button" at bounding box center [264, 372] width 18 height 18
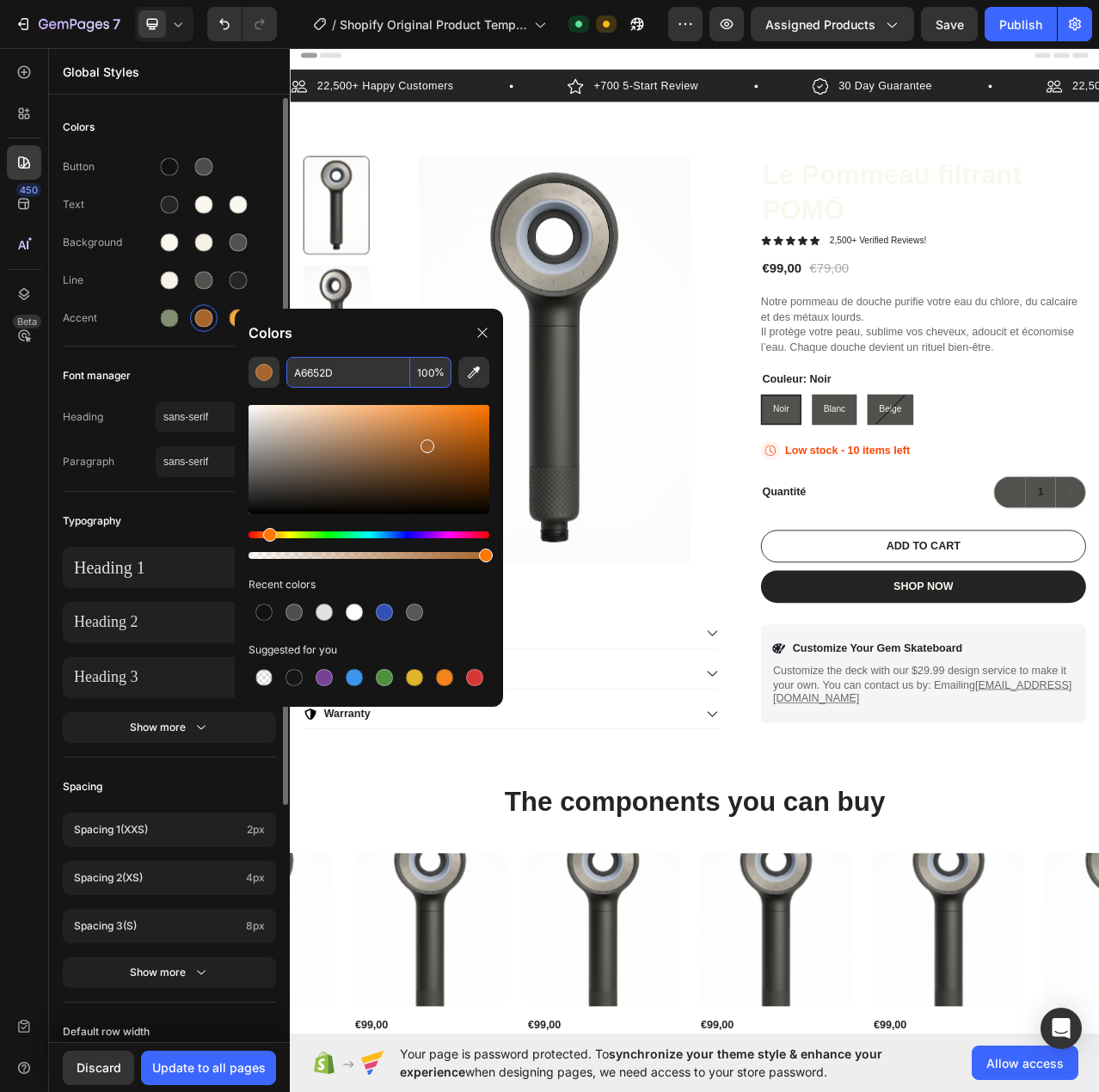
click at [205, 348] on div "Colors Button Text Background Line Accent Font manager Heading sans-serif Parag…" at bounding box center [169, 728] width 241 height 1260
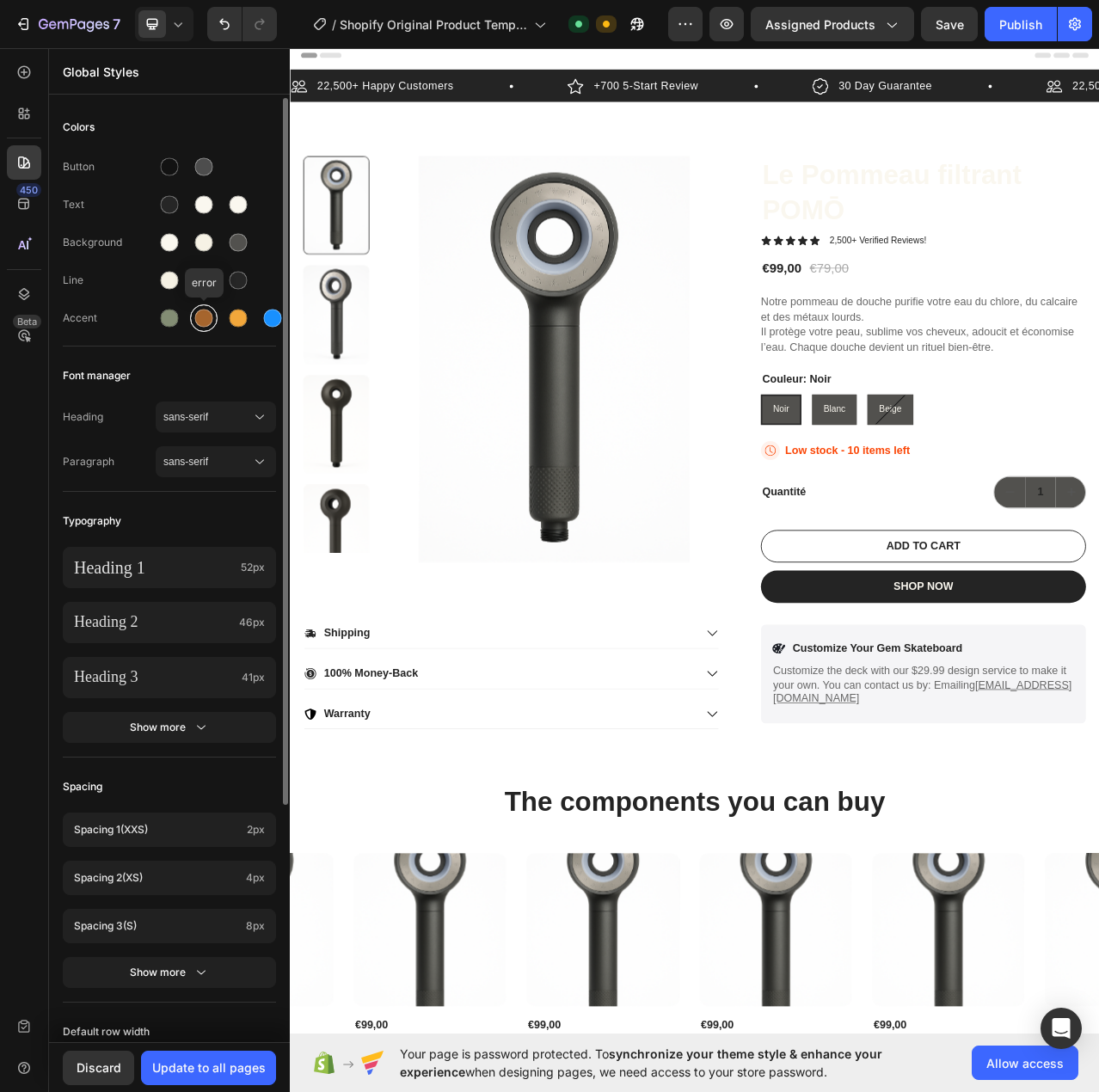
click at [207, 322] on div at bounding box center [204, 318] width 18 height 18
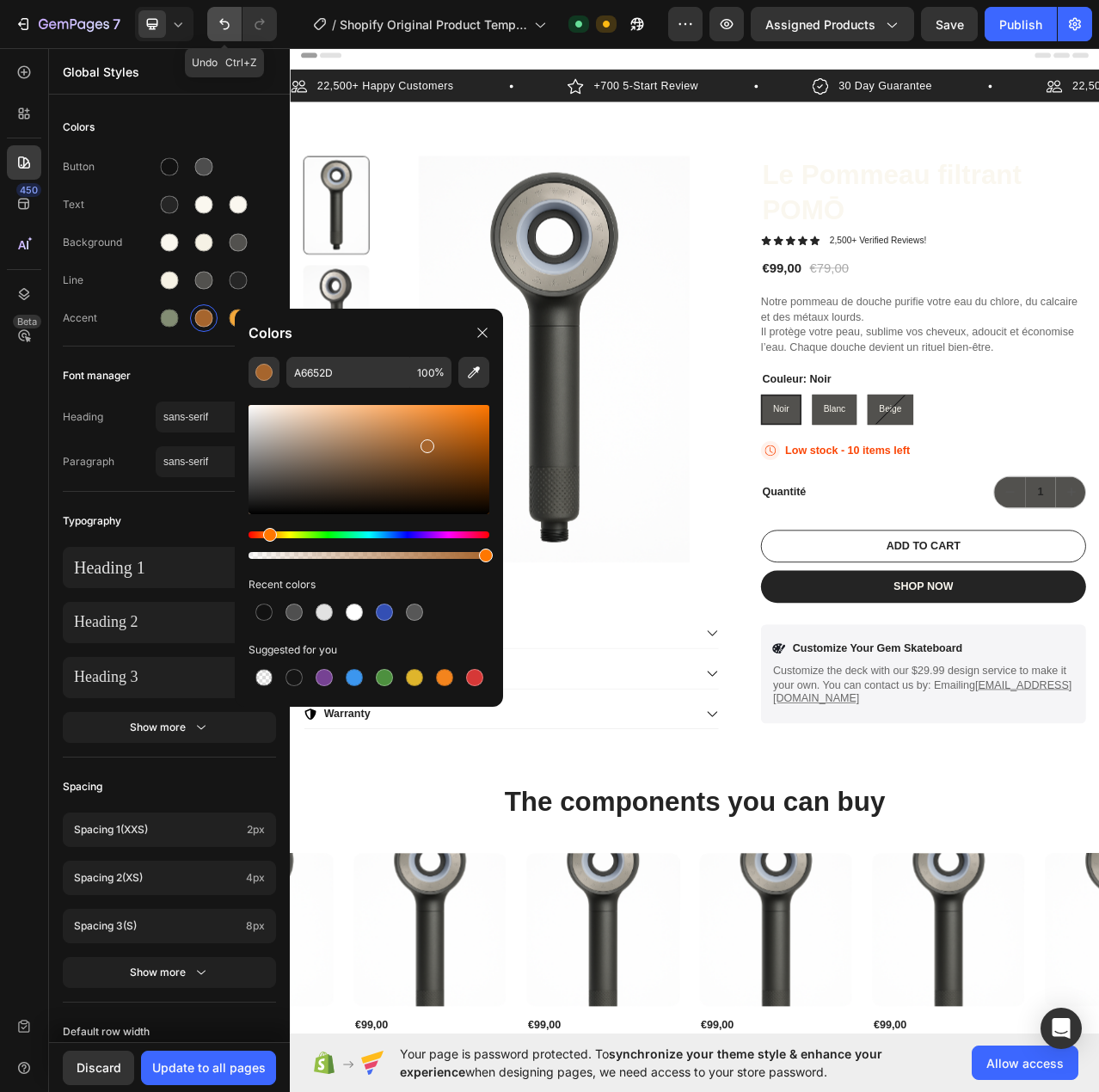
click at [220, 25] on icon "Undo/Redo" at bounding box center [225, 24] width 18 height 18
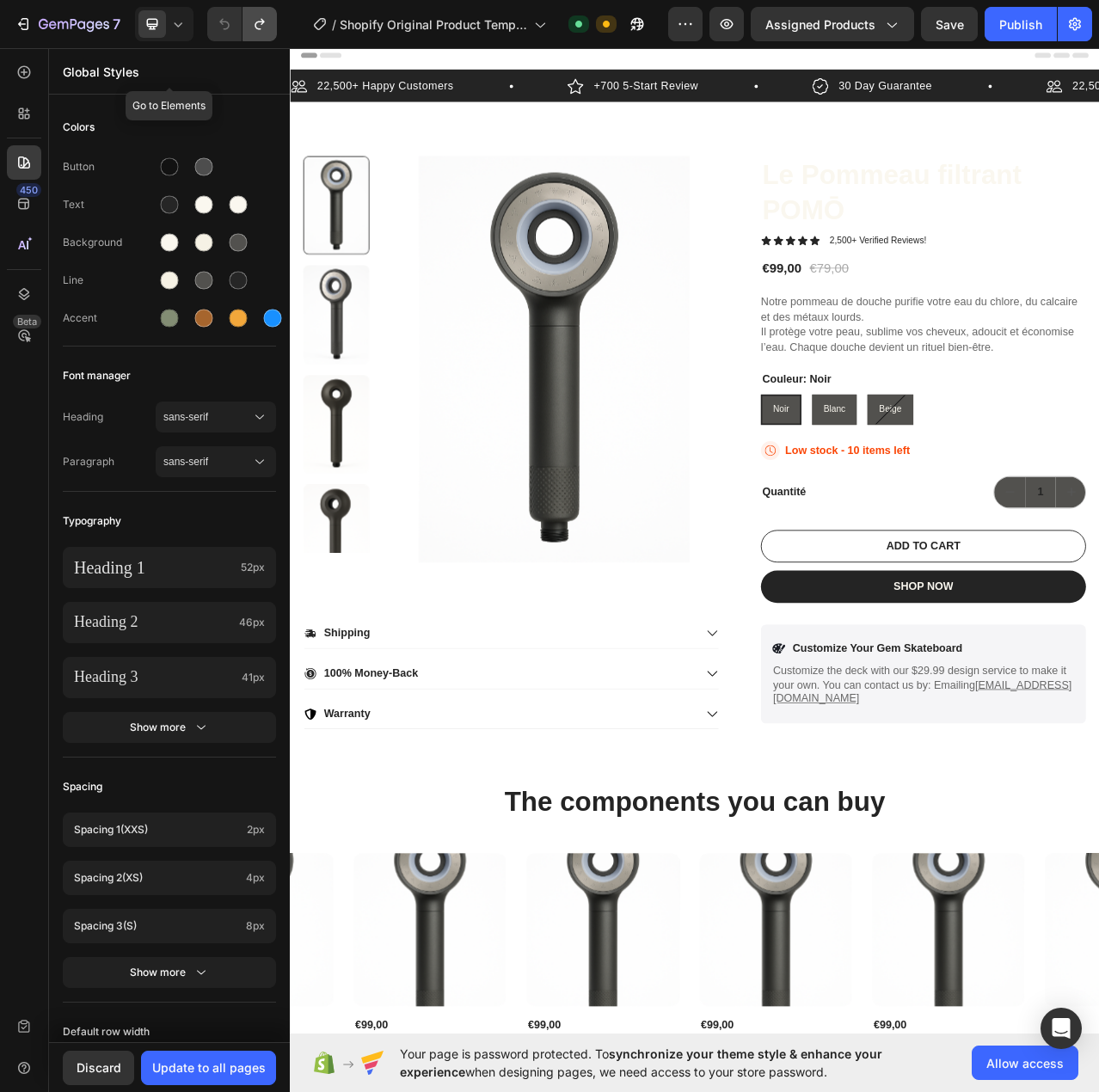
click at [257, 25] on icon "Undo/Redo" at bounding box center [260, 24] width 18 height 18
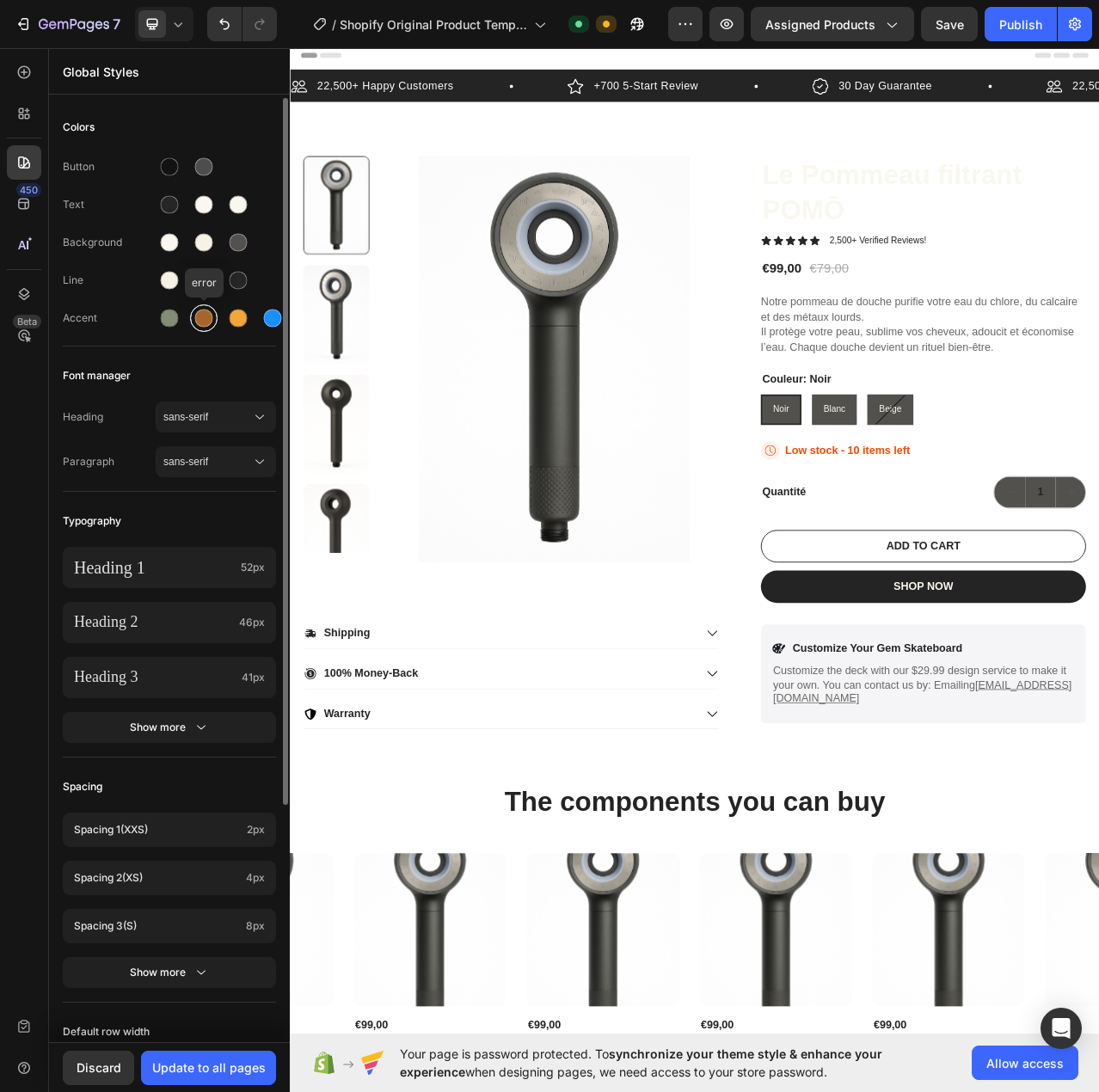
click at [205, 324] on div at bounding box center [204, 318] width 18 height 18
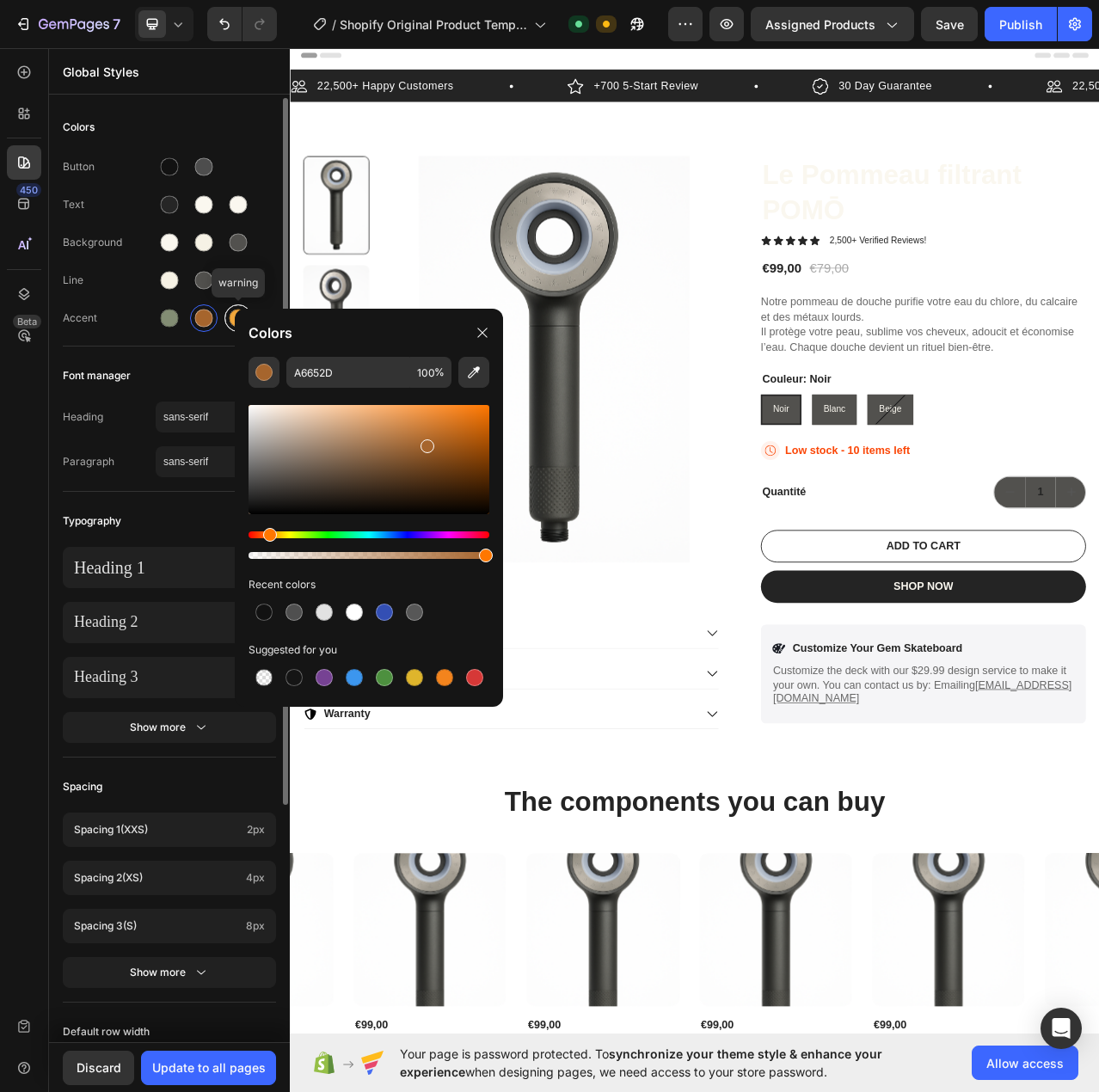
click at [227, 310] on div at bounding box center [238, 318] width 27 height 27
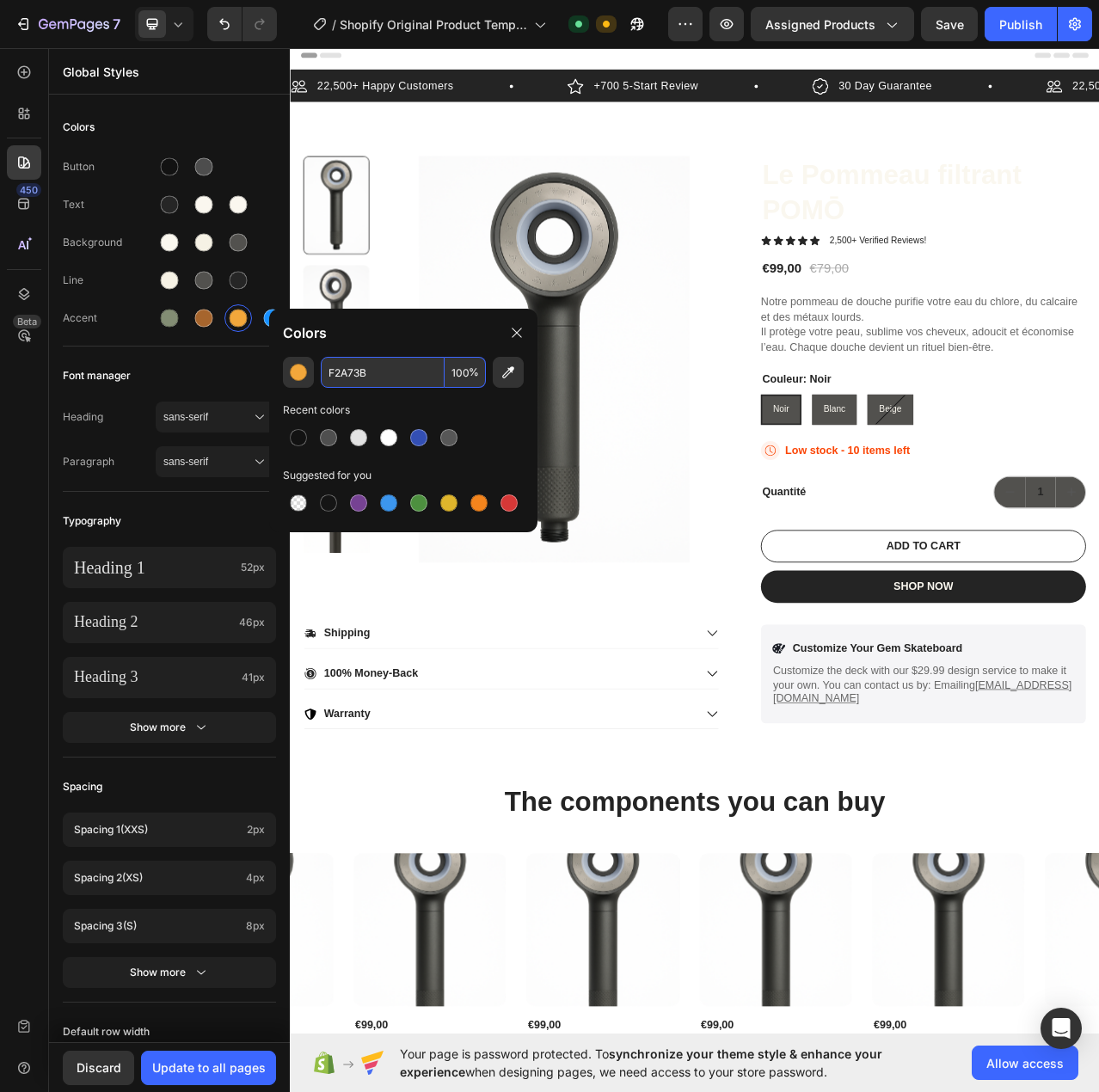
click at [362, 365] on input "F2A73B" at bounding box center [382, 372] width 124 height 31
click at [199, 349] on div "Colors Button Text Background Line Accent Font manager Heading sans-serif Parag…" at bounding box center [169, 728] width 241 height 1260
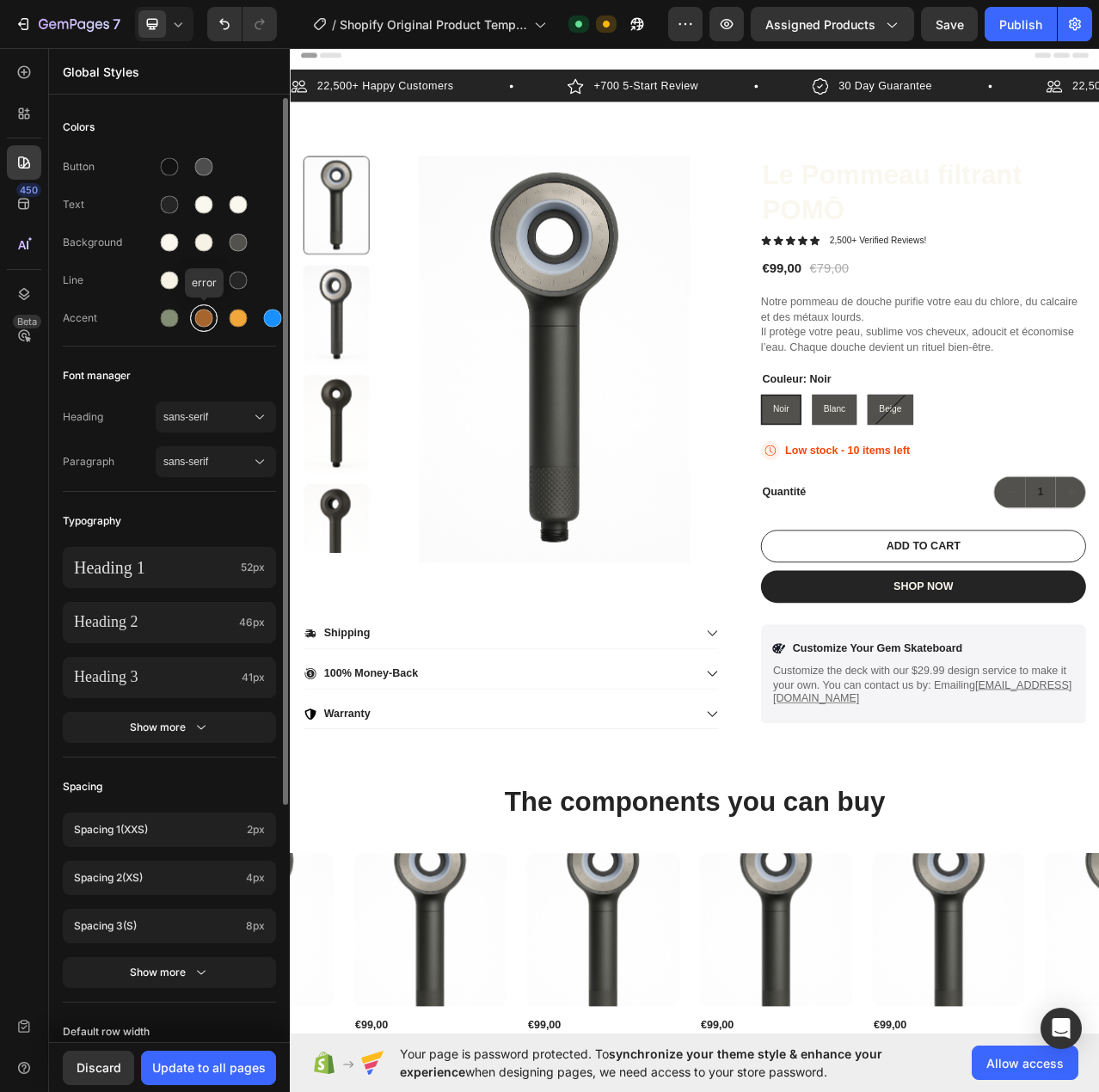
click at [199, 317] on div at bounding box center [204, 318] width 18 height 18
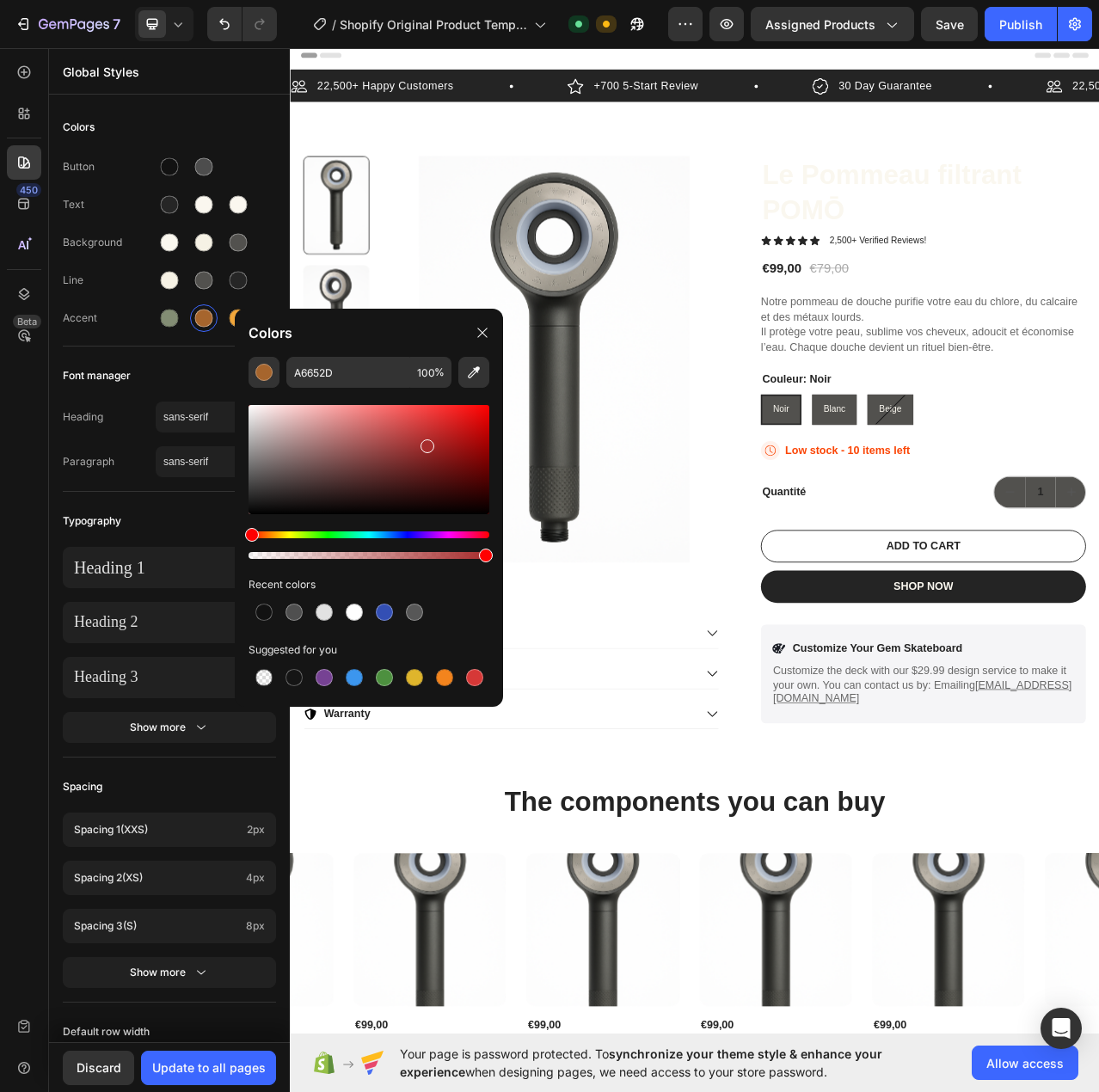
drag, startPoint x: 262, startPoint y: 537, endPoint x: 246, endPoint y: 537, distance: 16.0
click at [248, 537] on div "Hue" at bounding box center [368, 534] width 241 height 7
drag, startPoint x: 440, startPoint y: 443, endPoint x: 434, endPoint y: 472, distance: 29.6
click at [434, 472] on div at bounding box center [435, 476] width 14 height 14
drag, startPoint x: 441, startPoint y: 481, endPoint x: 449, endPoint y: 473, distance: 11.3
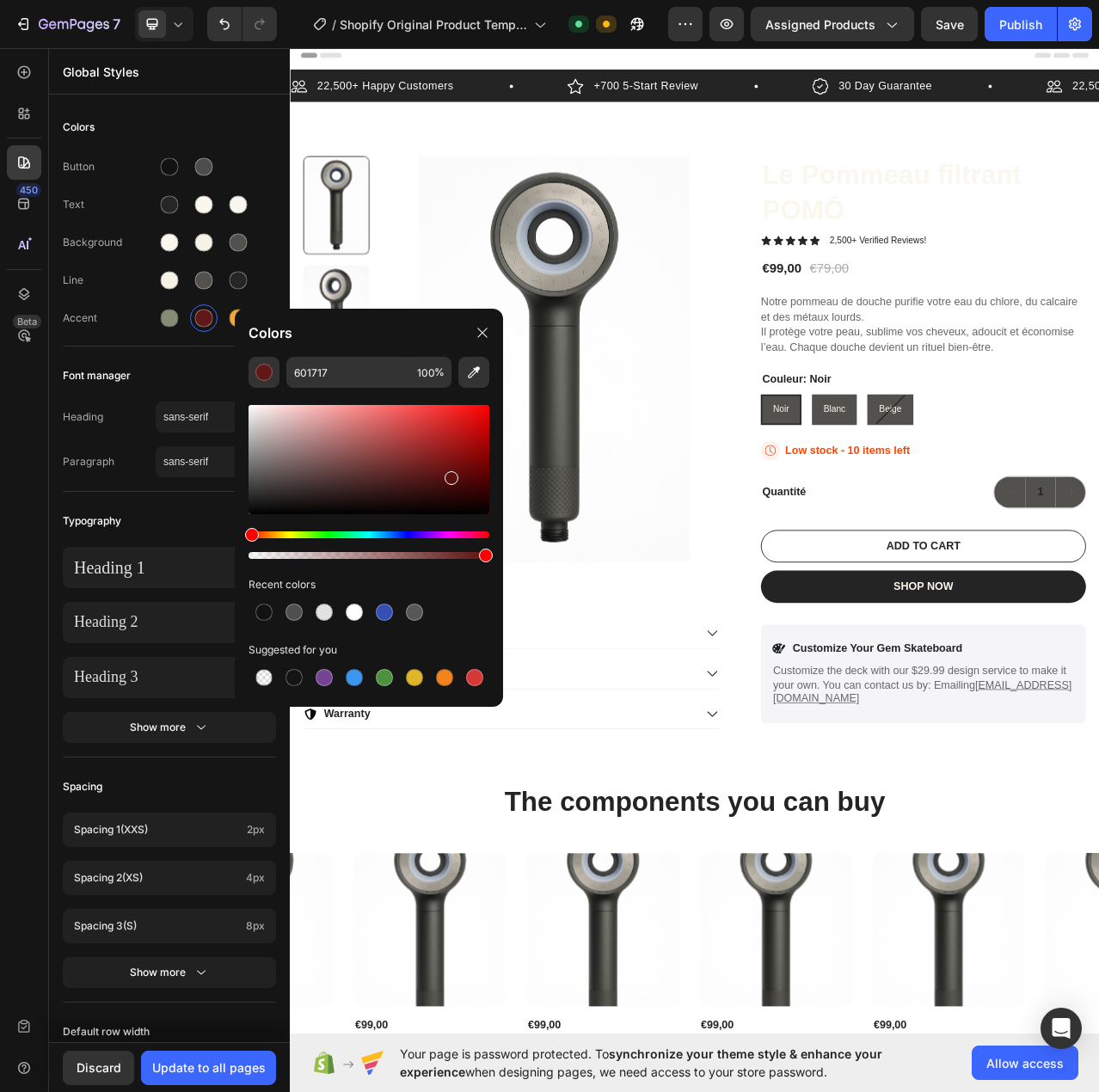
click at [449, 473] on div at bounding box center [368, 460] width 241 height 109
drag, startPoint x: 449, startPoint y: 473, endPoint x: 460, endPoint y: 456, distance: 20.2
click at [460, 456] on div at bounding box center [461, 459] width 14 height 14
drag, startPoint x: 468, startPoint y: 471, endPoint x: 459, endPoint y: 472, distance: 9.1
click at [459, 472] on div at bounding box center [368, 460] width 241 height 109
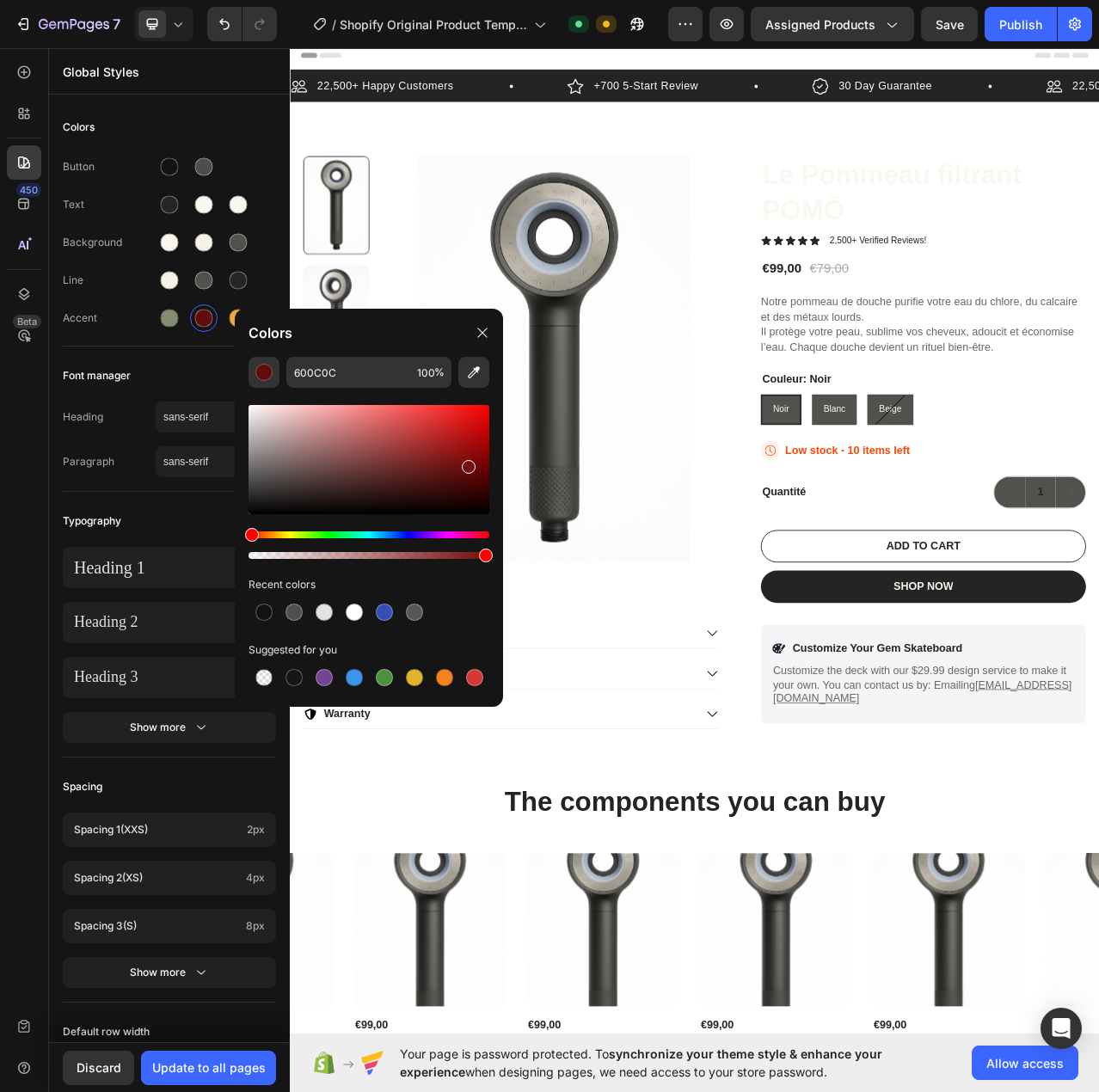
drag, startPoint x: 461, startPoint y: 469, endPoint x: 464, endPoint y: 455, distance: 14.3
click at [464, 460] on div at bounding box center [469, 467] width 14 height 14
click at [437, 458] on div at bounding box center [368, 460] width 241 height 109
click at [428, 463] on div at bounding box center [430, 466] width 14 height 14
click at [419, 461] on div at bounding box center [420, 465] width 14 height 14
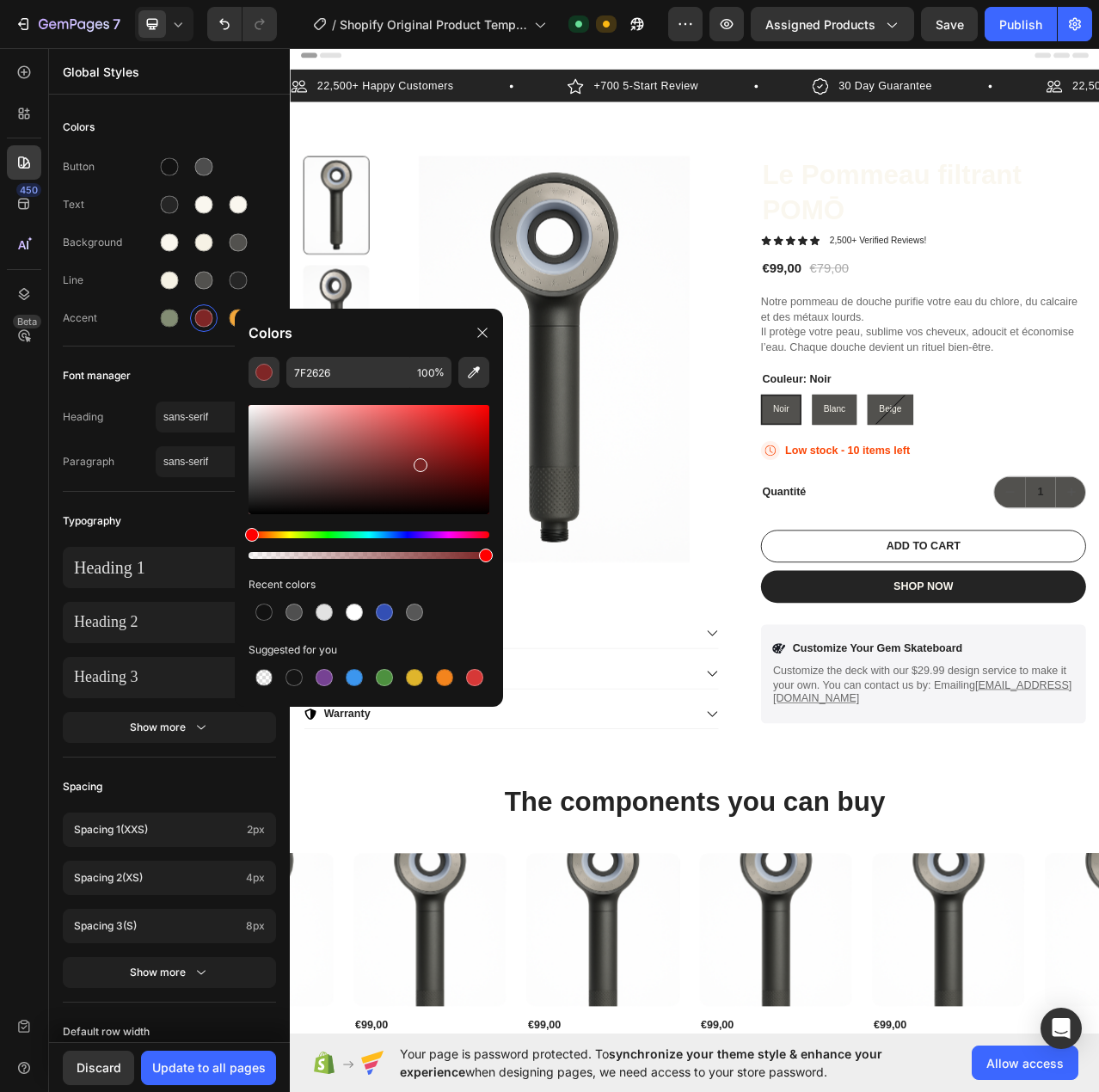
type input "7A2424"
click at [209, 349] on div "Colors Button Text Background Line Accent Font manager Heading sans-serif Parag…" at bounding box center [169, 728] width 241 height 1260
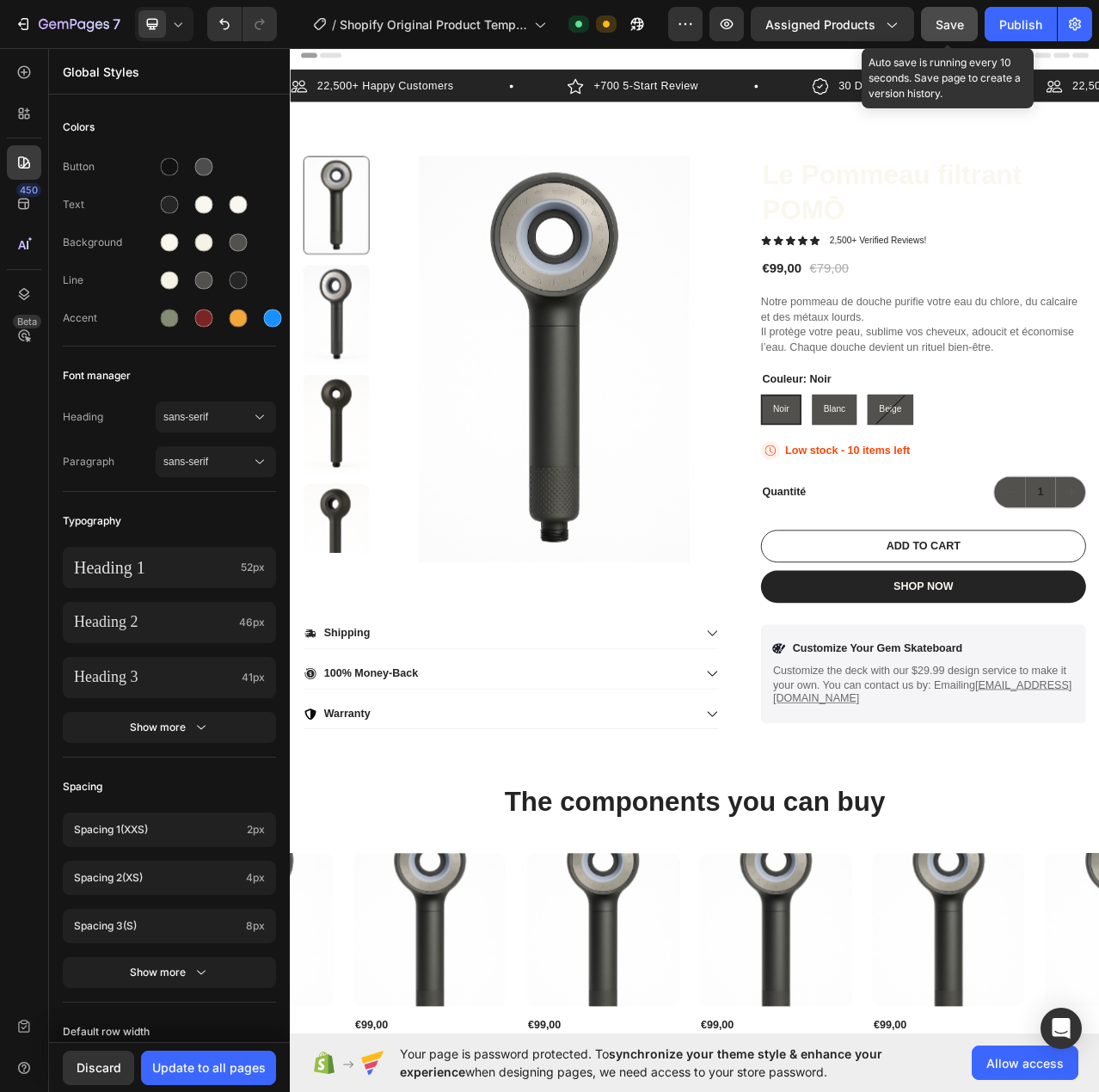
click at [933, 23] on button "Save" at bounding box center [950, 23] width 57 height 34
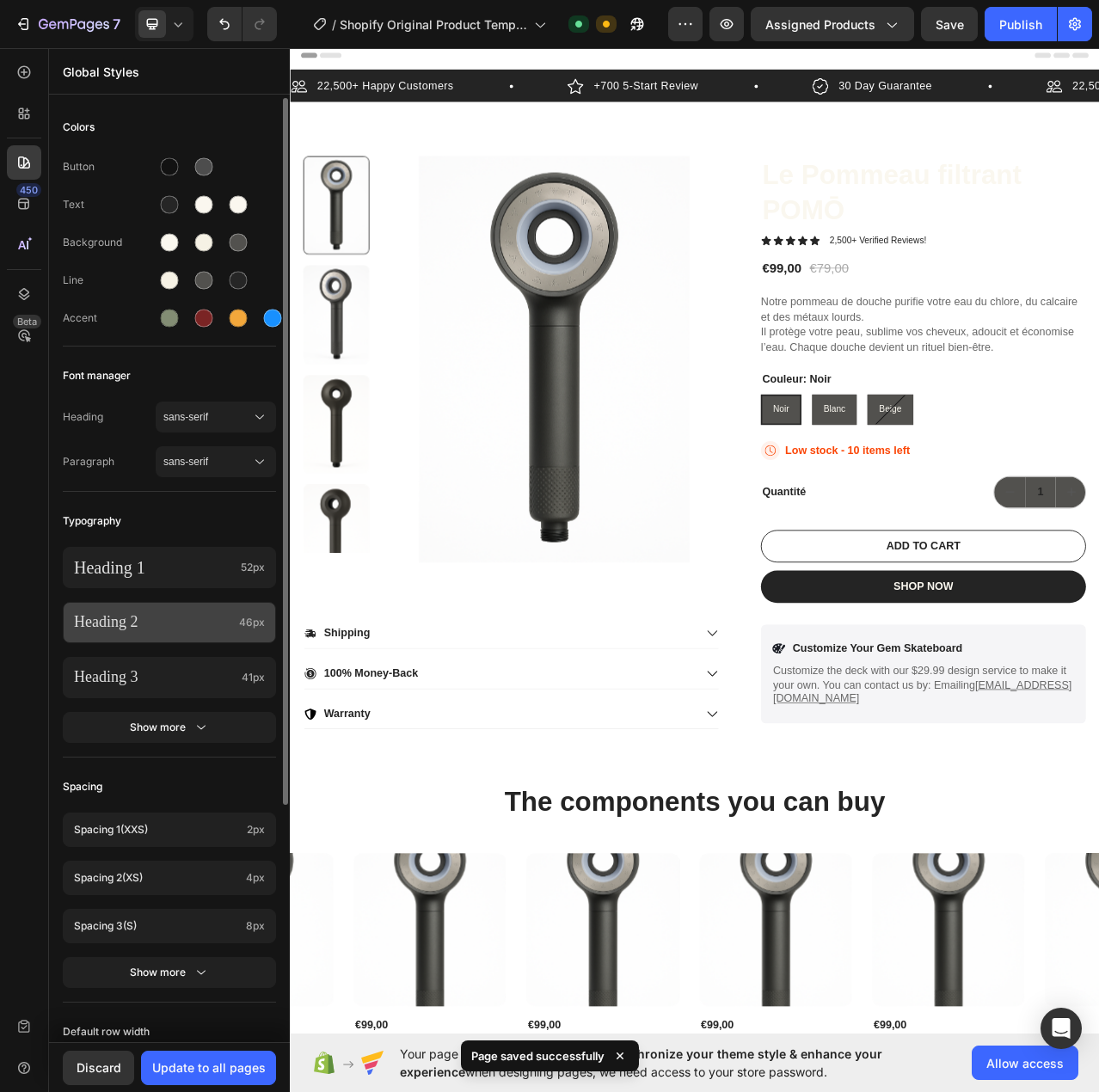
scroll to position [315, 0]
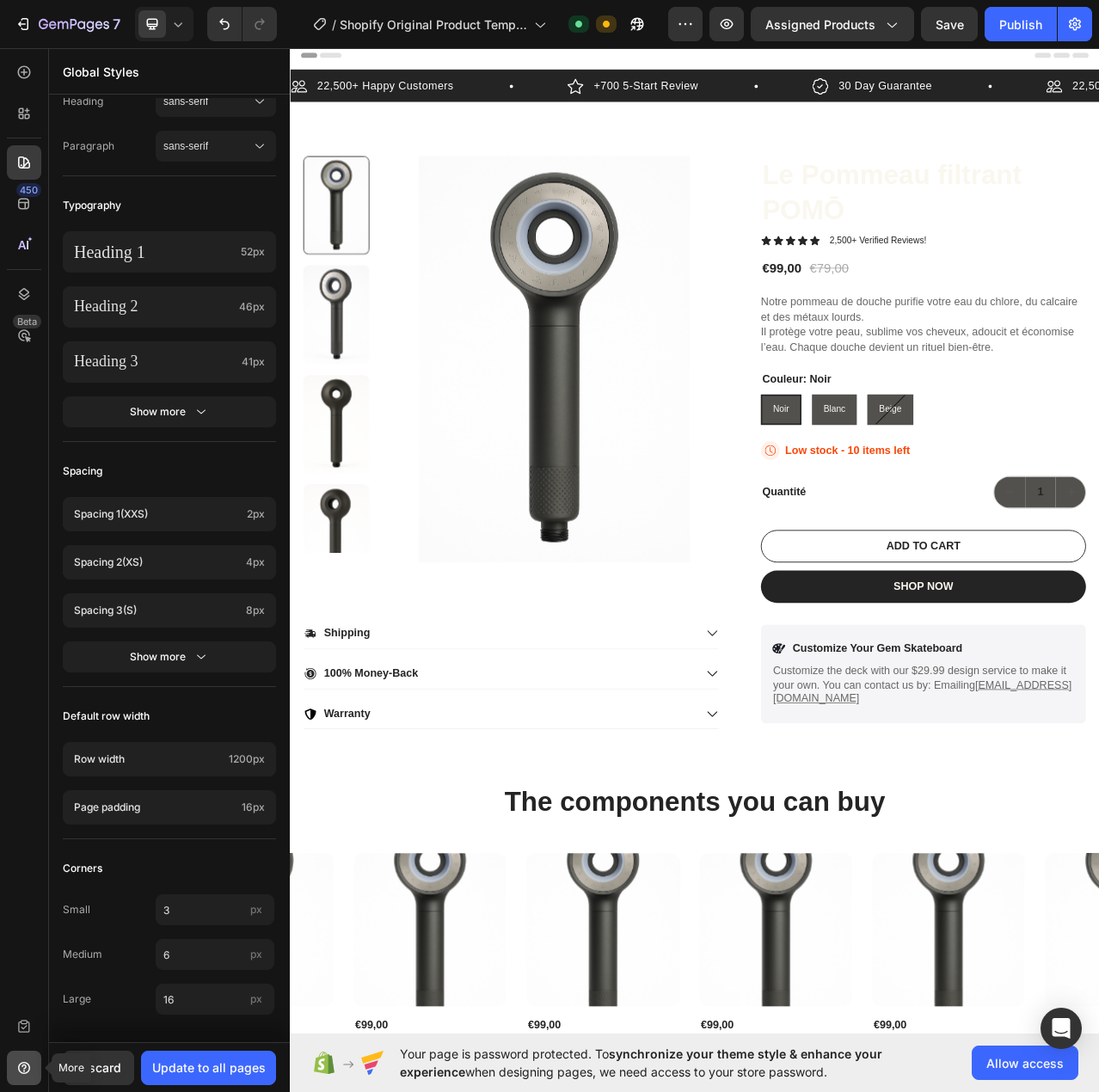
click at [23, 1071] on icon at bounding box center [24, 1071] width 2 height 2
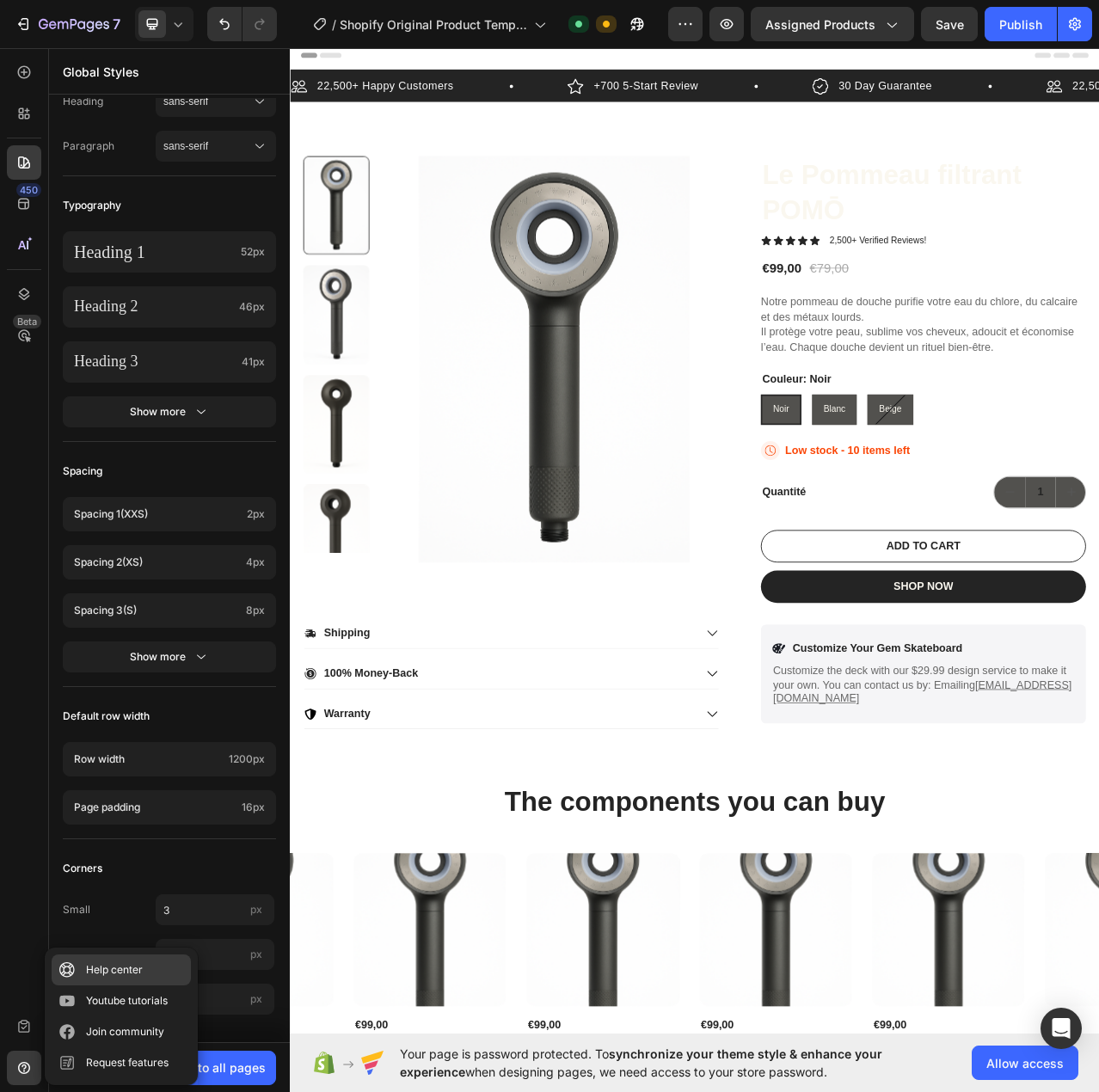
click at [125, 973] on div "Help center" at bounding box center [114, 970] width 57 height 18
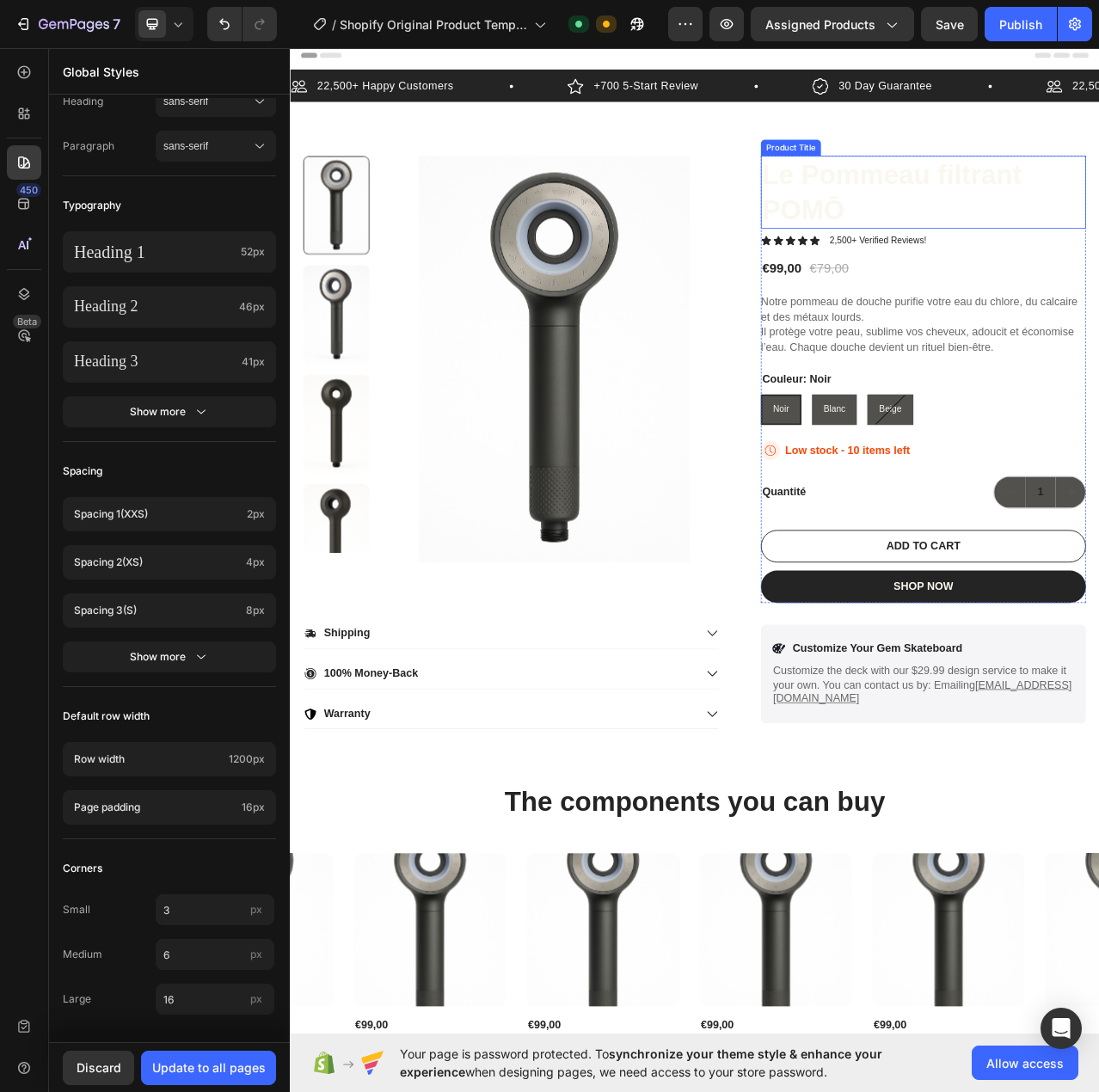
click at [1026, 200] on h1 "Le Pommeau filtrant POMŌ" at bounding box center [1097, 232] width 414 height 93
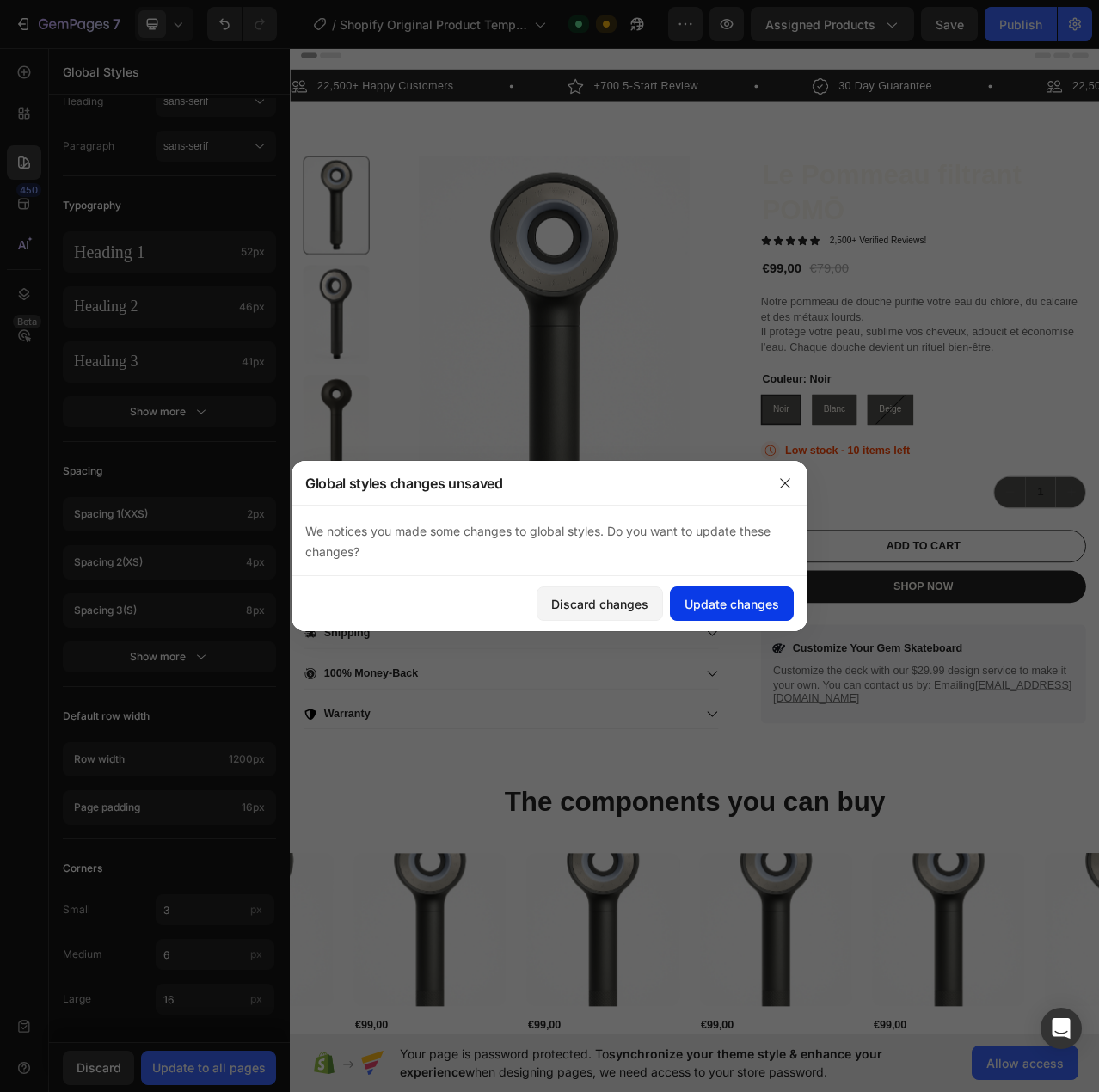
click at [729, 597] on div "Update changes" at bounding box center [732, 604] width 95 height 18
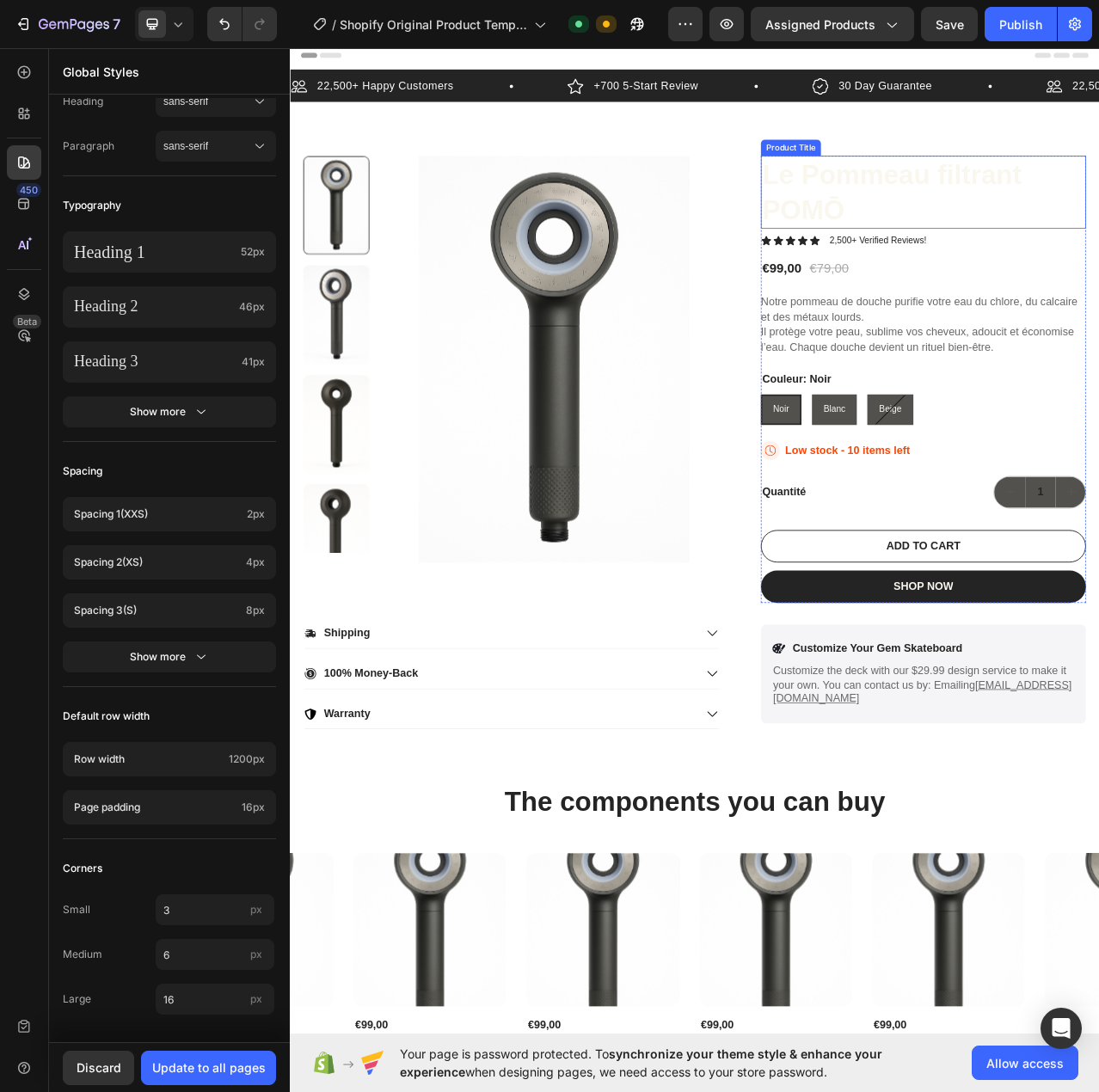
click at [1075, 231] on h1 "Le Pommeau filtrant POMŌ" at bounding box center [1097, 232] width 414 height 93
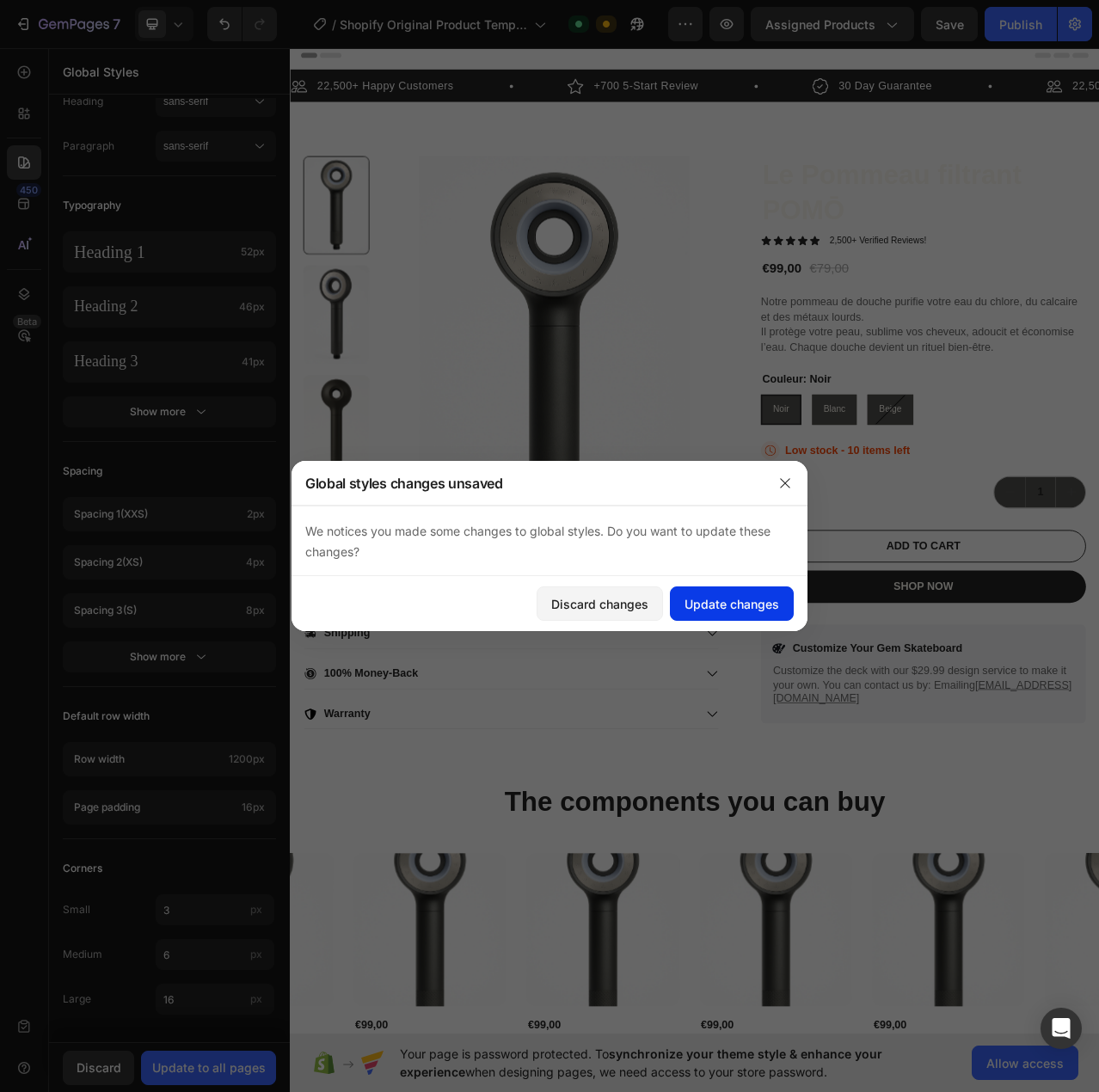
click at [737, 597] on div "Update changes" at bounding box center [732, 604] width 95 height 18
click at [781, 154] on div "22,500+ Happy Customers Item List +700 5-Start Review Item List 30 Day Guarante…" at bounding box center [806, 496] width 1032 height 841
click at [719, 600] on div "Update changes" at bounding box center [732, 604] width 95 height 18
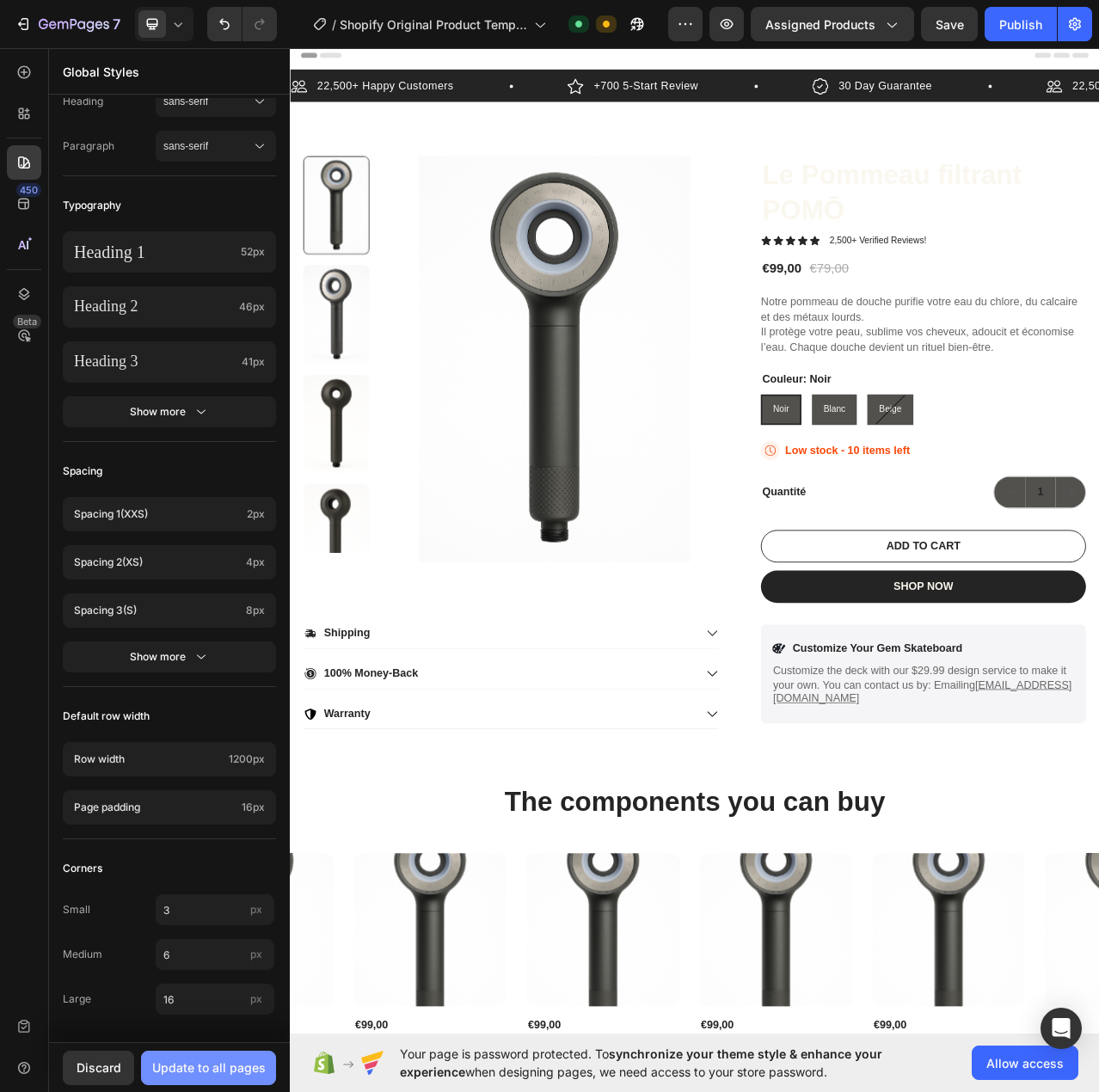
click at [198, 1066] on div "Update to all pages" at bounding box center [209, 1068] width 113 height 18
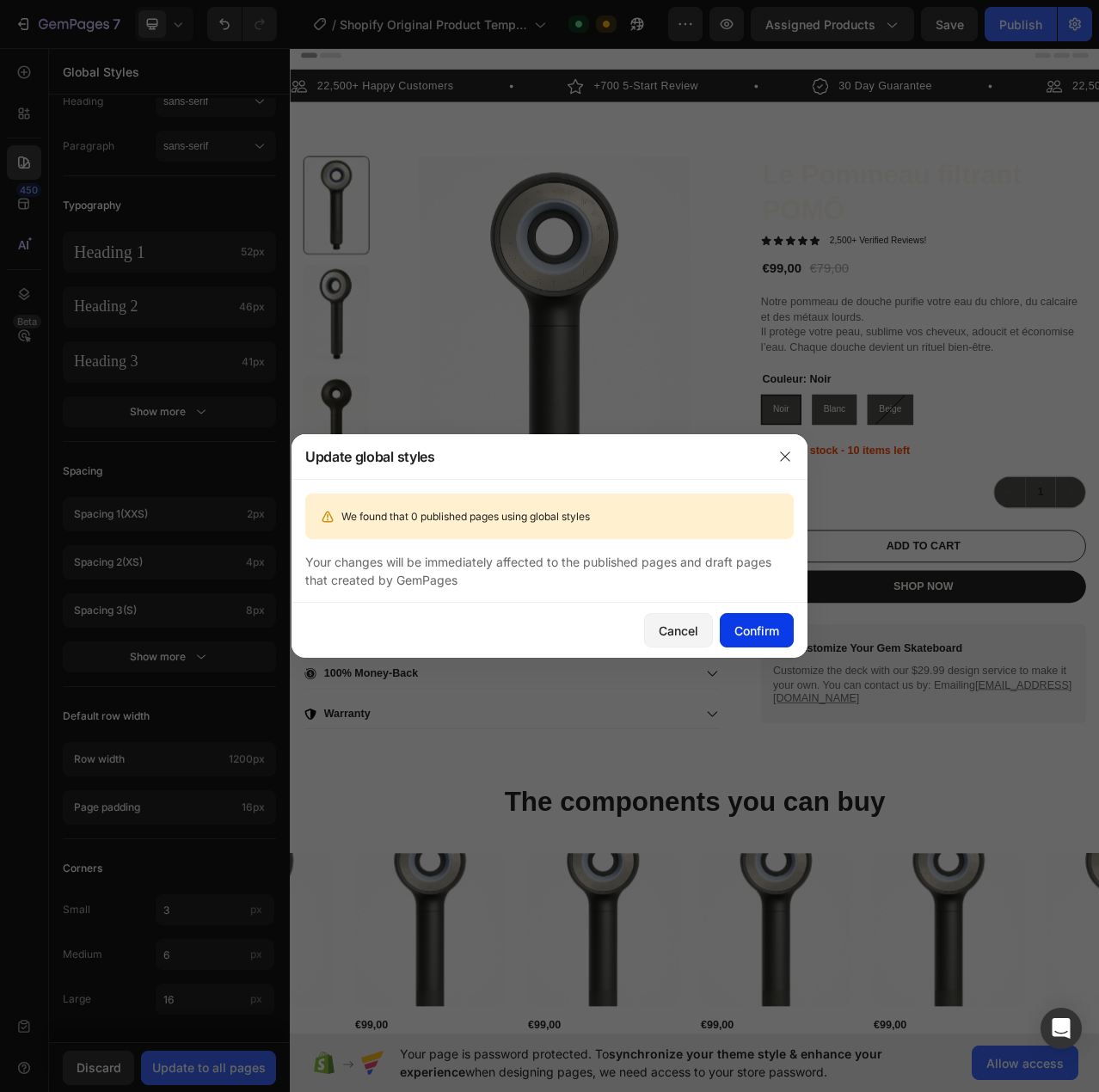
click at [743, 636] on div "Confirm" at bounding box center [757, 631] width 45 height 18
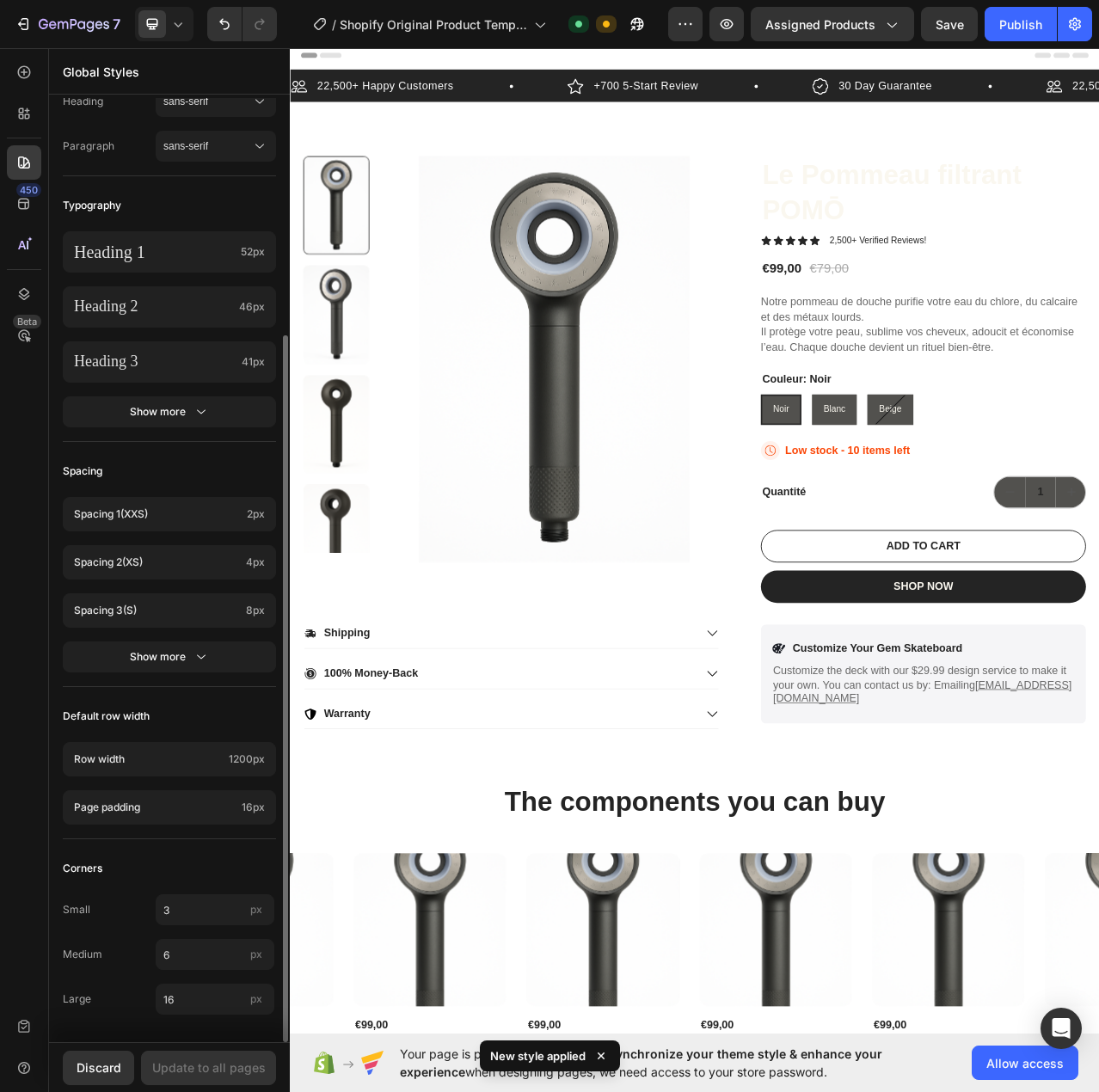
scroll to position [58, 0]
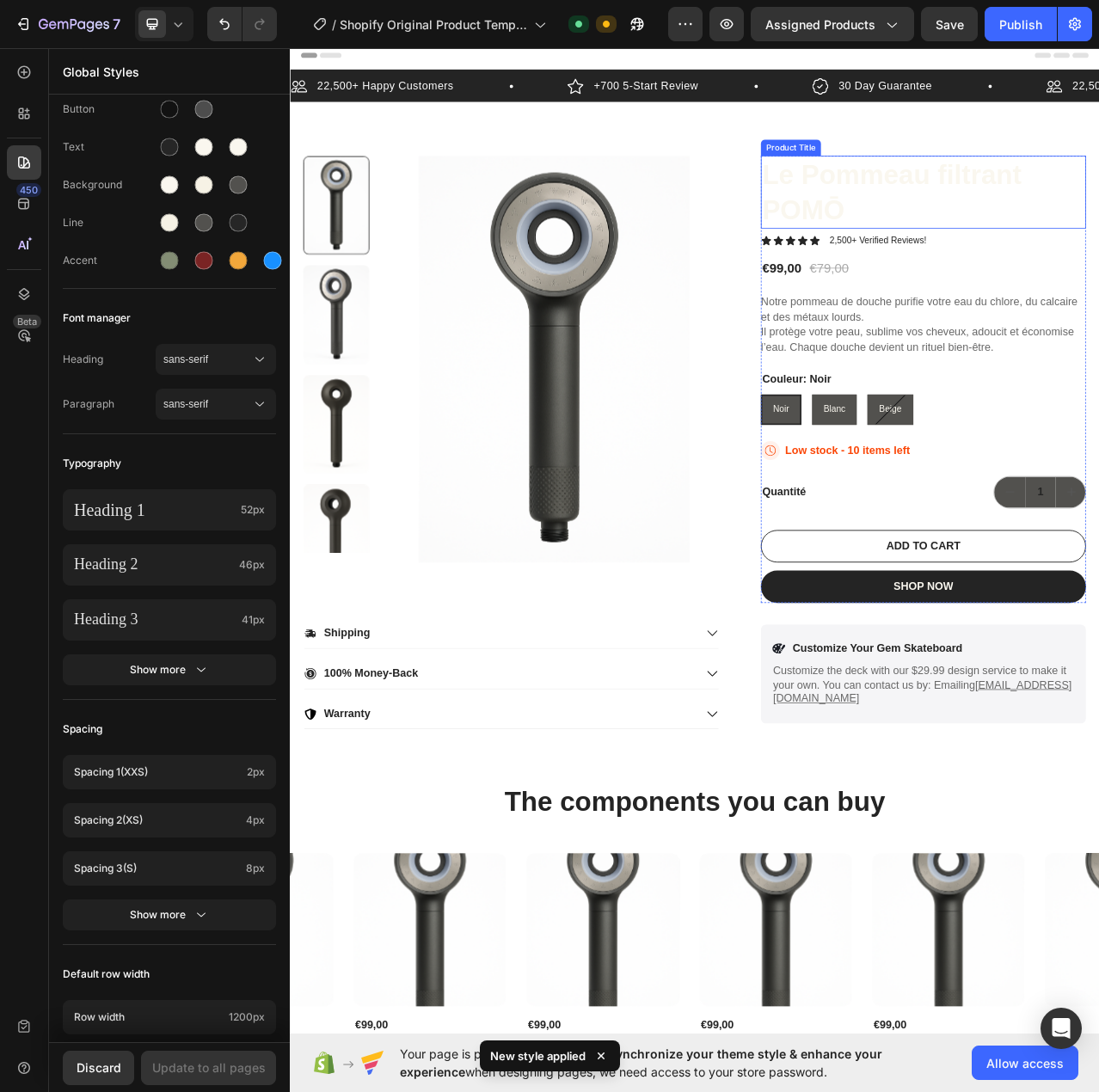
click at [982, 212] on h1 "Le Pommeau filtrant POMŌ" at bounding box center [1097, 232] width 414 height 93
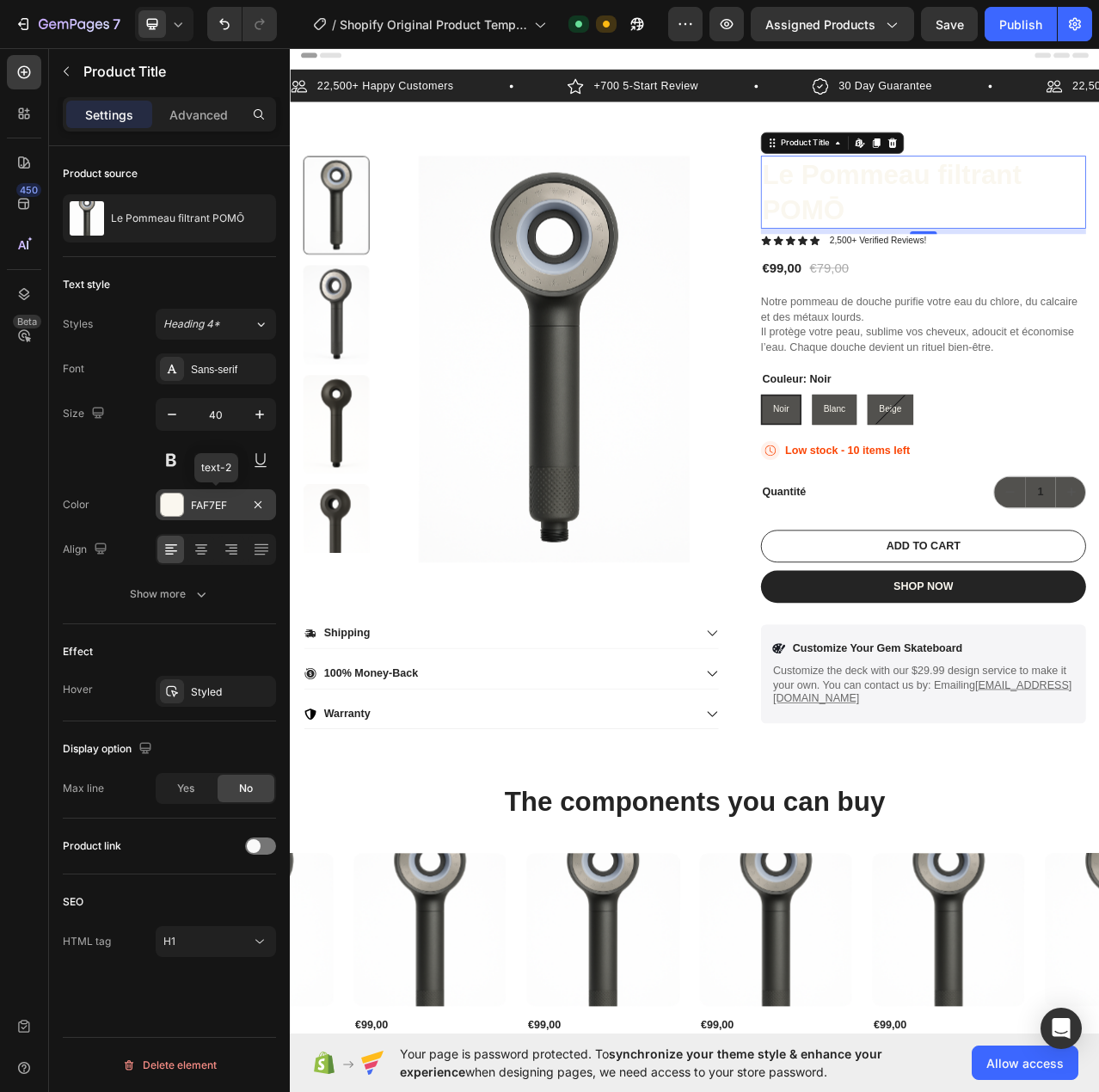
click at [175, 509] on div at bounding box center [172, 504] width 22 height 22
click at [113, 472] on div "Size 40" at bounding box center [169, 437] width 213 height 77
click at [25, 178] on div at bounding box center [23, 162] width 34 height 34
